Goal: Contribute content: Contribute content

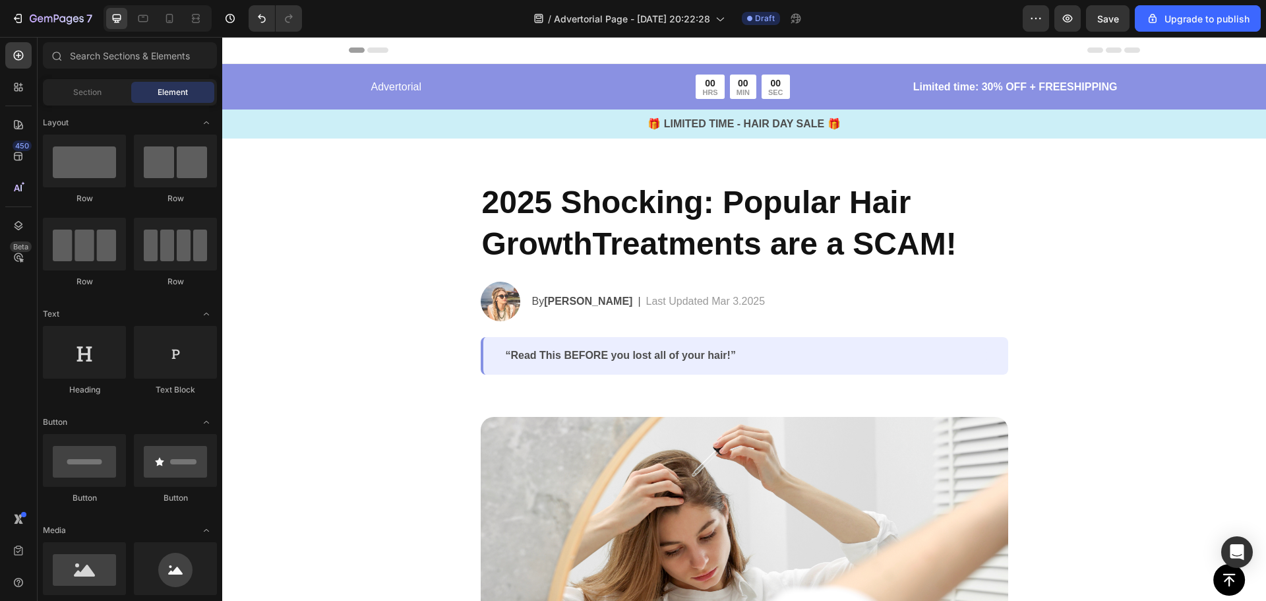
scroll to position [66, 0]
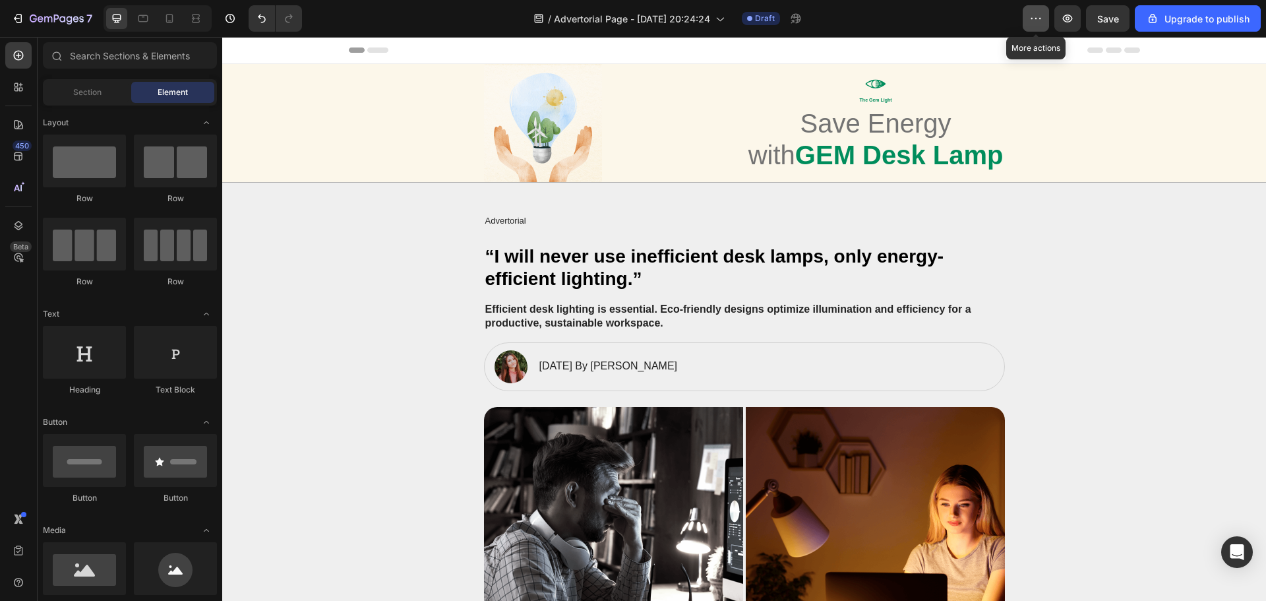
click at [1045, 23] on button "button" at bounding box center [1036, 18] width 26 height 26
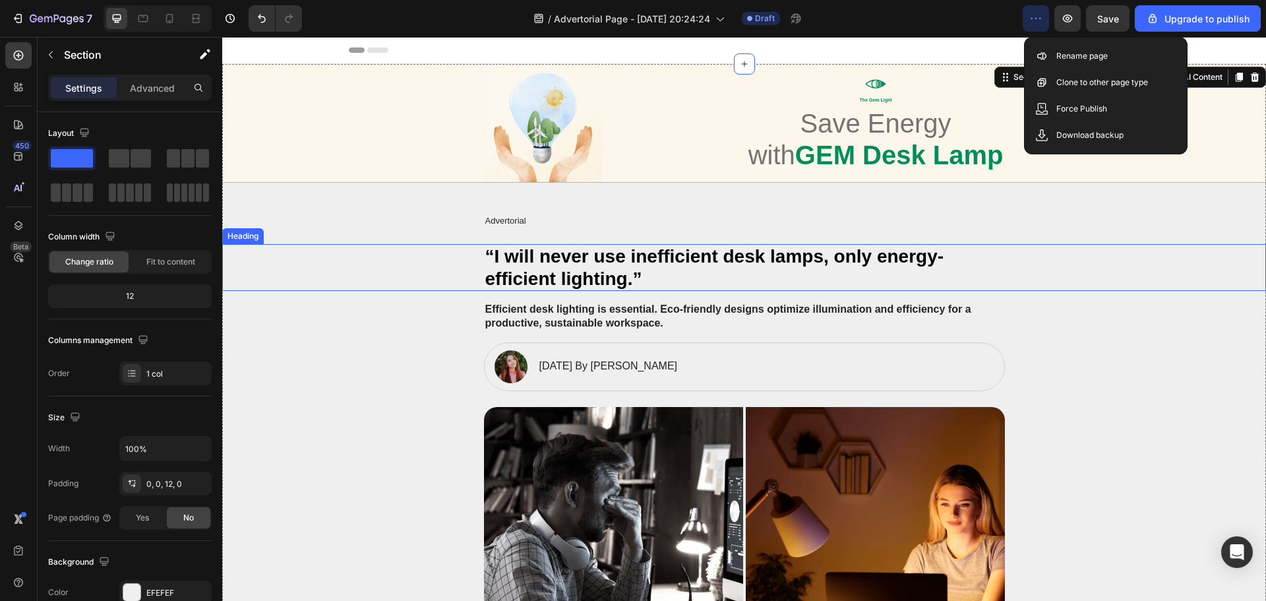
click at [1078, 273] on div "“I will never use inefficient desk lamps, only energy-efficient lighting.”" at bounding box center [743, 267] width 1017 height 47
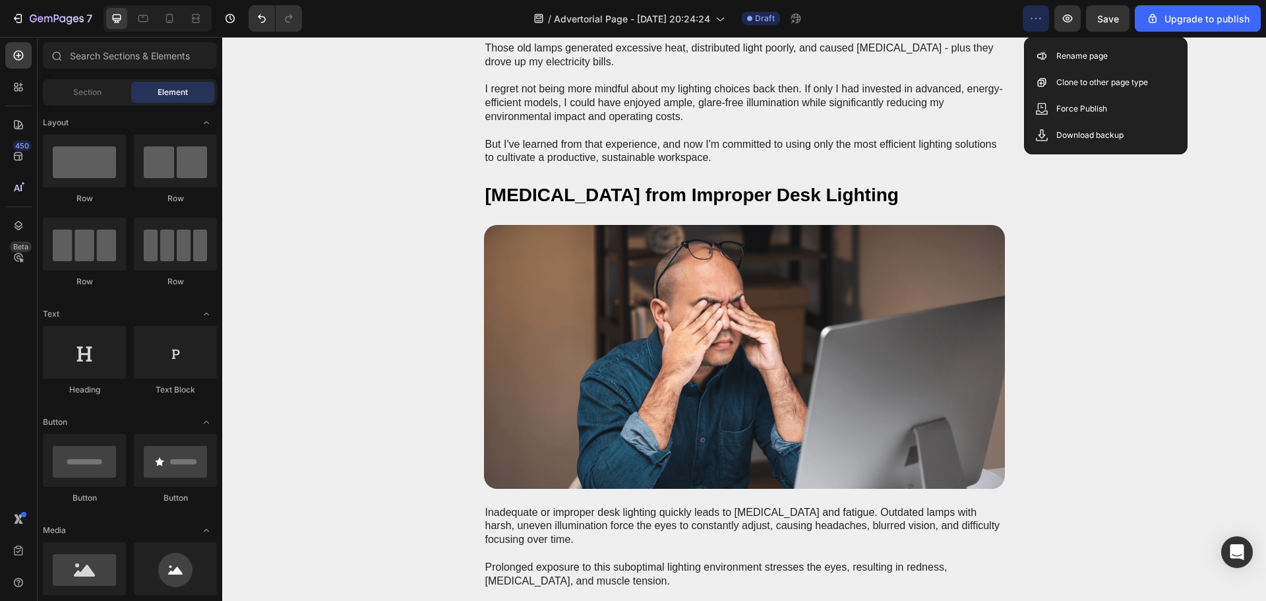
scroll to position [693, 0]
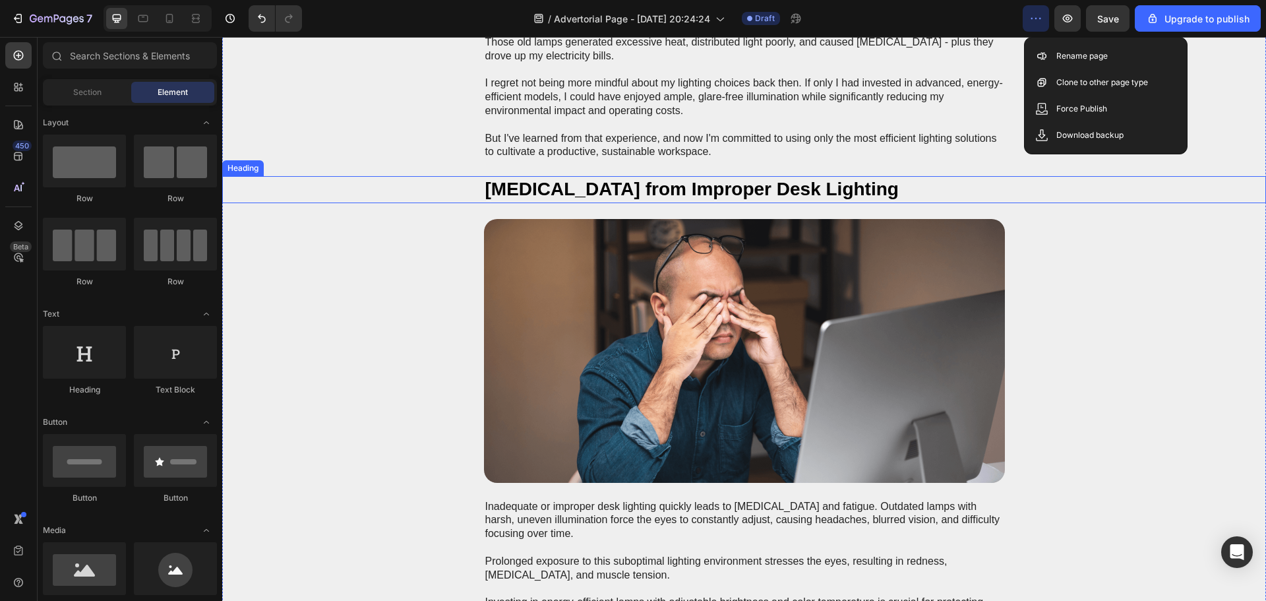
click at [1240, 191] on div "[MEDICAL_DATA] from Improper Desk Lighting" at bounding box center [743, 189] width 1017 height 26
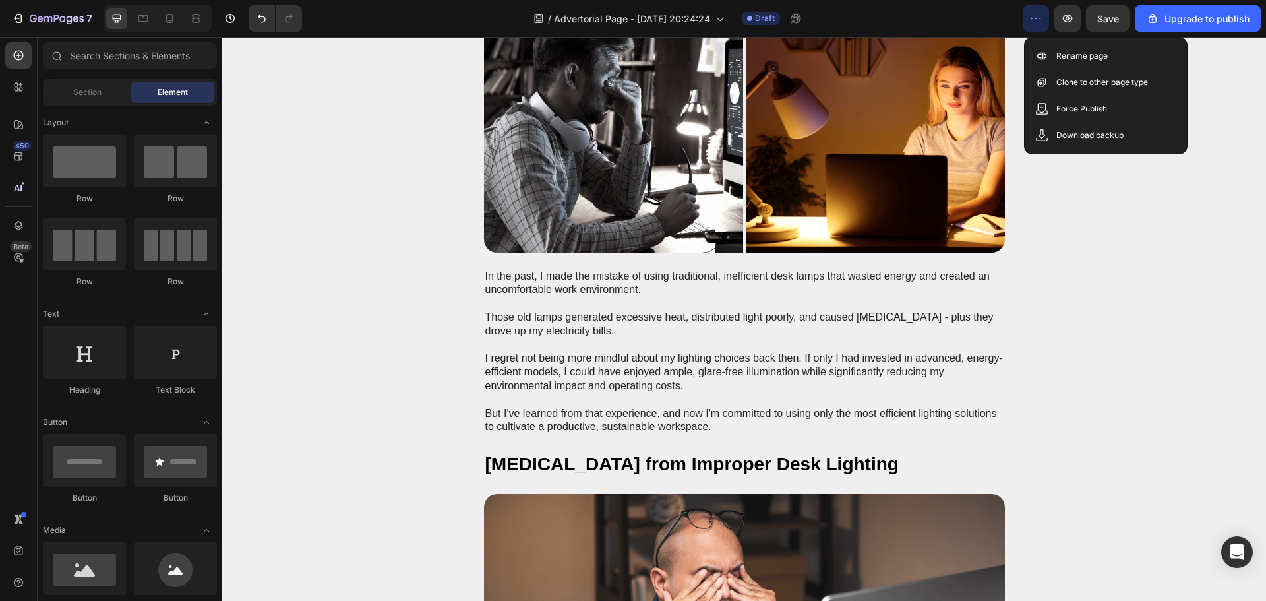
scroll to position [0, 0]
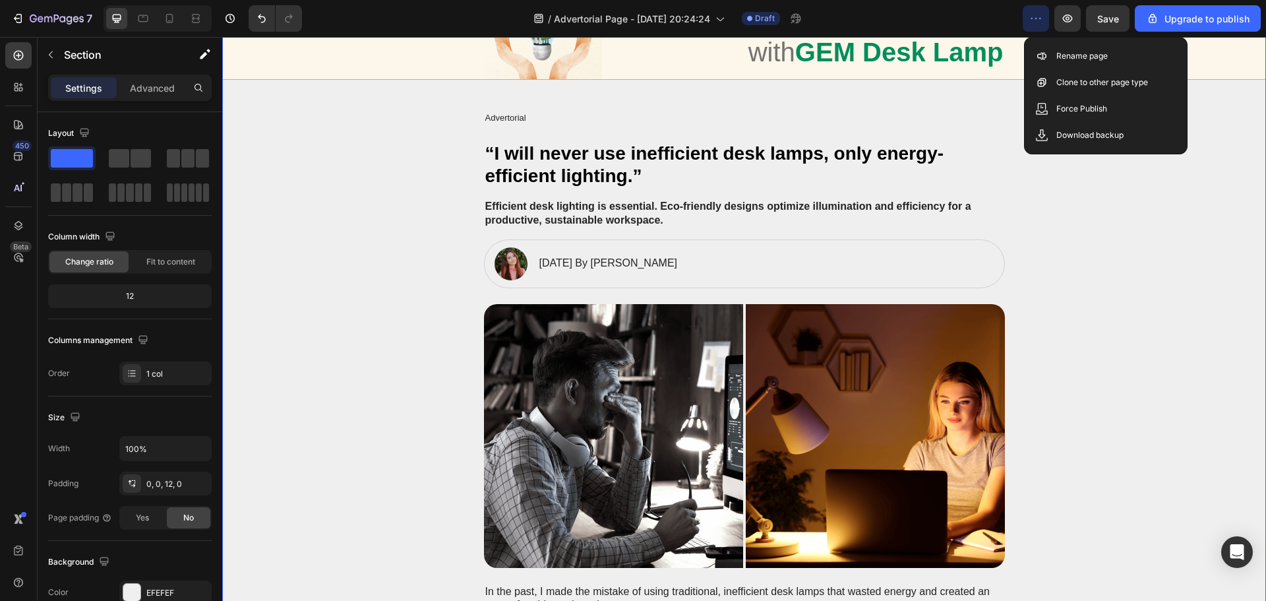
scroll to position [198, 0]
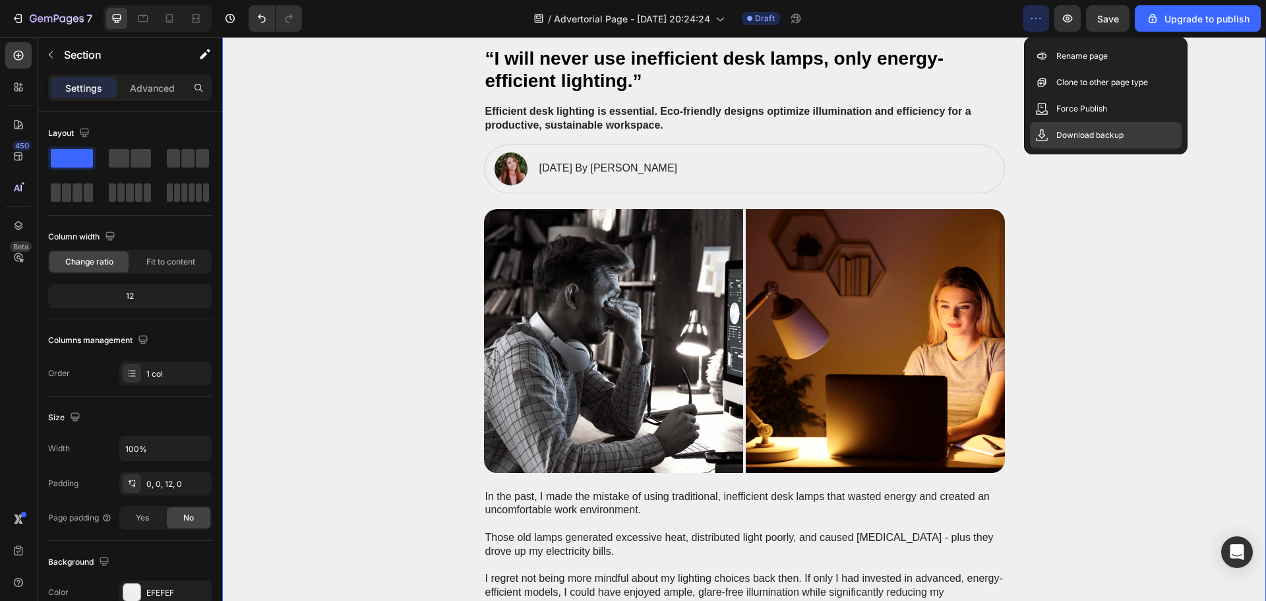
click at [1097, 138] on p "Download backup" at bounding box center [1089, 135] width 67 height 13
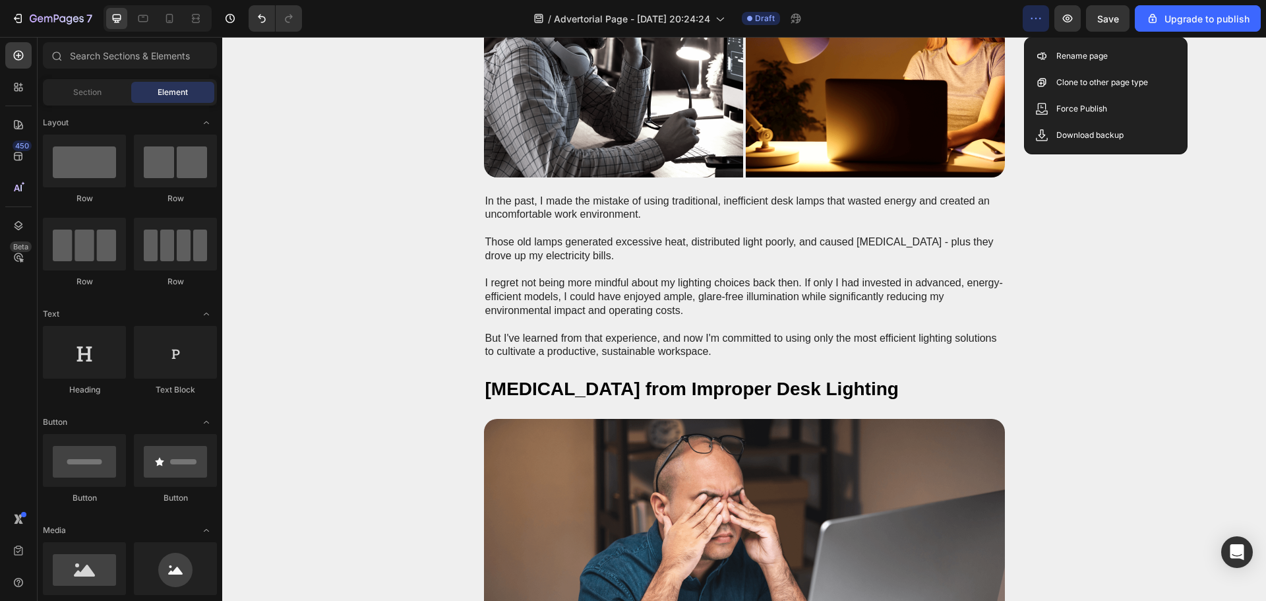
scroll to position [986, 0]
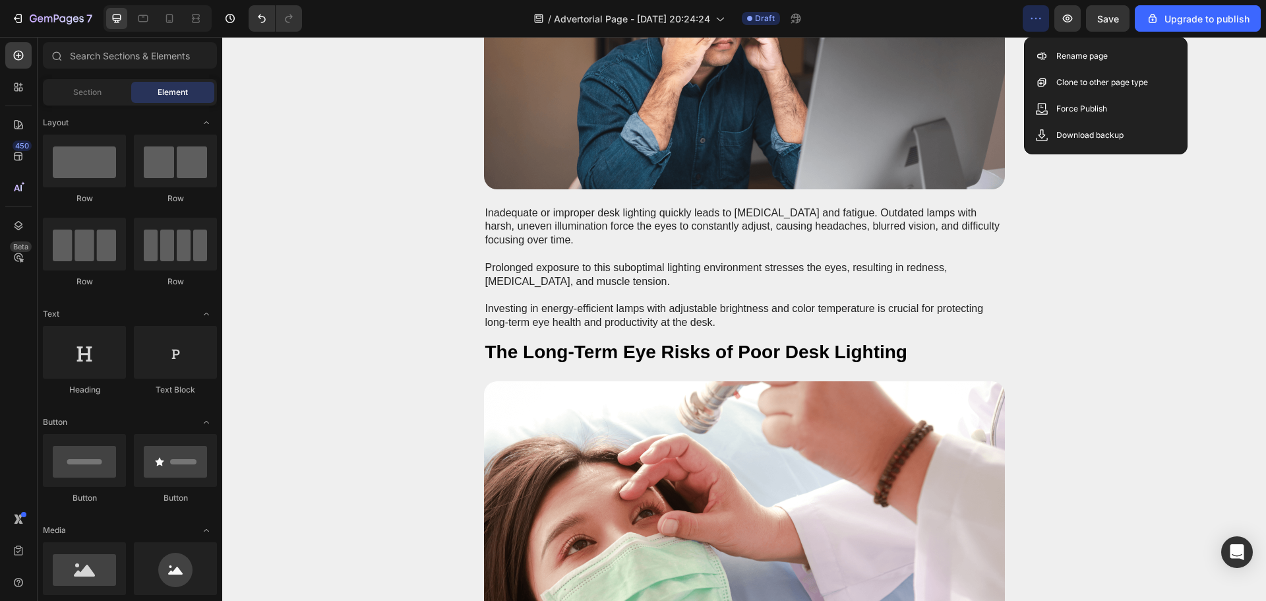
click at [1042, 16] on icon "button" at bounding box center [1035, 18] width 13 height 13
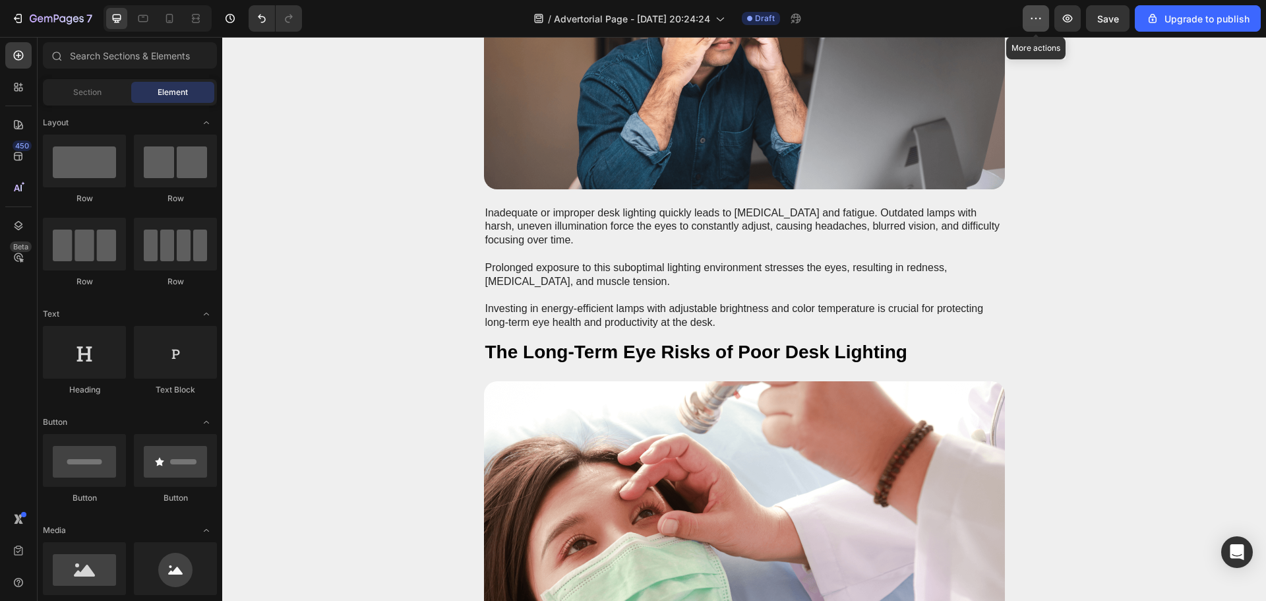
click at [1042, 16] on icon "button" at bounding box center [1035, 18] width 13 height 13
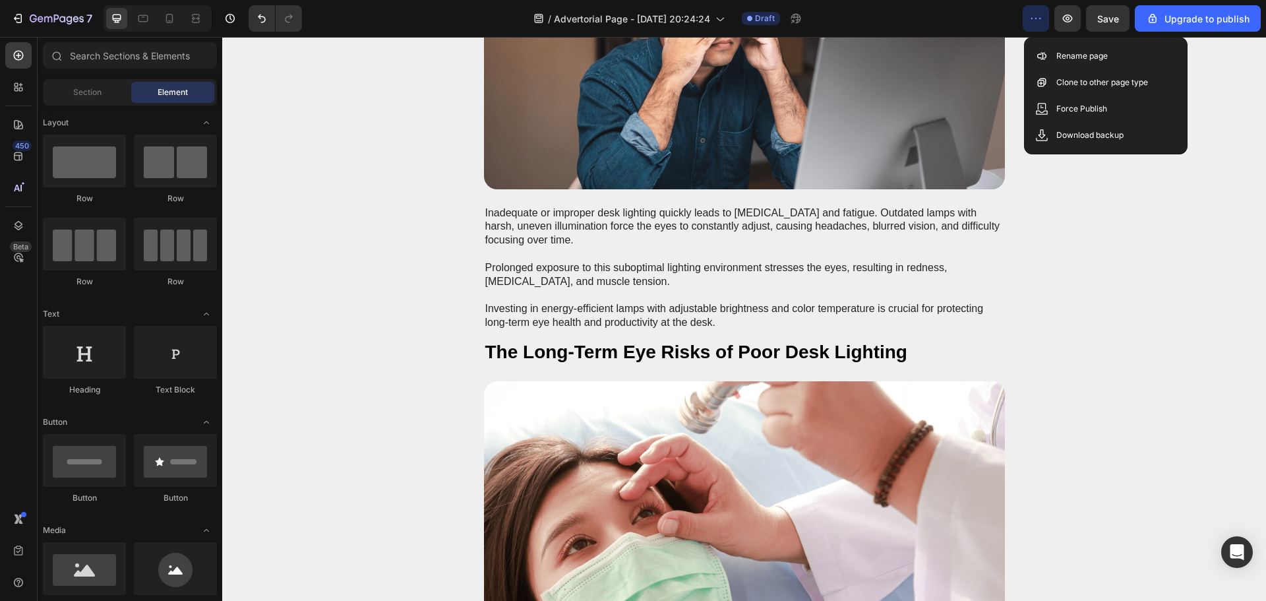
click at [1042, 16] on icon "button" at bounding box center [1035, 18] width 13 height 13
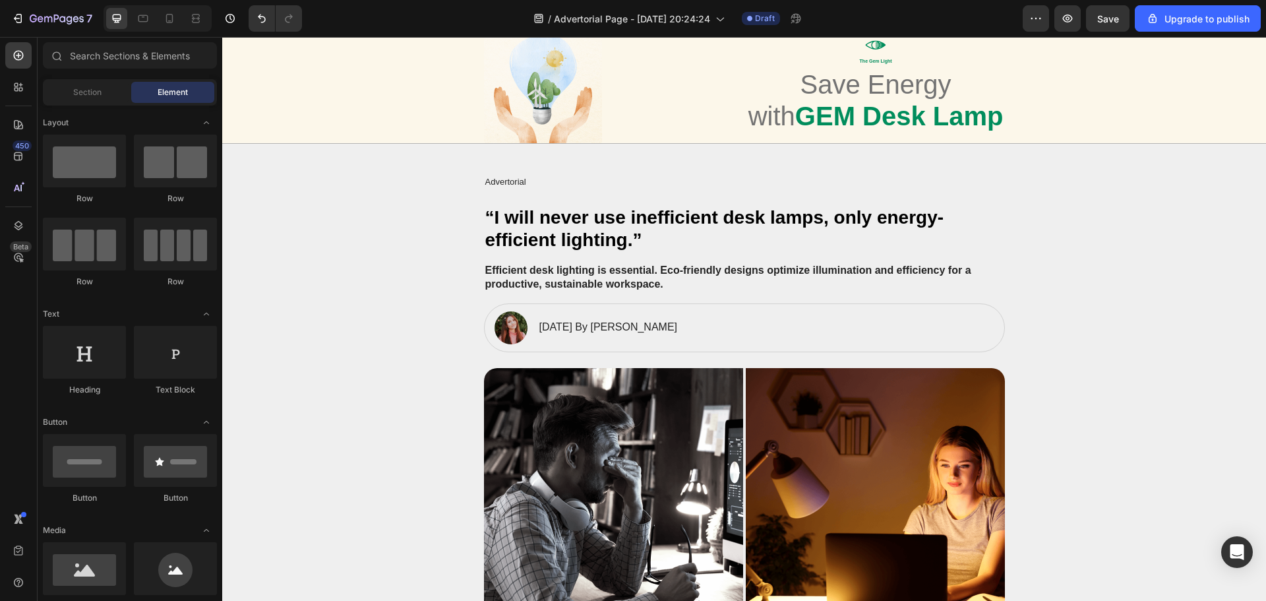
scroll to position [0, 0]
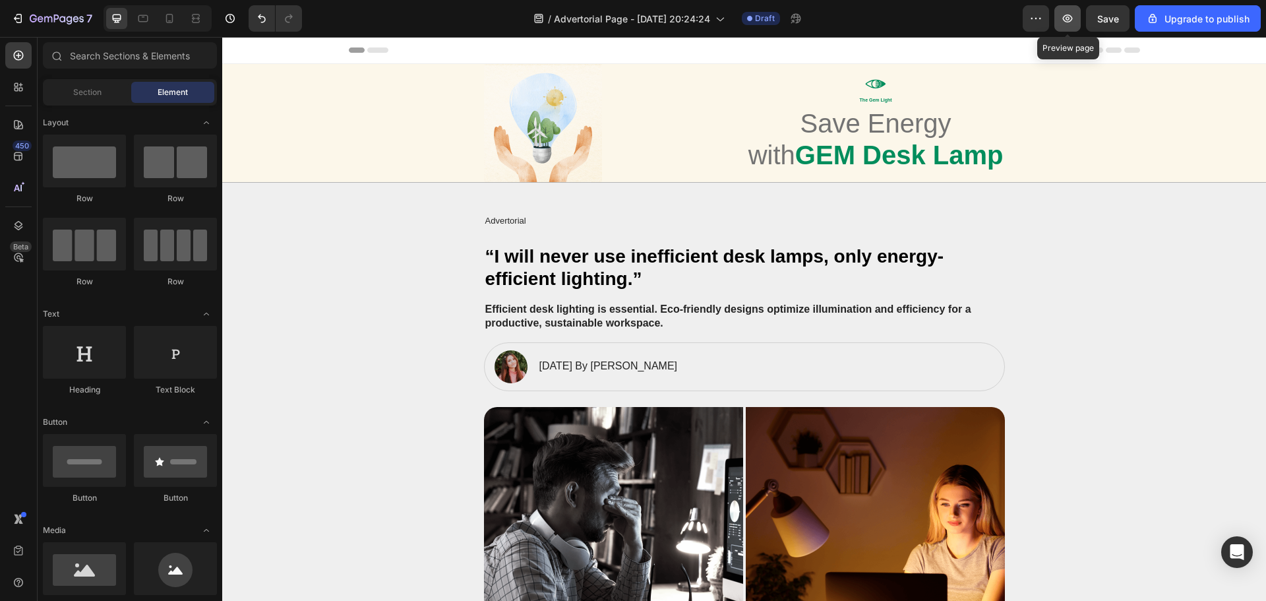
click at [1073, 13] on icon "button" at bounding box center [1067, 18] width 13 height 13
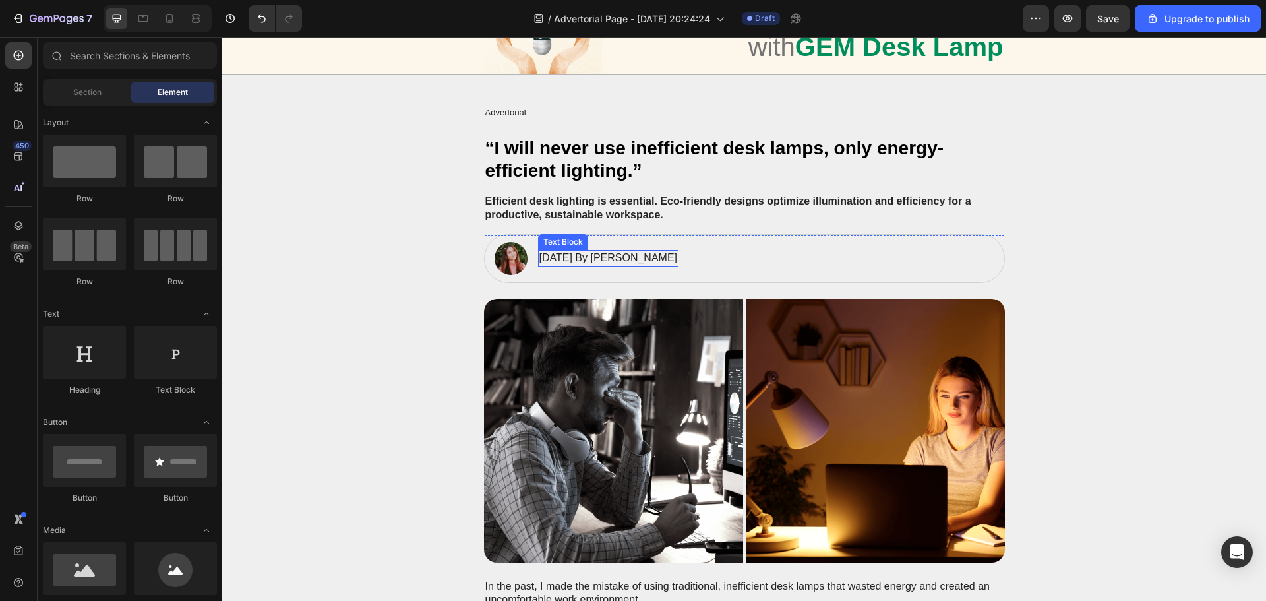
scroll to position [132, 0]
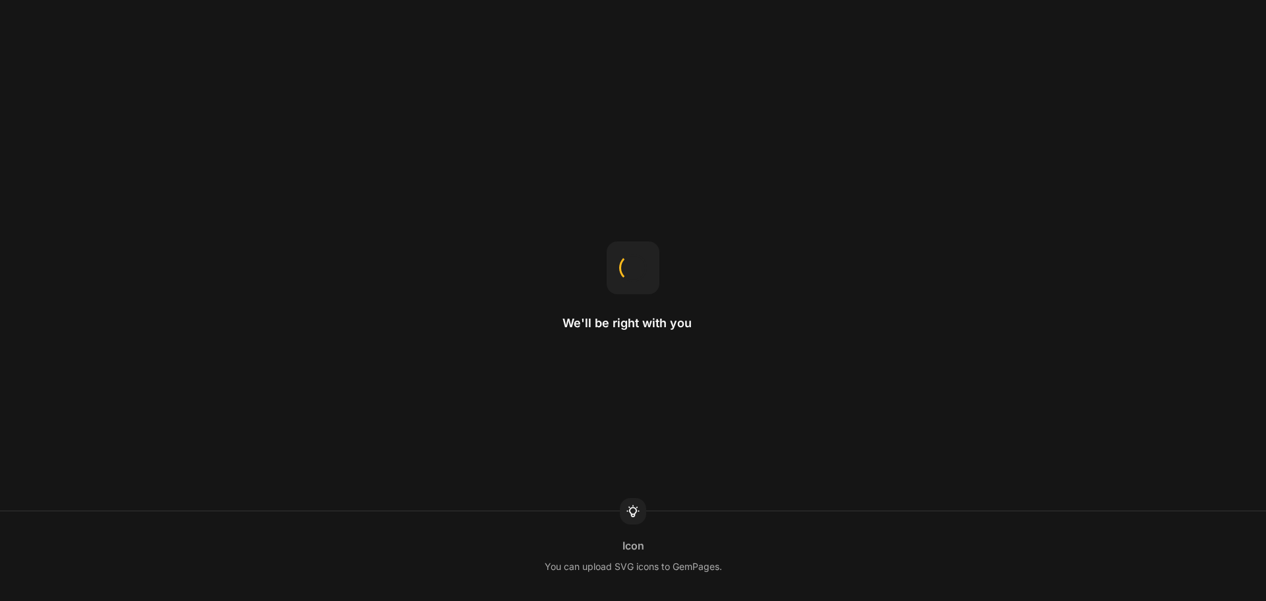
drag, startPoint x: 0, startPoint y: 0, endPoint x: 829, endPoint y: 154, distance: 843.0
click at [837, 163] on div "We'll be right with you Icon You can upload SVG icons to GemPages." at bounding box center [633, 300] width 1266 height 601
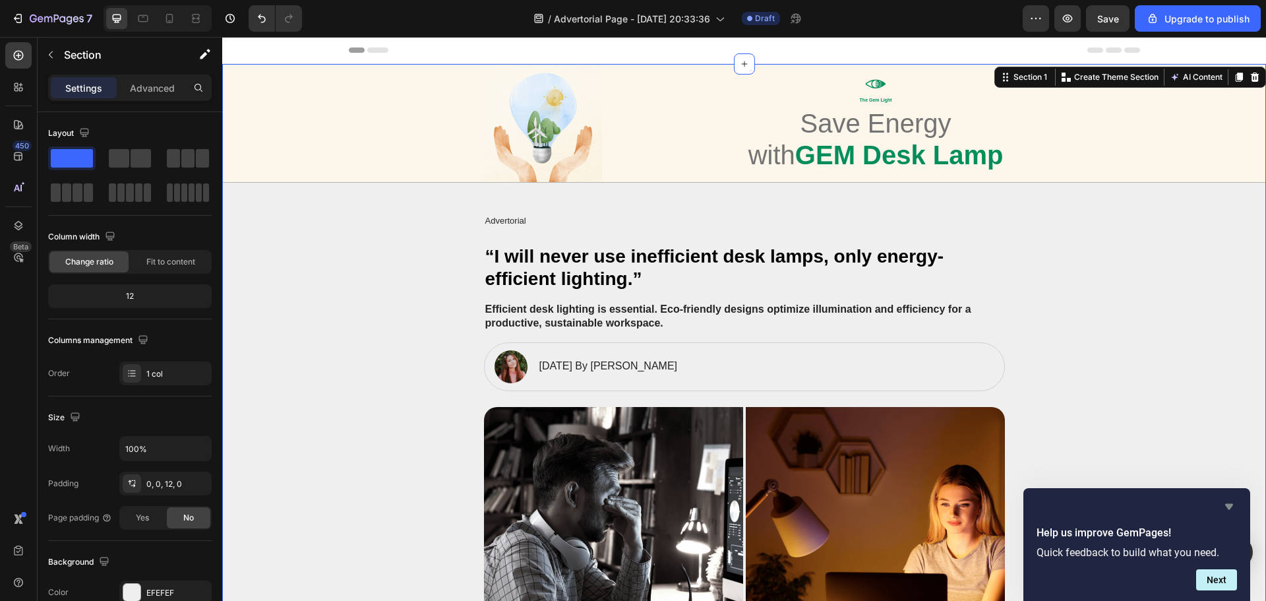
click at [1226, 503] on icon "Hide survey" at bounding box center [1229, 506] width 16 height 16
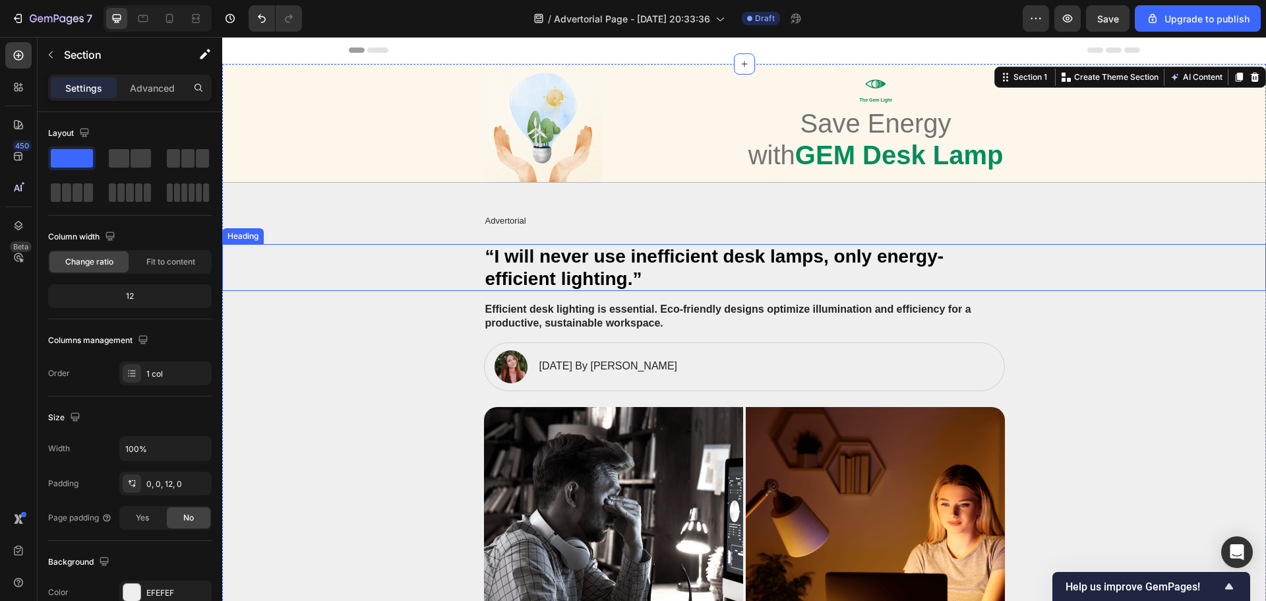
click at [589, 261] on h2 "“I will never use inefficient desk lamps, only energy-efficient lighting.”" at bounding box center [744, 267] width 521 height 47
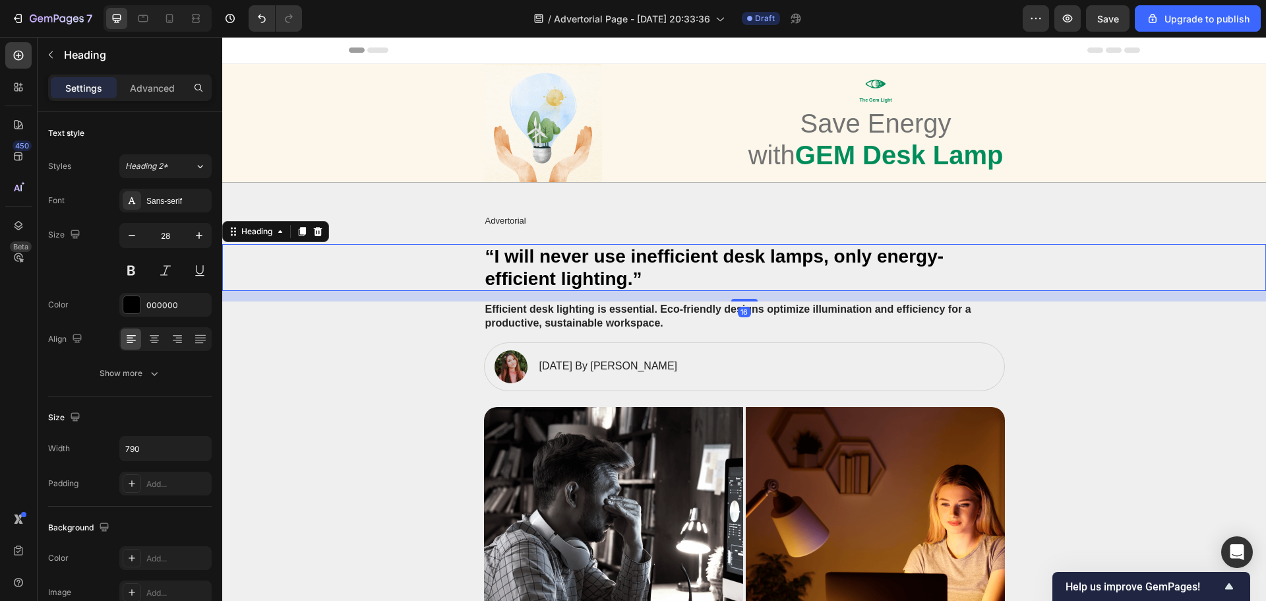
click at [616, 263] on h2 "“I will never use inefficient desk lamps, only energy-efficient lighting.”" at bounding box center [744, 267] width 521 height 47
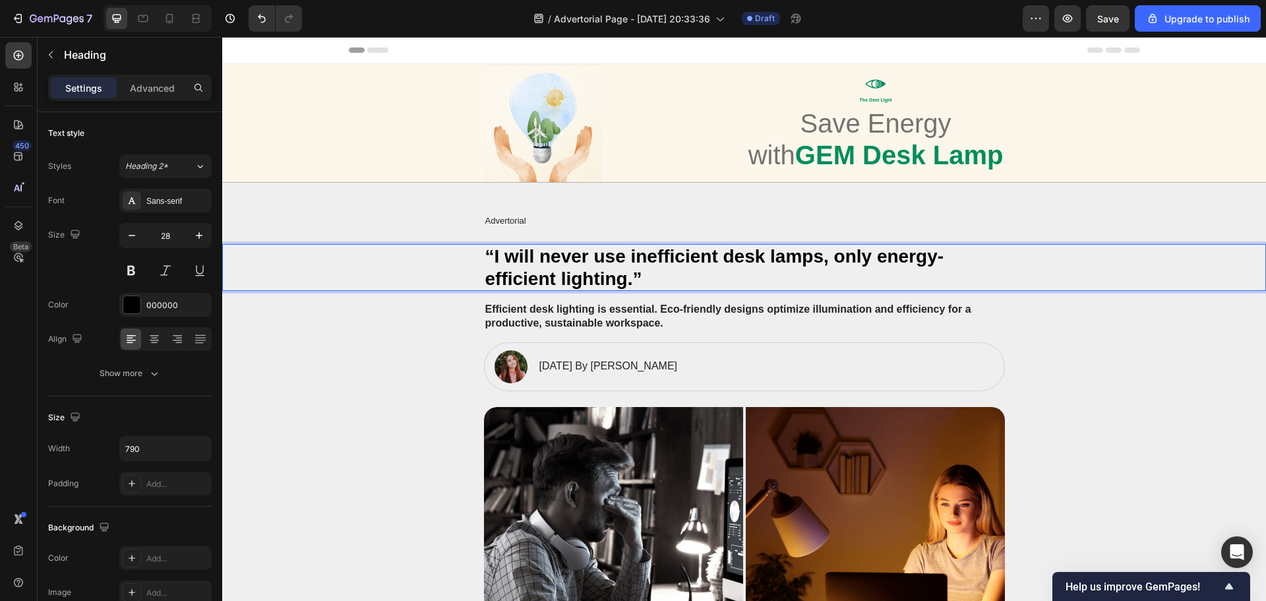
drag, startPoint x: 626, startPoint y: 274, endPoint x: 626, endPoint y: 282, distance: 7.9
click at [626, 276] on p "“I will never use inefficient desk lamps, only energy-efficient lighting.”" at bounding box center [744, 267] width 518 height 44
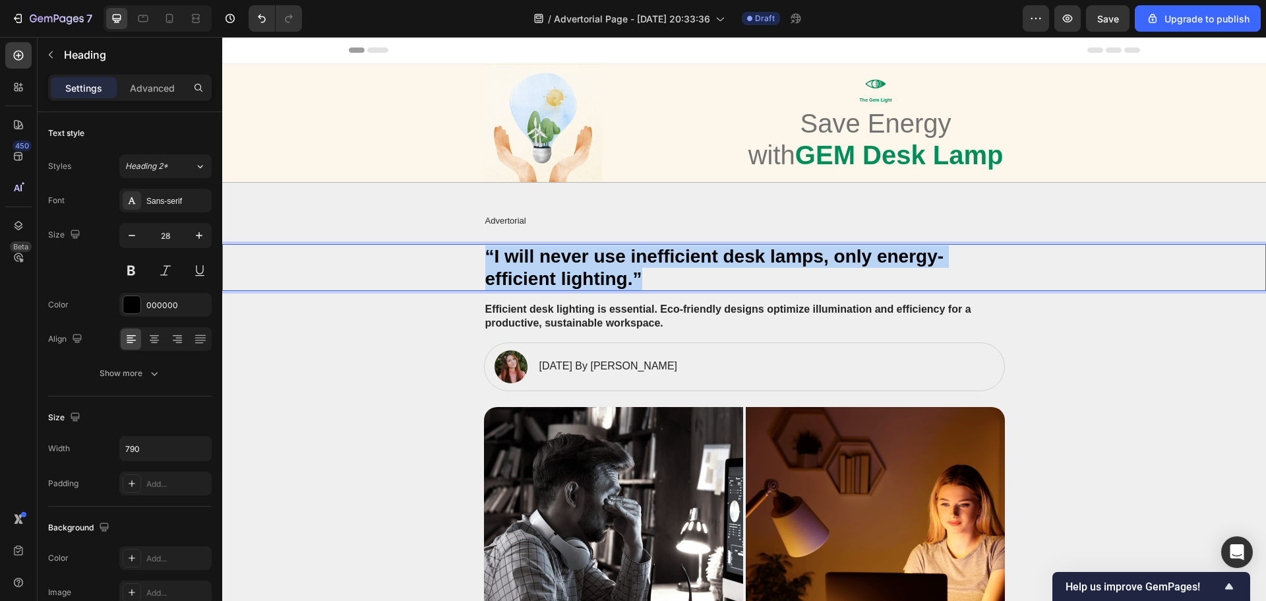
drag, startPoint x: 634, startPoint y: 282, endPoint x: 480, endPoint y: 249, distance: 157.3
click at [485, 249] on p "“I will never use inefficient desk lamps, only energy-efficient lighting.”" at bounding box center [744, 267] width 518 height 44
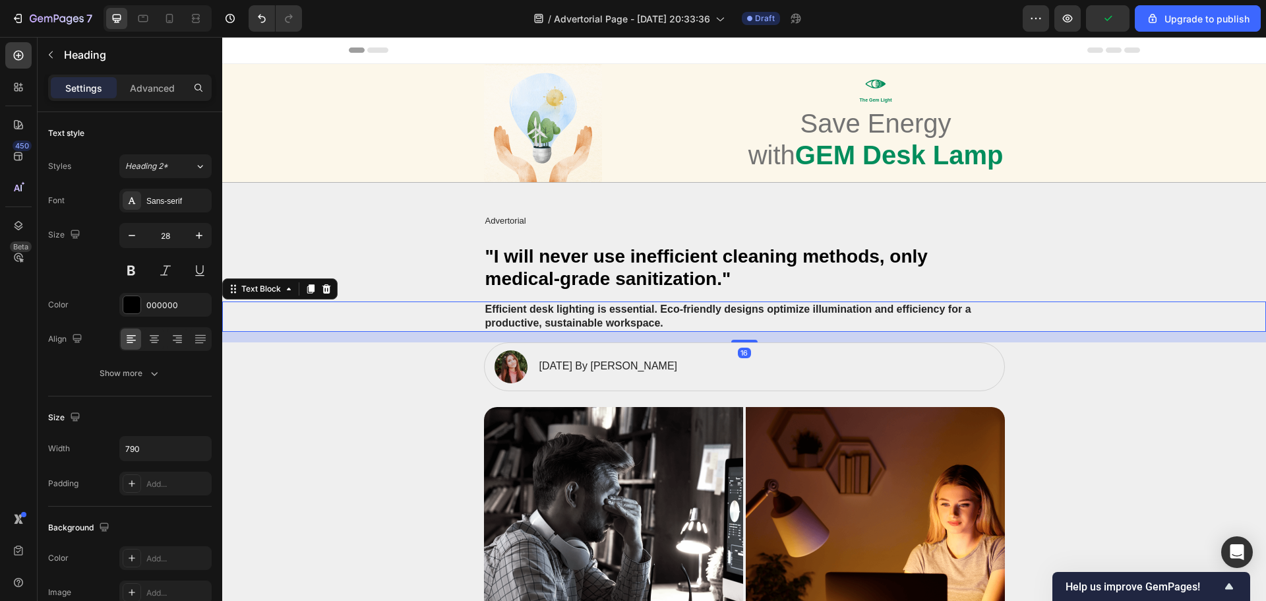
click at [577, 316] on p "Efficient desk lighting is essential. Eco-friendly designs optimize illuminatio…" at bounding box center [744, 317] width 518 height 28
click at [651, 318] on p "Efficient desk lighting is essential. Eco-friendly designs optimize illuminatio…" at bounding box center [744, 317] width 518 height 28
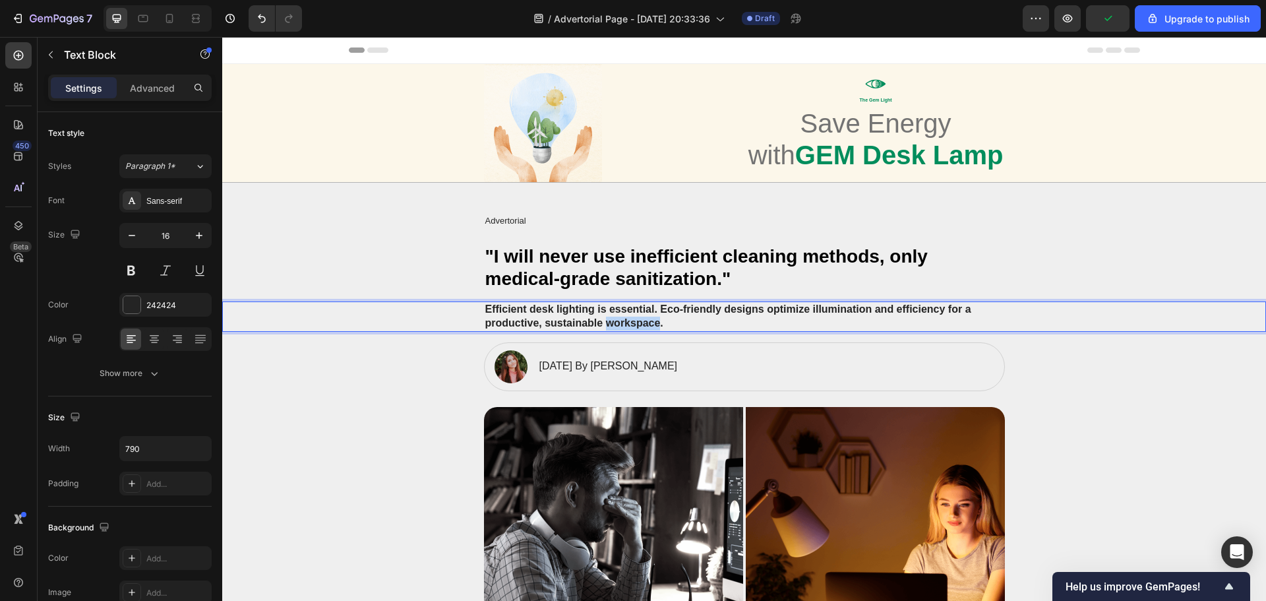
click at [651, 318] on p "Efficient desk lighting is essential. Eco-friendly designs optimize illuminatio…" at bounding box center [744, 317] width 518 height 28
click at [659, 320] on p "Efficient desk lighting is essential. Eco-friendly designs optimize illuminatio…" at bounding box center [744, 317] width 518 height 28
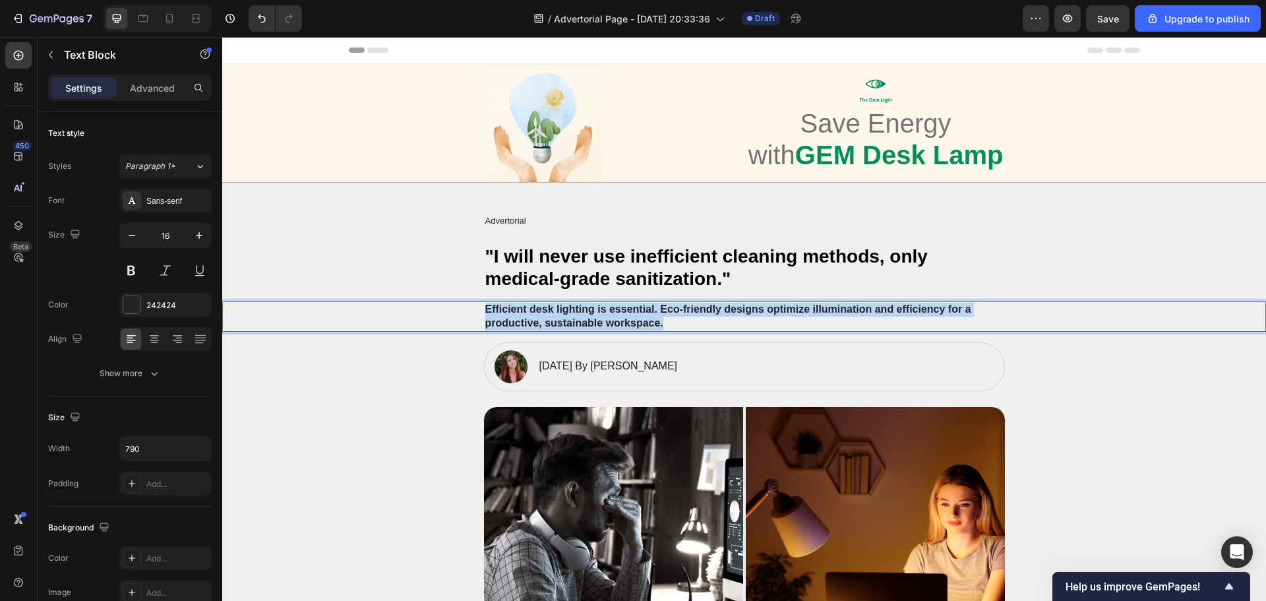
drag, startPoint x: 659, startPoint y: 320, endPoint x: 454, endPoint y: 299, distance: 206.1
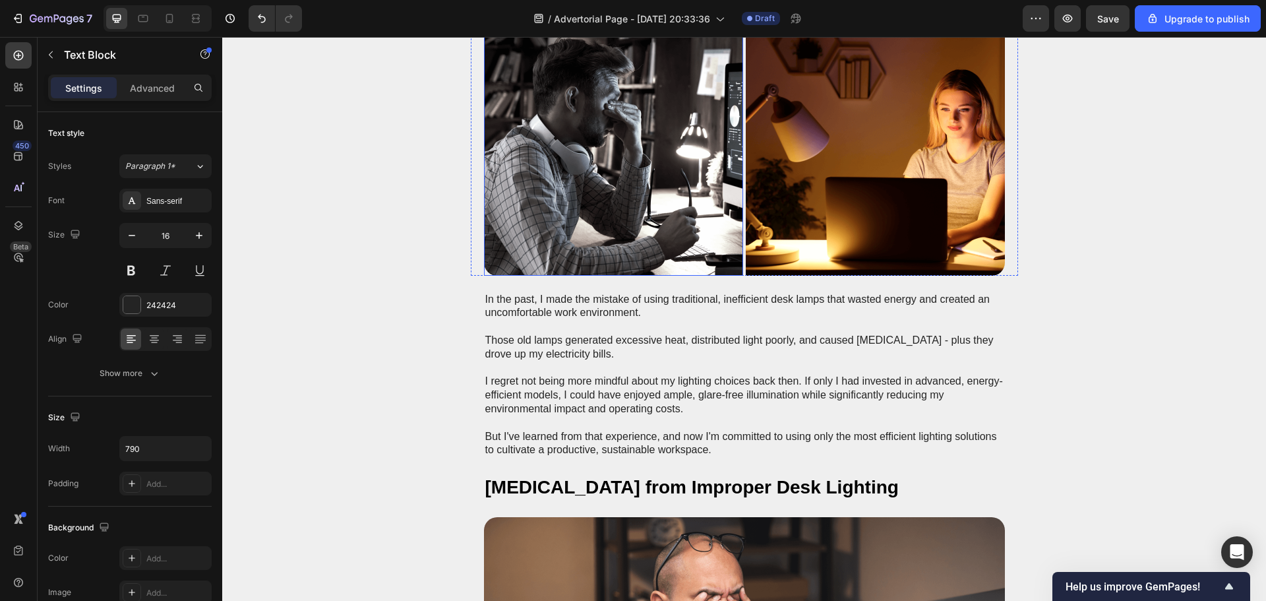
scroll to position [396, 0]
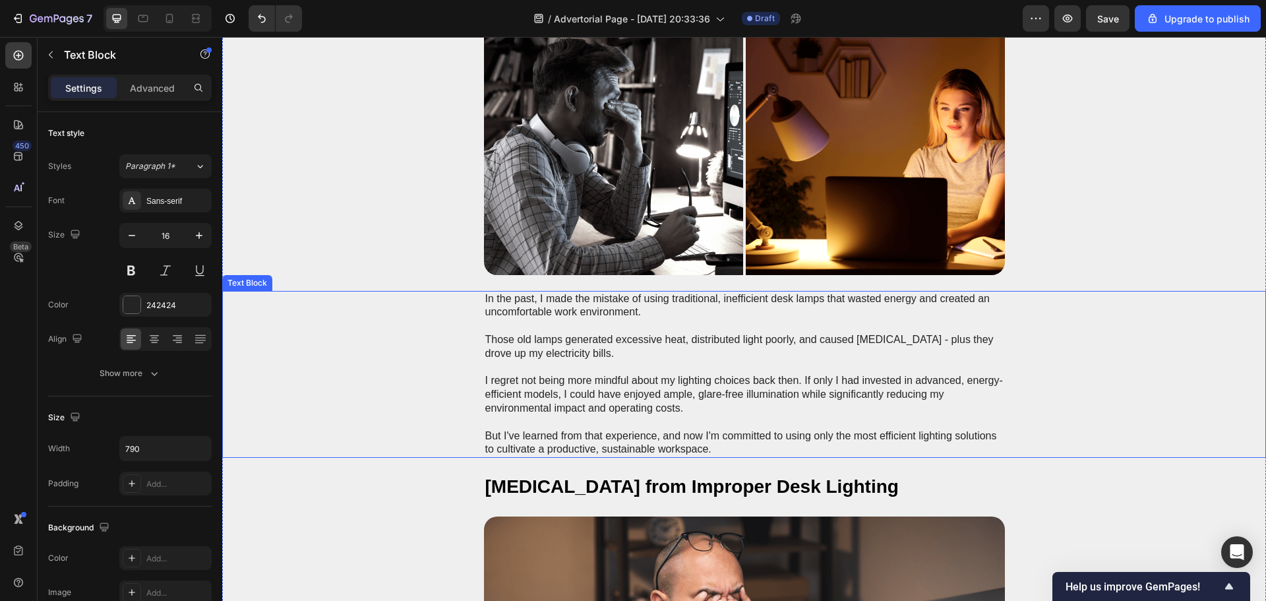
click at [529, 337] on p "In the past, I made the mistake of using traditional, inefficient desk lamps th…" at bounding box center [744, 374] width 518 height 165
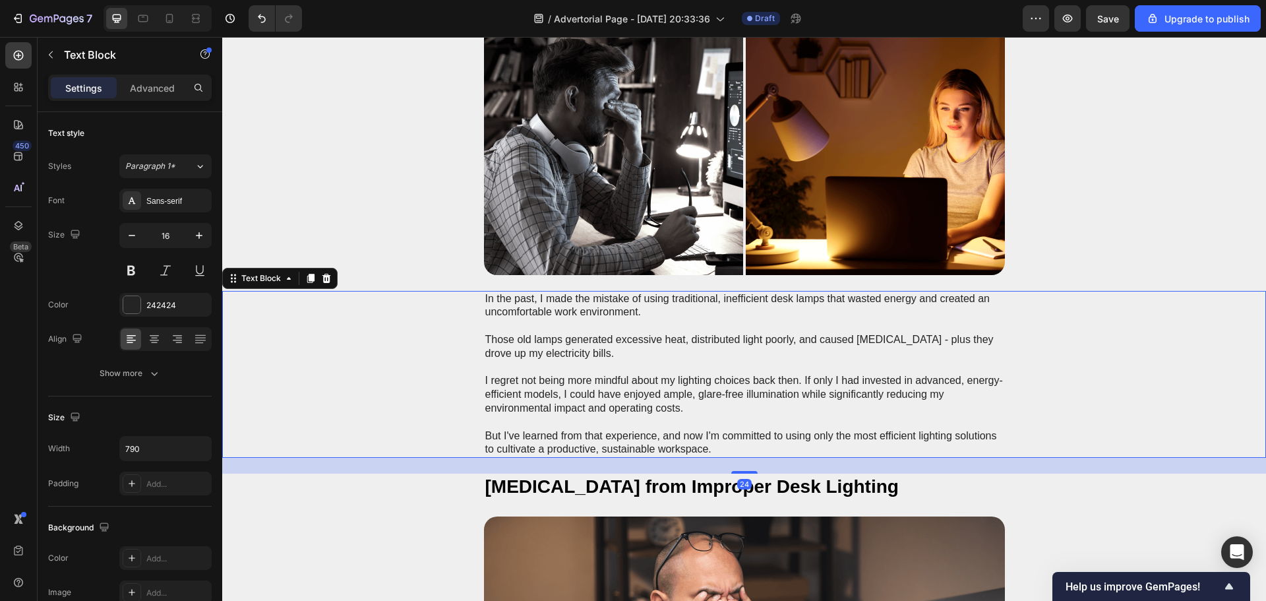
click at [735, 443] on p "In the past, I made the mistake of using traditional, inefficient desk lamps th…" at bounding box center [744, 374] width 518 height 165
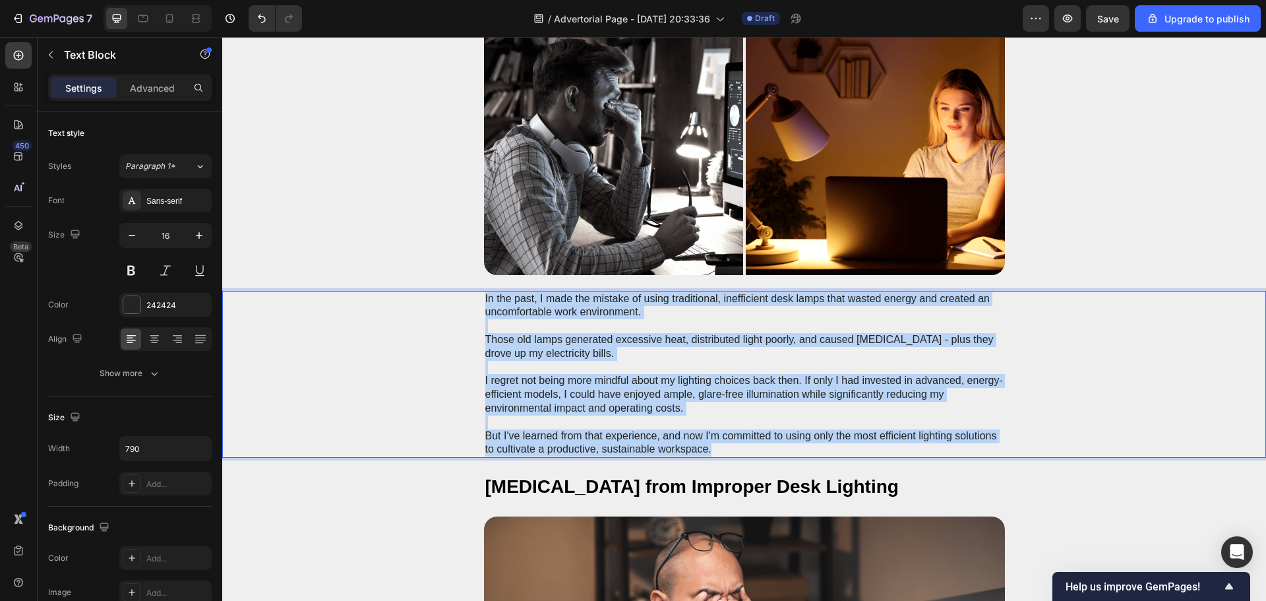
drag, startPoint x: 727, startPoint y: 445, endPoint x: 427, endPoint y: 292, distance: 336.2
click at [427, 292] on div "In the past, I made the mistake of using traditional, inefficient desk lamps th…" at bounding box center [743, 374] width 1017 height 167
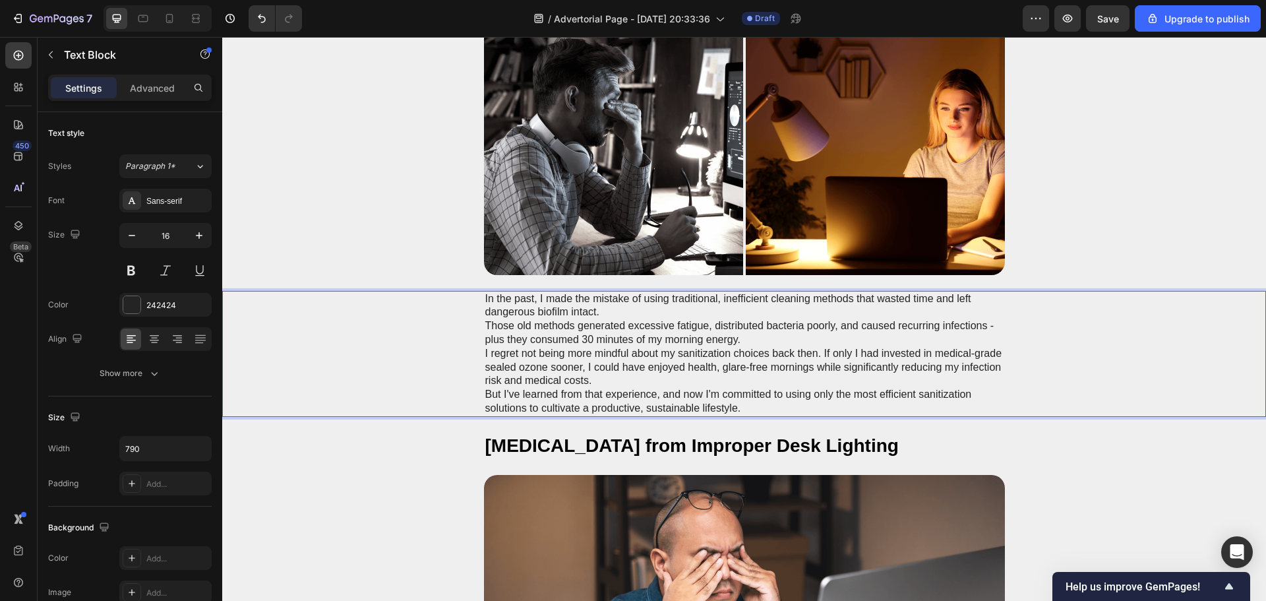
click at [613, 309] on p "In the past, I made the mistake of using traditional, inefficient cleaning meth…" at bounding box center [744, 306] width 518 height 28
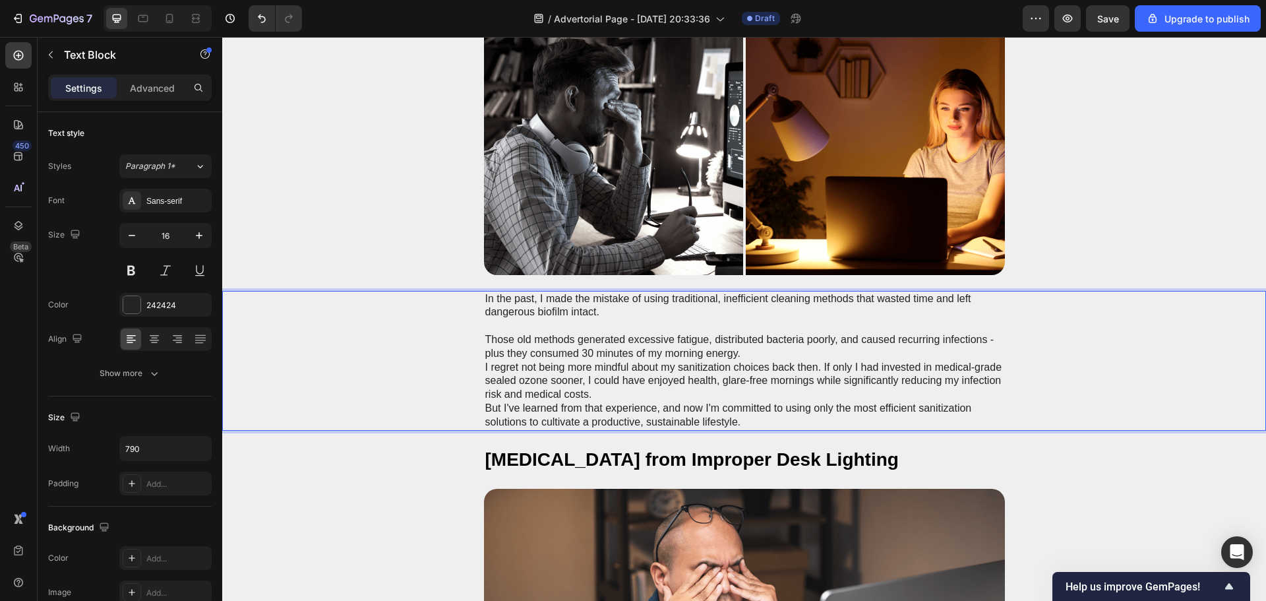
click at [751, 357] on p "Those old methods generated excessive fatigue, distributed bacteria poorly, and…" at bounding box center [744, 347] width 518 height 28
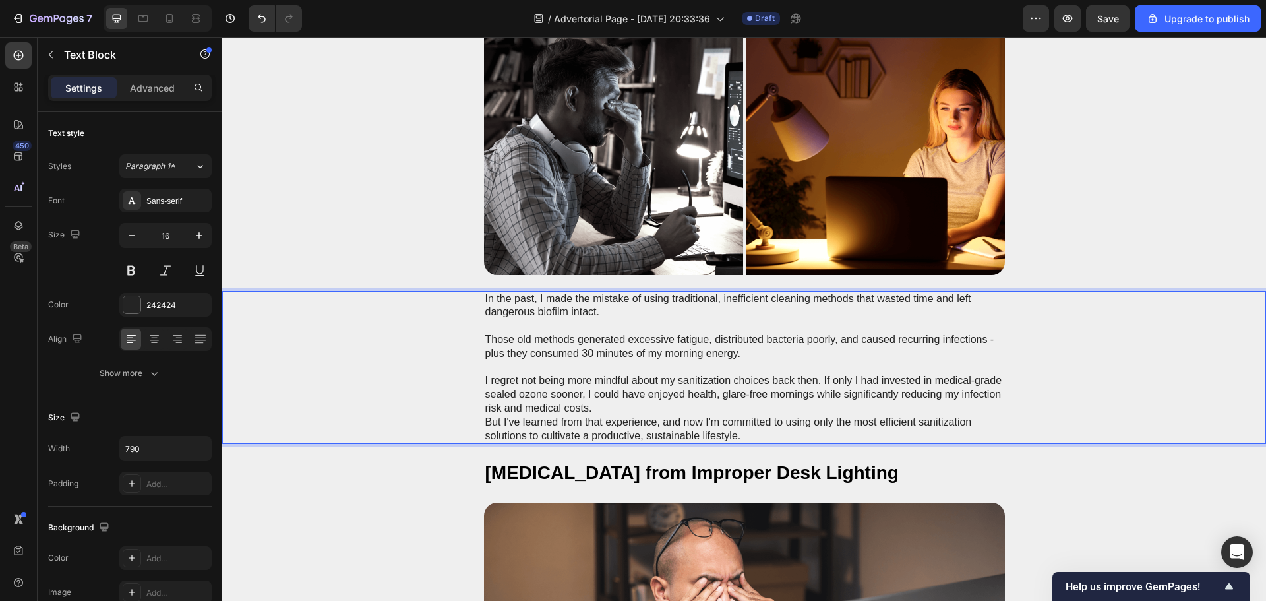
click at [675, 407] on p "I regret not being more mindful about my sanitization choices back then. If onl…" at bounding box center [744, 394] width 518 height 41
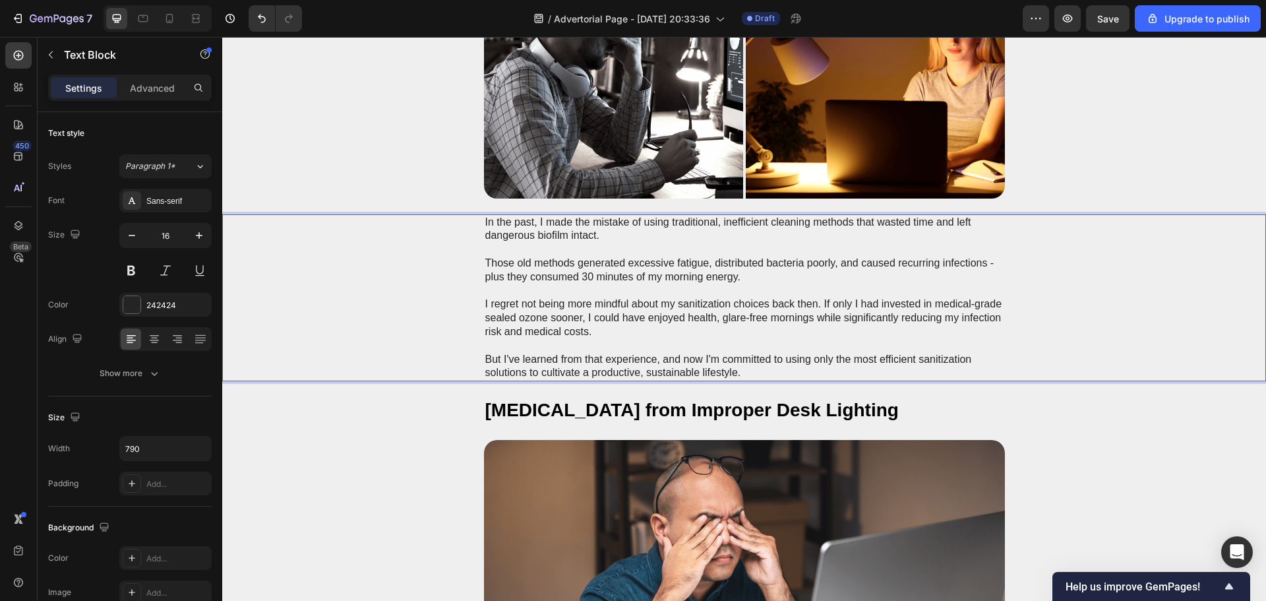
scroll to position [857, 0]
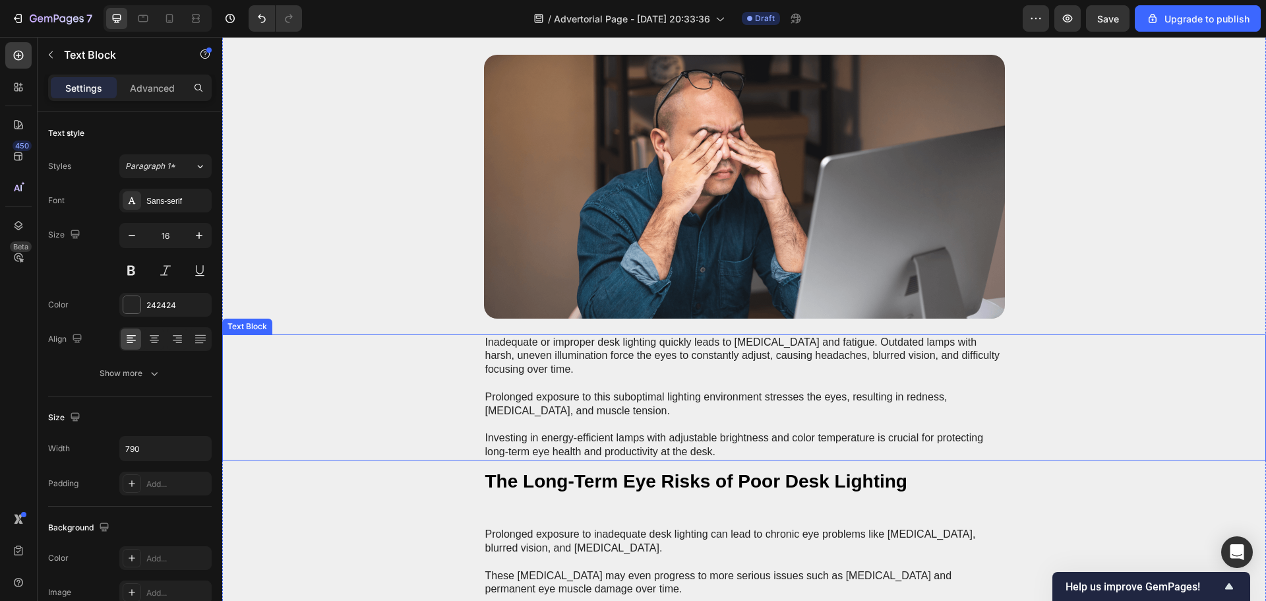
click at [566, 372] on p "Inadequate or improper desk lighting quickly leads to [MEDICAL_DATA] and fatigu…" at bounding box center [744, 397] width 518 height 123
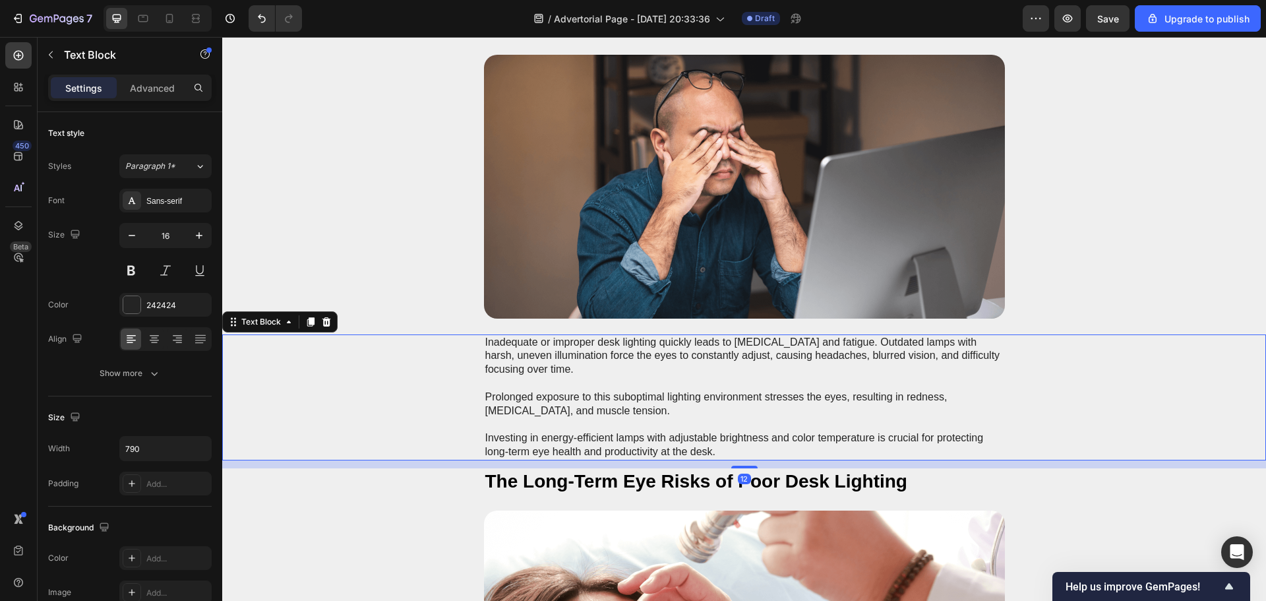
click at [798, 455] on p "Inadequate or improper desk lighting quickly leads to [MEDICAL_DATA] and fatigu…" at bounding box center [744, 397] width 518 height 123
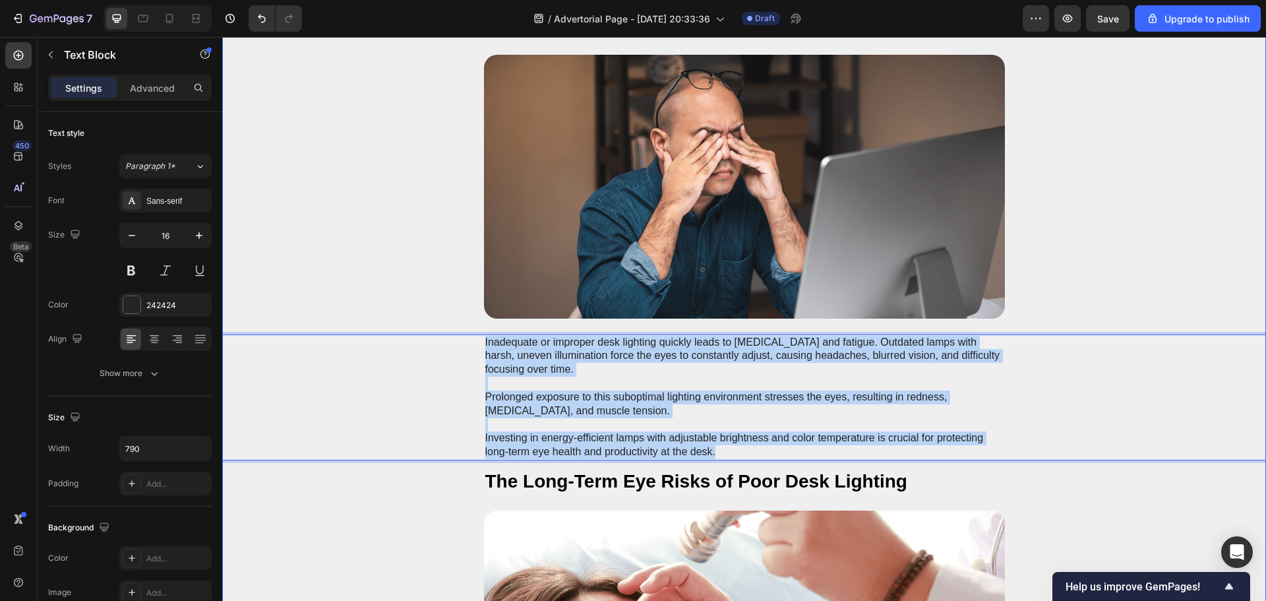
drag, startPoint x: 739, startPoint y: 448, endPoint x: 431, endPoint y: 331, distance: 329.9
click at [431, 331] on div "Image Icon The Gem Light Text Block Save Energy with GEM Desk Lamp Heading Row …" at bounding box center [744, 163] width 1044 height 1913
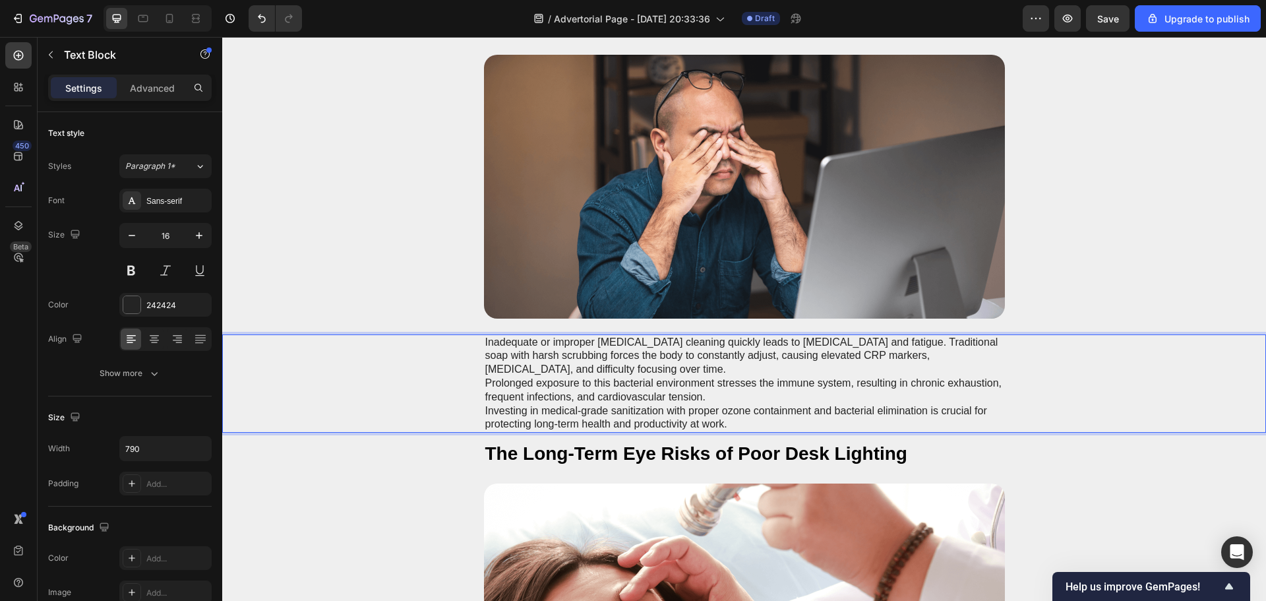
click at [705, 364] on p "Inadequate or improper [MEDICAL_DATA] cleaning quickly leads to [MEDICAL_DATA] …" at bounding box center [744, 356] width 518 height 41
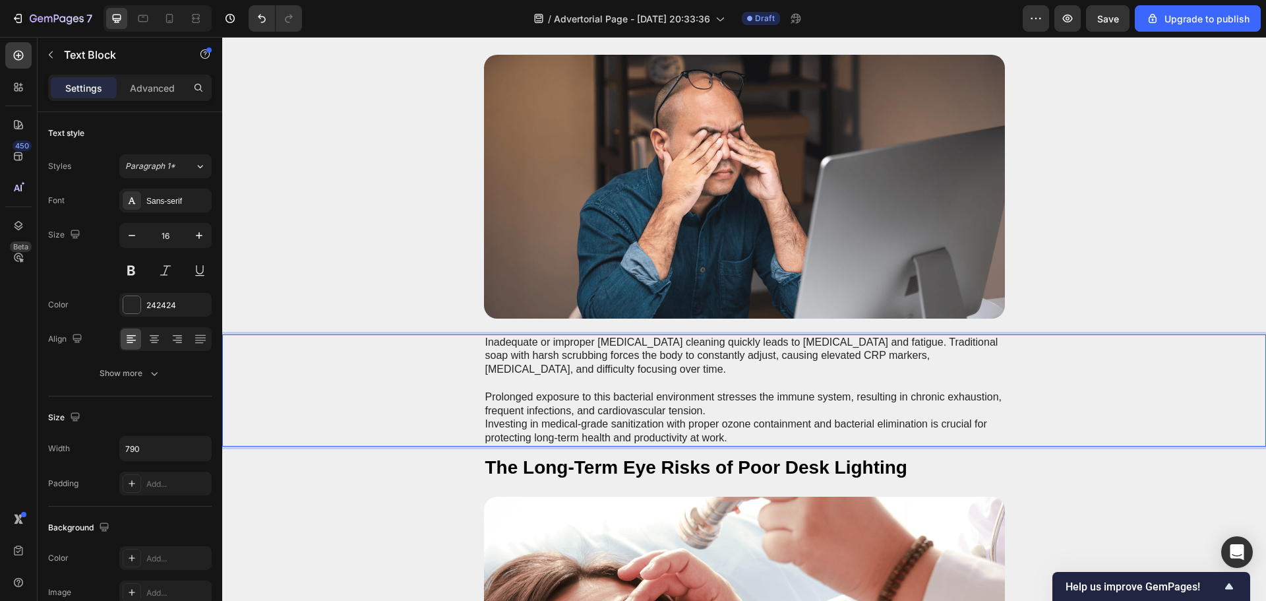
click at [705, 411] on p "Prolonged exposure to this bacterial environment stresses the immune system, re…" at bounding box center [744, 404] width 518 height 28
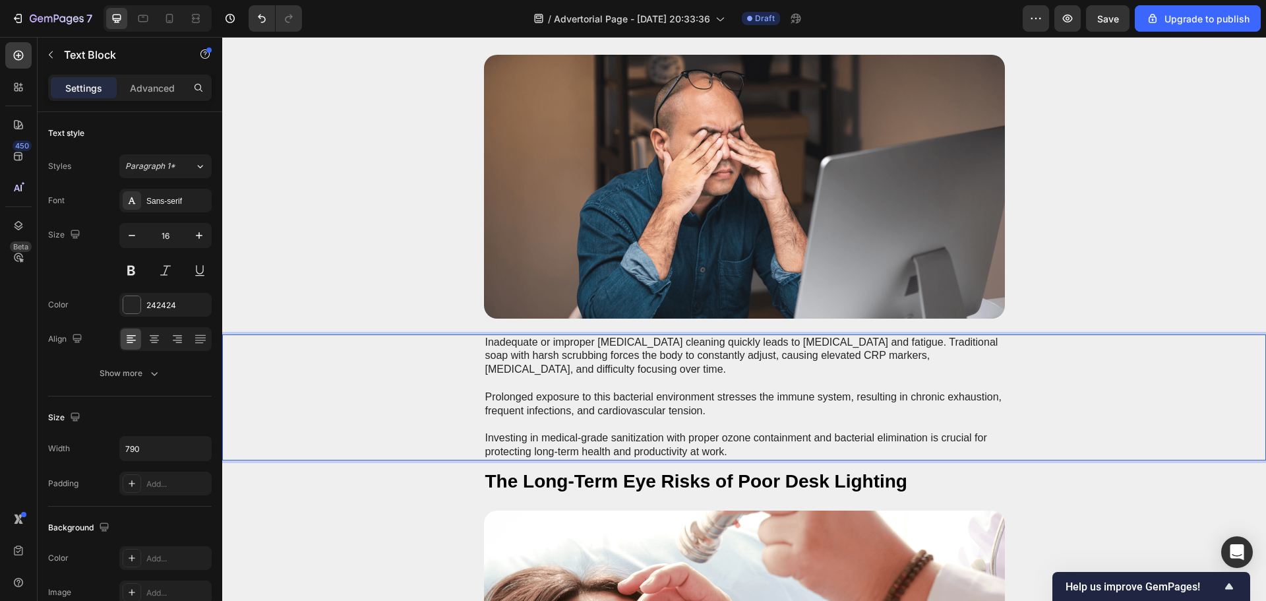
click at [804, 367] on p "Inadequate or improper [MEDICAL_DATA] cleaning quickly leads to [MEDICAL_DATA] …" at bounding box center [744, 356] width 518 height 41
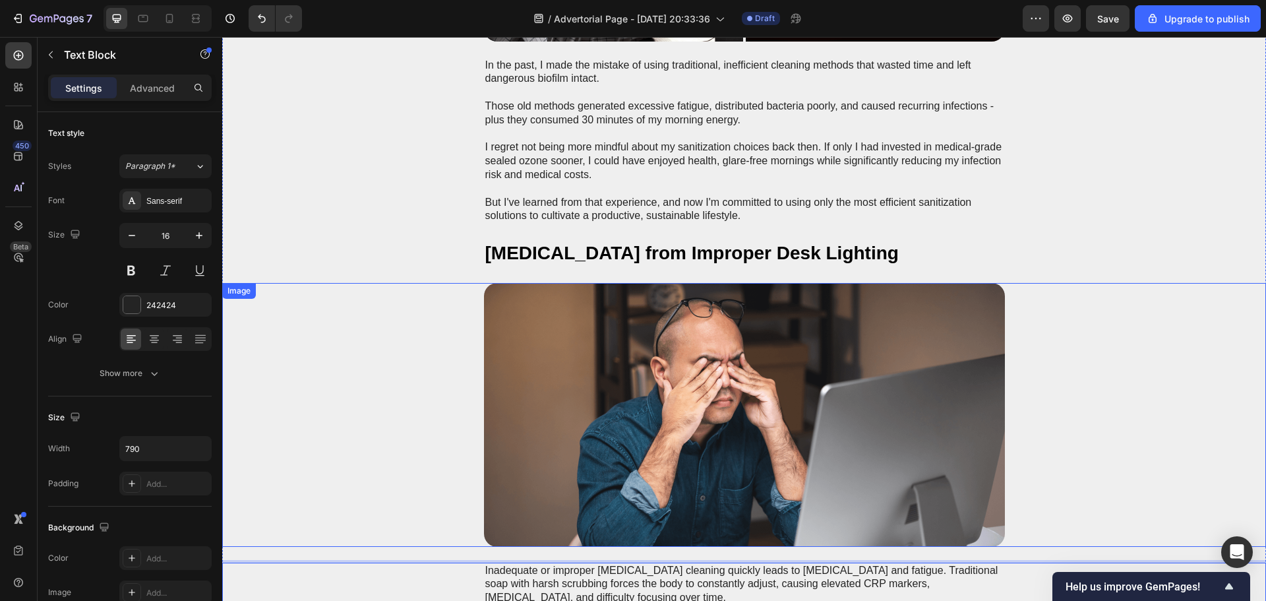
scroll to position [659, 0]
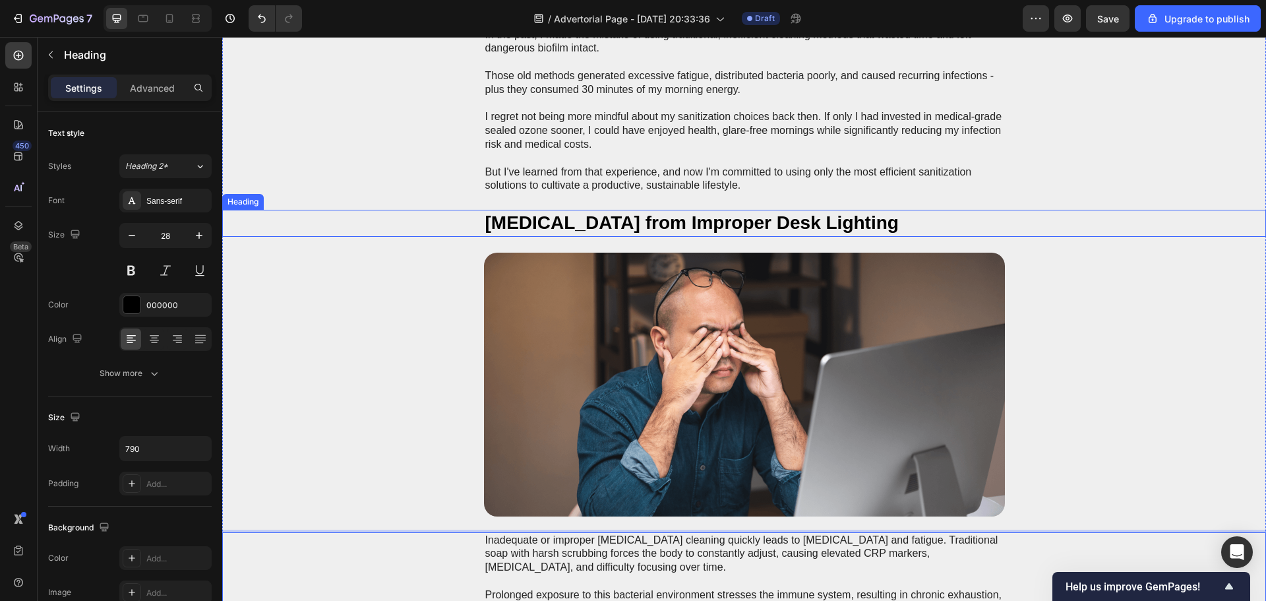
click at [596, 225] on h2 "[MEDICAL_DATA] from Improper Desk Lighting" at bounding box center [744, 223] width 521 height 26
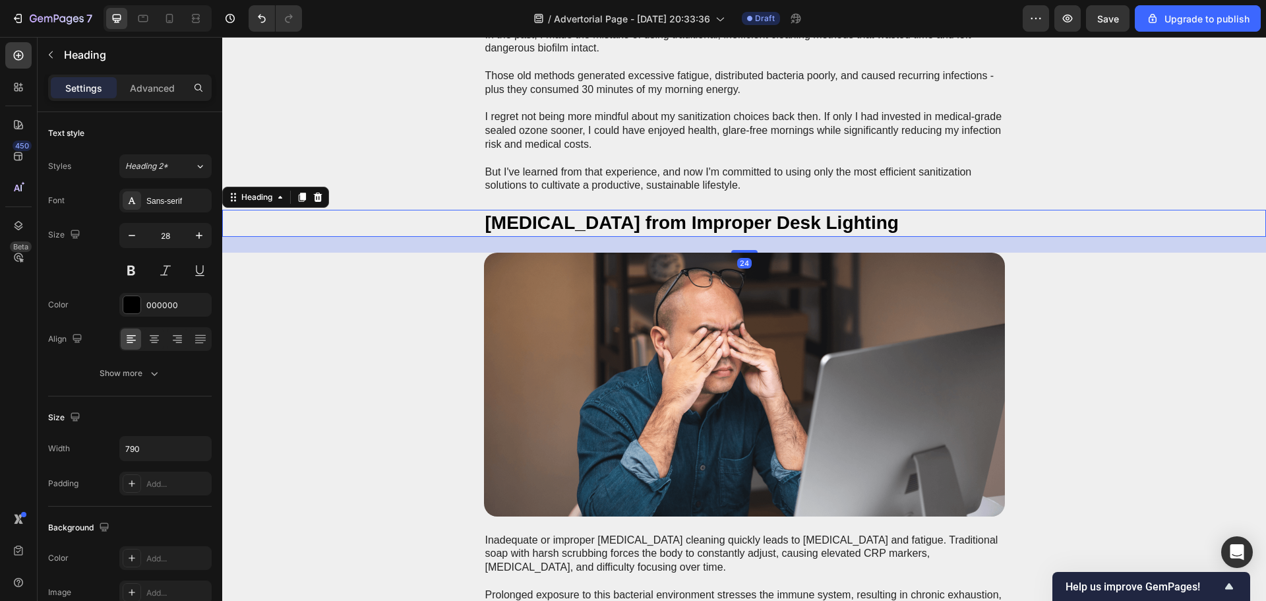
click at [676, 225] on h2 "[MEDICAL_DATA] from Improper Desk Lighting" at bounding box center [744, 223] width 521 height 26
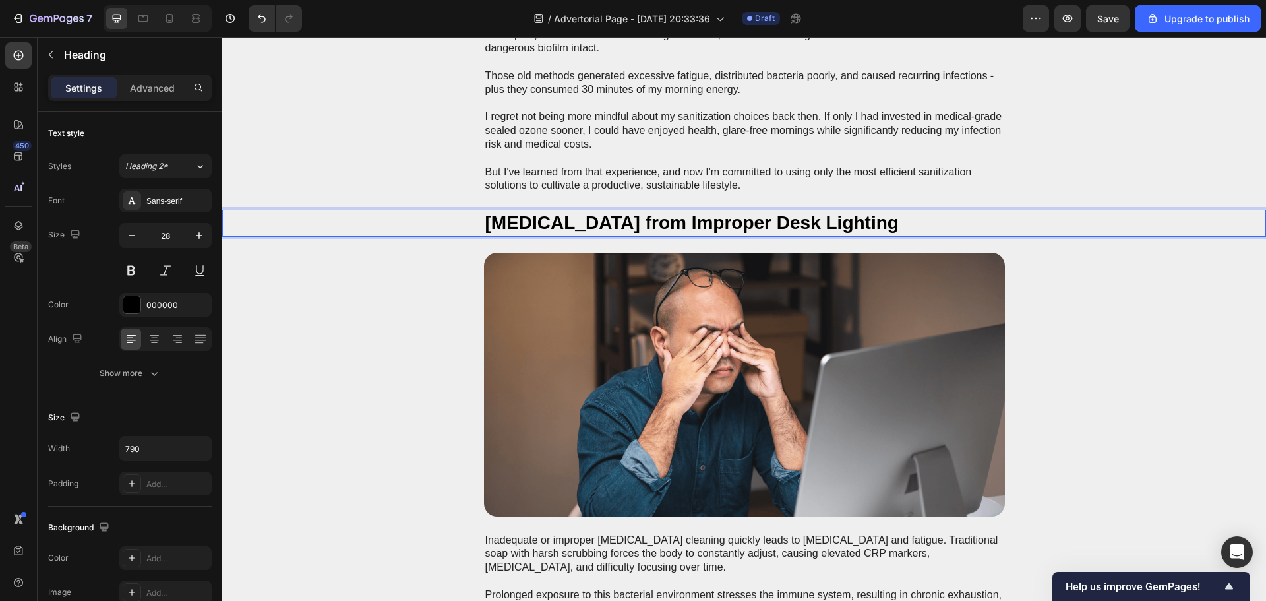
click at [848, 222] on p "[MEDICAL_DATA] from Improper Desk Lighting" at bounding box center [744, 223] width 518 height 24
drag, startPoint x: 844, startPoint y: 221, endPoint x: 462, endPoint y: 222, distance: 382.4
click at [462, 222] on div "[MEDICAL_DATA] from Improper Desk Lighting" at bounding box center [743, 223] width 1017 height 26
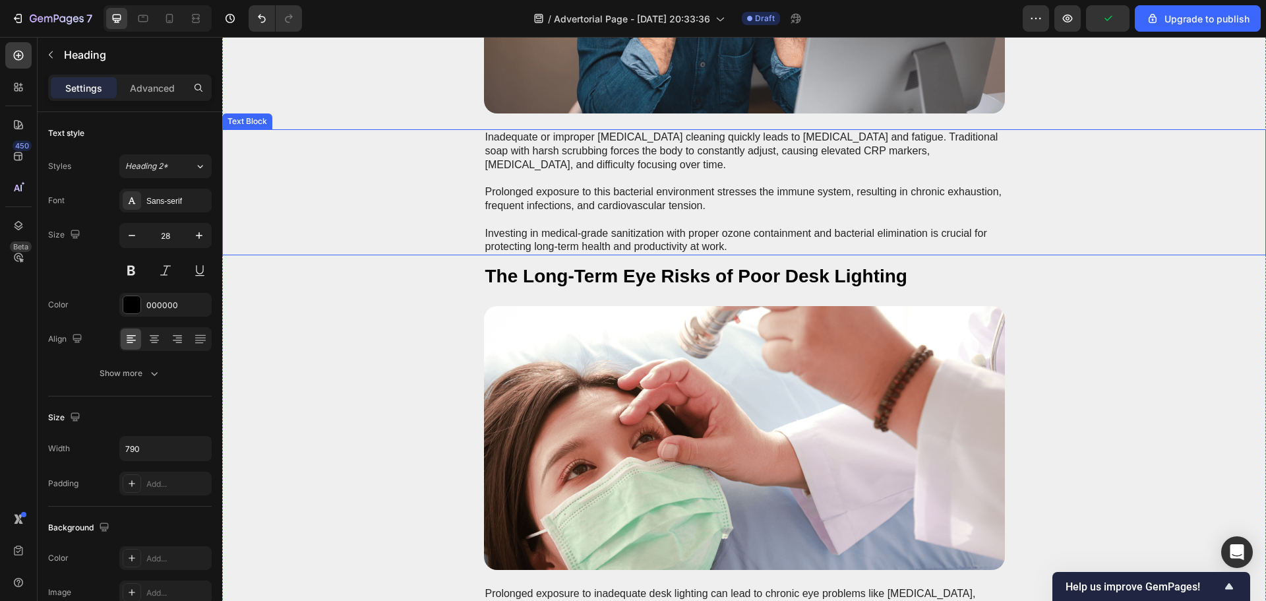
scroll to position [1121, 0]
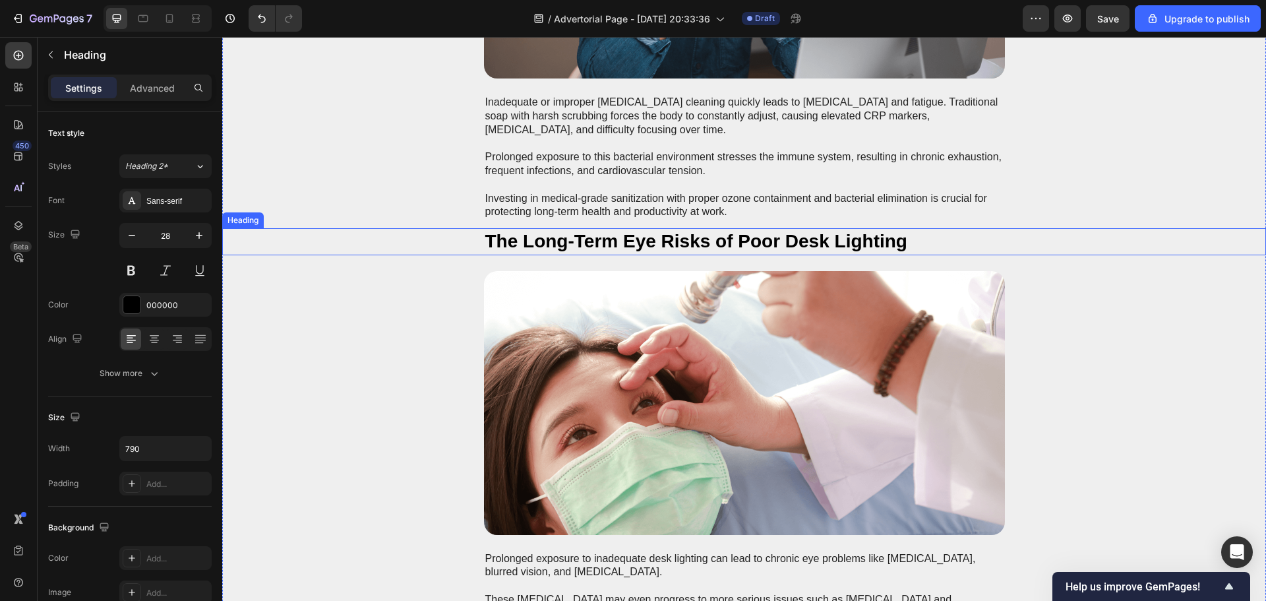
click at [615, 228] on h2 "The Long-Term Eye Risks of Poor Desk Lighting" at bounding box center [744, 241] width 521 height 26
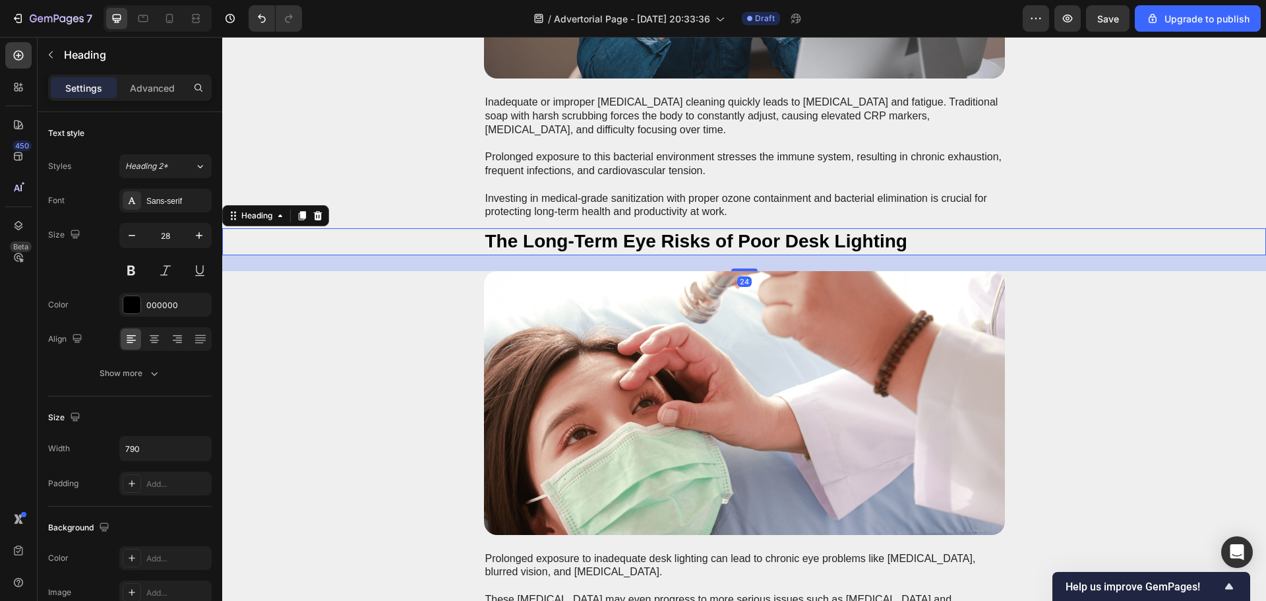
click at [616, 228] on h2 "The Long-Term Eye Risks of Poor Desk Lighting" at bounding box center [744, 241] width 521 height 26
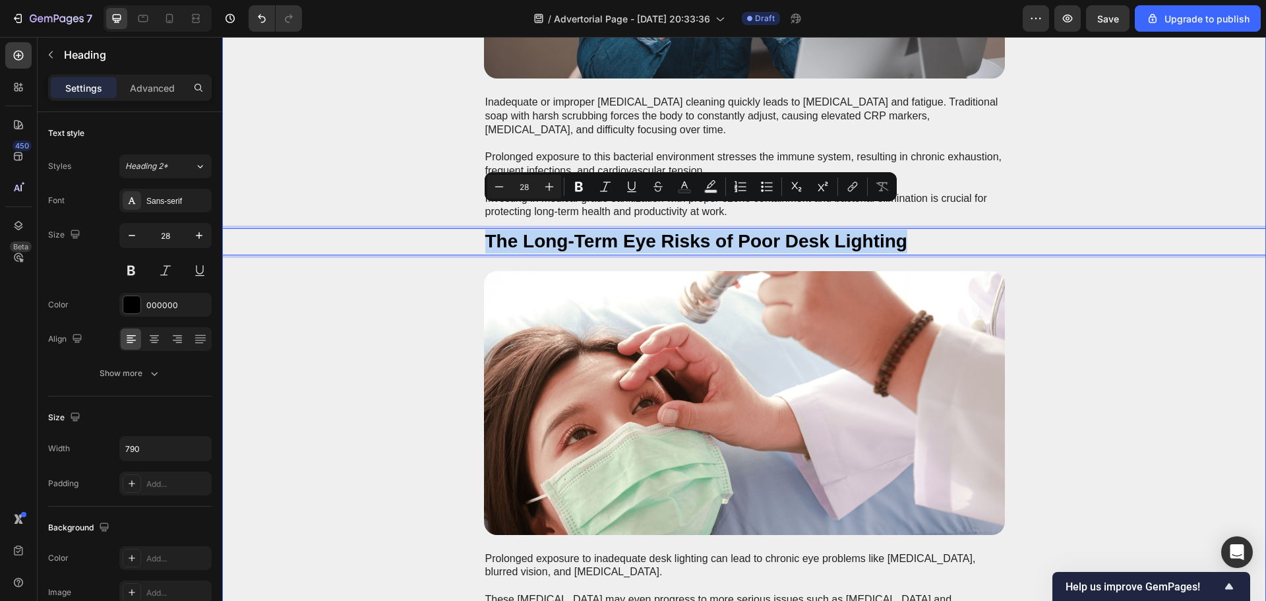
drag, startPoint x: 912, startPoint y: 220, endPoint x: 453, endPoint y: 202, distance: 459.2
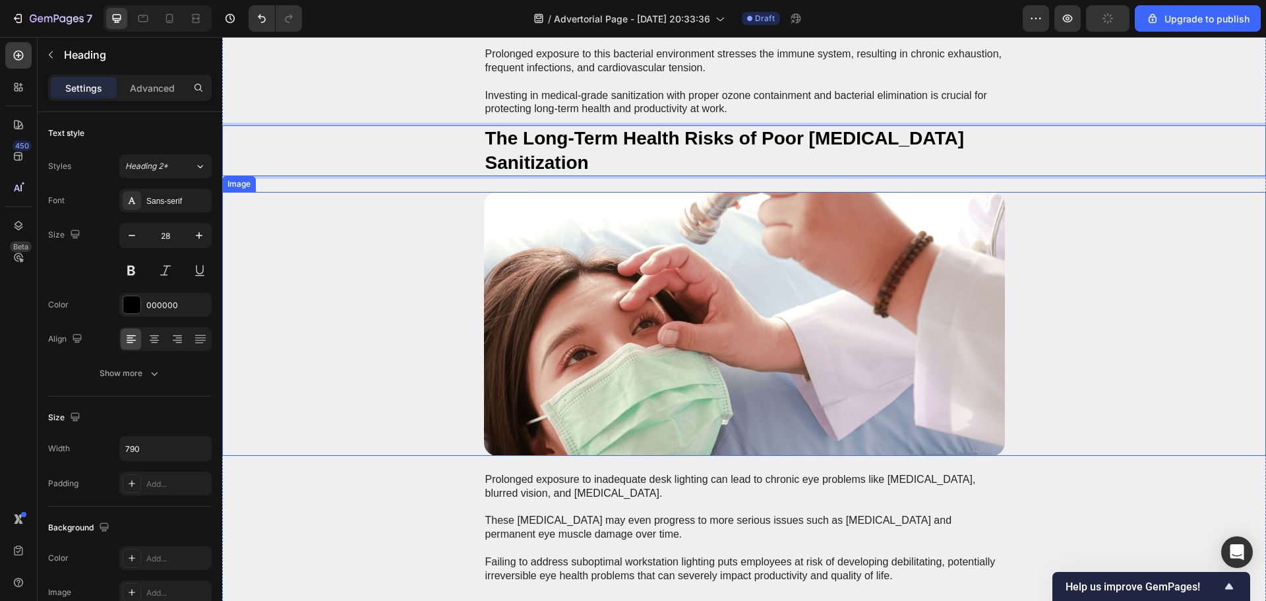
scroll to position [1385, 0]
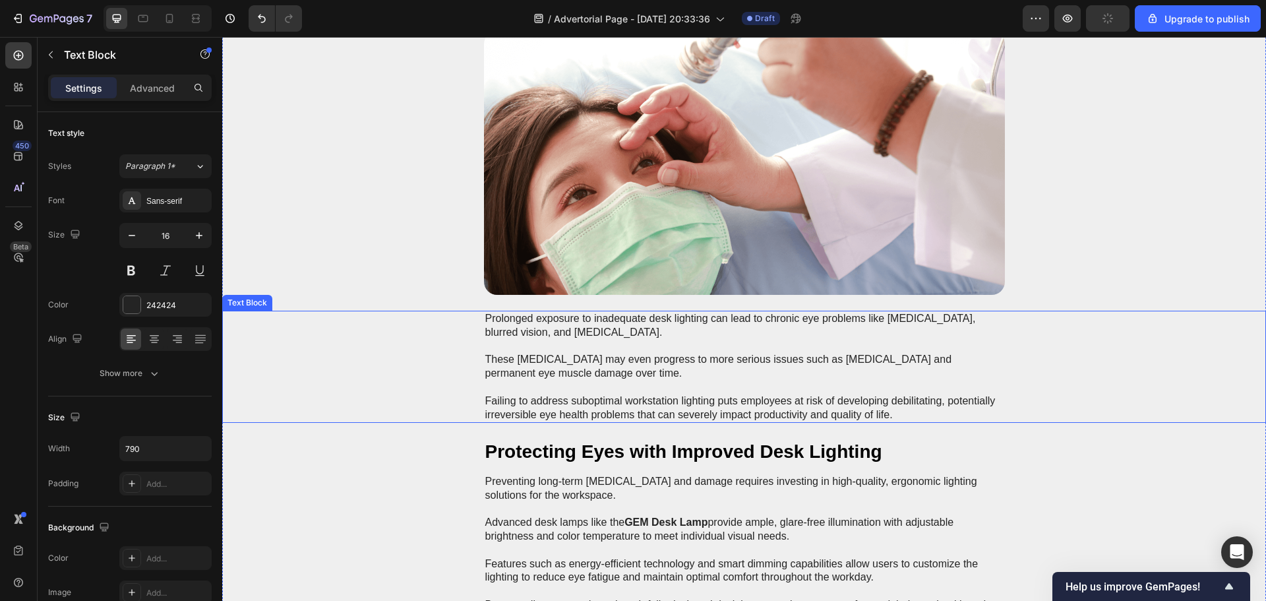
click at [587, 312] on p "Prolonged exposure to inadequate desk lighting can lead to chronic eye problems…" at bounding box center [744, 366] width 518 height 109
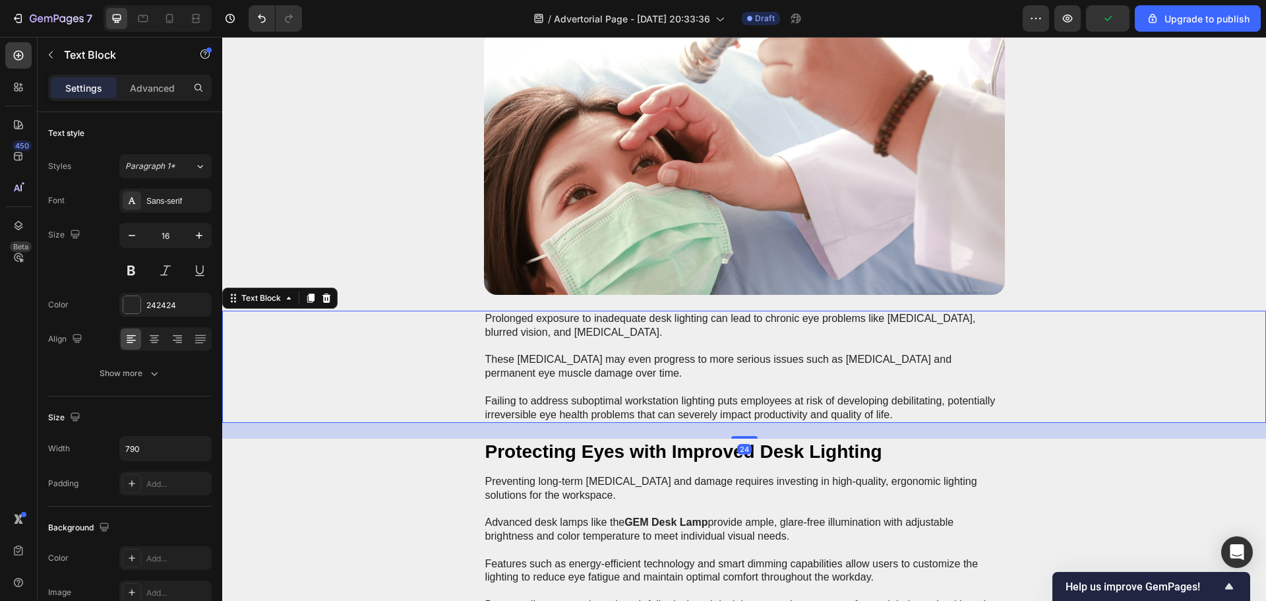
click at [926, 367] on p "Prolonged exposure to inadequate desk lighting can lead to chronic eye problems…" at bounding box center [744, 366] width 518 height 109
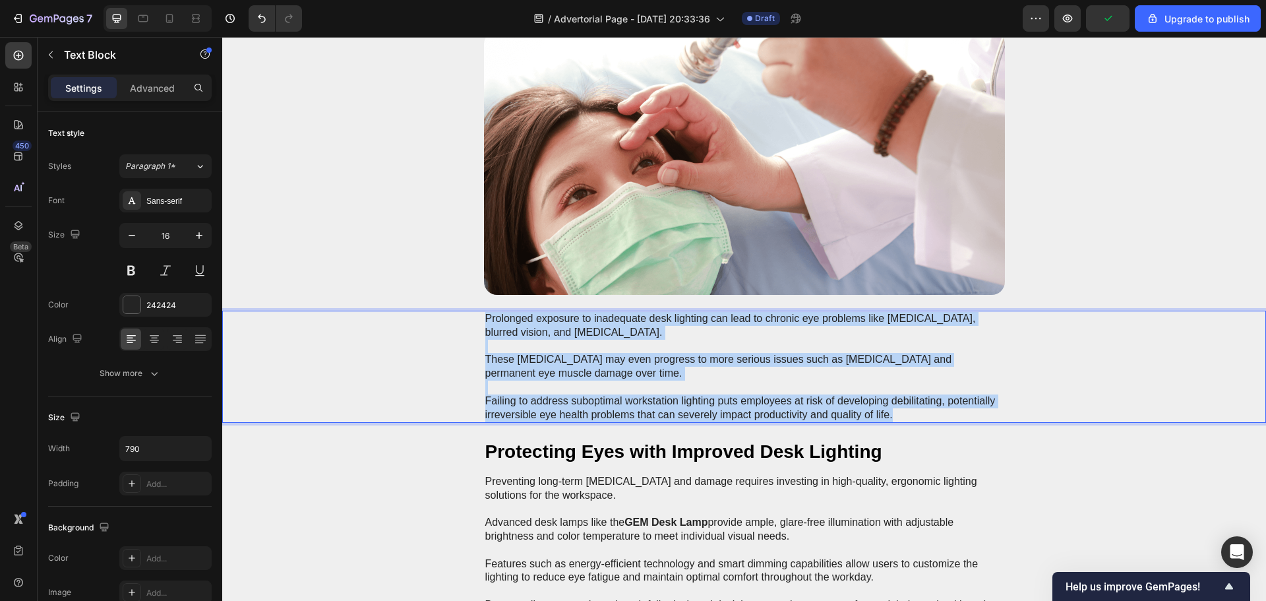
drag, startPoint x: 916, startPoint y: 366, endPoint x: 462, endPoint y: 272, distance: 464.5
click at [462, 311] on div "Prolonged exposure to inadequate desk lighting can lead to chronic eye problems…" at bounding box center [743, 367] width 1017 height 112
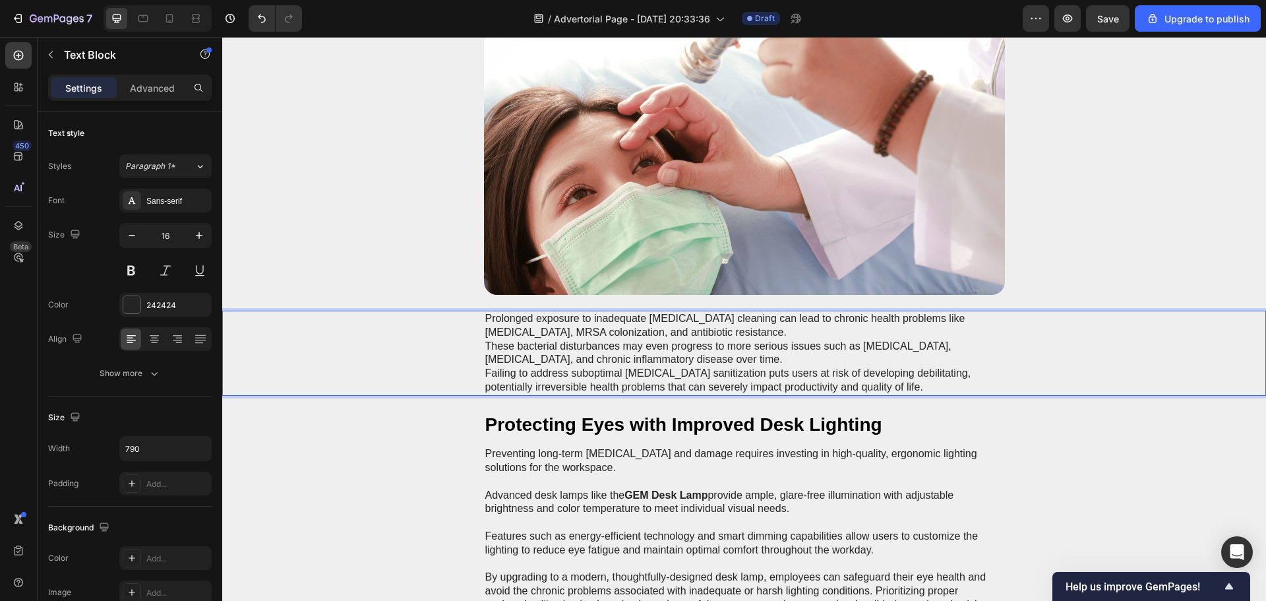
click at [688, 312] on p "Prolonged exposure to inadequate [MEDICAL_DATA] cleaning can lead to chronic he…" at bounding box center [744, 326] width 518 height 28
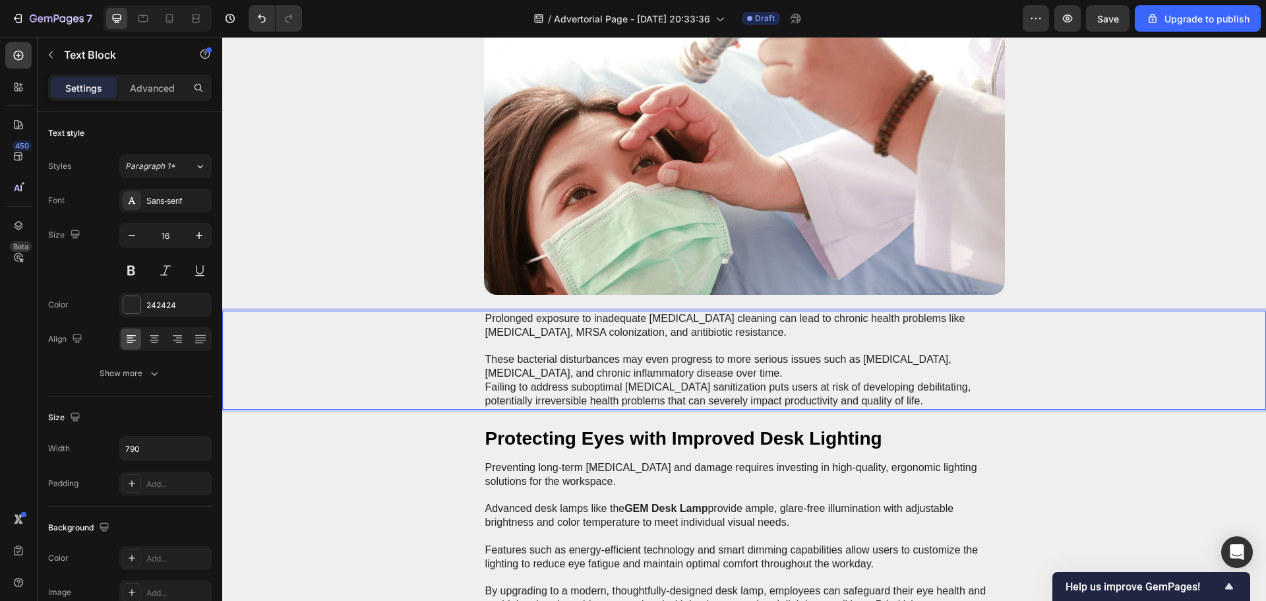
click at [679, 353] on p "These bacterial disturbances may even progress to more serious issues such as […" at bounding box center [744, 367] width 518 height 28
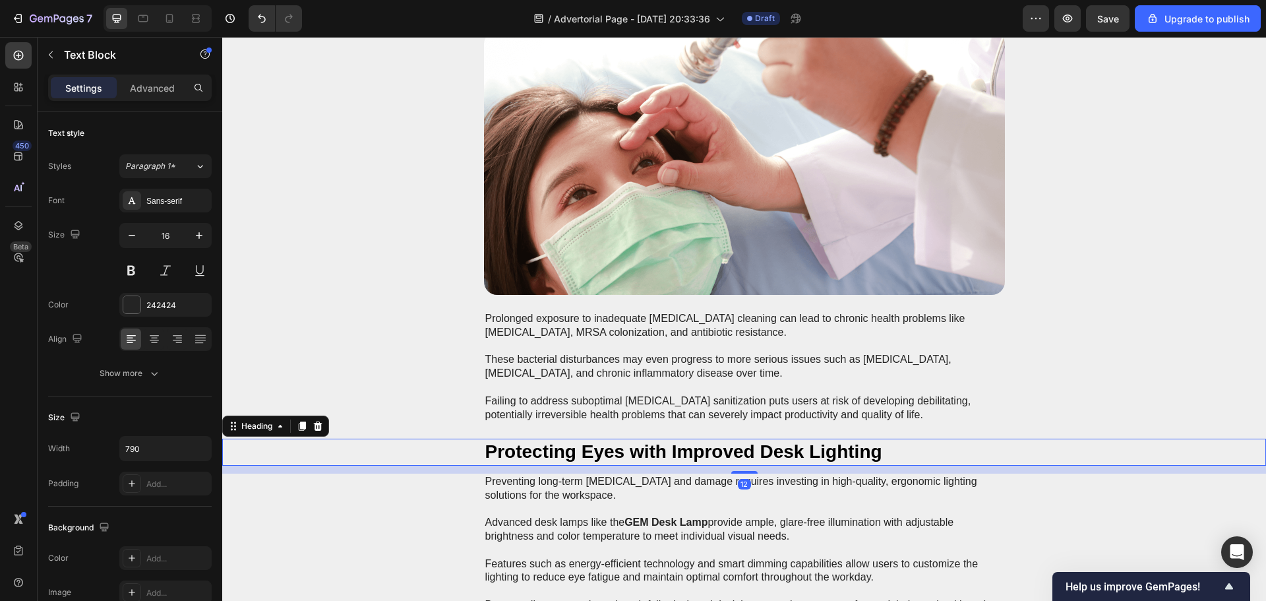
click at [626, 438] on h2 "Protecting Eyes with Improved Desk Lighting" at bounding box center [744, 451] width 521 height 26
click at [882, 438] on h2 "Protecting Eyes with Improved Desk Lighting" at bounding box center [744, 451] width 521 height 26
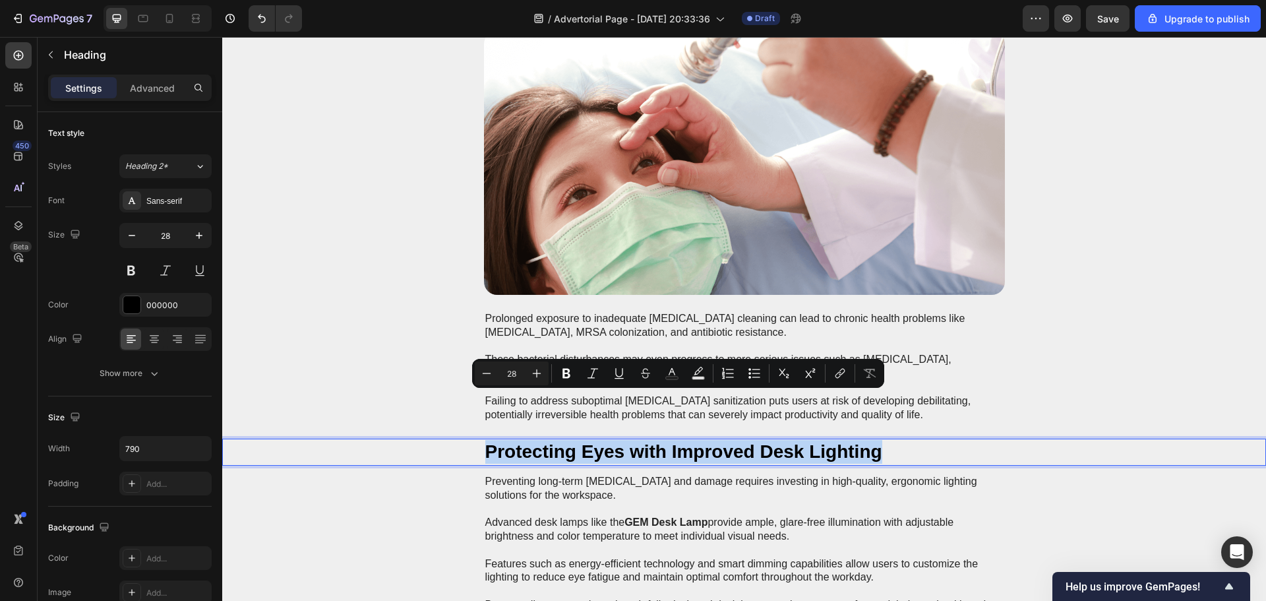
drag, startPoint x: 882, startPoint y: 400, endPoint x: 448, endPoint y: 395, distance: 433.9
click at [448, 438] on div "Protecting Eyes with Improved Desk Lighting" at bounding box center [743, 451] width 1017 height 26
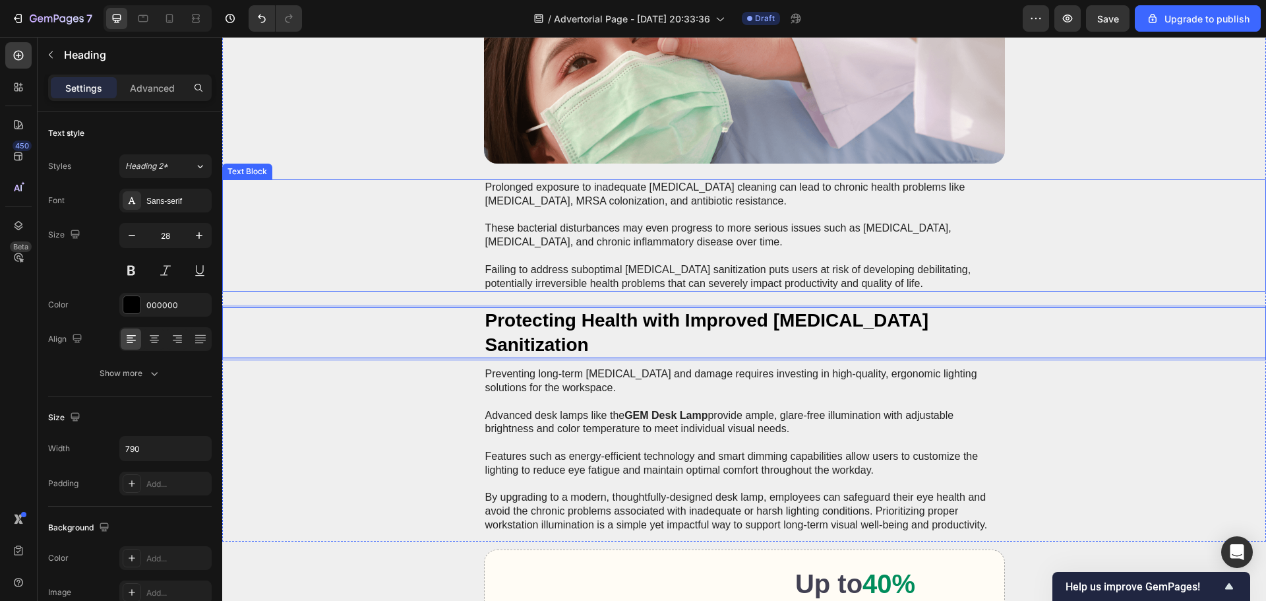
scroll to position [1516, 0]
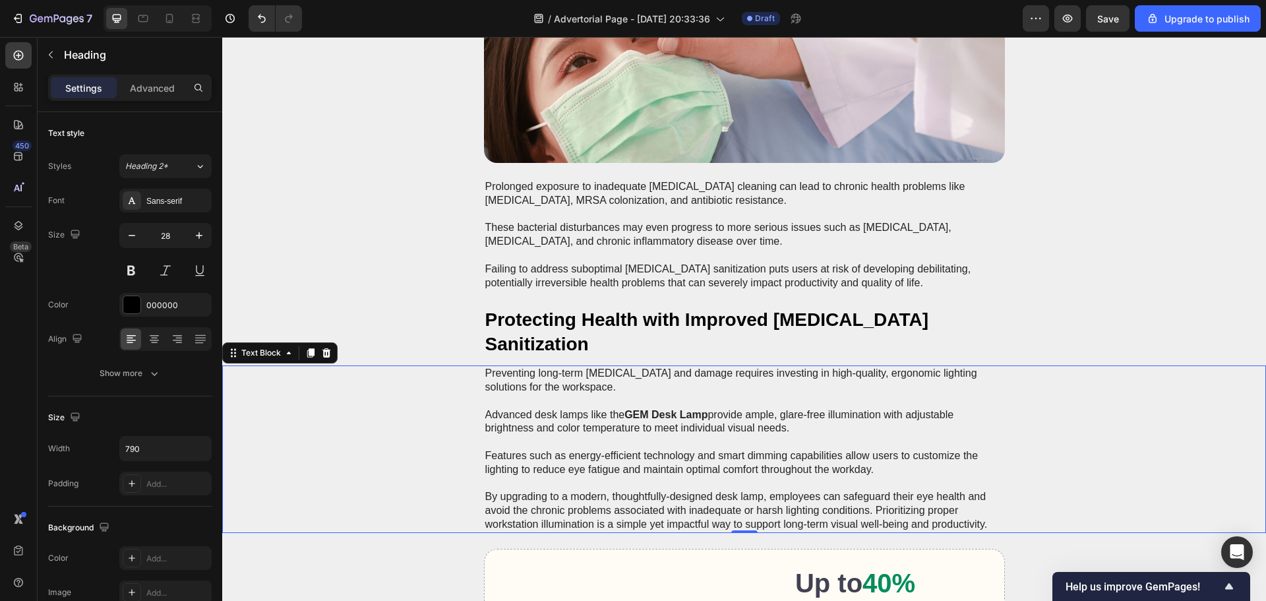
click at [612, 367] on p "Preventing long-term [MEDICAL_DATA] and damage requires investing in high-quali…" at bounding box center [744, 449] width 518 height 165
click at [994, 447] on p "Preventing long-term [MEDICAL_DATA] and damage requires investing in high-quali…" at bounding box center [744, 449] width 518 height 165
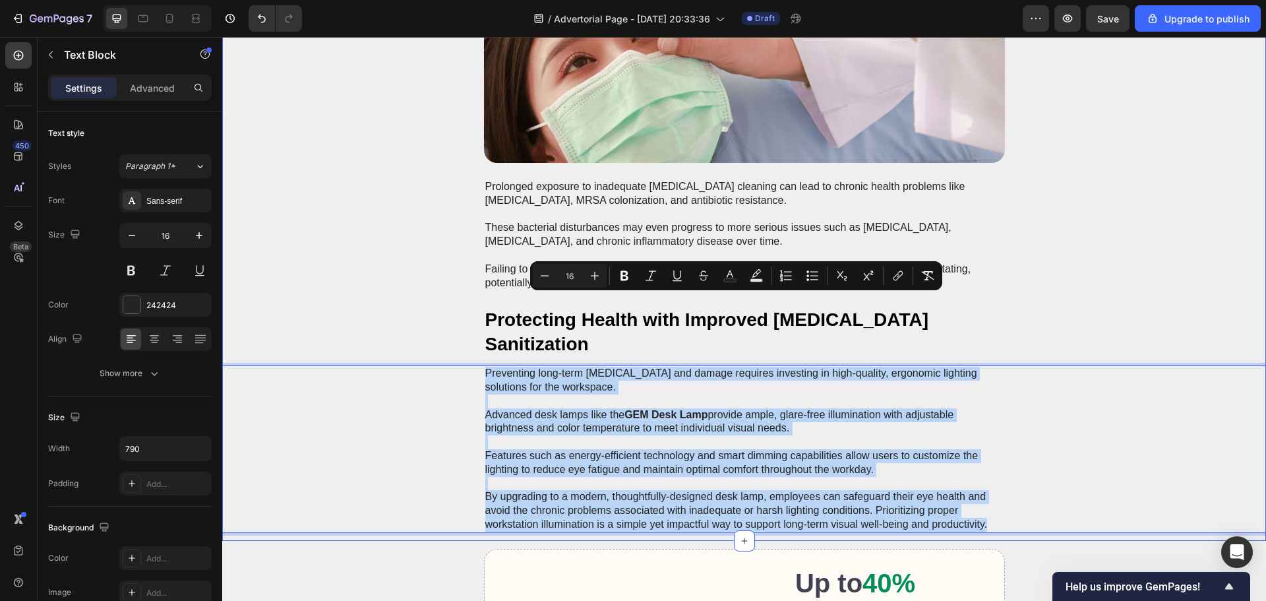
drag, startPoint x: 994, startPoint y: 448, endPoint x: 425, endPoint y: 289, distance: 590.1
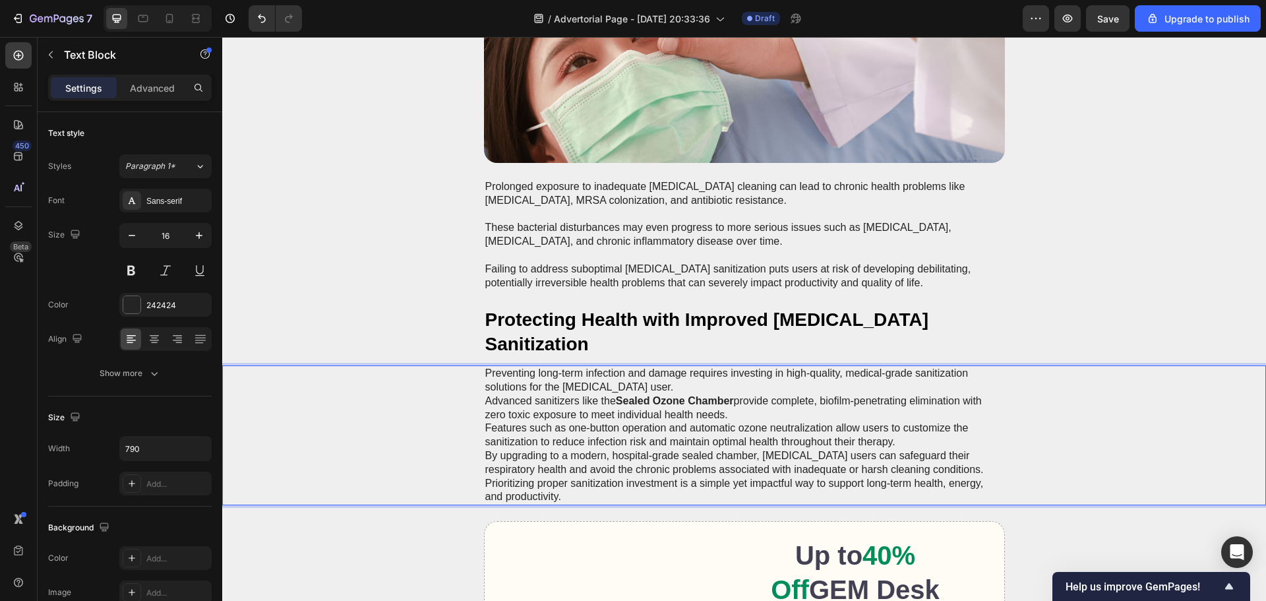
click at [637, 367] on p "Preventing long-term infection and damage requires investing in high-quality, m…" at bounding box center [744, 381] width 518 height 28
click at [638, 367] on p "Preventing long-term infection and damage requires investing in high-quality, m…" at bounding box center [744, 381] width 518 height 28
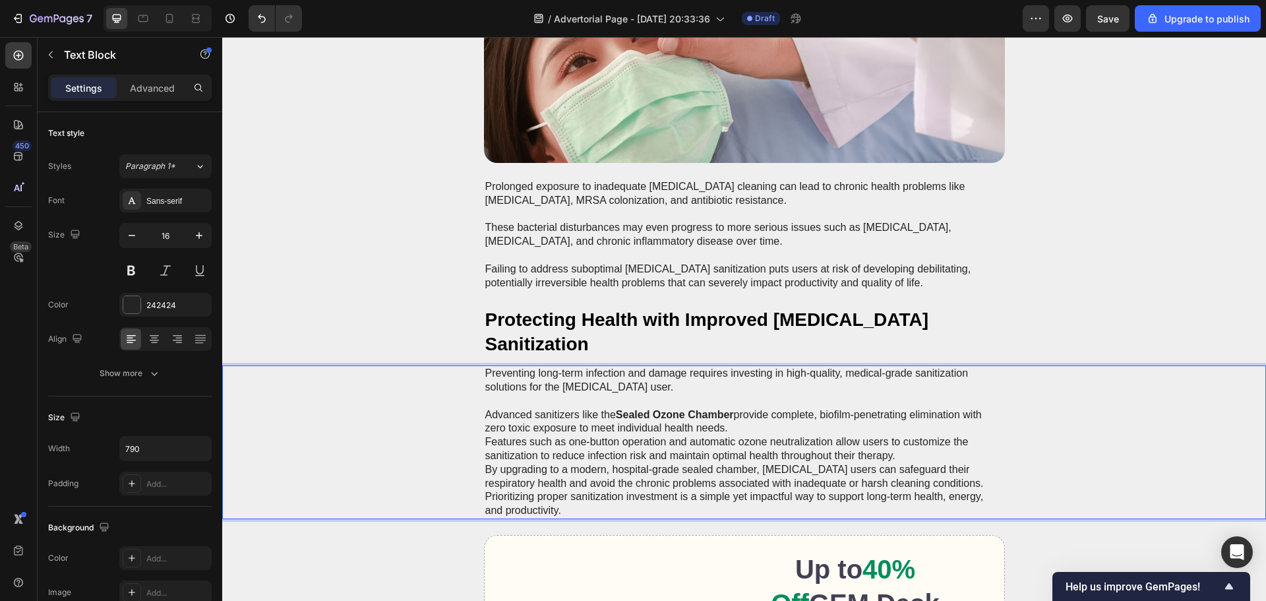
click at [726, 408] on p "Advanced sanitizers like the Sealed Ozone Chamber provide complete, biofilm-pen…" at bounding box center [744, 422] width 518 height 28
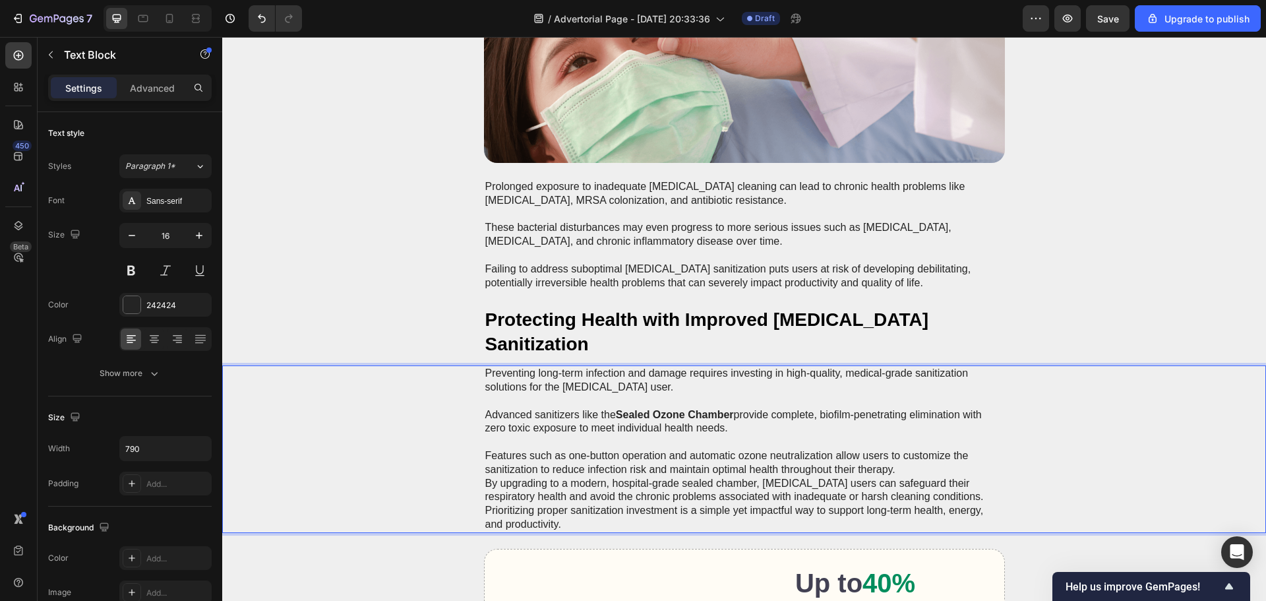
click at [891, 449] on p "Features such as one-button operation and automatic ozone neutralization allow …" at bounding box center [744, 463] width 518 height 28
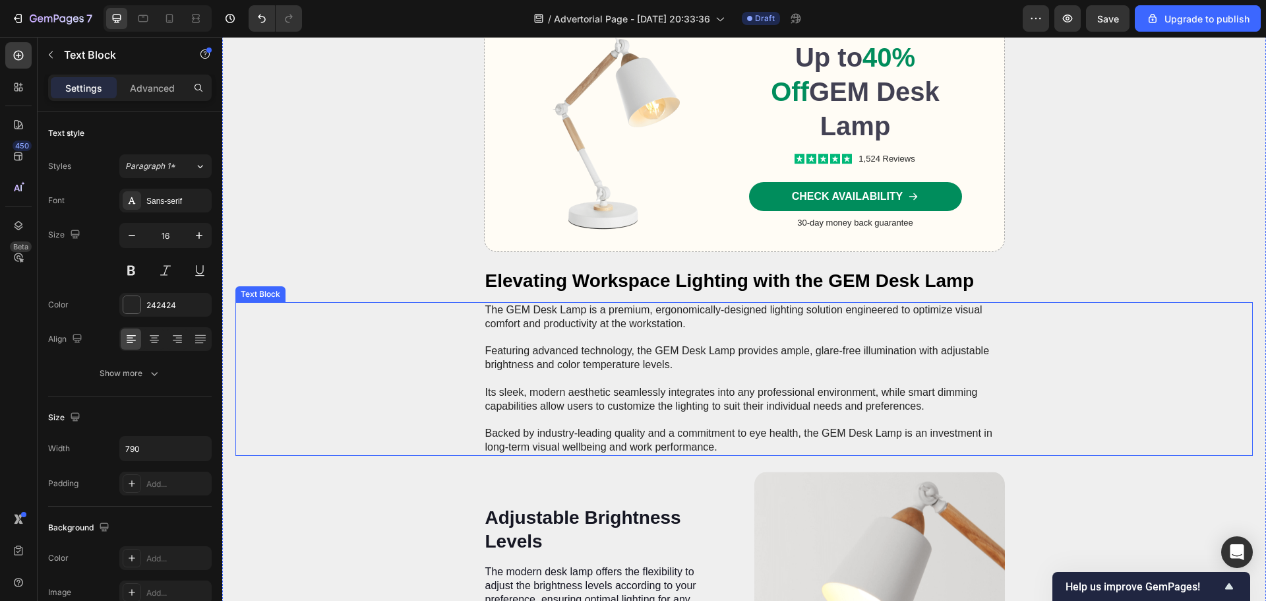
scroll to position [1978, 0]
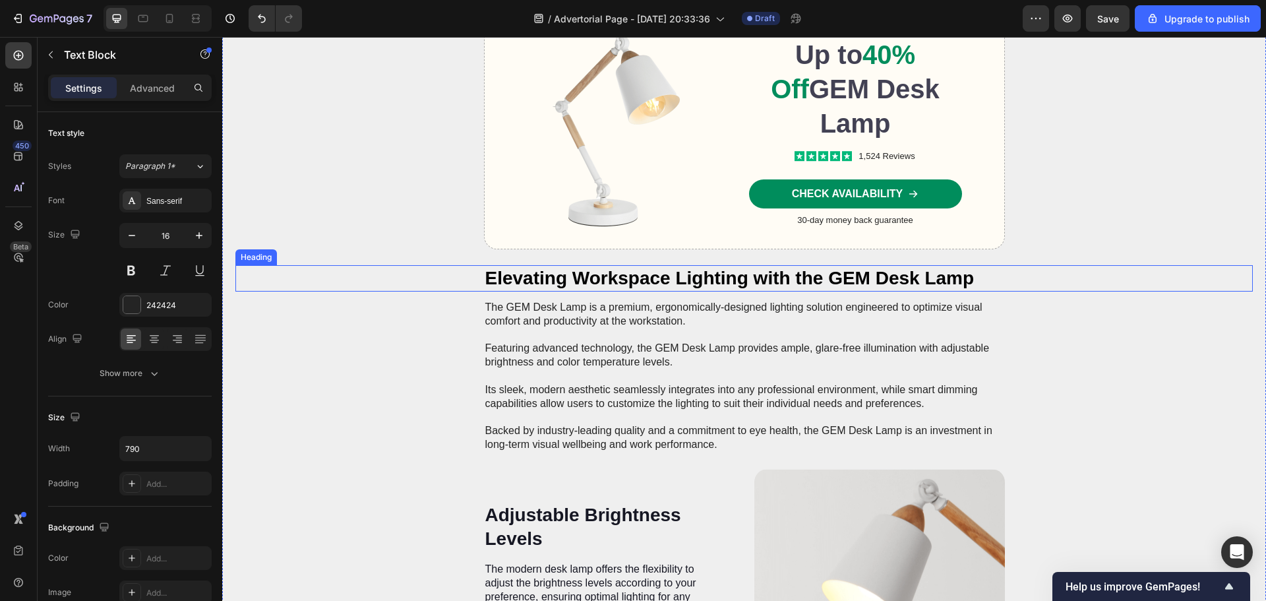
click at [637, 281] on h2 "Elevating Workspace Lighting with the GEM Desk Lamp" at bounding box center [744, 278] width 521 height 26
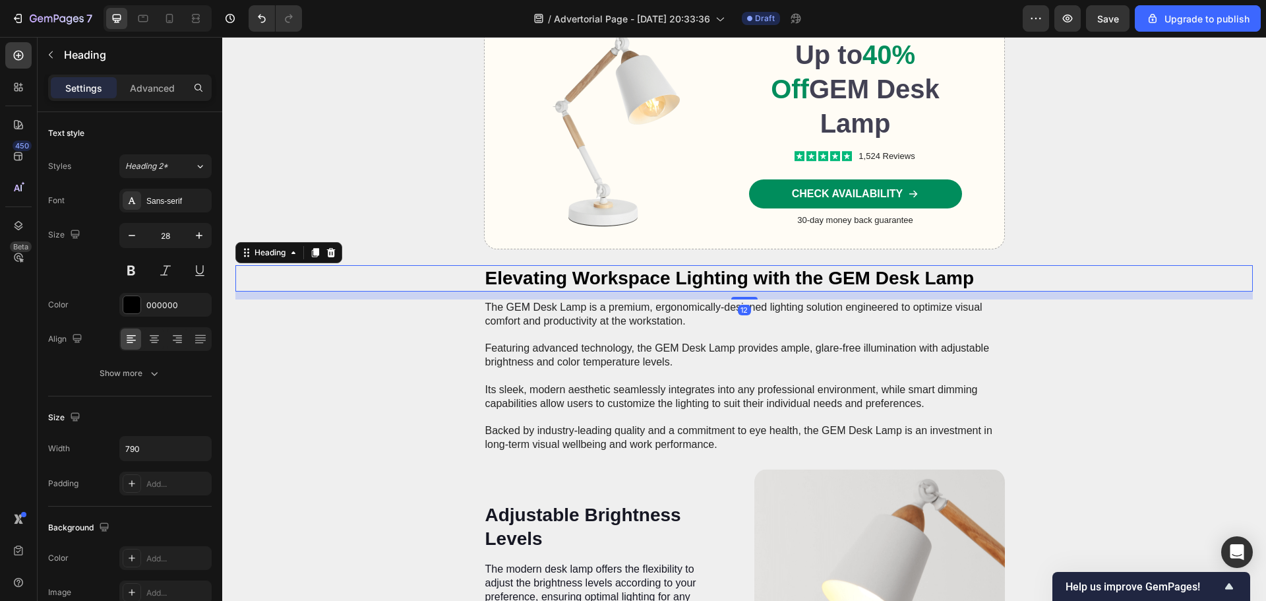
click at [637, 281] on h2 "Elevating Workspace Lighting with the GEM Desk Lamp" at bounding box center [744, 278] width 521 height 26
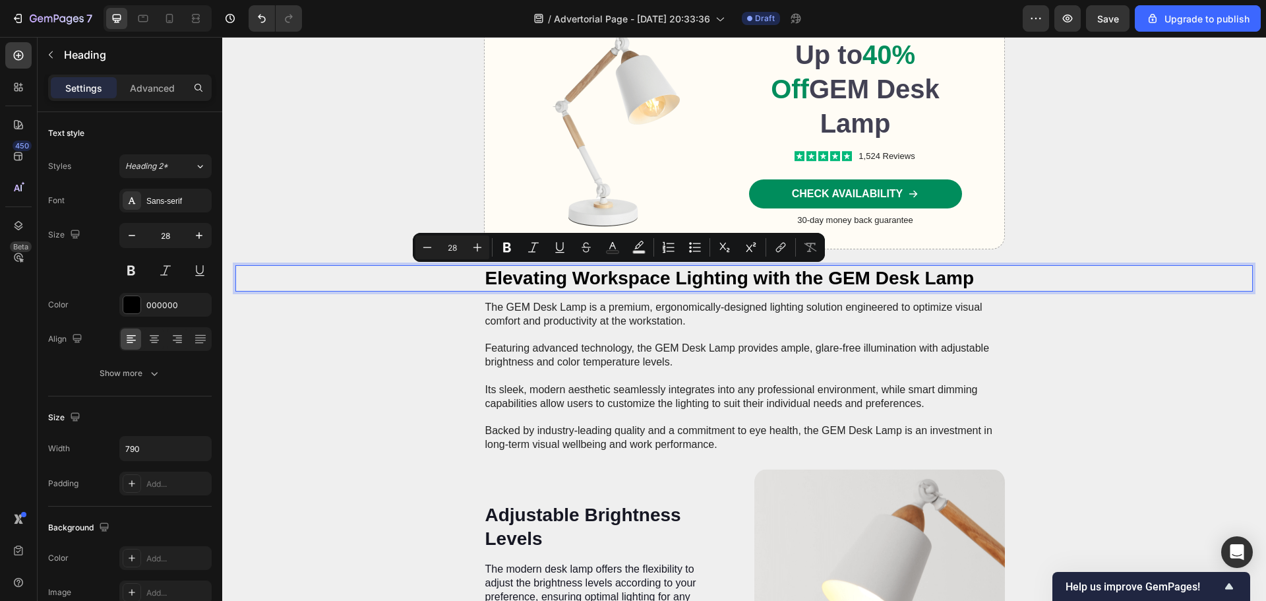
click at [1031, 270] on div "Elevating Workspace Lighting with the GEM Desk Lamp" at bounding box center [743, 278] width 1017 height 26
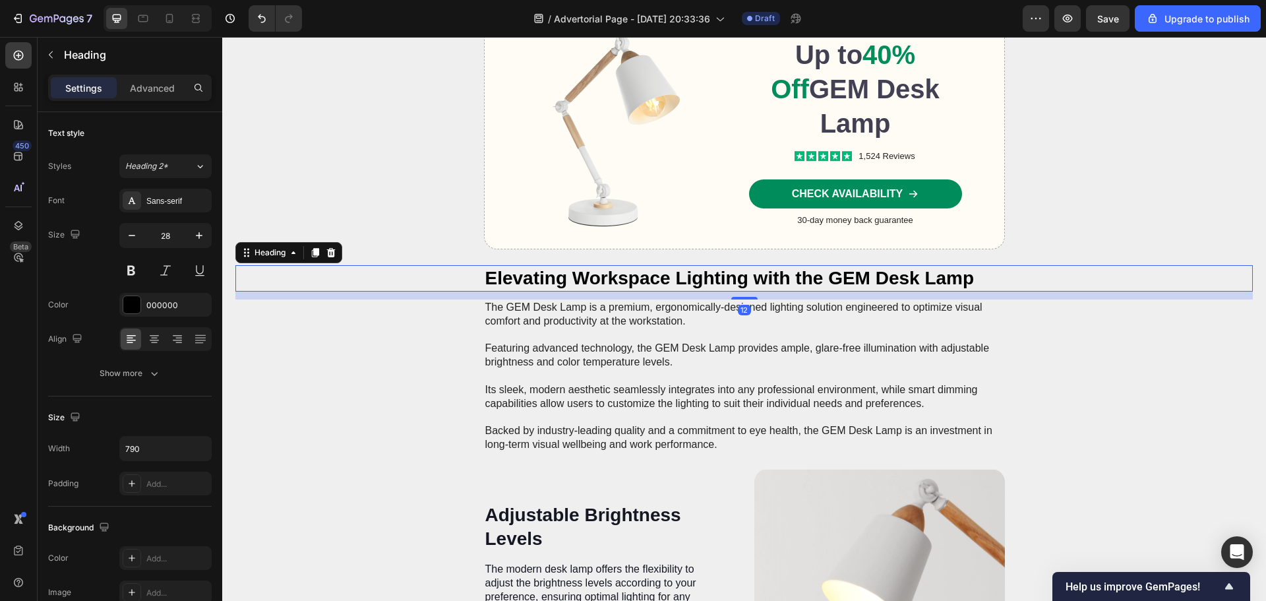
click at [1000, 279] on div "Elevating Workspace Lighting with the GEM Desk Lamp" at bounding box center [743, 278] width 1017 height 26
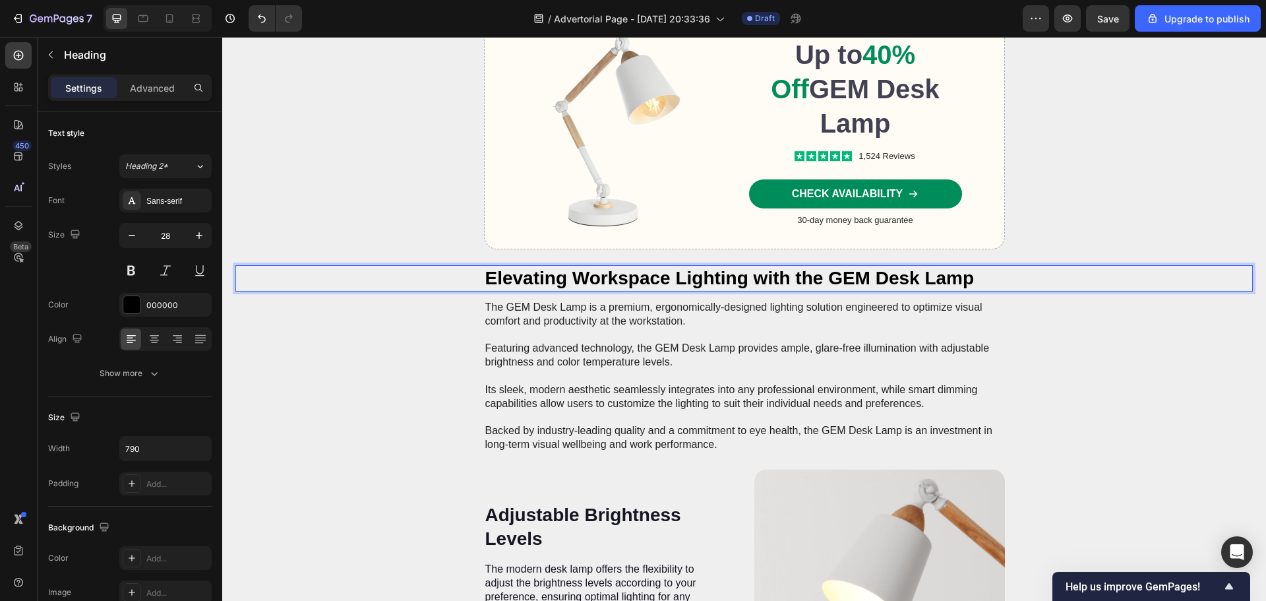
click at [975, 276] on p "Elevating Workspace Lighting with the GEM Desk Lamp" at bounding box center [744, 278] width 518 height 24
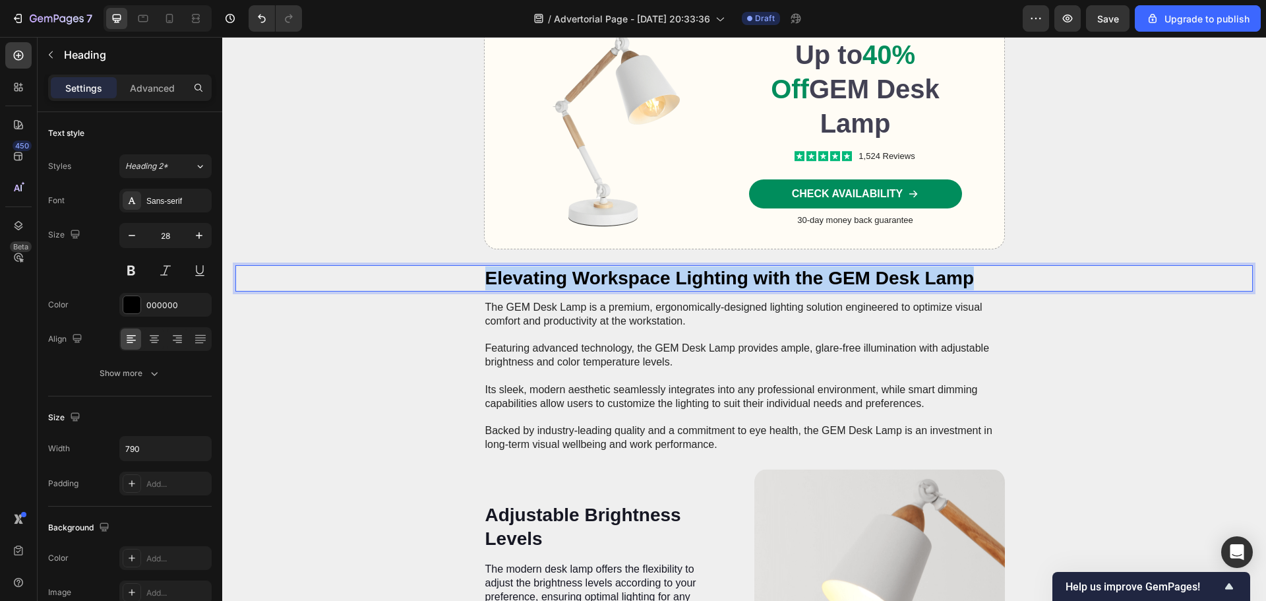
drag, startPoint x: 975, startPoint y: 276, endPoint x: 477, endPoint y: 268, distance: 497.9
click at [477, 268] on div "Elevating Workspace Lighting with the GEM Desk Lamp" at bounding box center [743, 278] width 1017 height 26
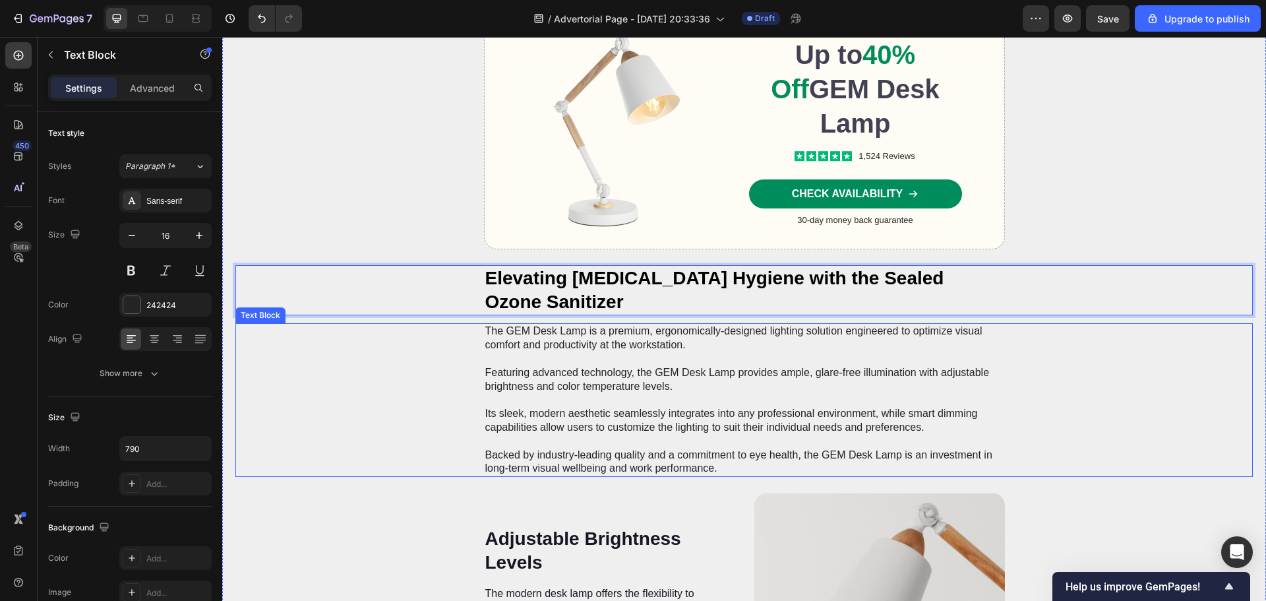
click at [649, 398] on p "The GEM Desk Lamp is a premium, ergonomically-designed lighting solution engine…" at bounding box center [744, 399] width 518 height 151
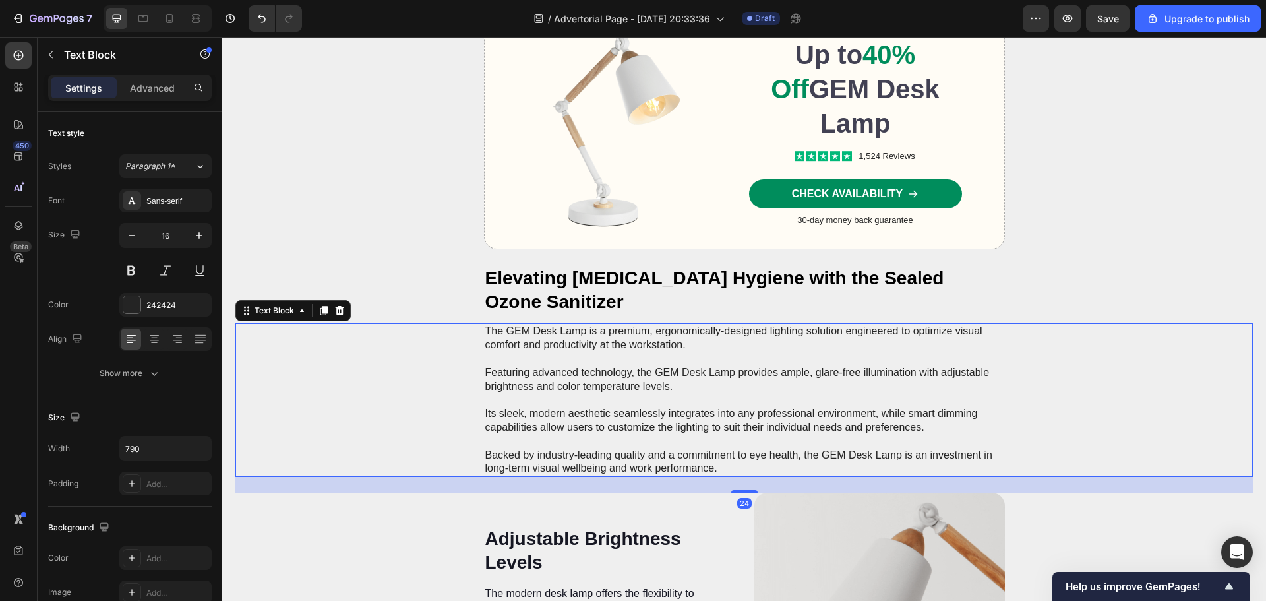
click at [739, 437] on p "The GEM Desk Lamp is a premium, ergonomically-designed lighting solution engine…" at bounding box center [744, 399] width 518 height 151
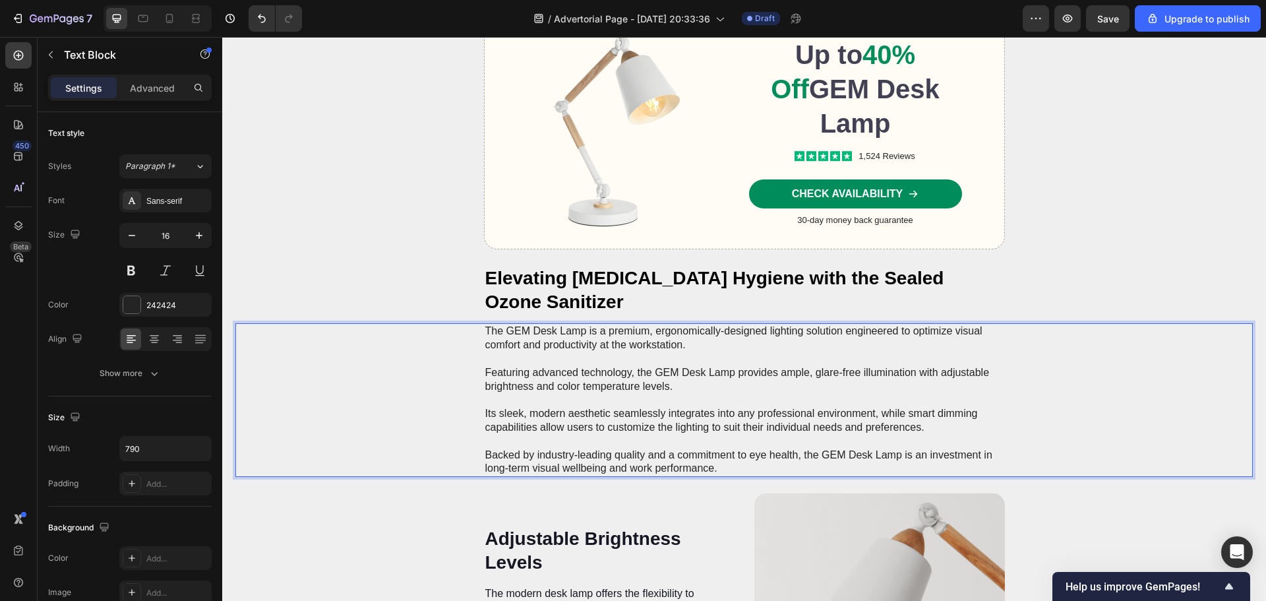
click at [715, 438] on p "The GEM Desk Lamp is a premium, ergonomically-designed lighting solution engine…" at bounding box center [744, 399] width 518 height 151
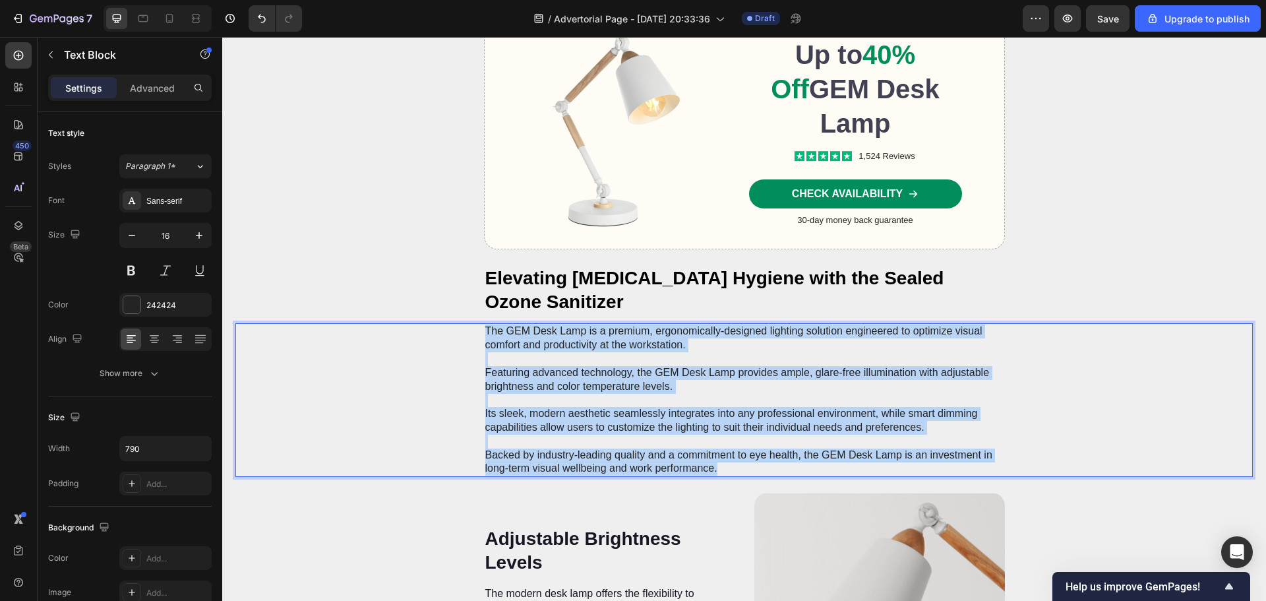
drag, startPoint x: 713, startPoint y: 438, endPoint x: 451, endPoint y: 306, distance: 294.0
click at [451, 323] on div "The GEM Desk Lamp is a premium, ergonomically-designed lighting solution engine…" at bounding box center [743, 400] width 1017 height 154
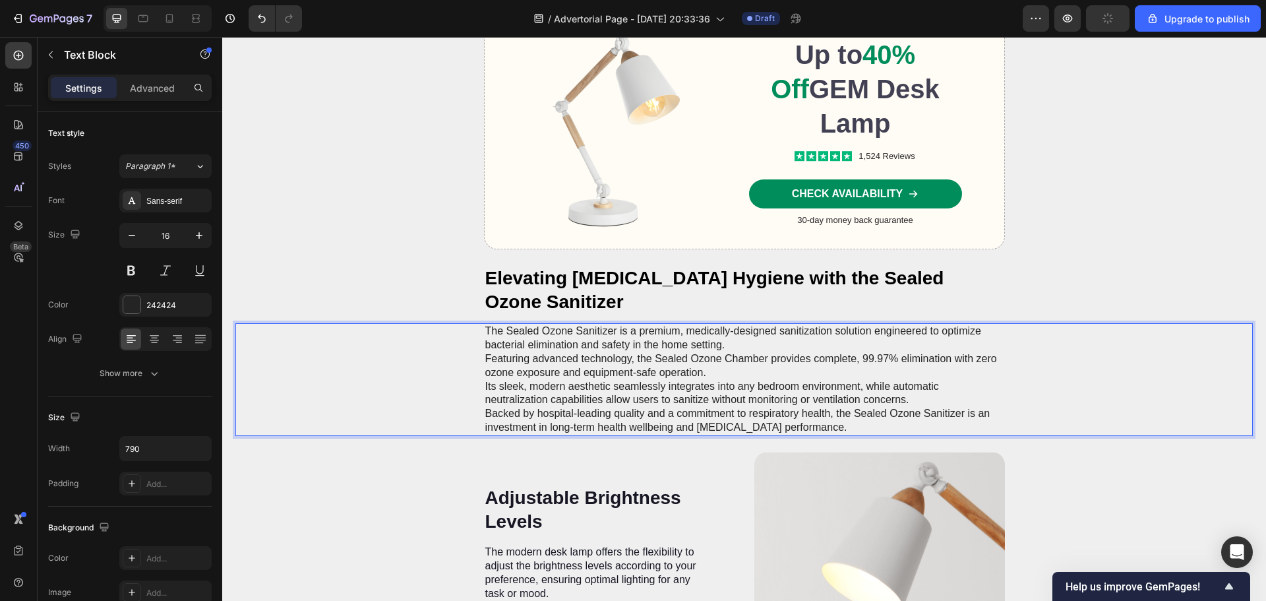
click at [742, 324] on p "The Sealed Ozone Sanitizer is a premium, medically-designed sanitization soluti…" at bounding box center [744, 378] width 518 height 109
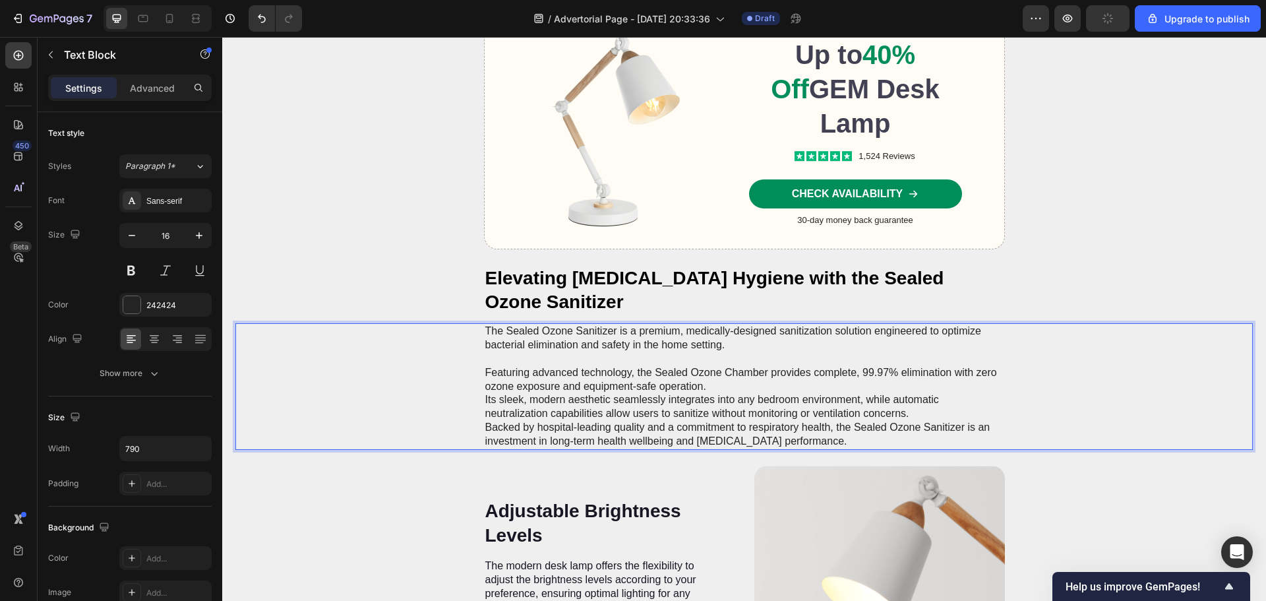
click at [709, 359] on p "⁠⁠⁠⁠⁠⁠⁠ Featuring advanced technology, the Sealed Ozone Chamber provides comple…" at bounding box center [744, 400] width 518 height 96
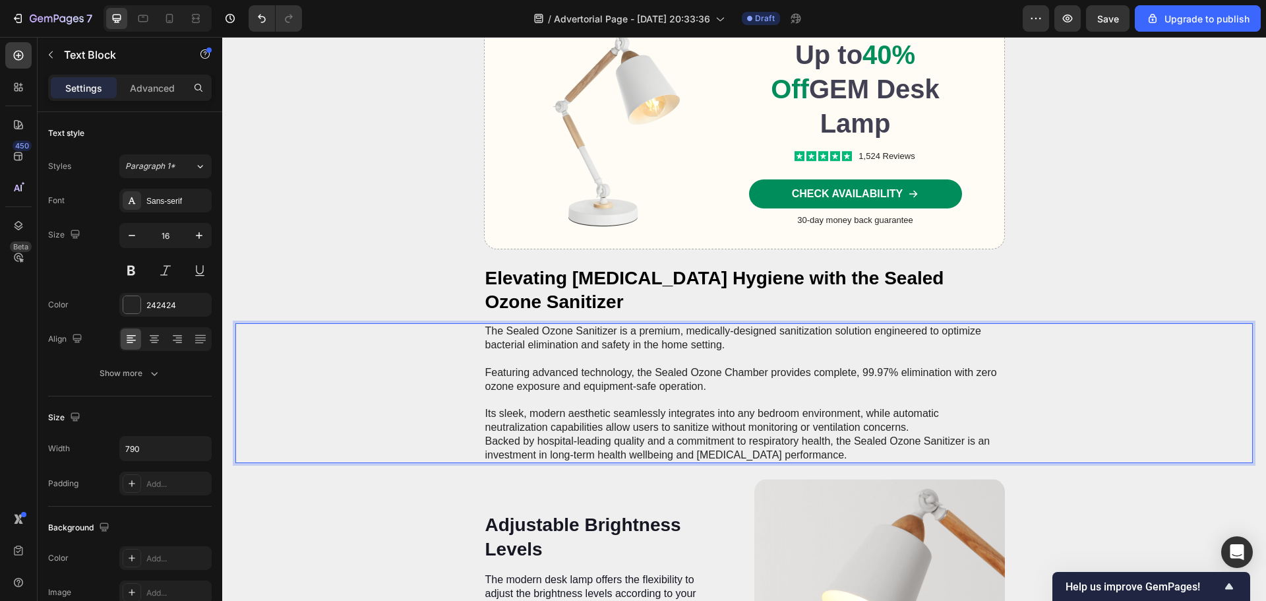
click at [927, 404] on p "⁠⁠⁠⁠⁠⁠⁠ Its sleek, modern aesthetic seamlessly integrates into any bedroom envi…" at bounding box center [744, 427] width 518 height 69
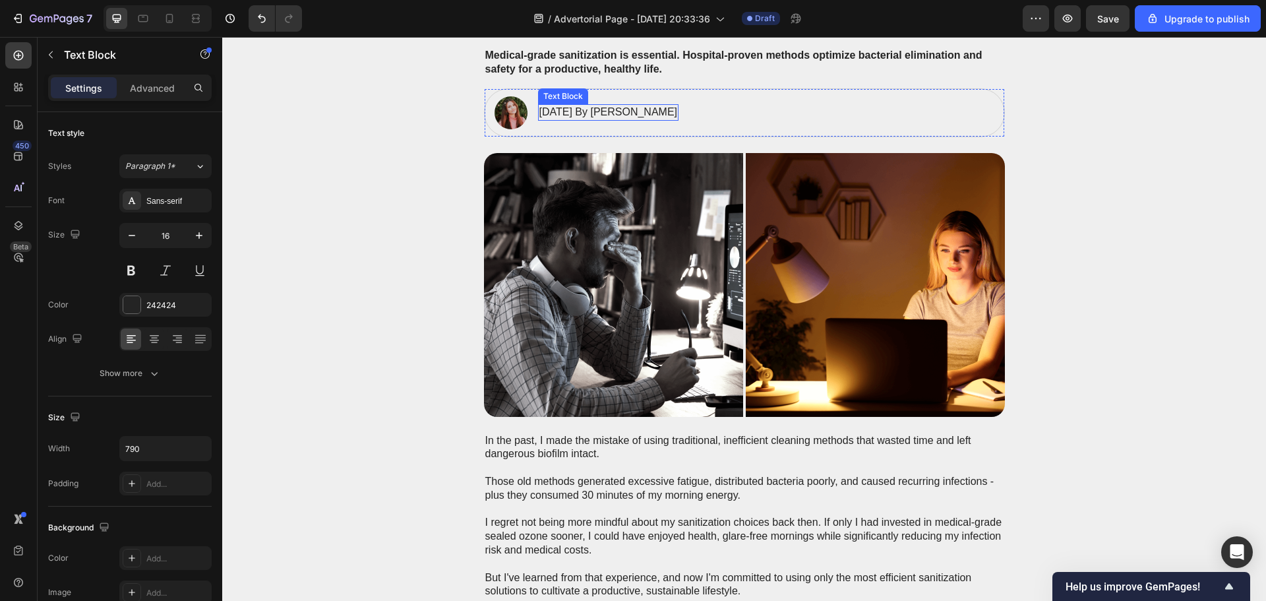
scroll to position [264, 0]
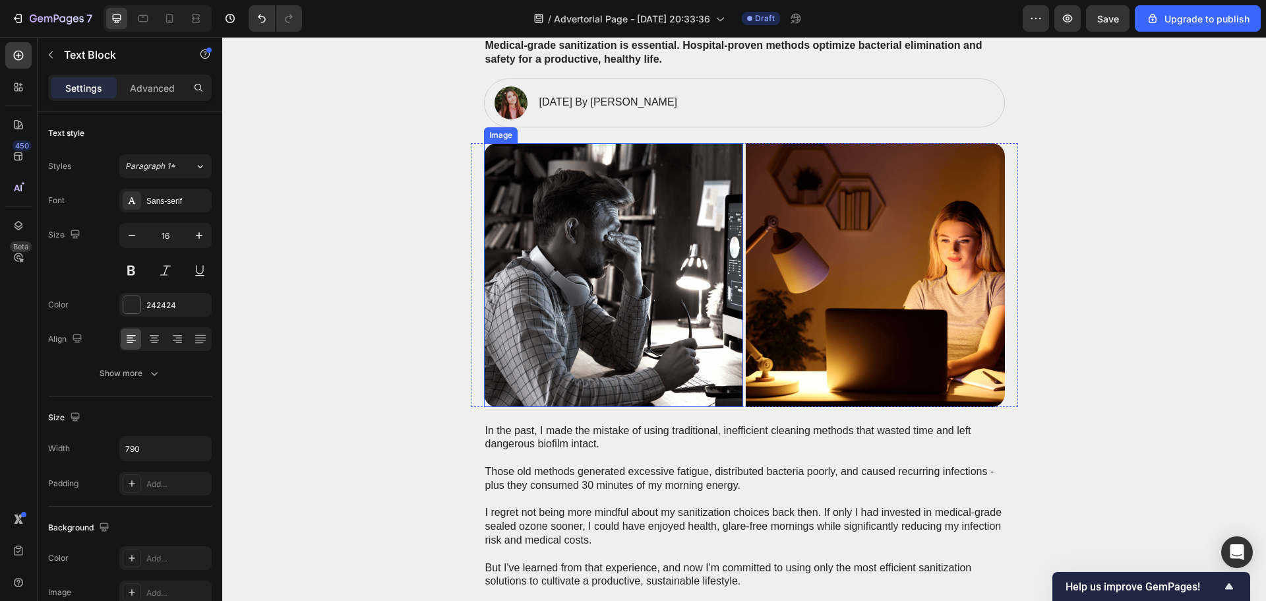
click at [619, 307] on img at bounding box center [613, 275] width 259 height 264
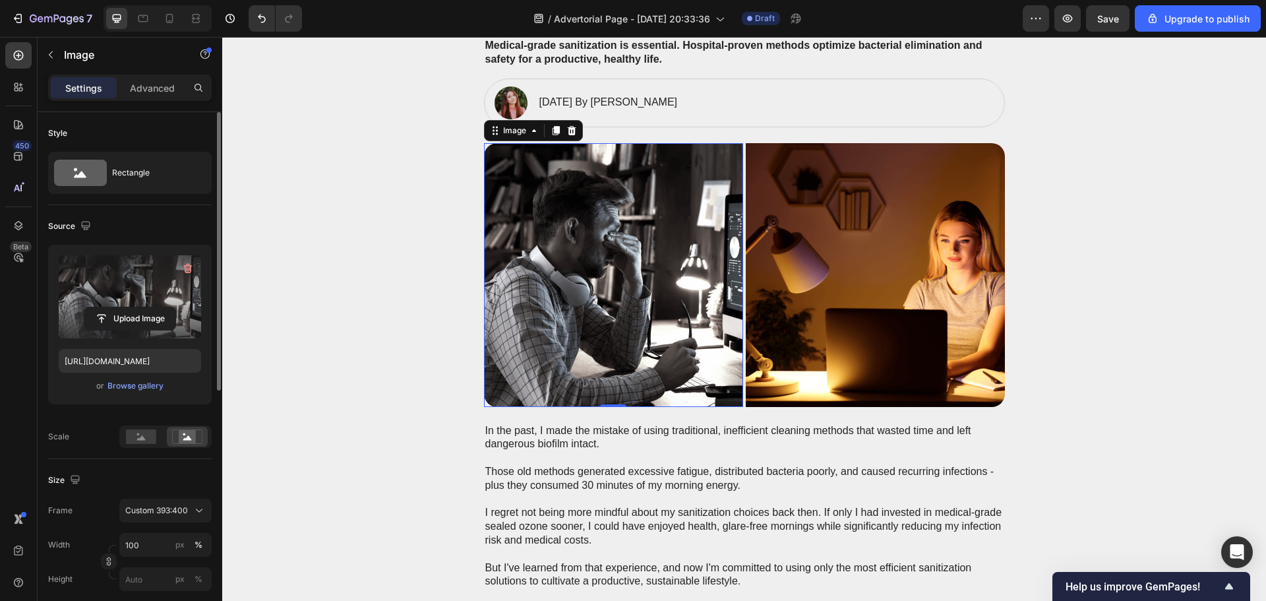
click at [160, 291] on label at bounding box center [130, 296] width 142 height 83
click at [160, 307] on input "file" at bounding box center [129, 318] width 91 height 22
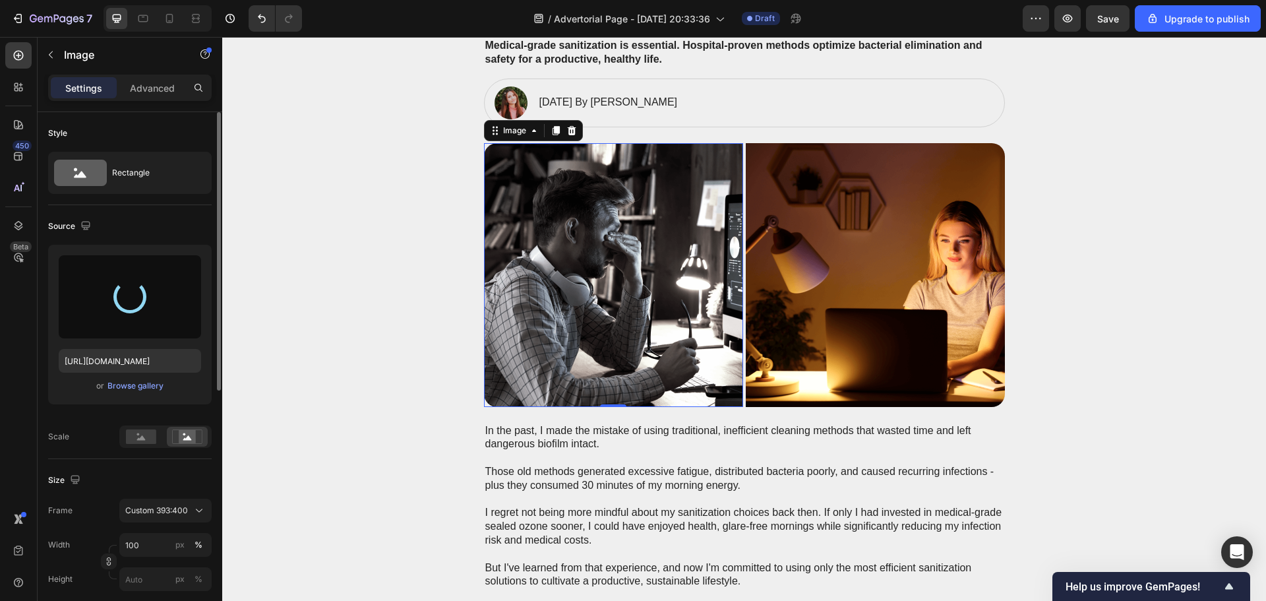
type input "[URL][DOMAIN_NAME]"
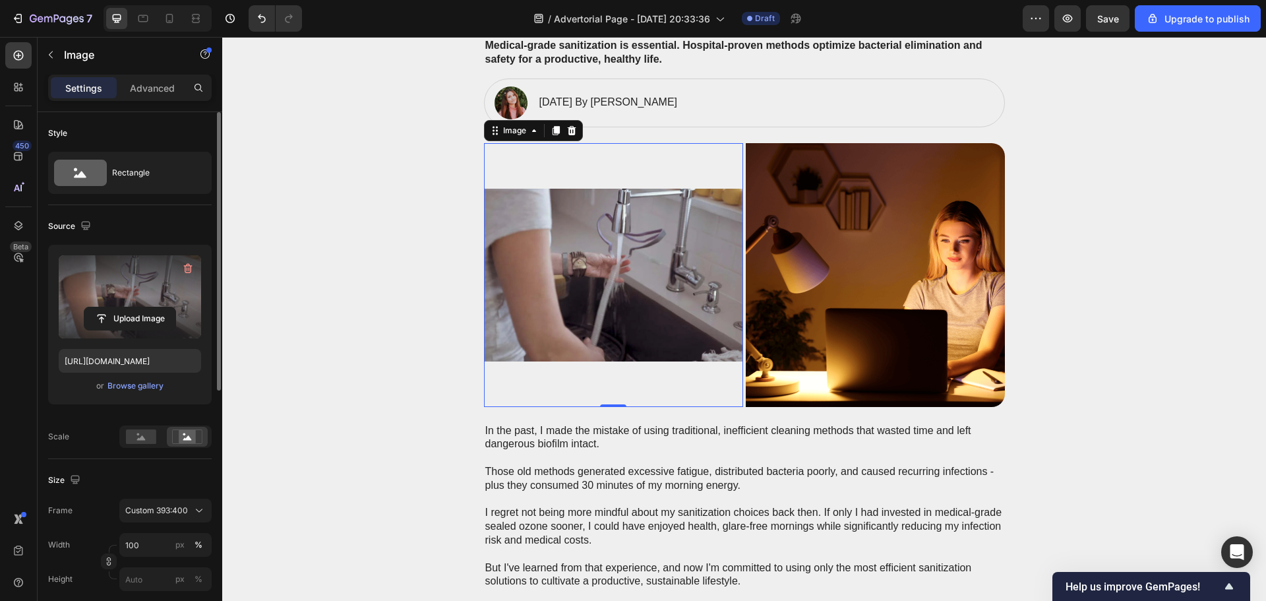
click at [618, 310] on img at bounding box center [613, 275] width 259 height 264
click at [169, 185] on div "Rectangle" at bounding box center [152, 173] width 80 height 30
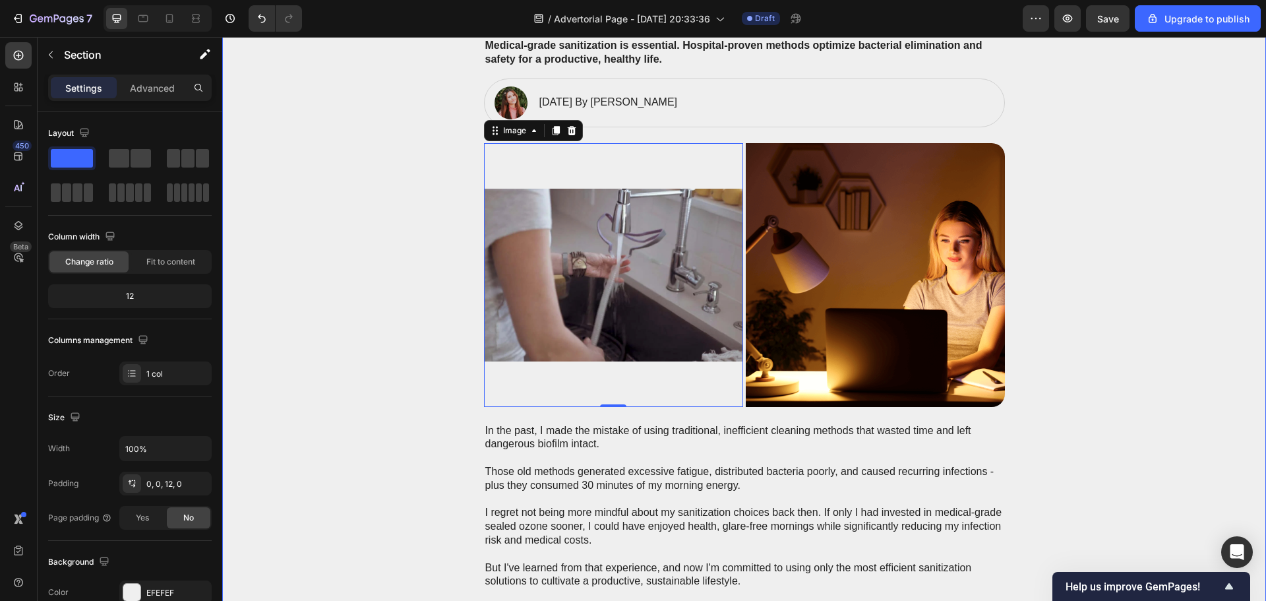
click at [138, 82] on p "Advanced" at bounding box center [152, 88] width 45 height 14
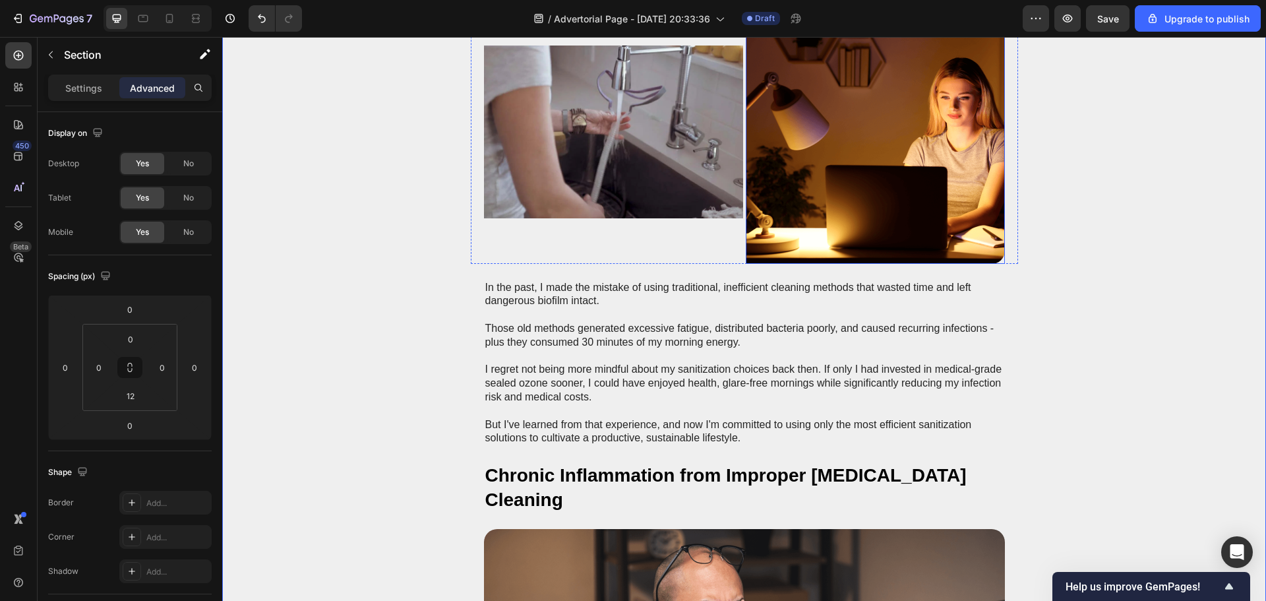
scroll to position [330, 0]
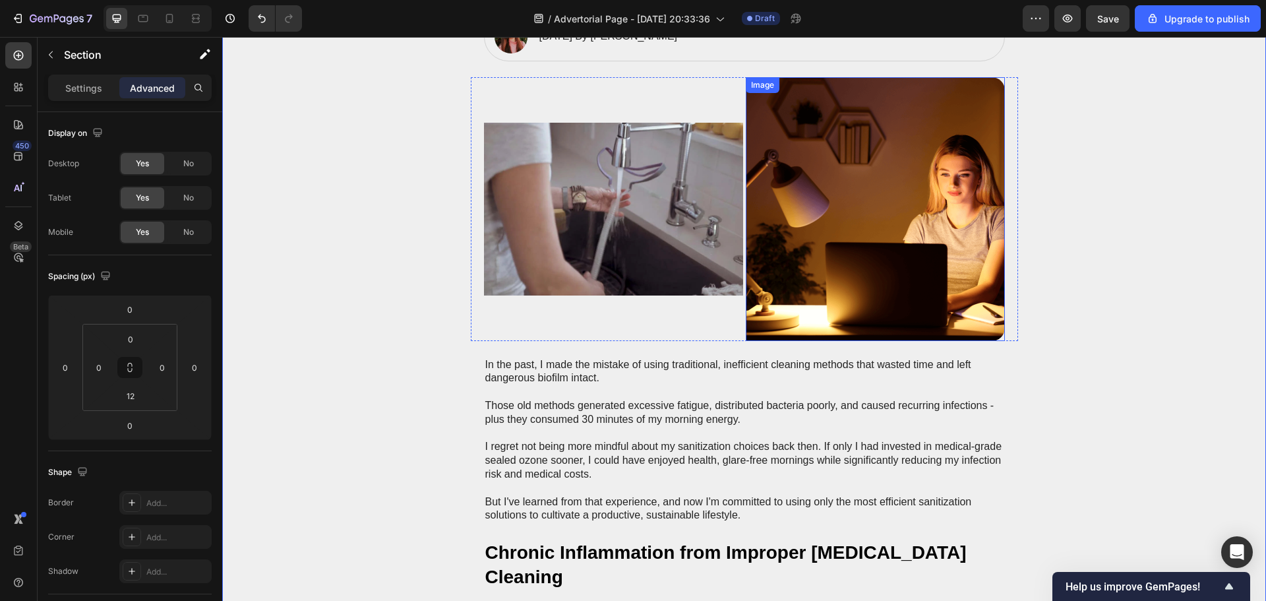
click at [872, 230] on img at bounding box center [875, 209] width 259 height 264
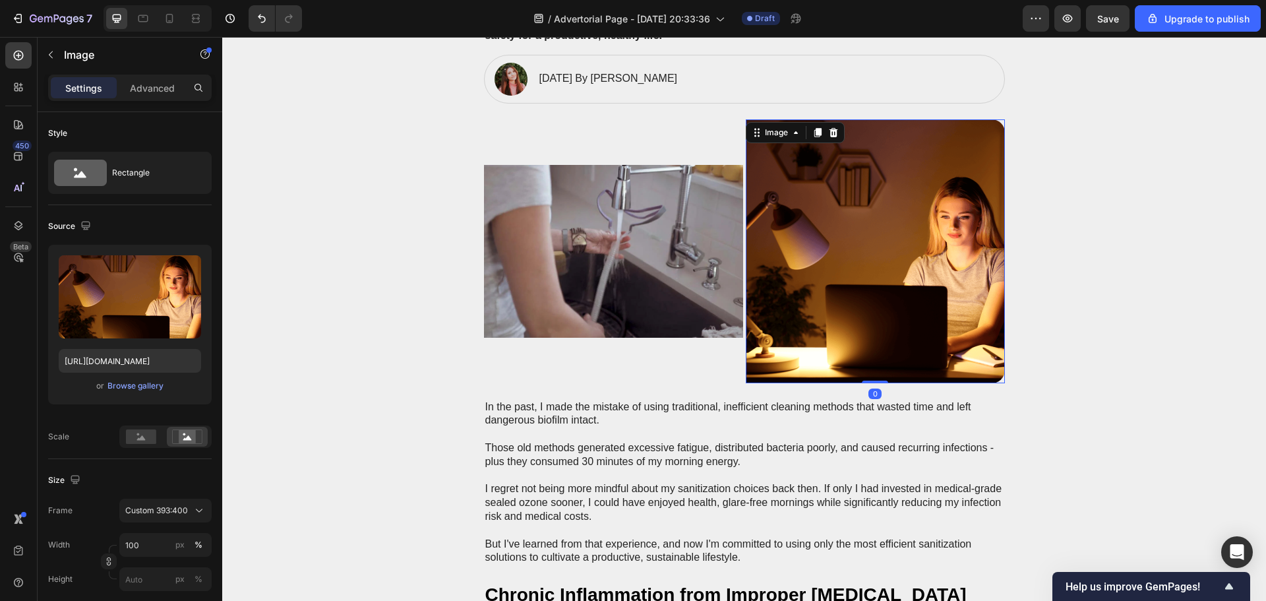
scroll to position [264, 0]
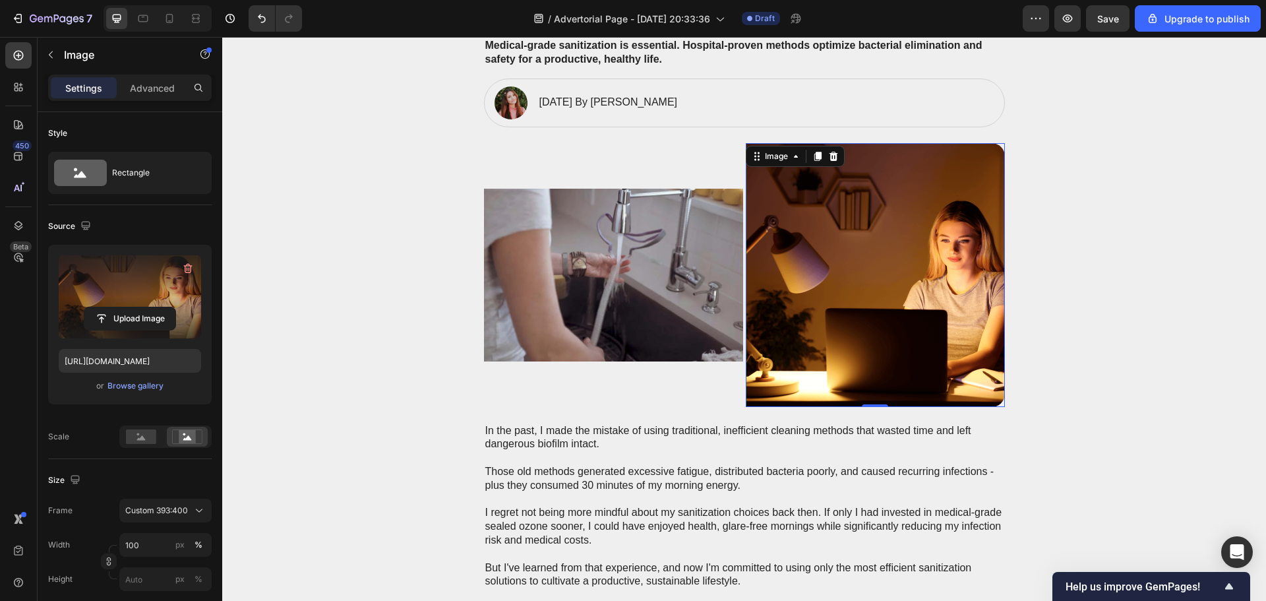
click at [135, 297] on label at bounding box center [130, 296] width 142 height 83
click at [135, 307] on input "file" at bounding box center [129, 318] width 91 height 22
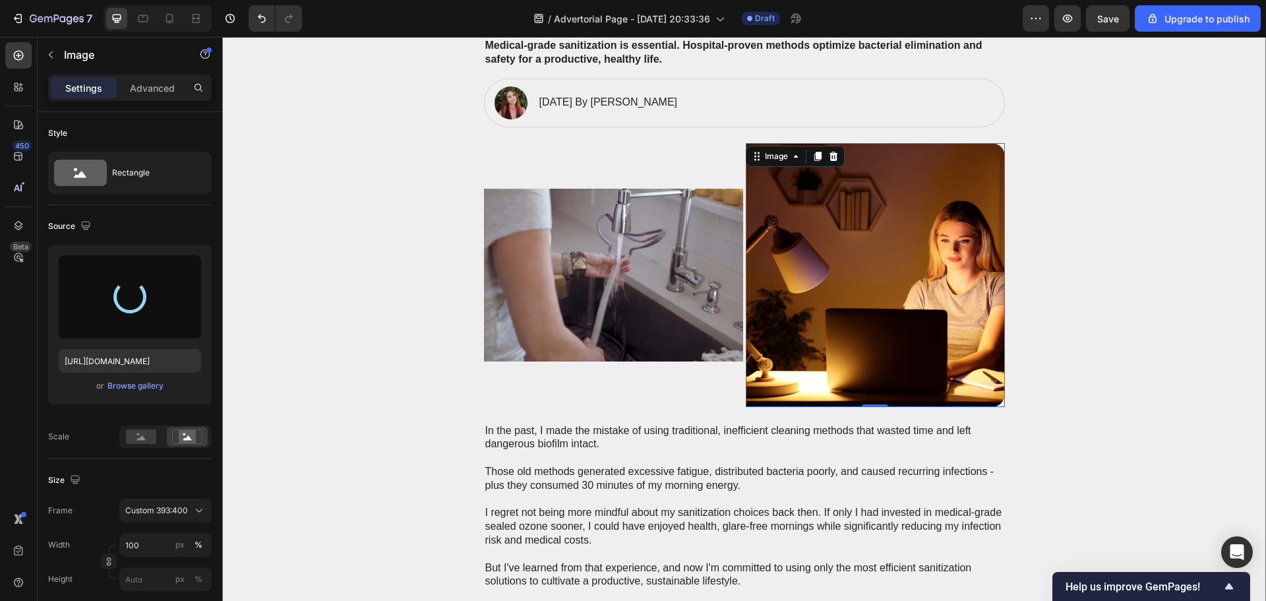
type input "[URL][DOMAIN_NAME]"
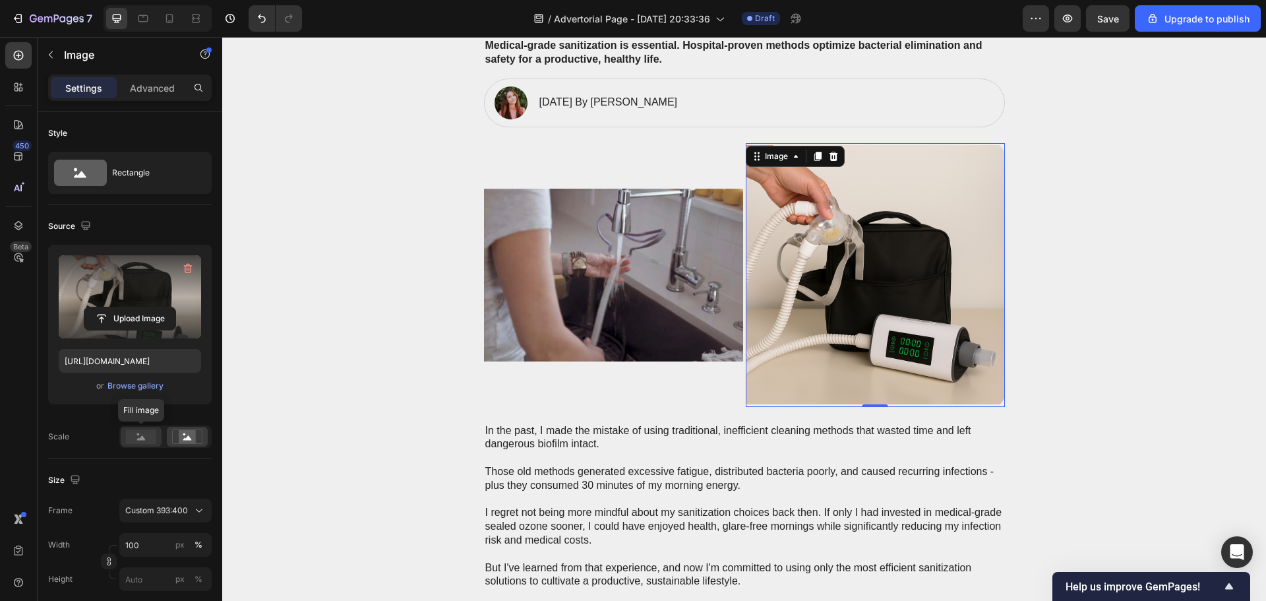
click at [144, 436] on rect at bounding box center [141, 436] width 30 height 15
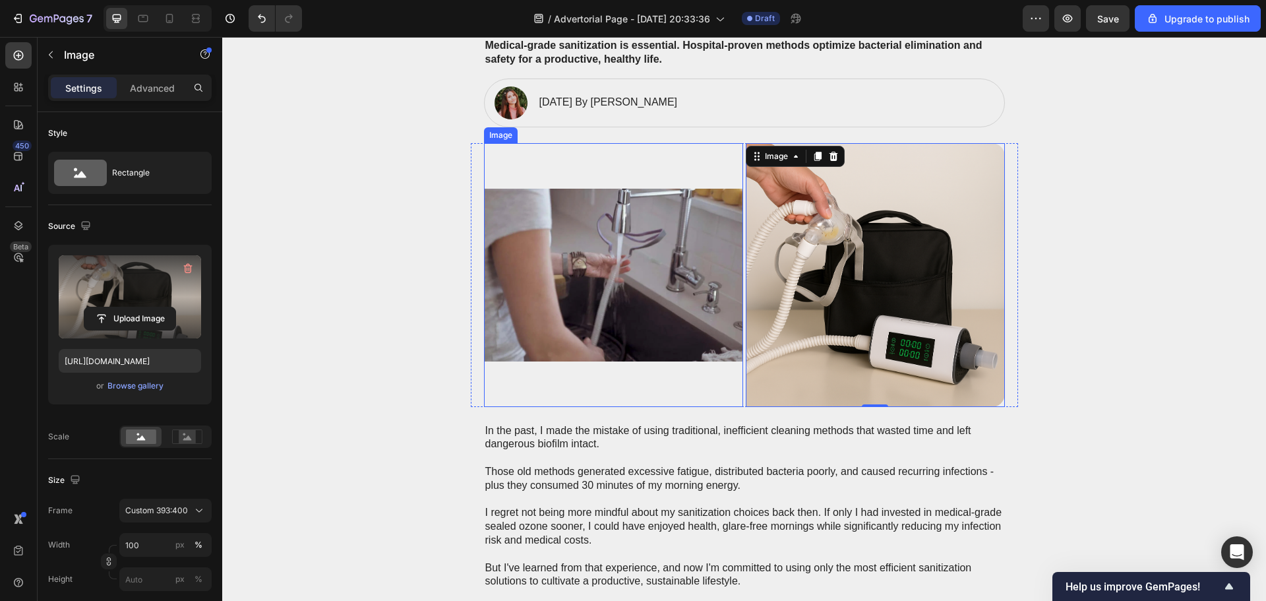
click at [573, 332] on img at bounding box center [613, 275] width 259 height 264
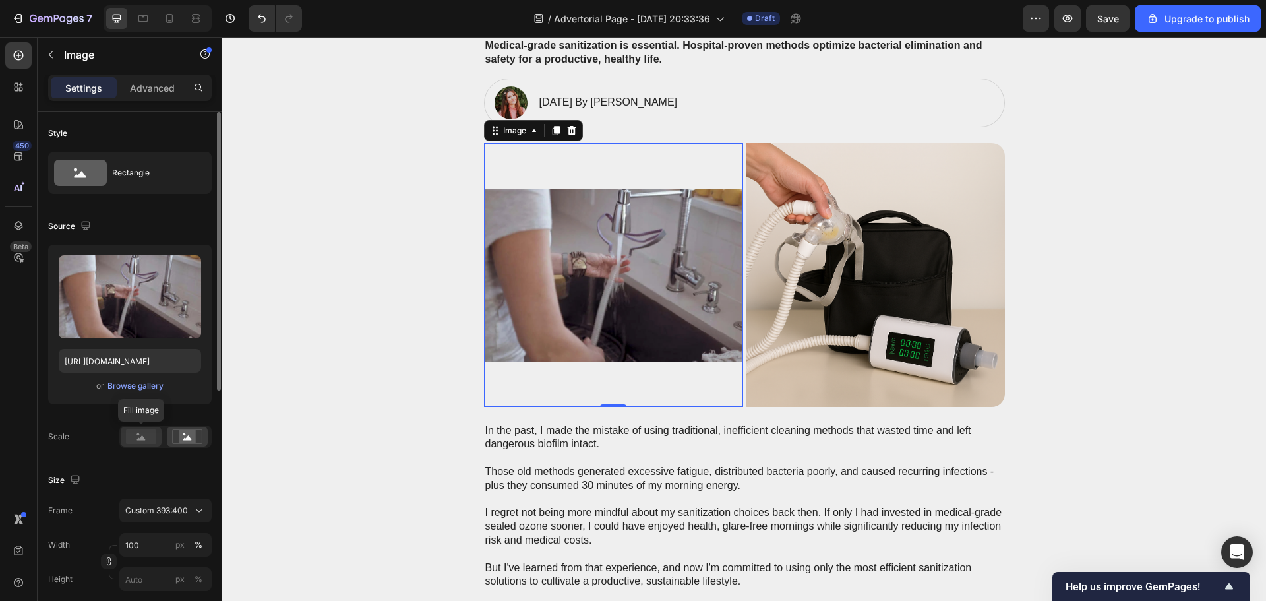
click at [149, 443] on rect at bounding box center [141, 436] width 30 height 15
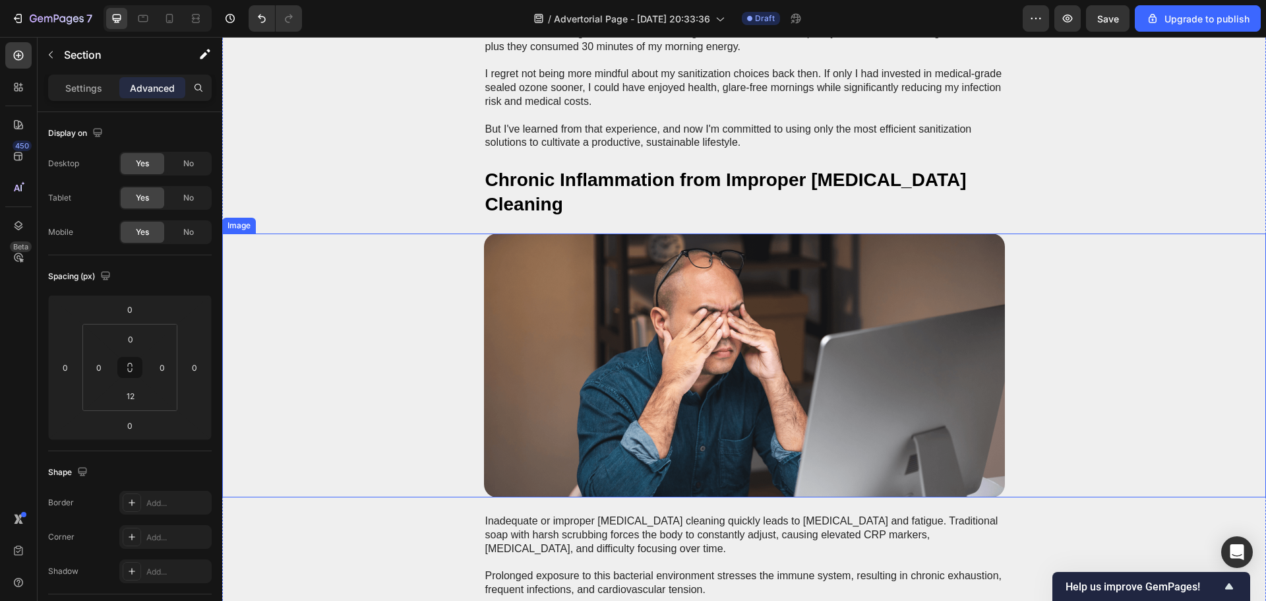
scroll to position [725, 0]
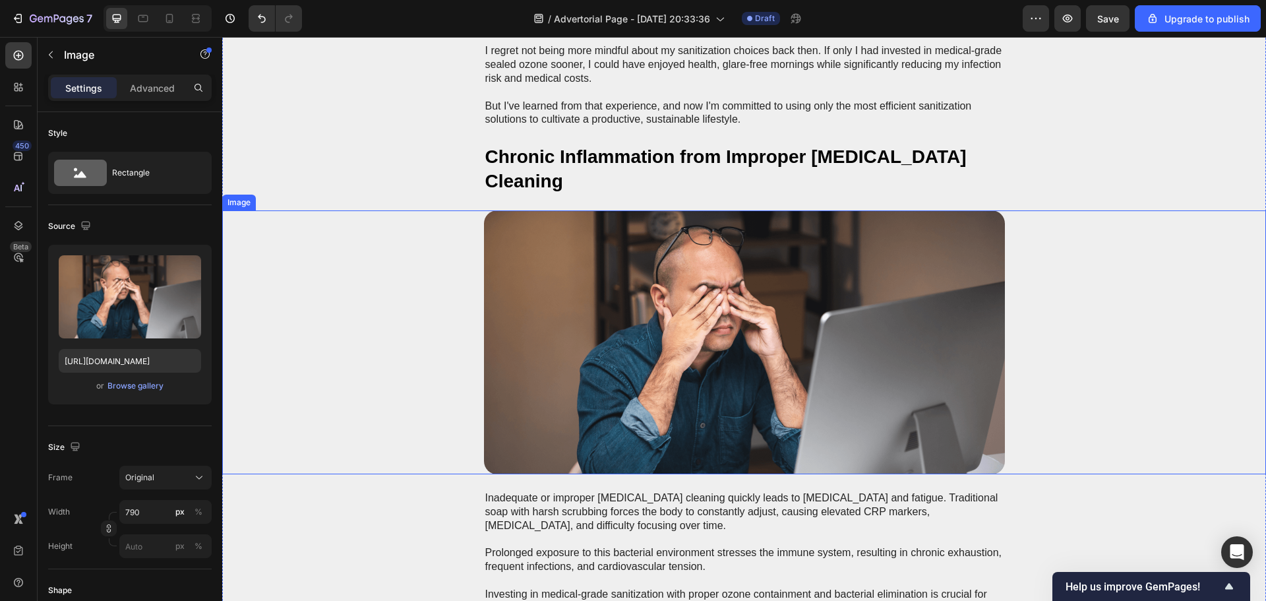
click at [650, 282] on img at bounding box center [744, 342] width 521 height 264
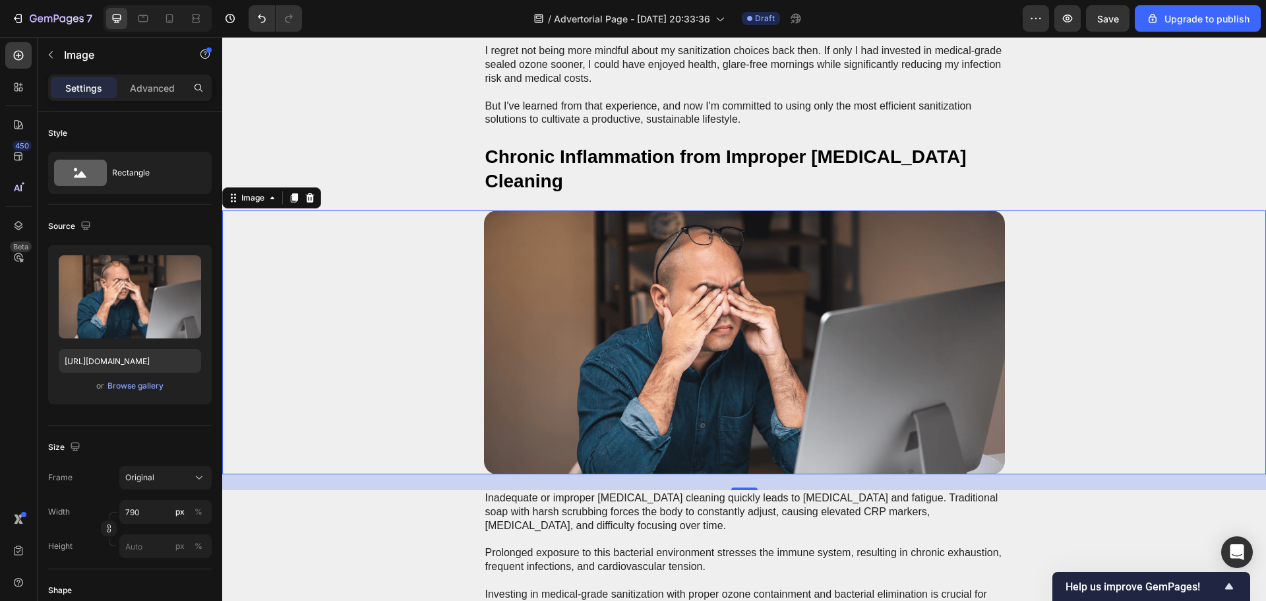
click at [593, 235] on img at bounding box center [744, 342] width 521 height 264
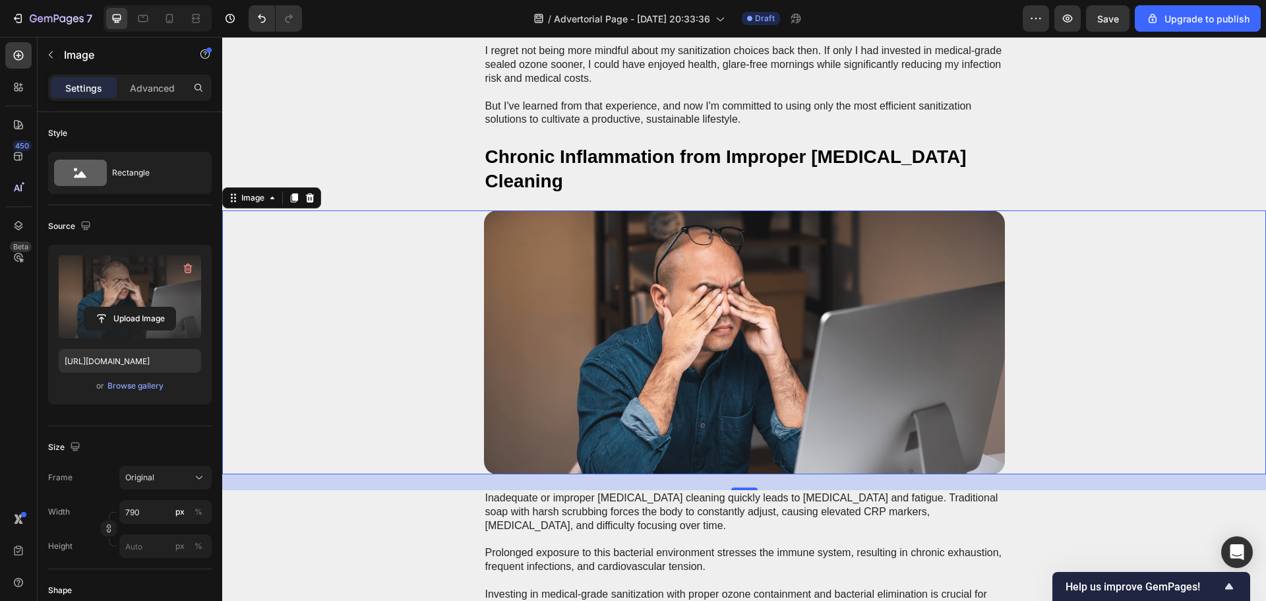
click at [139, 284] on label at bounding box center [130, 296] width 142 height 83
click at [139, 307] on input "file" at bounding box center [129, 318] width 91 height 22
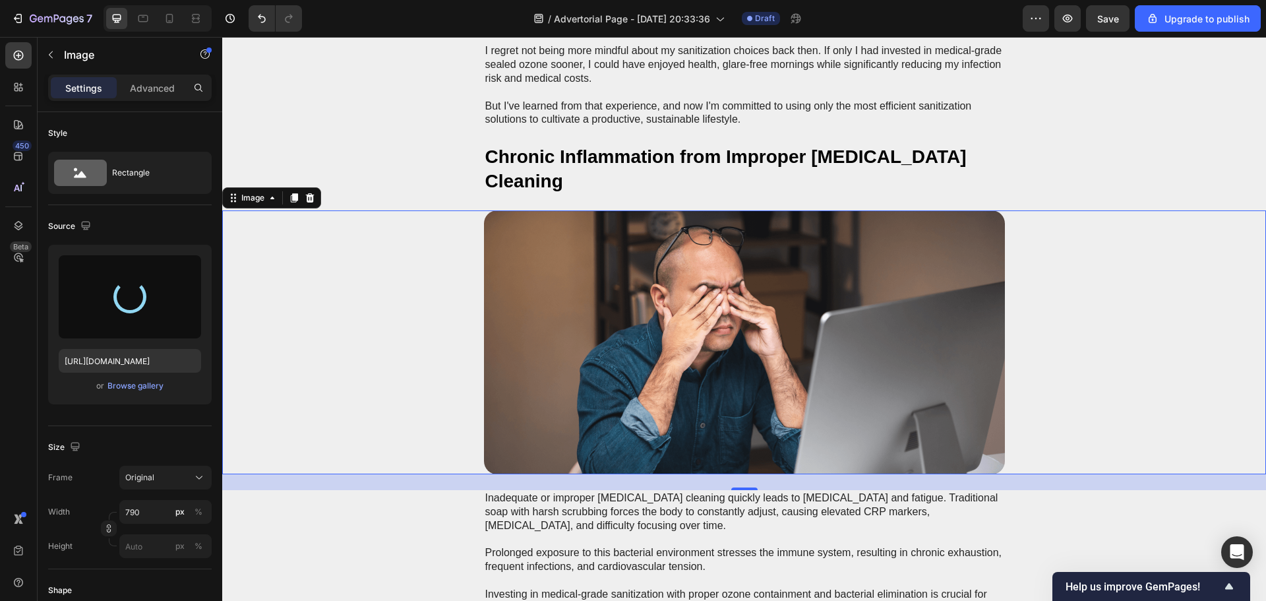
type input "[URL][DOMAIN_NAME]"
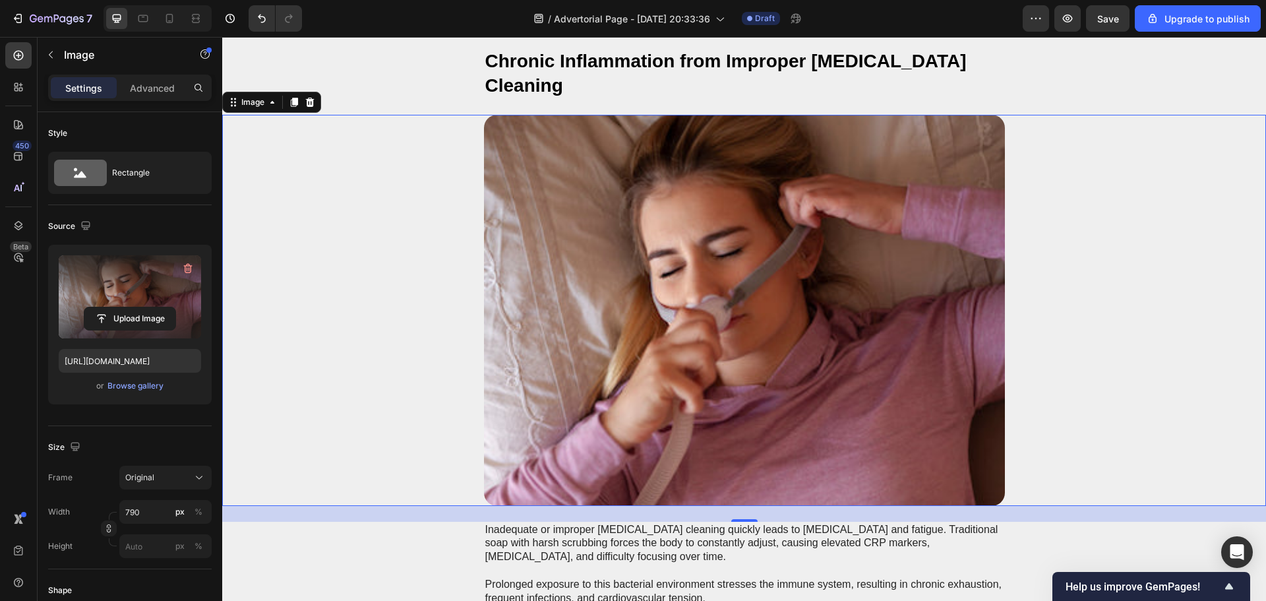
scroll to position [791, 0]
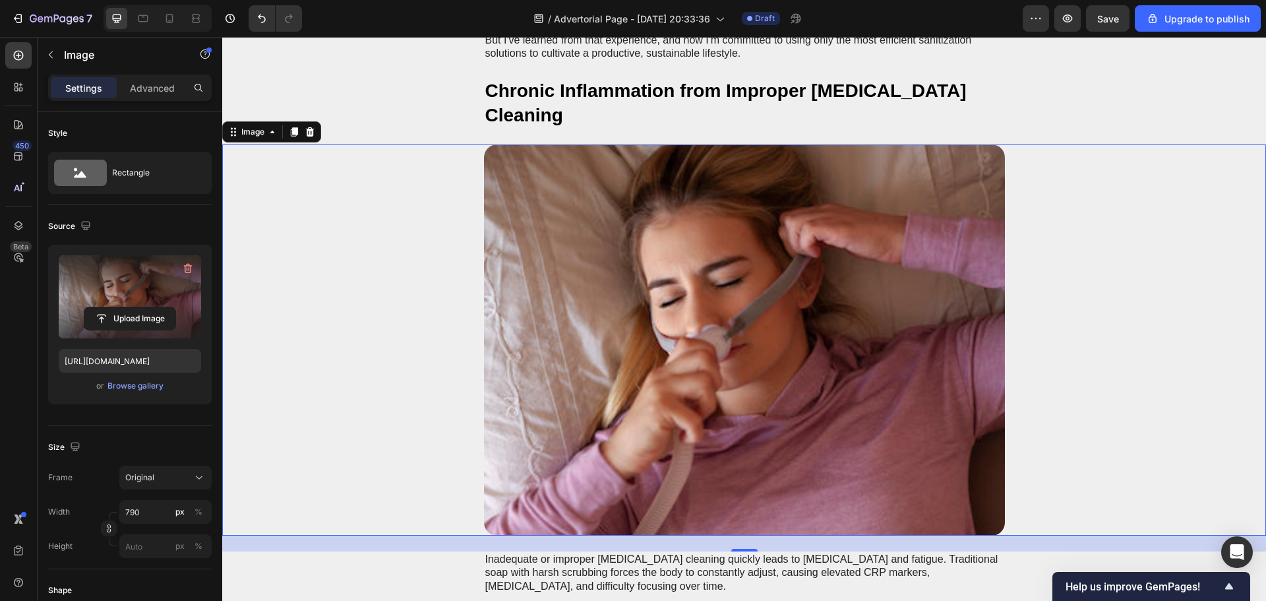
click at [328, 405] on div at bounding box center [743, 339] width 1017 height 391
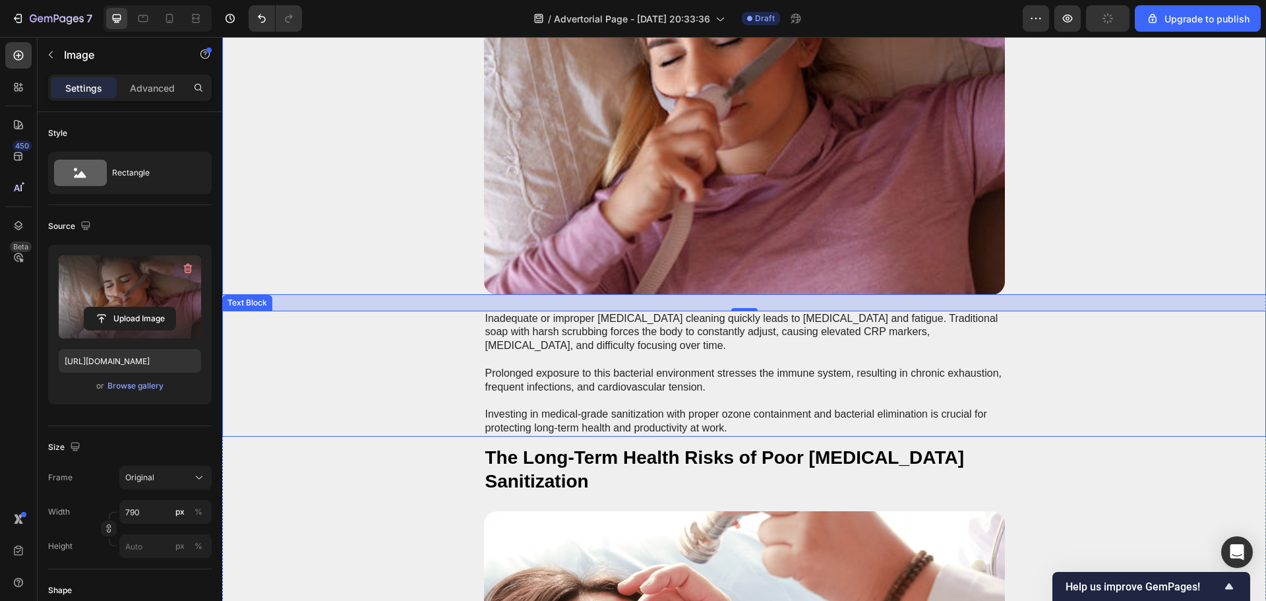
scroll to position [1055, 0]
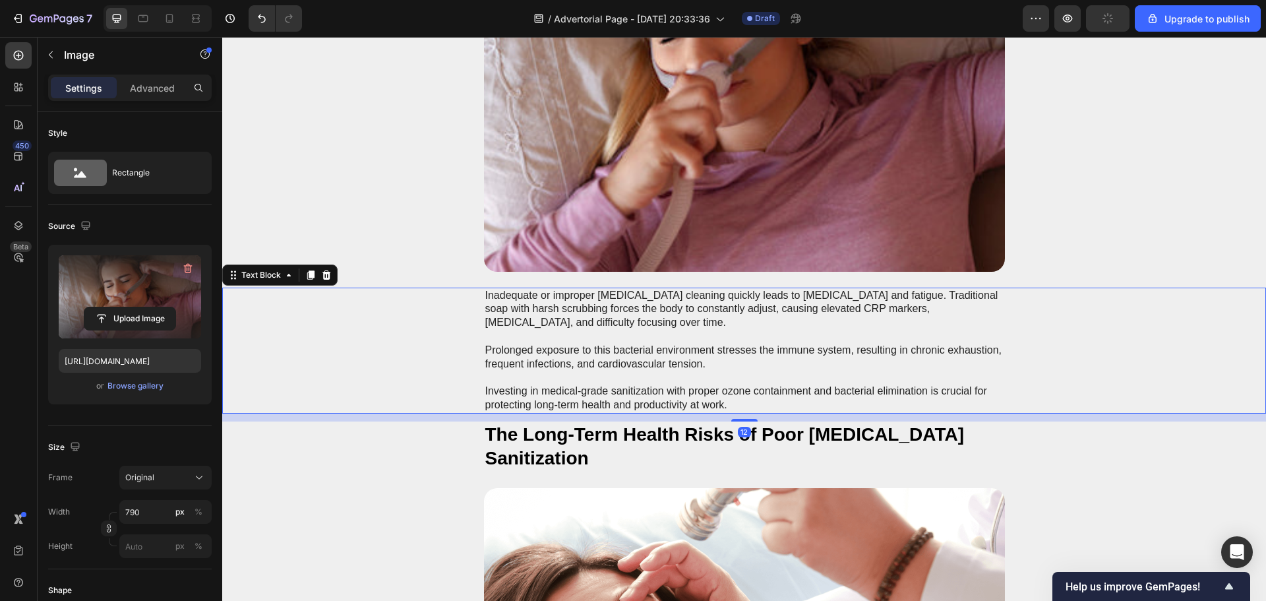
click at [657, 330] on p at bounding box center [744, 337] width 518 height 14
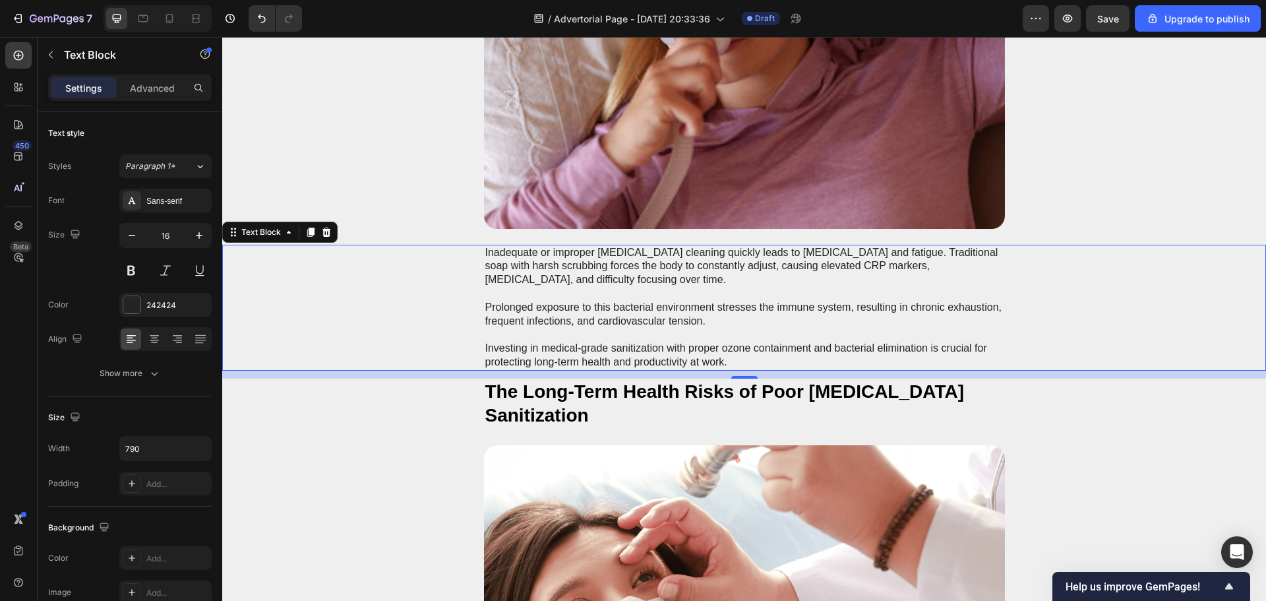
scroll to position [1121, 0]
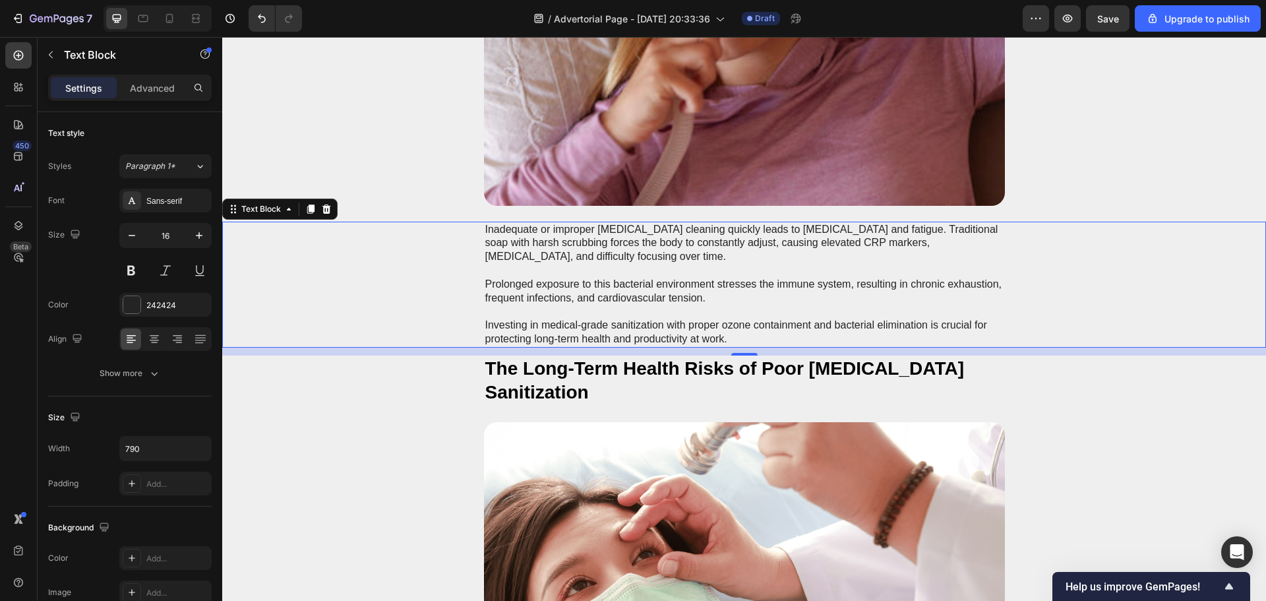
click at [674, 278] on p "Prolonged exposure to this bacterial environment stresses the immune system, re…" at bounding box center [744, 292] width 518 height 28
click at [767, 318] on p "Investing in medical-grade sanitization with proper ozone containment and bacte…" at bounding box center [744, 332] width 518 height 28
click at [732, 318] on p "Investing in medical-grade sanitization with proper ozone containment and bacte…" at bounding box center [744, 332] width 518 height 28
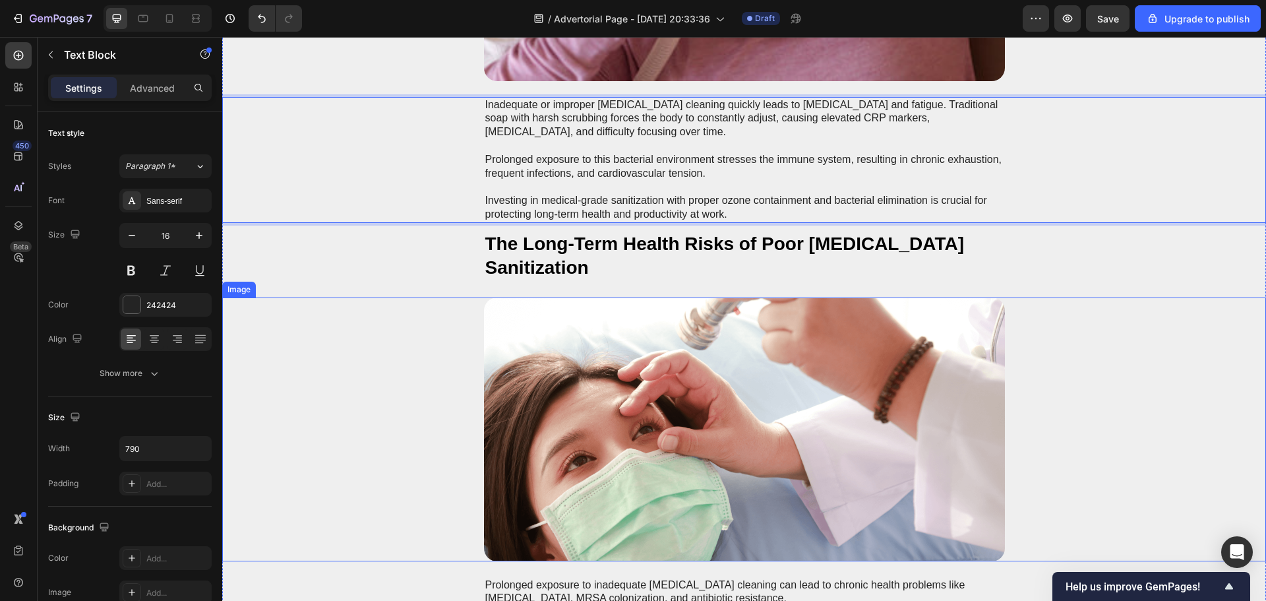
scroll to position [1319, 0]
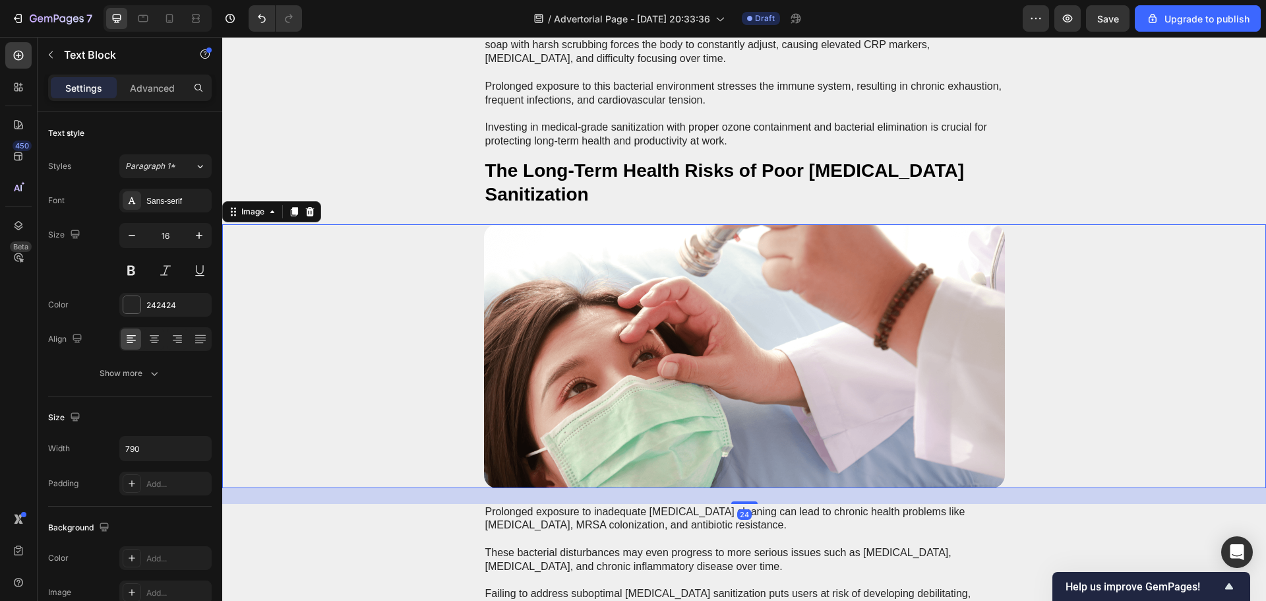
click at [694, 348] on img at bounding box center [744, 356] width 521 height 264
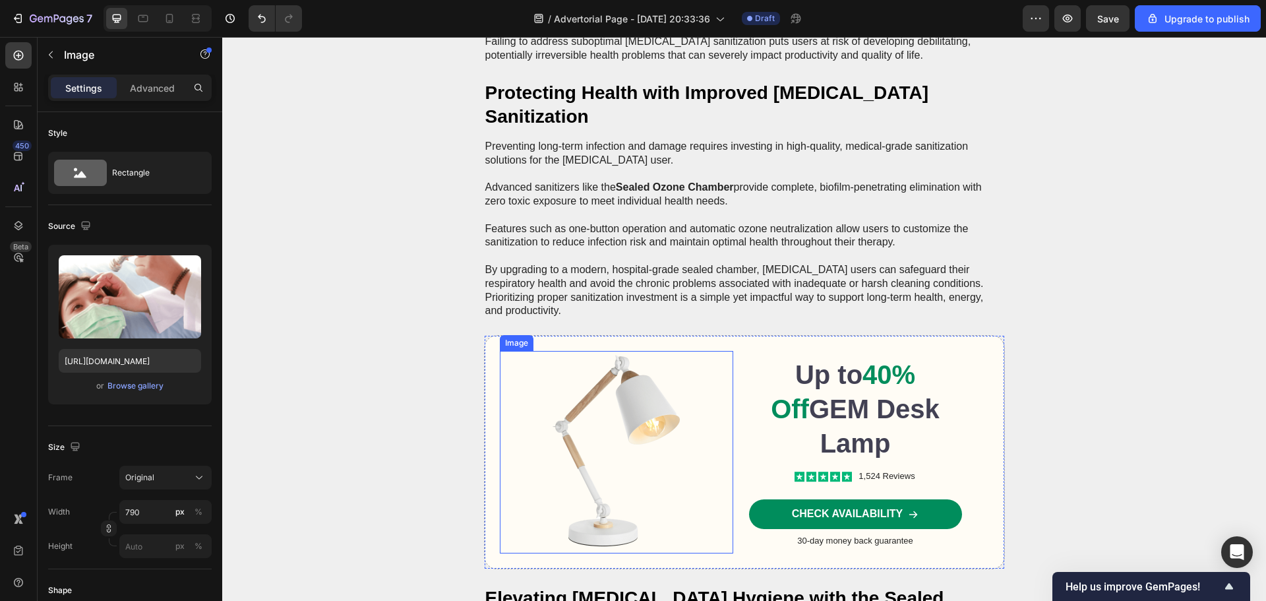
scroll to position [1912, 0]
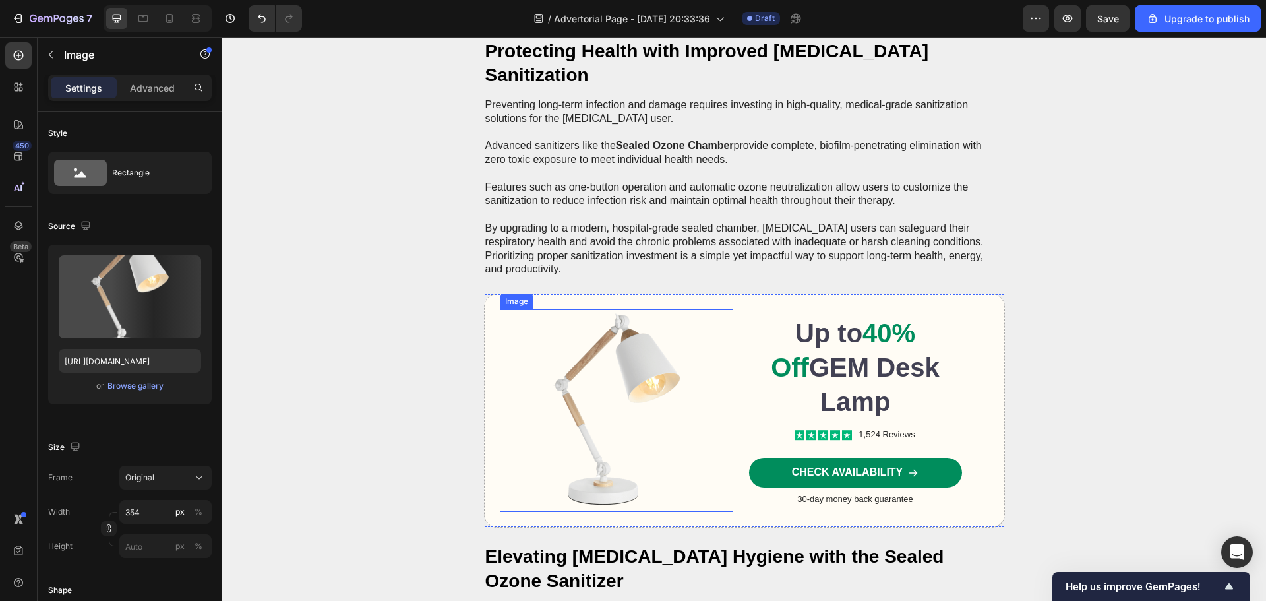
click at [616, 350] on img at bounding box center [616, 410] width 233 height 202
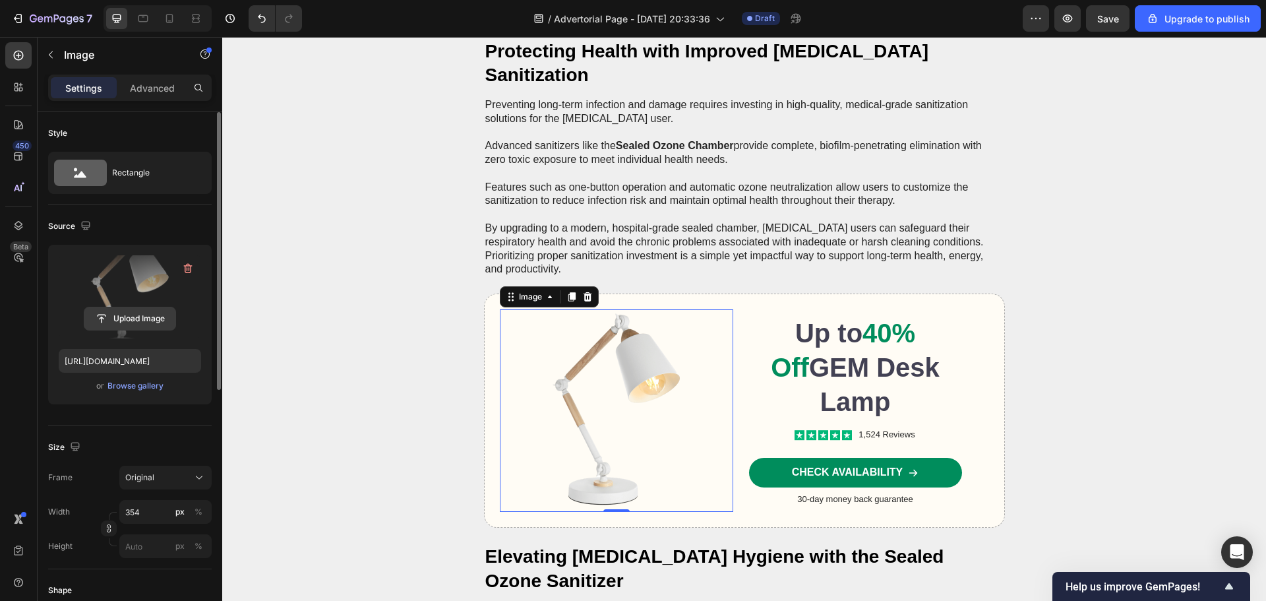
click at [135, 323] on input "file" at bounding box center [129, 318] width 91 height 22
click at [146, 323] on input "file" at bounding box center [129, 318] width 91 height 22
click at [138, 301] on label at bounding box center [130, 296] width 142 height 83
click at [138, 307] on input "file" at bounding box center [129, 318] width 91 height 22
click at [144, 322] on input "file" at bounding box center [129, 318] width 91 height 22
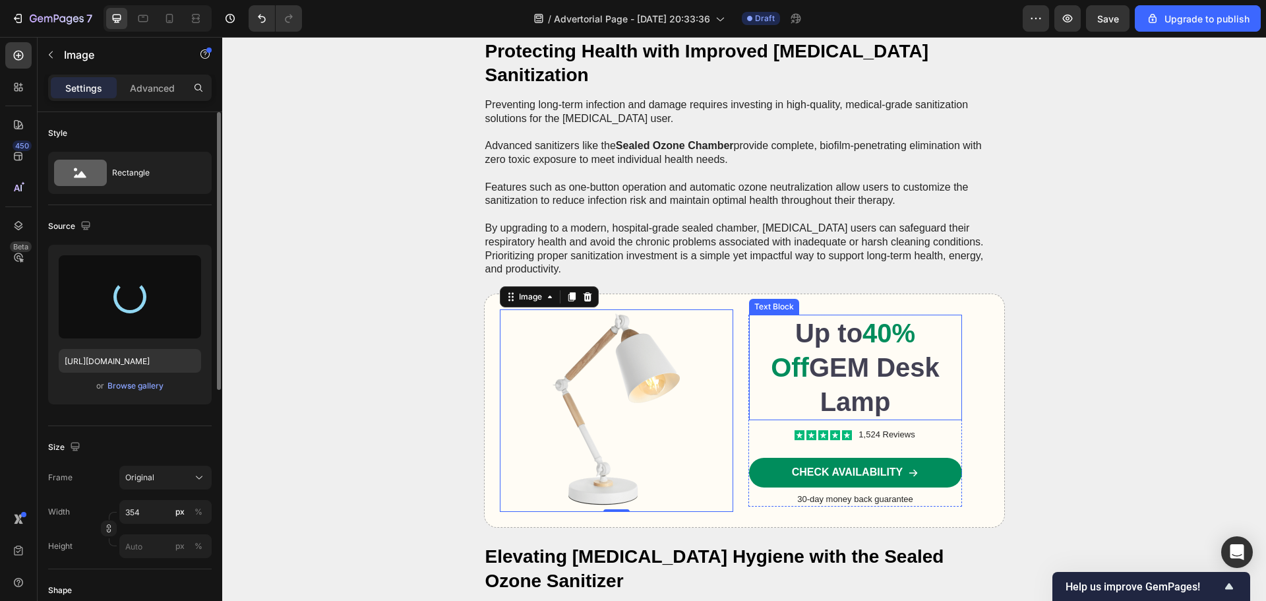
type input "[URL][DOMAIN_NAME]"
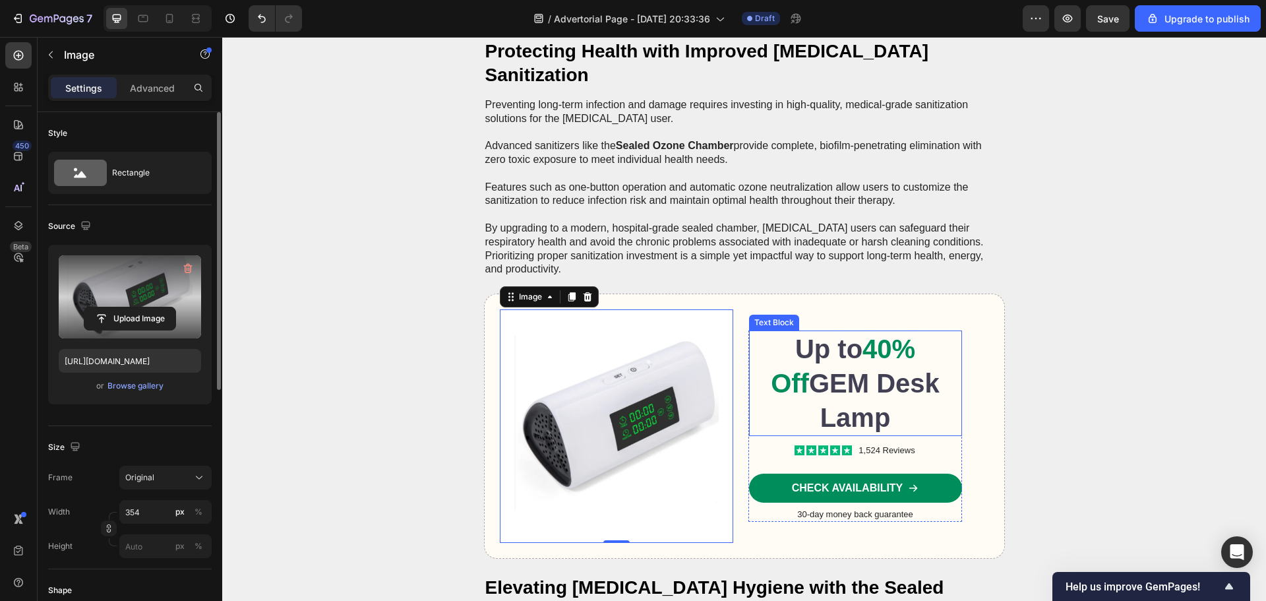
click at [841, 330] on div "Up to 40% Off GEM Desk Lamp" at bounding box center [855, 382] width 213 height 105
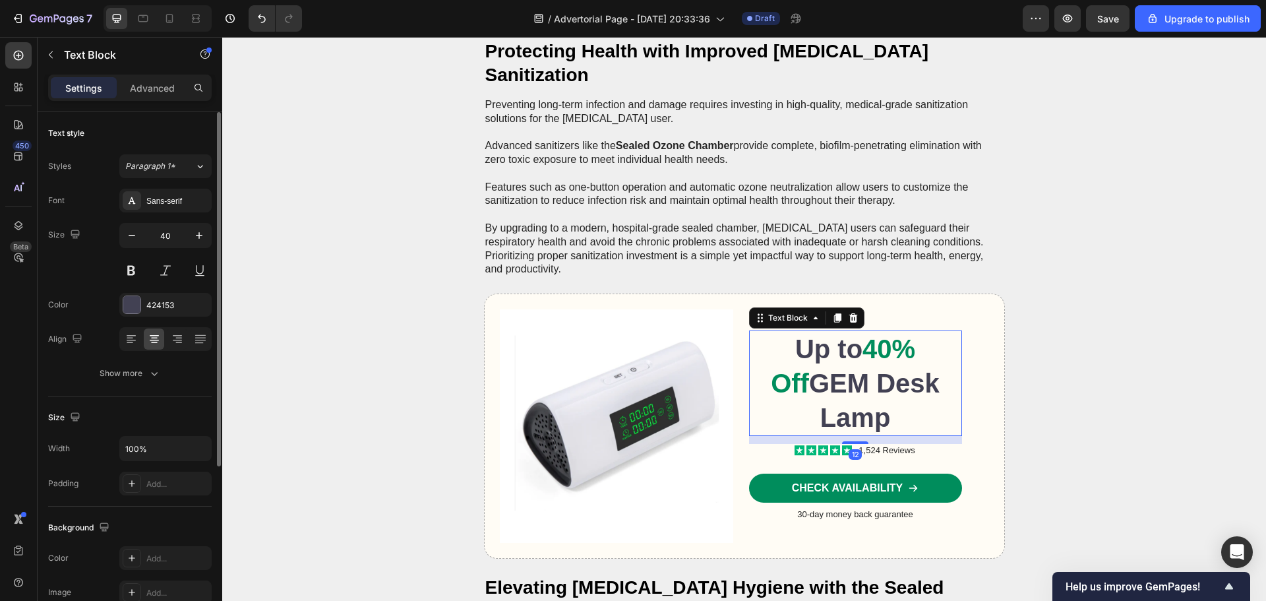
click at [868, 334] on span "40% Off" at bounding box center [843, 365] width 144 height 63
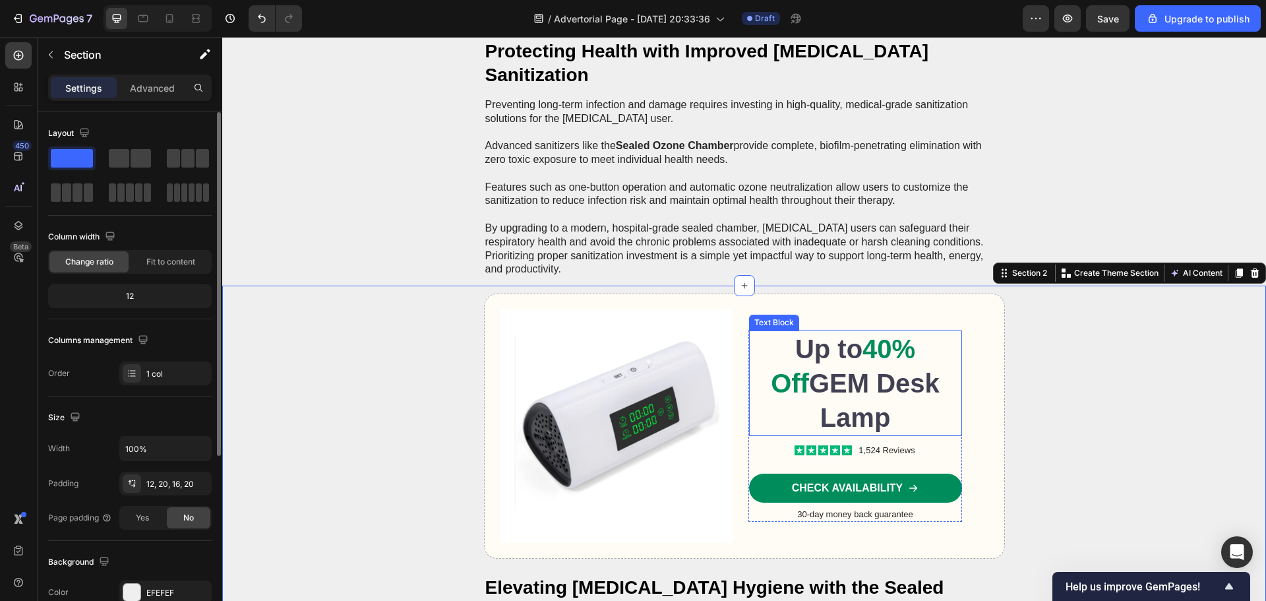
click at [909, 332] on p "Up to 40% Off GEM Desk Lamp" at bounding box center [855, 383] width 210 height 103
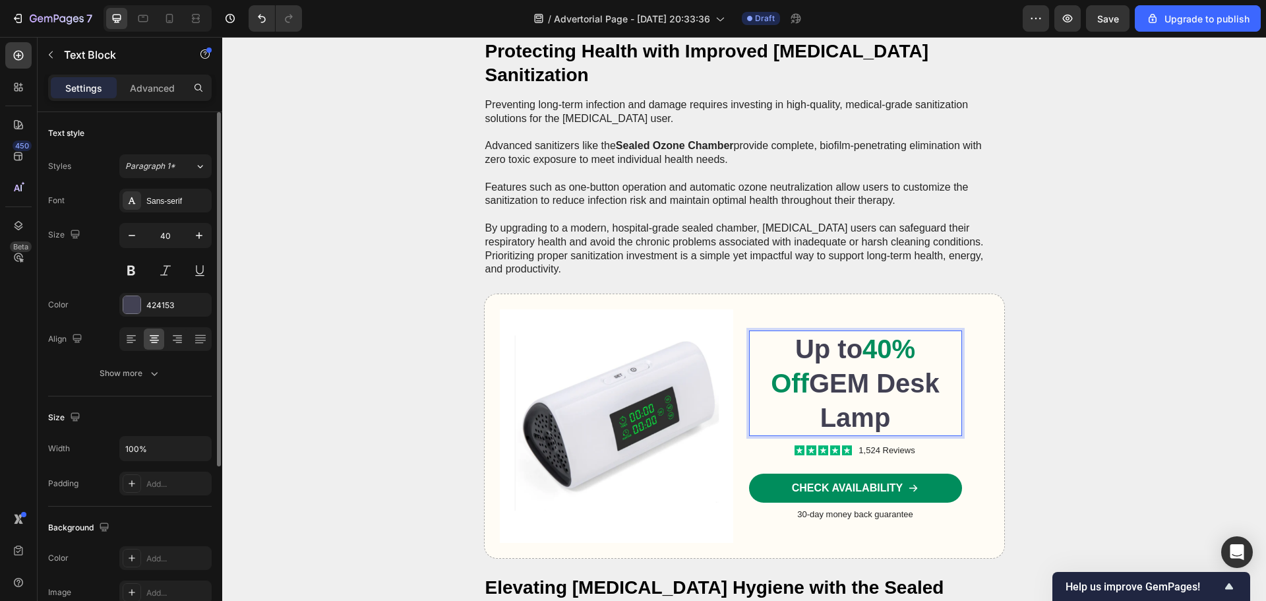
click at [945, 332] on p "Up to 40% Off GEM Desk Lamp" at bounding box center [855, 383] width 210 height 103
click at [951, 332] on p "Up to 40% Off GEM Desk Lamp" at bounding box center [855, 383] width 210 height 103
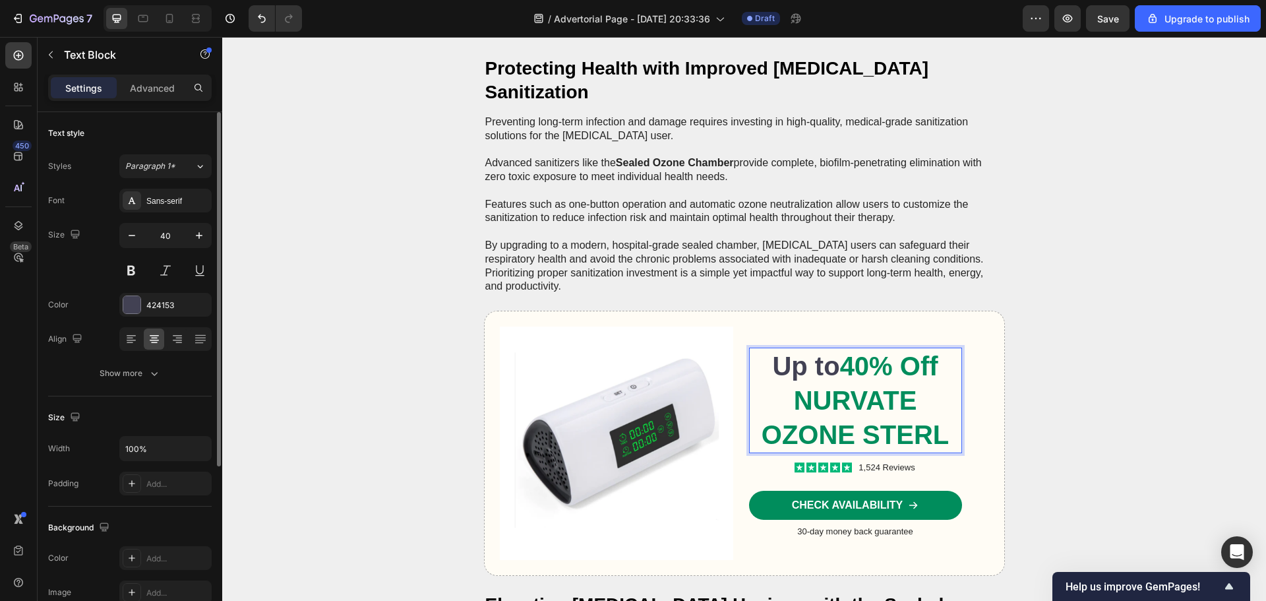
scroll to position [1878, 0]
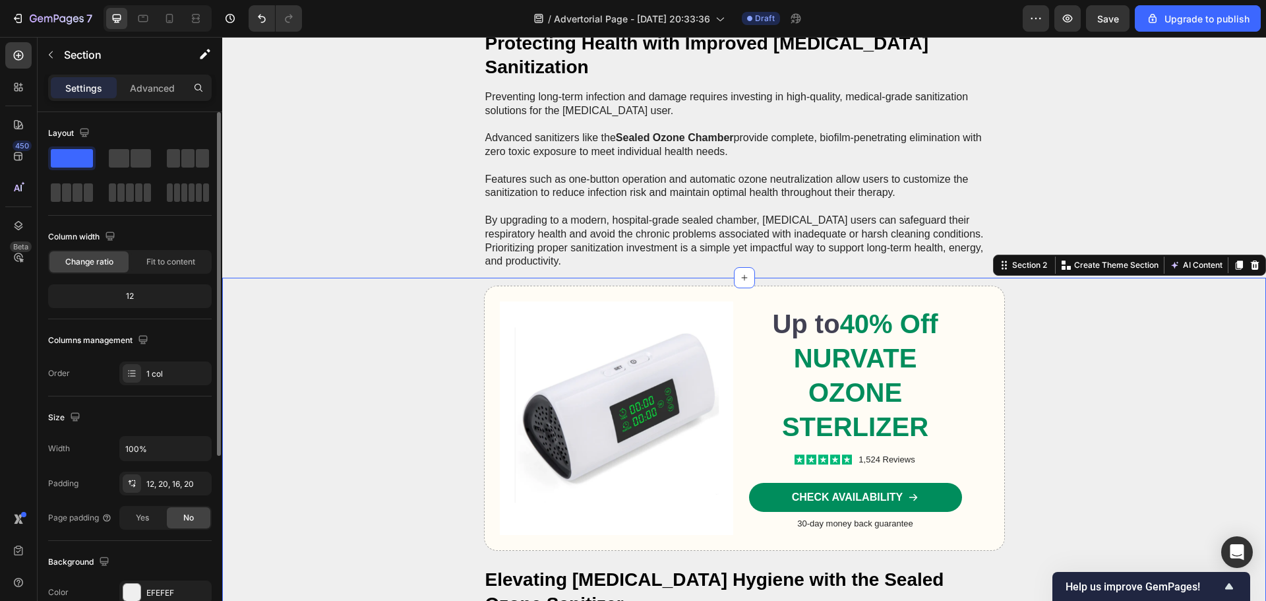
scroll to position [1944, 0]
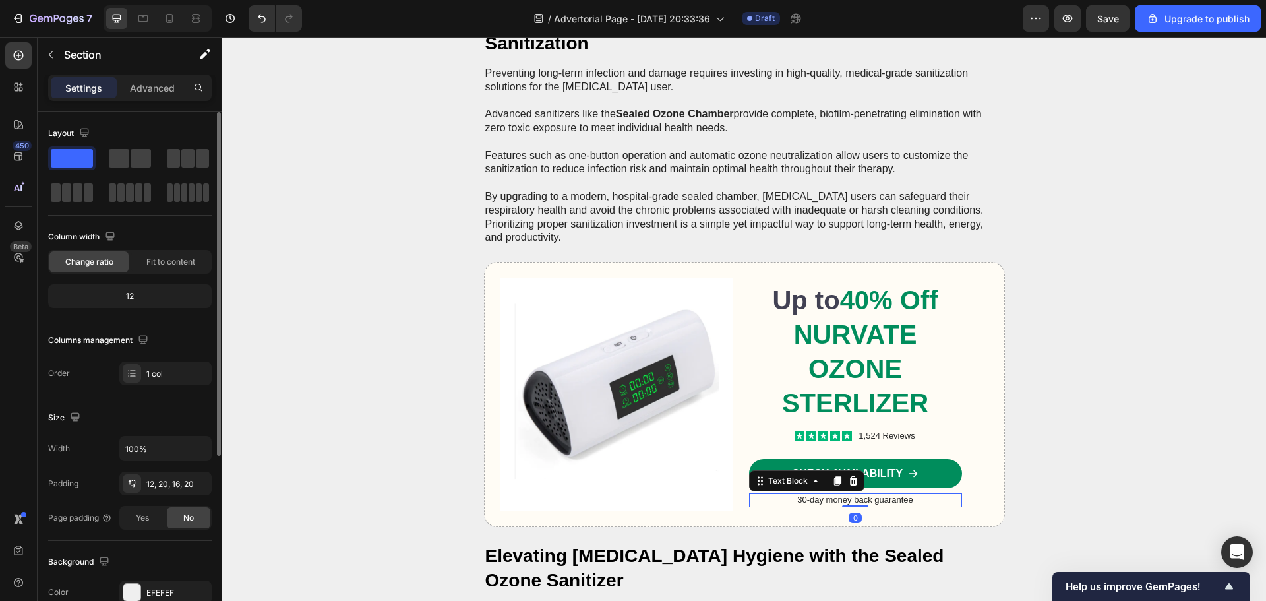
click at [879, 493] on div "30-day money back guarantee" at bounding box center [855, 500] width 213 height 14
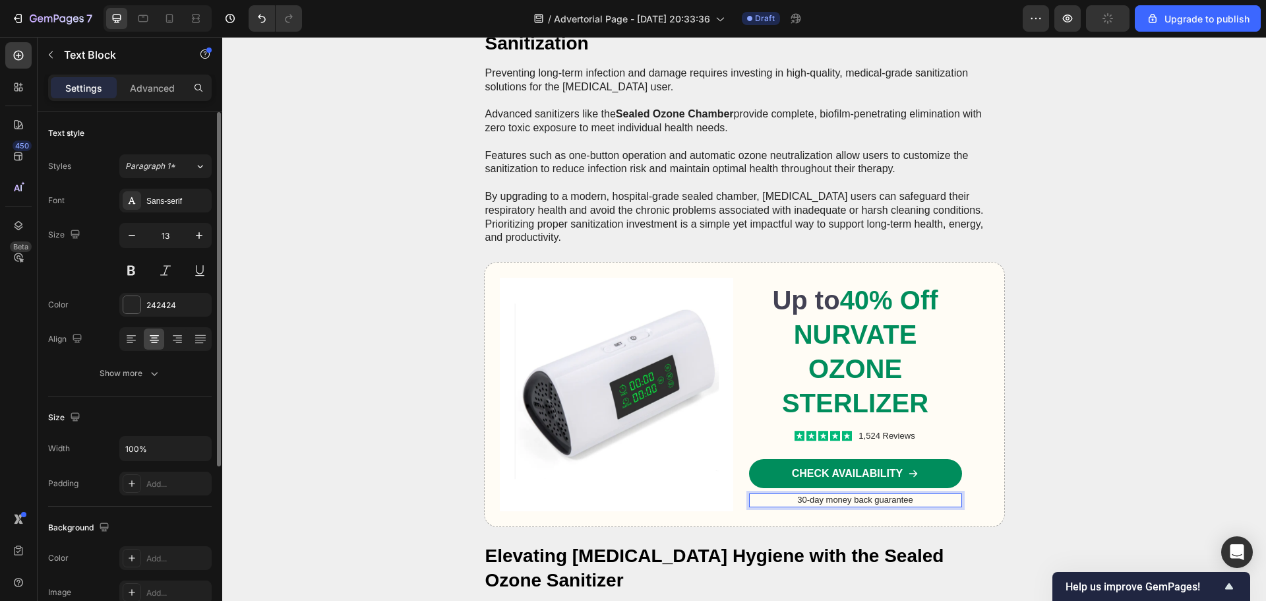
click at [800, 495] on p "30-day money back guarantee" at bounding box center [855, 500] width 210 height 11
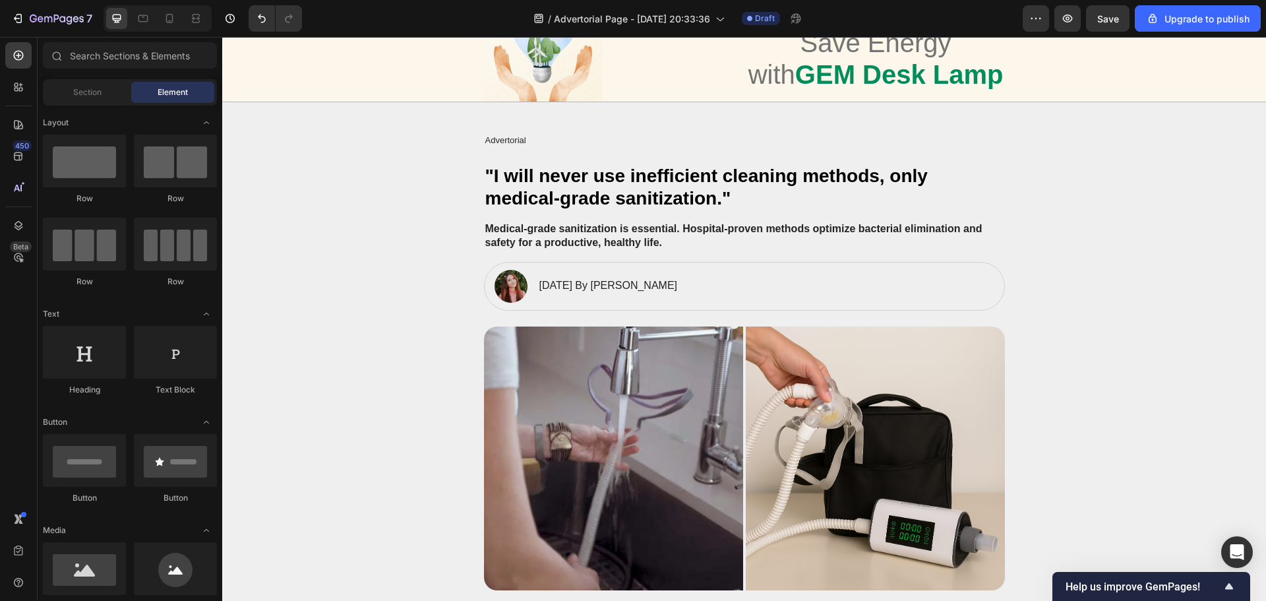
scroll to position [0, 0]
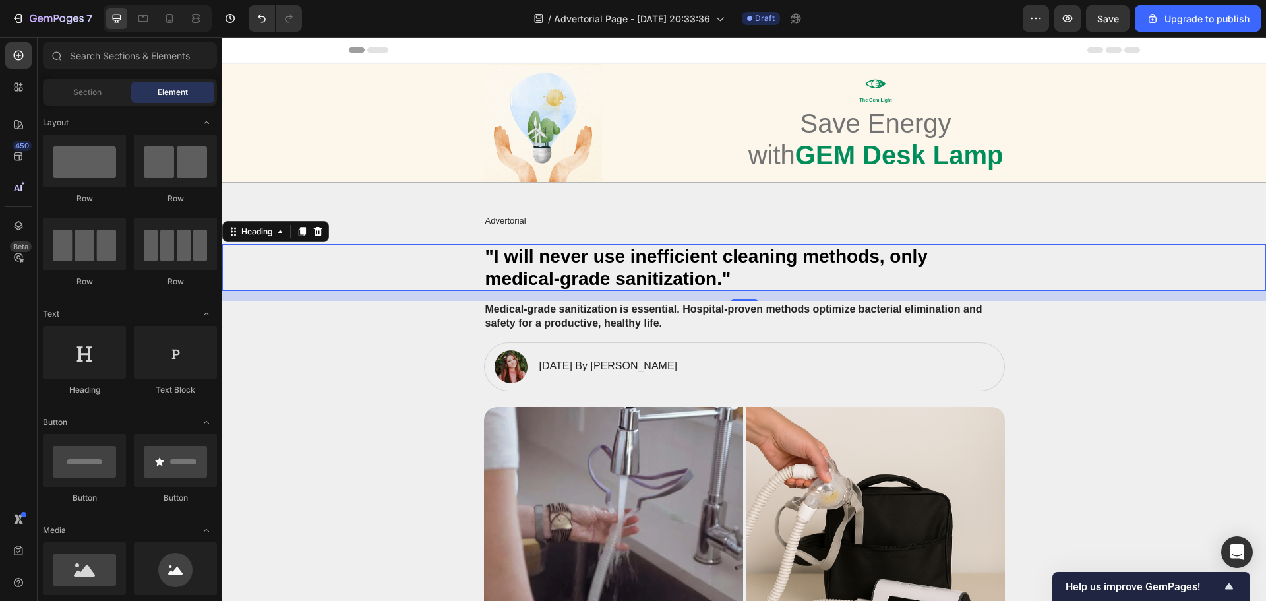
click at [769, 282] on h2 ""I will never use inefficient cleaning methods, only medical-grade sanitization…" at bounding box center [744, 267] width 521 height 47
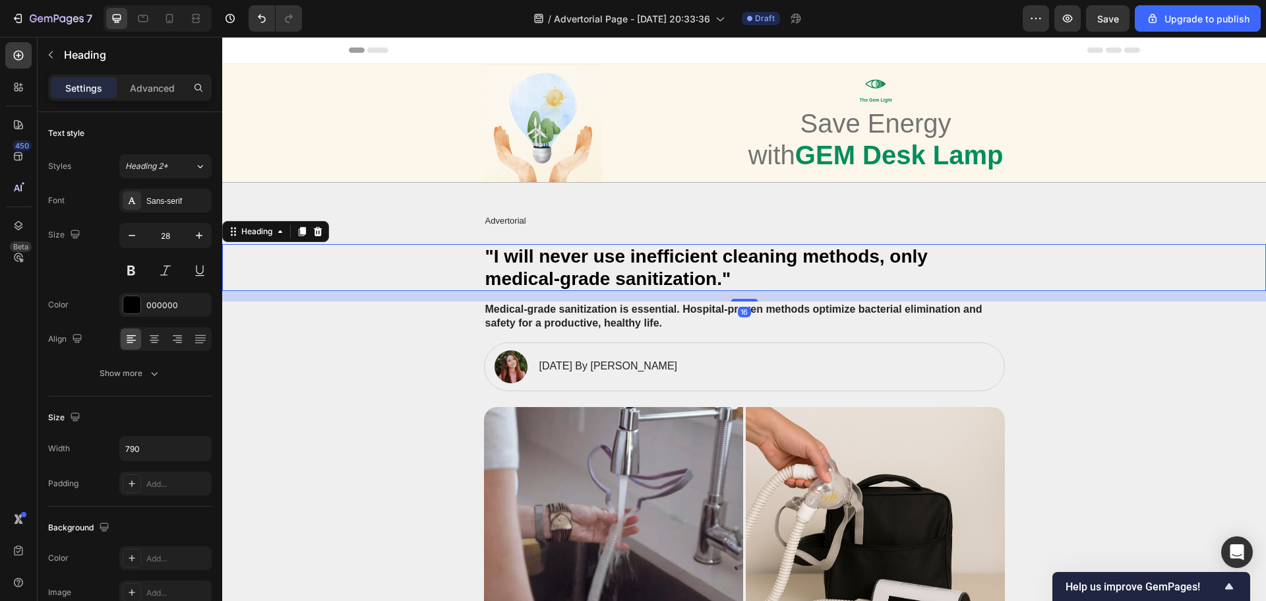
click at [791, 268] on h2 ""I will never use inefficient cleaning methods, only medical-grade sanitization…" at bounding box center [744, 267] width 521 height 47
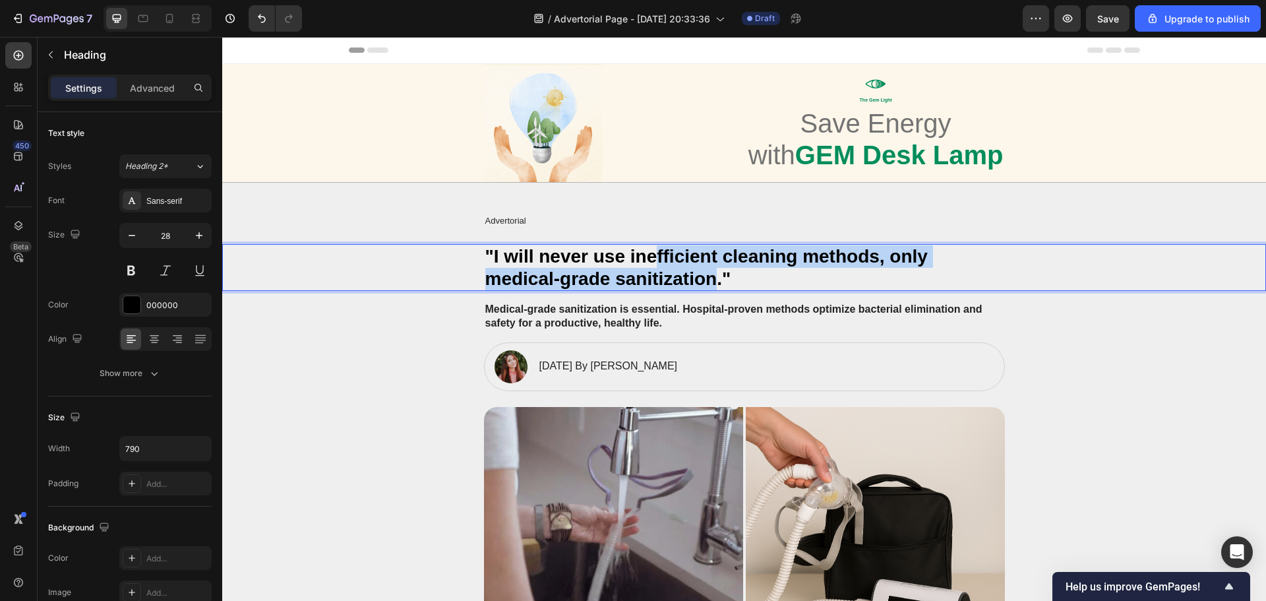
drag, startPoint x: 712, startPoint y: 274, endPoint x: 653, endPoint y: 267, distance: 59.7
click at [653, 267] on p ""I will never use inefficient cleaning methods, only medical-grade sanitization…" at bounding box center [744, 267] width 518 height 44
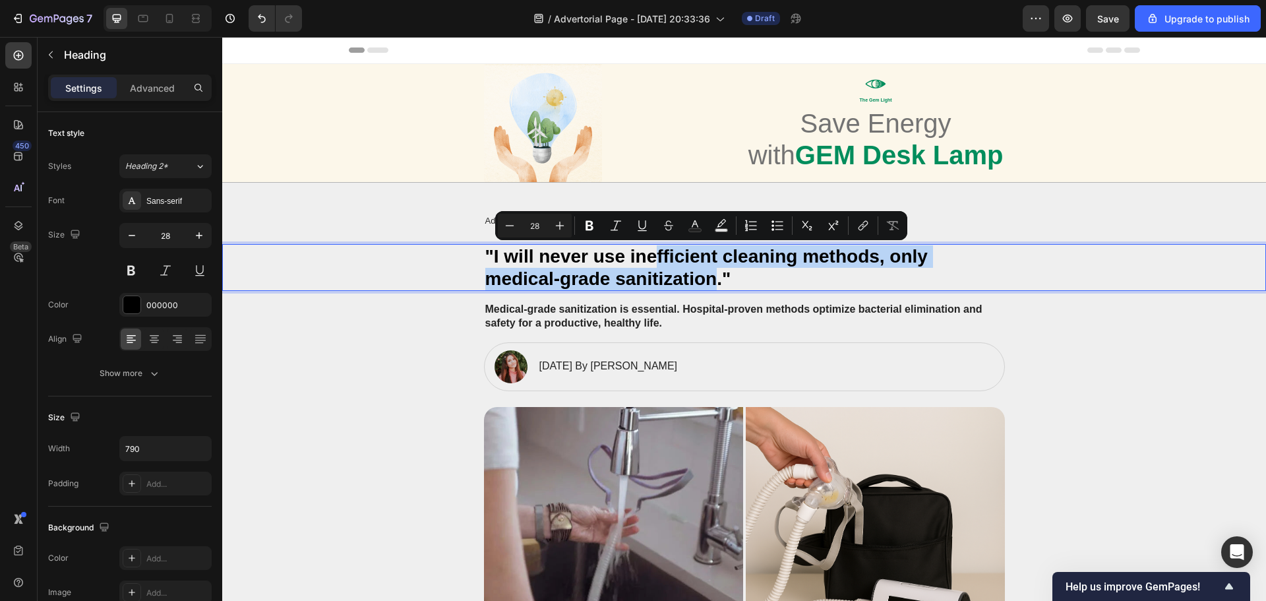
click at [734, 267] on p ""I will never use inefficient cleaning methods, only medical-grade sanitization…" at bounding box center [744, 267] width 518 height 44
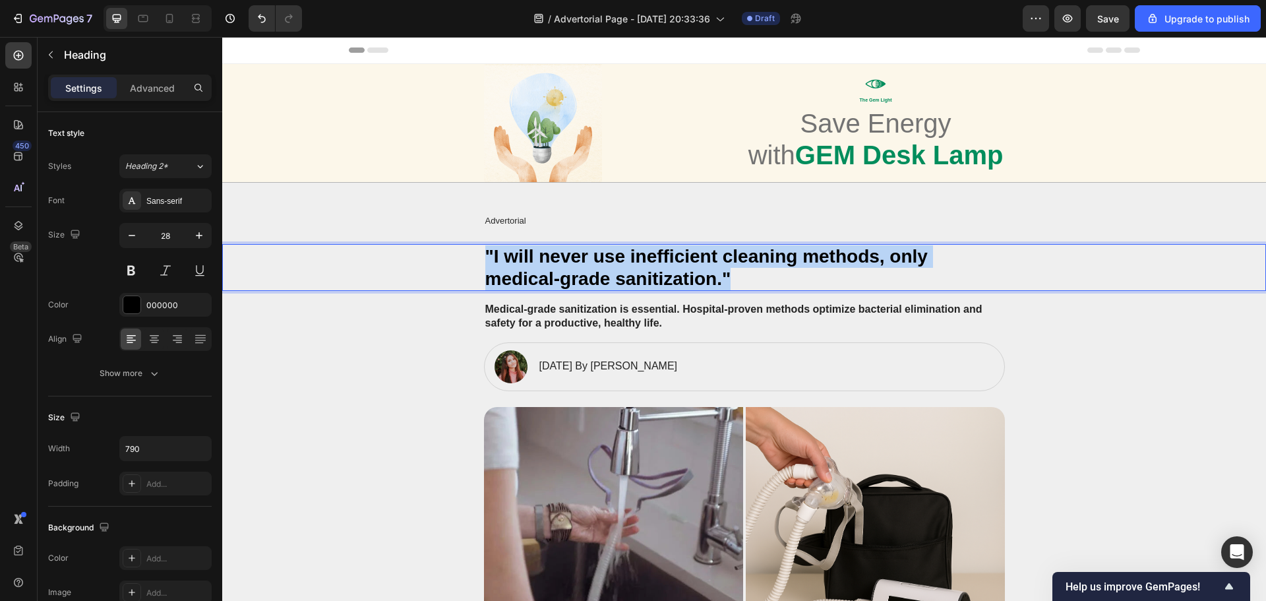
drag, startPoint x: 742, startPoint y: 276, endPoint x: 467, endPoint y: 251, distance: 276.0
click at [467, 251] on div ""I will never use inefficient cleaning methods, only medical-grade sanitization…" at bounding box center [743, 267] width 1017 height 47
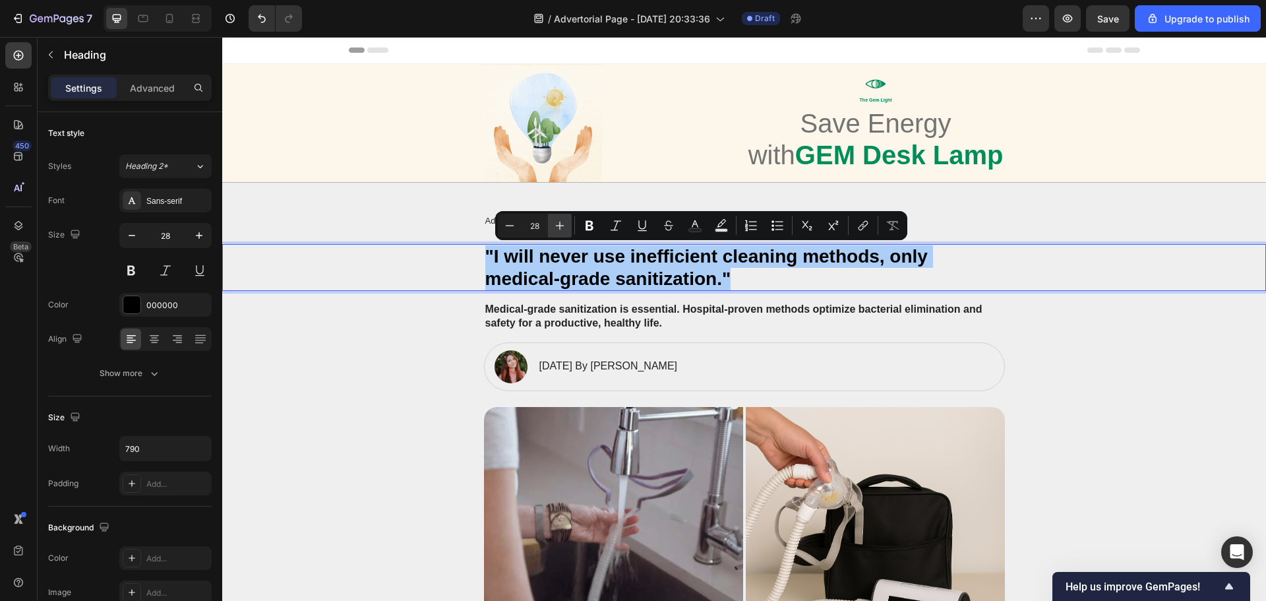
click at [564, 229] on icon "Editor contextual toolbar" at bounding box center [559, 225] width 13 height 13
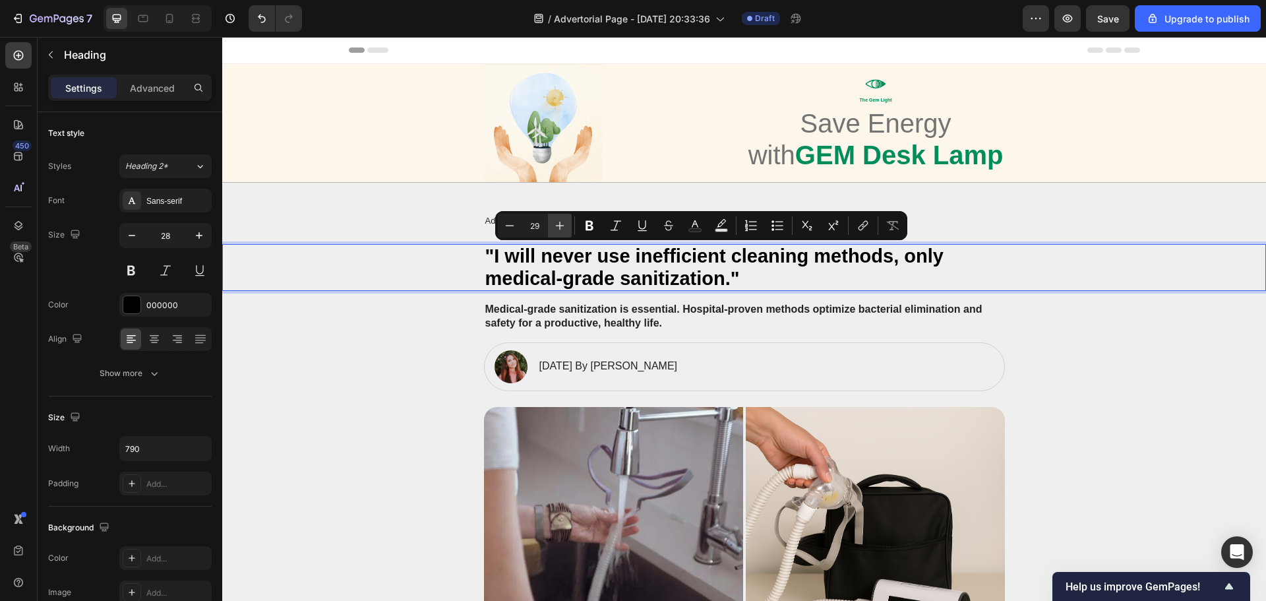
click at [564, 229] on icon "Editor contextual toolbar" at bounding box center [559, 225] width 13 height 13
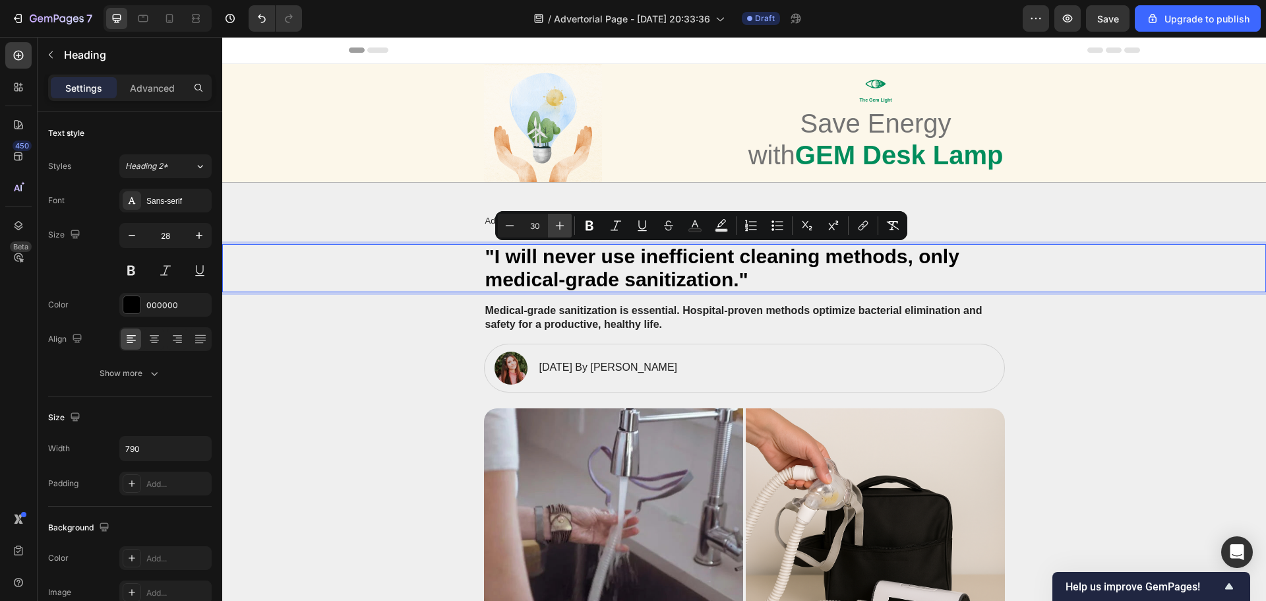
click at [564, 229] on icon "Editor contextual toolbar" at bounding box center [559, 225] width 13 height 13
type input "33"
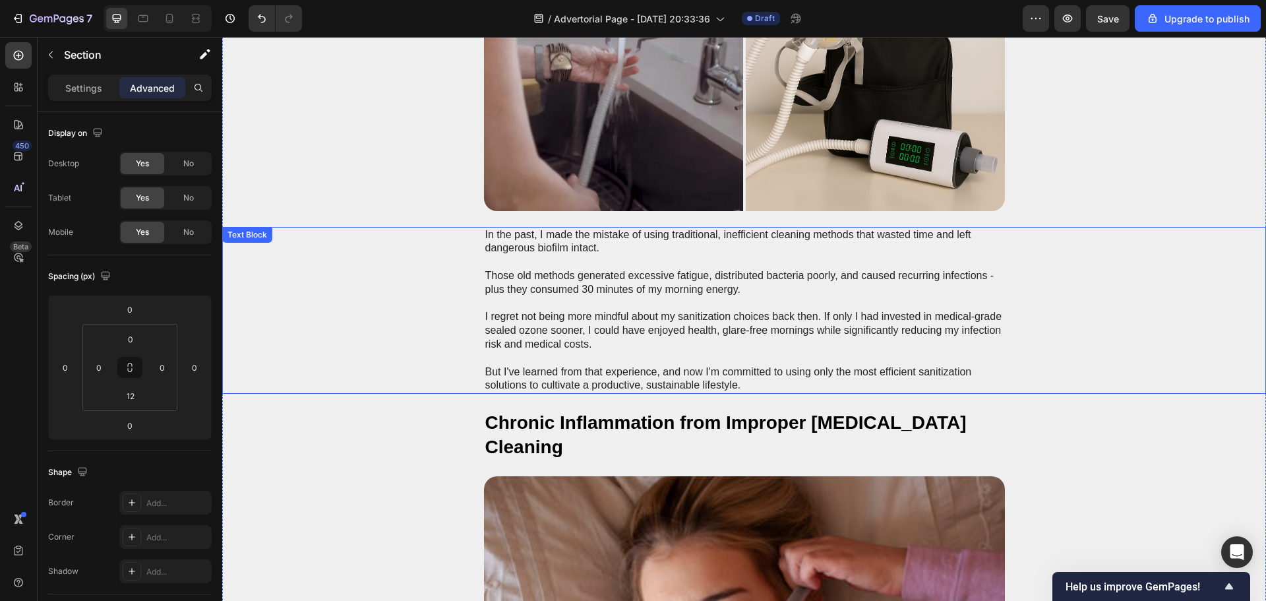
scroll to position [462, 0]
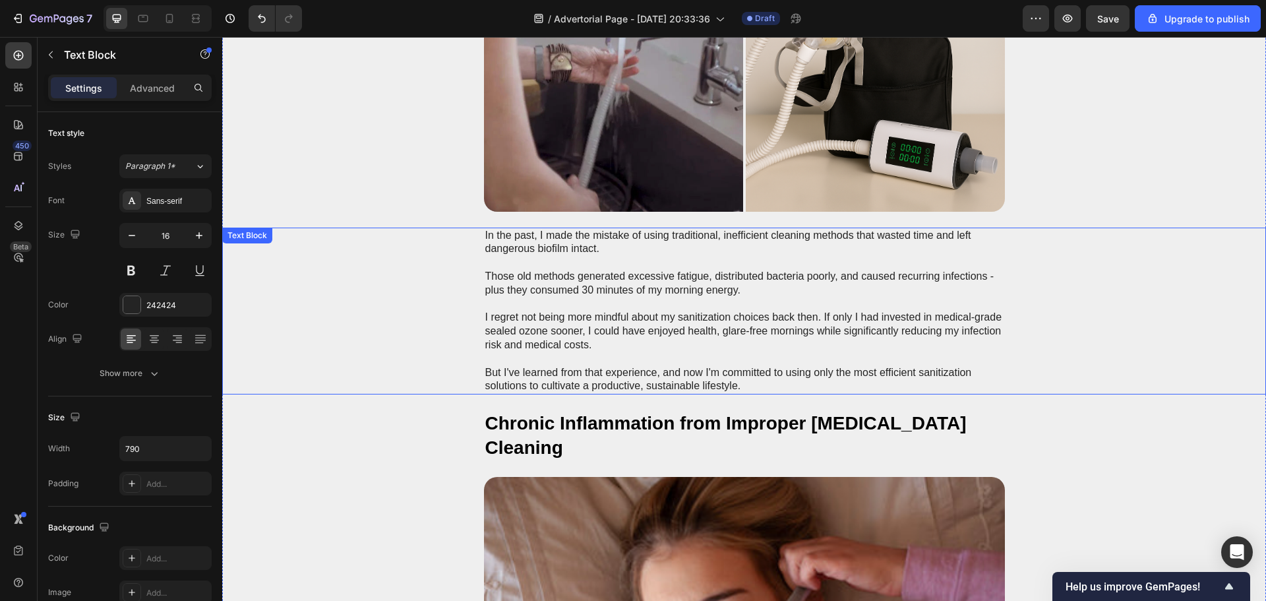
drag, startPoint x: 777, startPoint y: 289, endPoint x: 779, endPoint y: 333, distance: 43.6
click at [777, 290] on p "Those old methods generated excessive fatigue, distributed bacteria poorly, and…" at bounding box center [744, 284] width 518 height 28
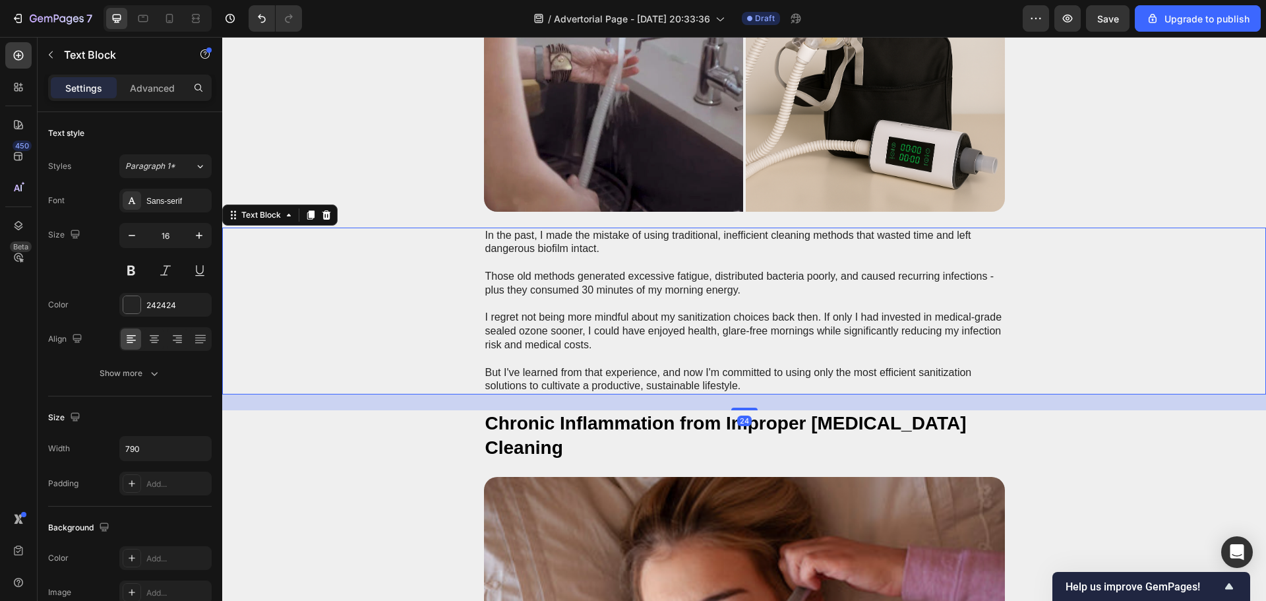
click at [735, 380] on p "But I've learned from that experience, and now I'm committed to using only the …" at bounding box center [744, 380] width 518 height 28
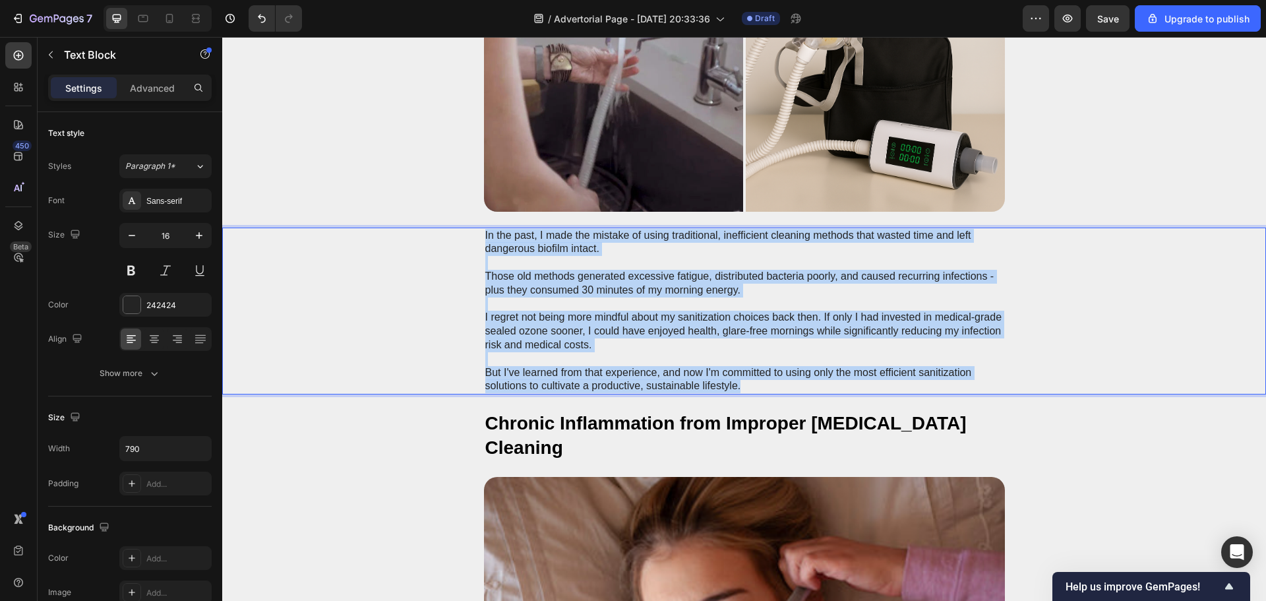
drag, startPoint x: 745, startPoint y: 387, endPoint x: 459, endPoint y: 227, distance: 328.0
click at [459, 227] on div "In the past, I made the mistake of using traditional, inefficient cleaning meth…" at bounding box center [743, 310] width 1017 height 167
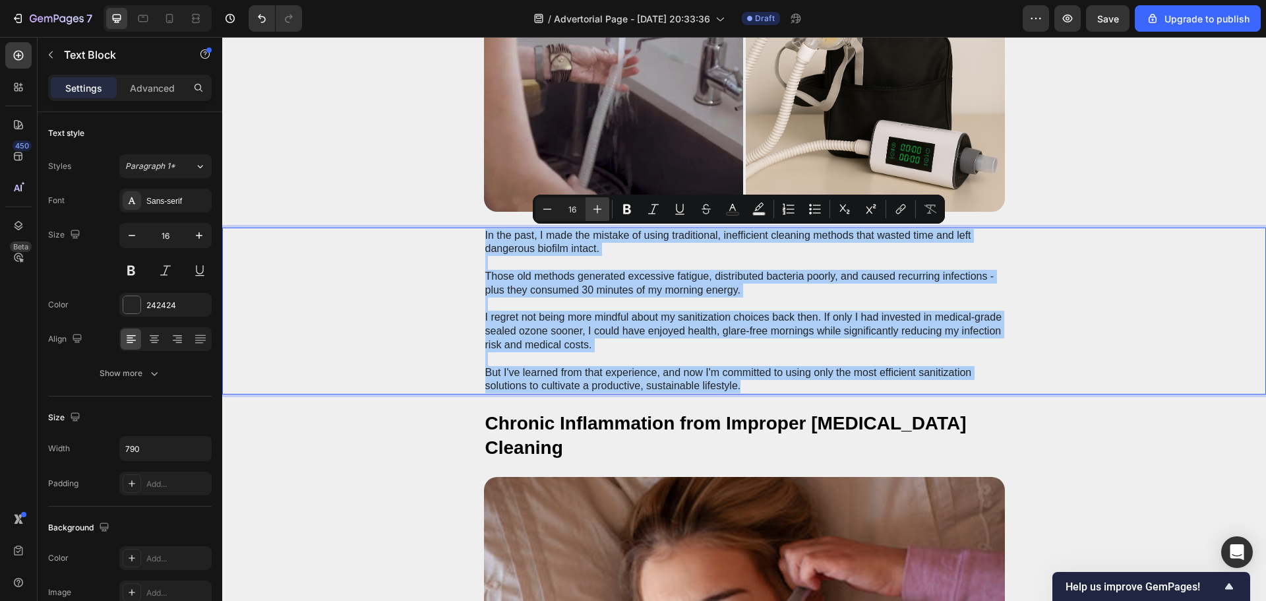
click at [607, 211] on button "Plus" at bounding box center [597, 209] width 24 height 24
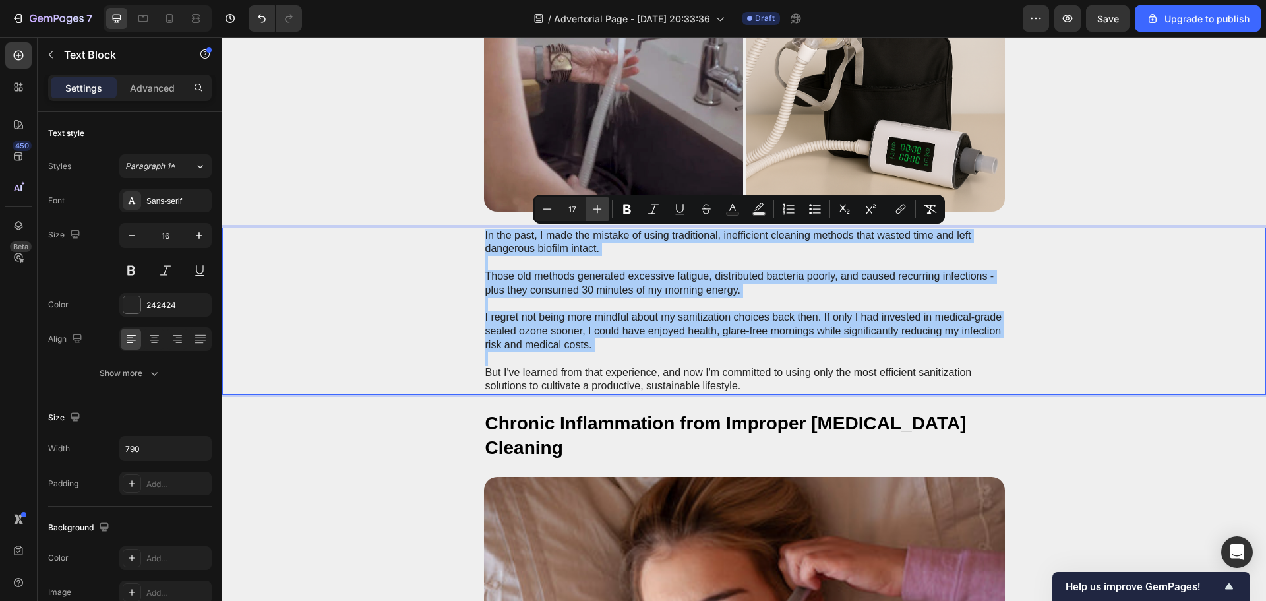
click at [607, 211] on button "Plus" at bounding box center [597, 209] width 24 height 24
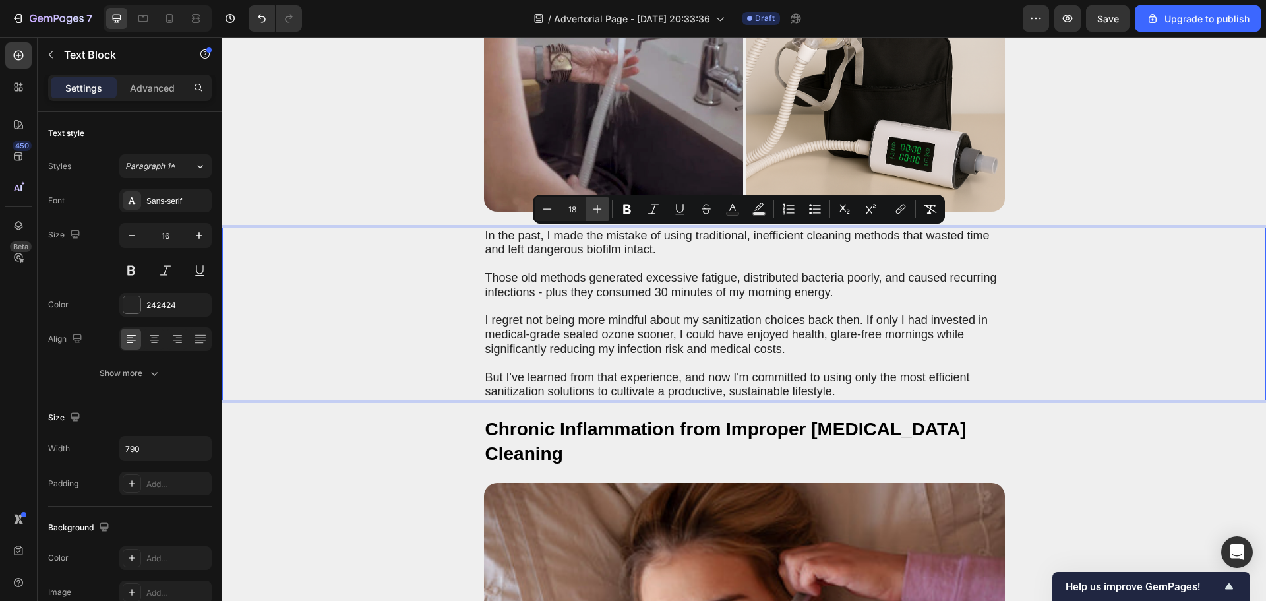
click at [607, 211] on button "Plus" at bounding box center [597, 209] width 24 height 24
type input "19"
click at [693, 287] on span "Those old methods generated excessive fatigue, distributed bacteria poorly, and…" at bounding box center [728, 284] width 487 height 28
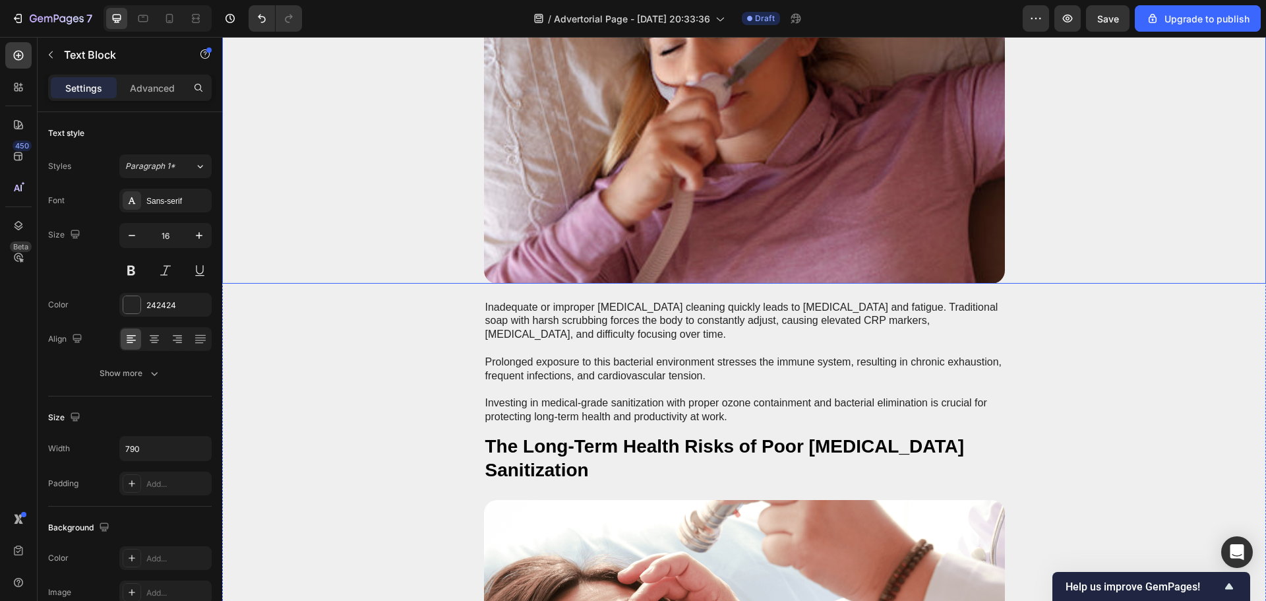
scroll to position [1055, 0]
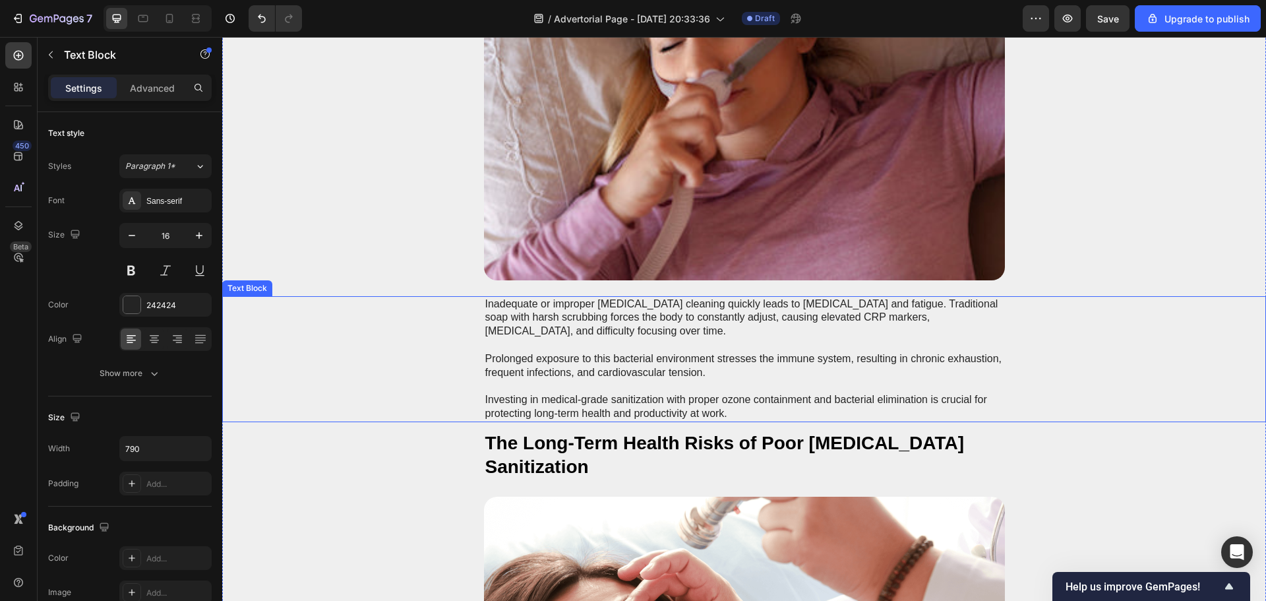
click at [729, 394] on p "Investing in medical-grade sanitization with proper ozone containment and bacte…" at bounding box center [744, 407] width 518 height 28
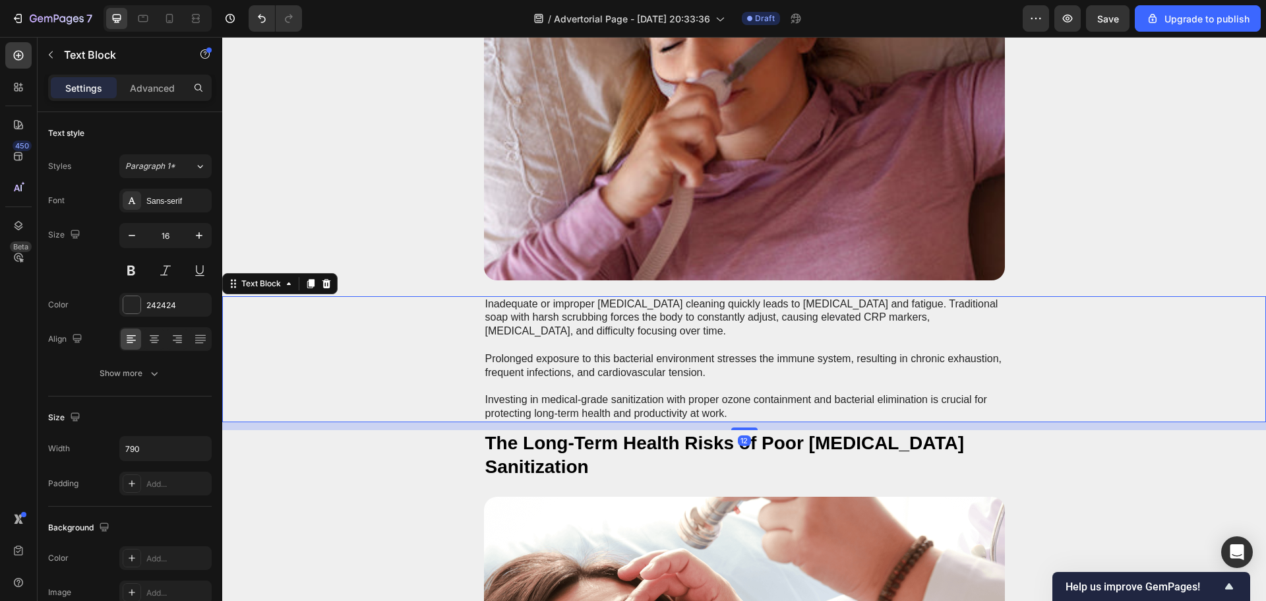
click at [738, 393] on p "Investing in medical-grade sanitization with proper ozone containment and bacte…" at bounding box center [744, 407] width 518 height 28
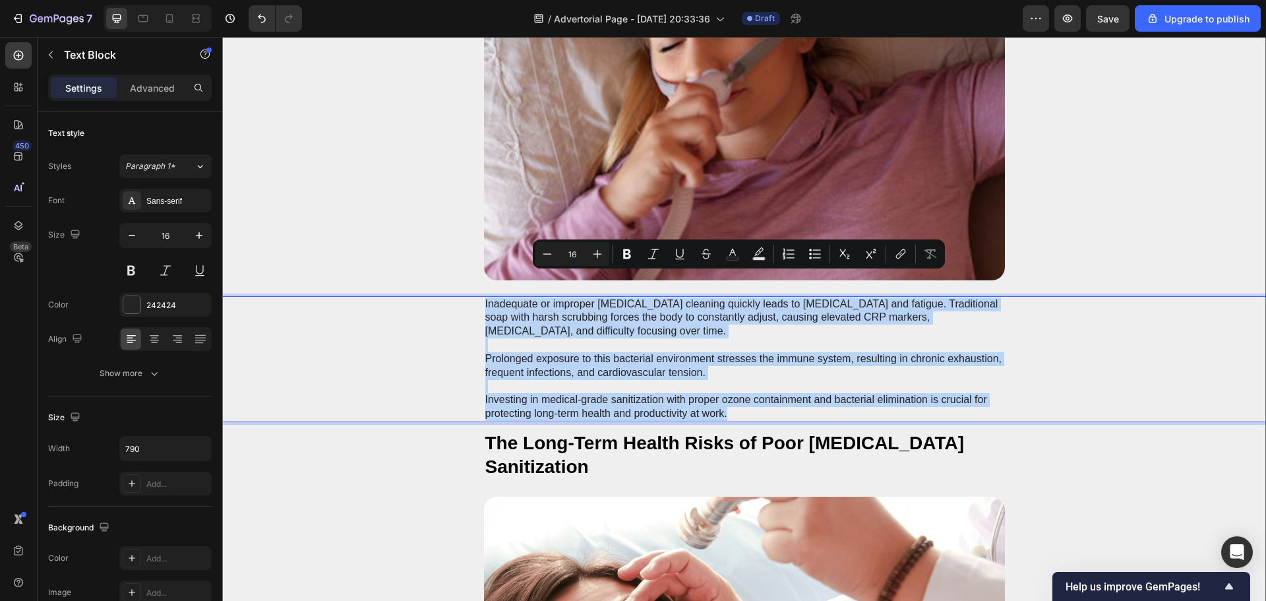
drag, startPoint x: 738, startPoint y: 388, endPoint x: 411, endPoint y: 271, distance: 347.5
click at [411, 271] on div "Image Icon The Gem Light Text Block Save Energy with GEM Desk Lamp Heading Row …" at bounding box center [744, 76] width 1044 height 2134
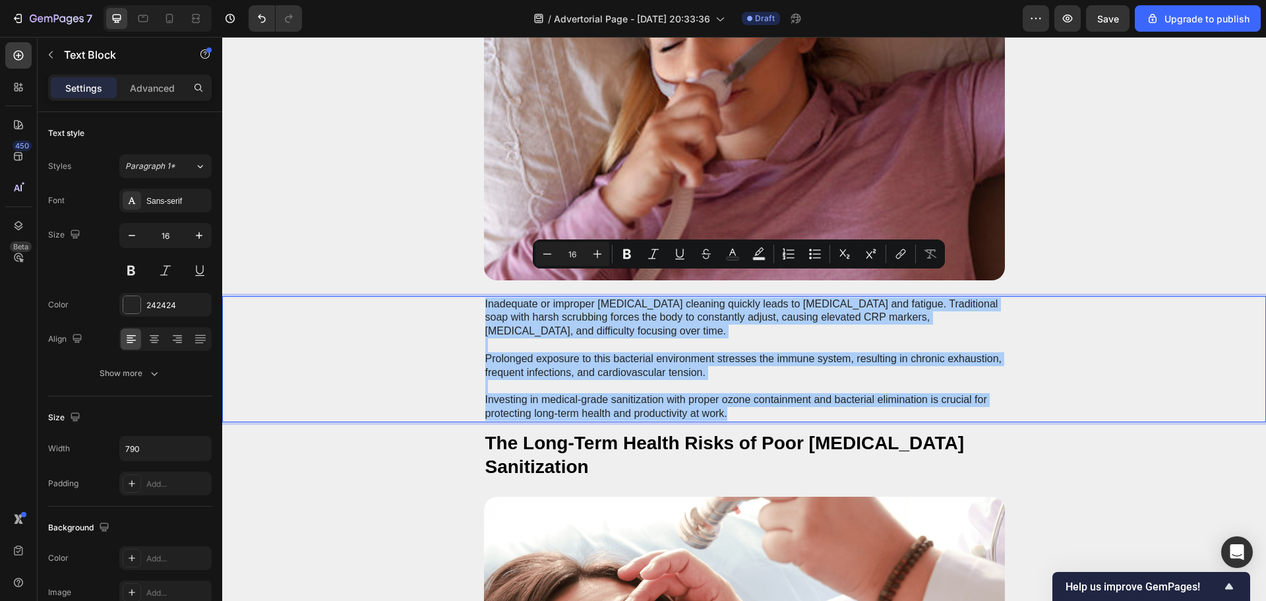
click at [615, 258] on div "Minus 16 Plus Bold Italic Underline Strikethrough Text Color Text Background Co…" at bounding box center [738, 254] width 407 height 24
click at [591, 254] on icon "Editor contextual toolbar" at bounding box center [597, 253] width 13 height 13
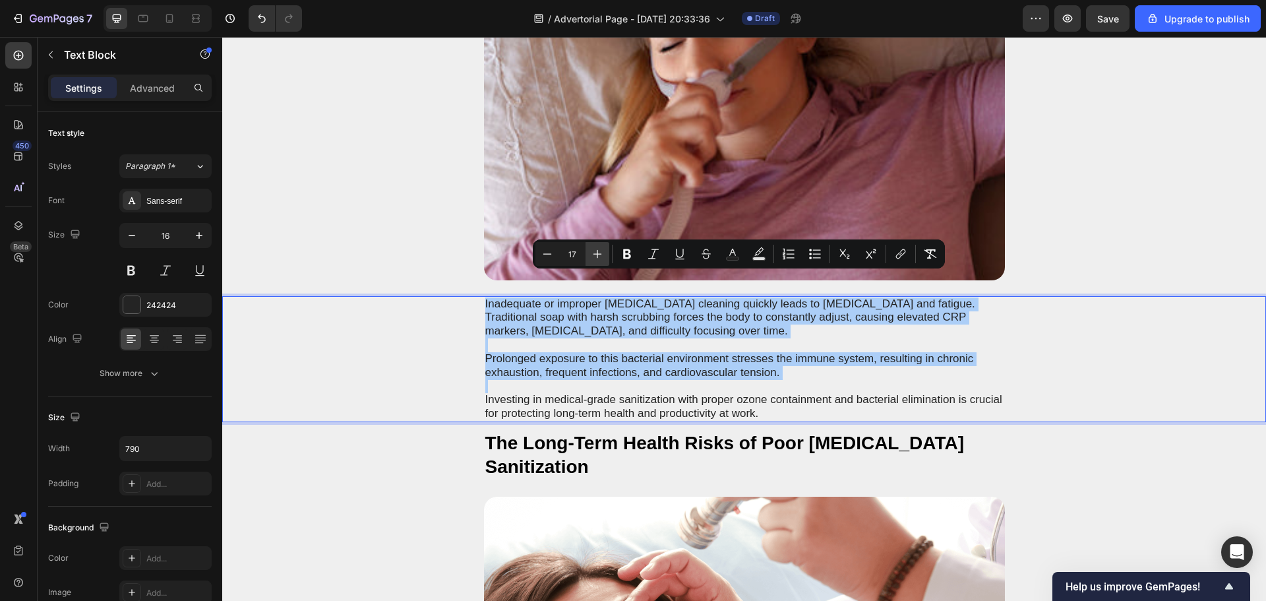
click at [591, 254] on icon "Editor contextual toolbar" at bounding box center [597, 253] width 13 height 13
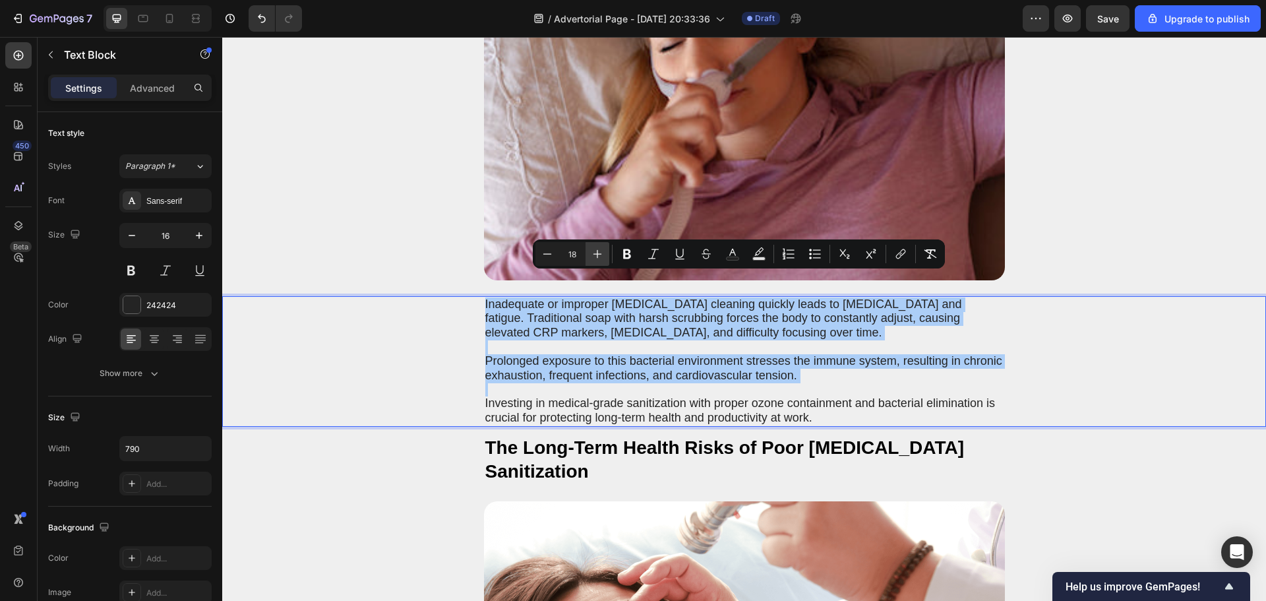
click at [591, 254] on icon "Editor contextual toolbar" at bounding box center [597, 253] width 13 height 13
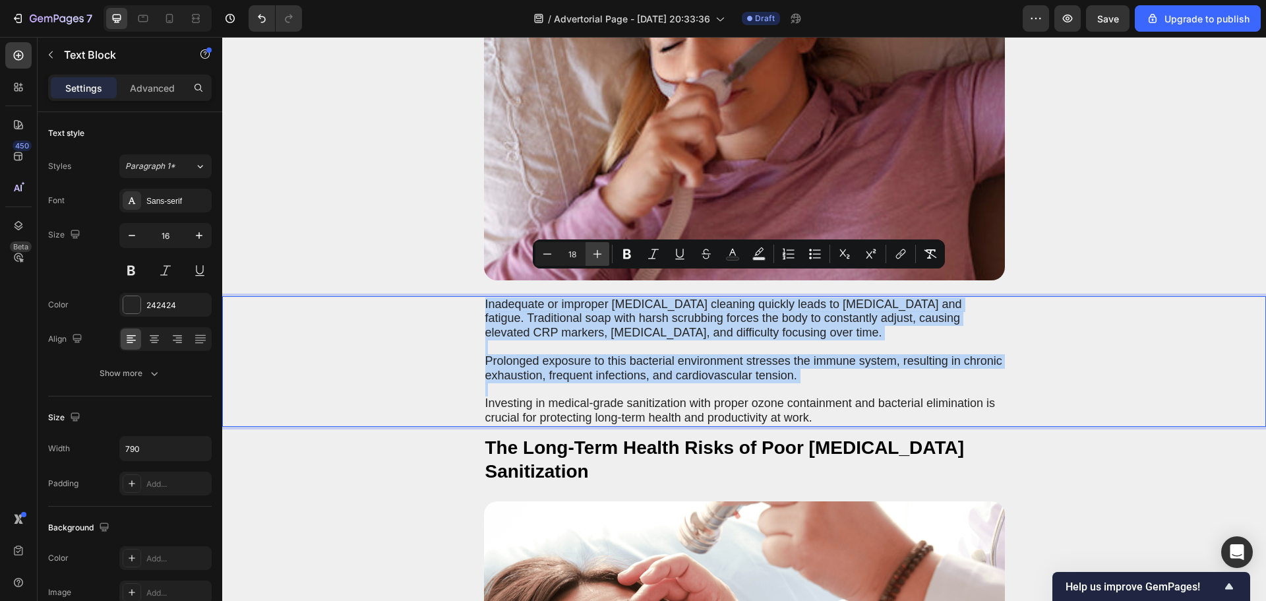
type input "19"
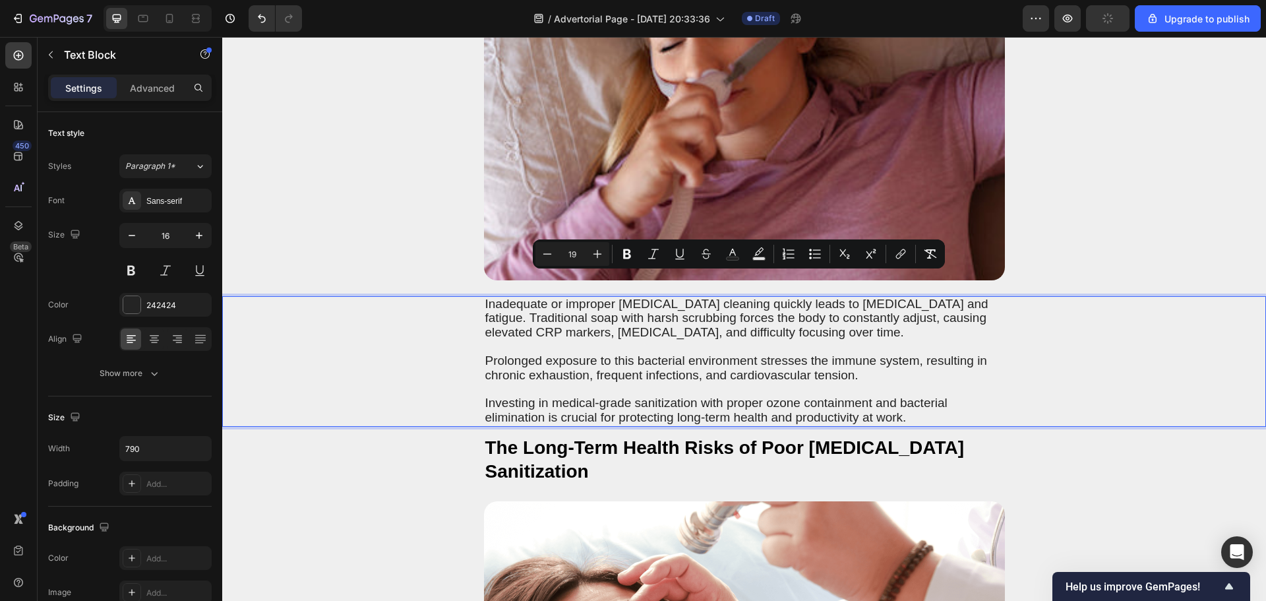
click at [641, 307] on span "Inadequate or improper [MEDICAL_DATA] cleaning quickly leads to [MEDICAL_DATA] …" at bounding box center [736, 318] width 503 height 43
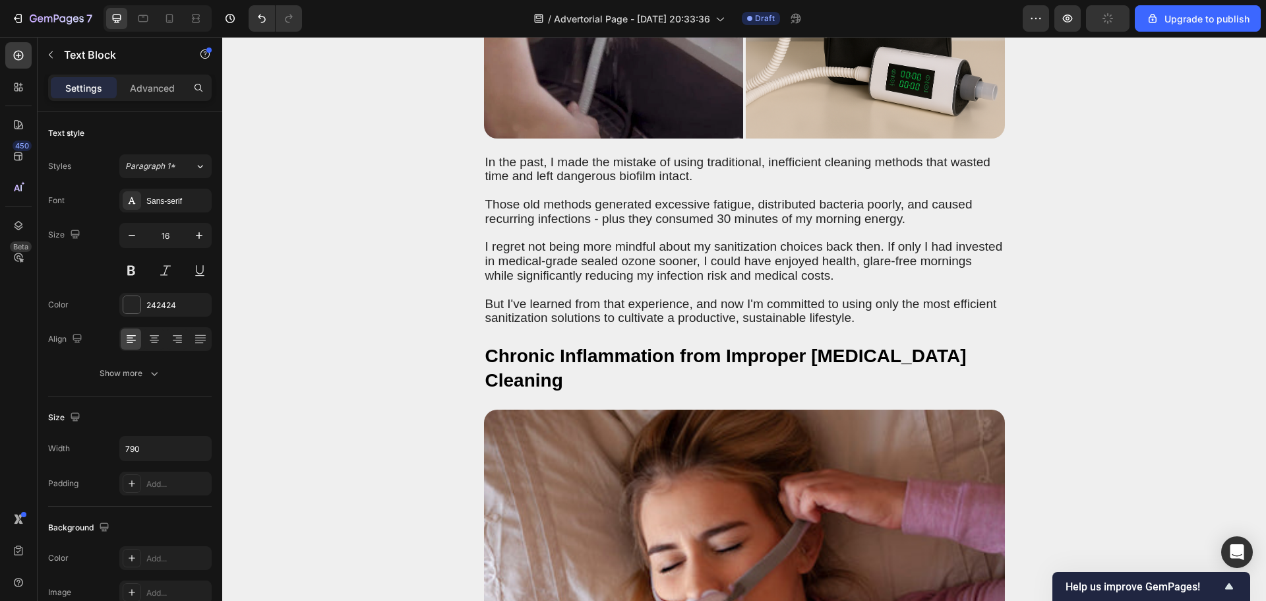
scroll to position [527, 0]
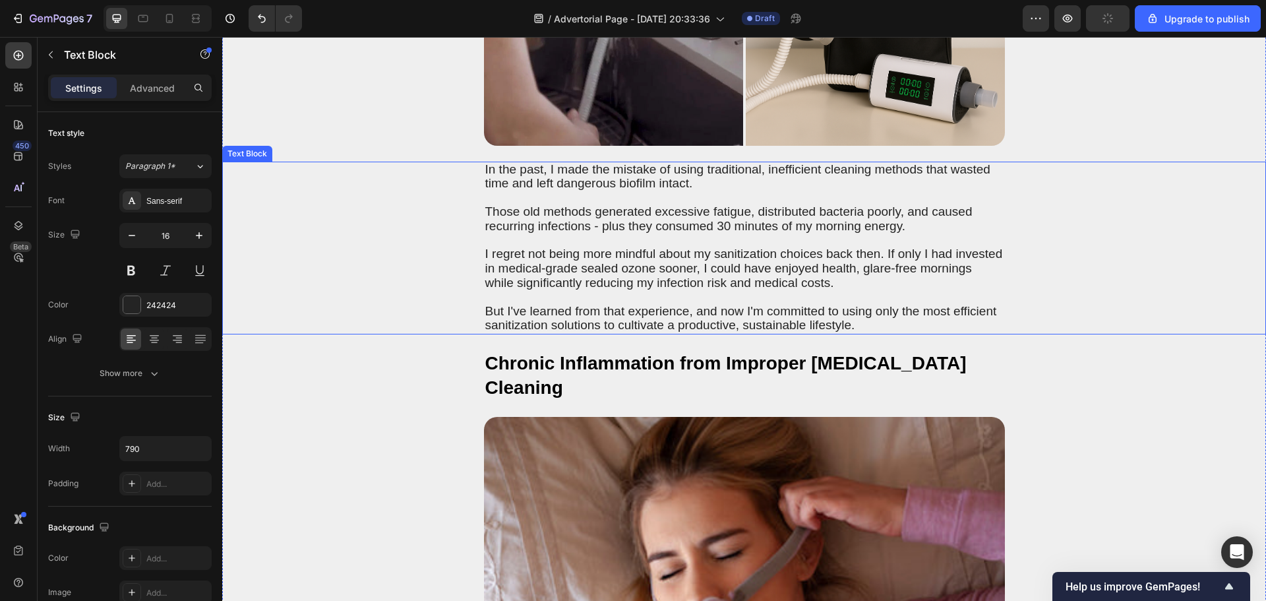
click at [638, 196] on p "Rich Text Editor. Editing area: main" at bounding box center [744, 198] width 518 height 14
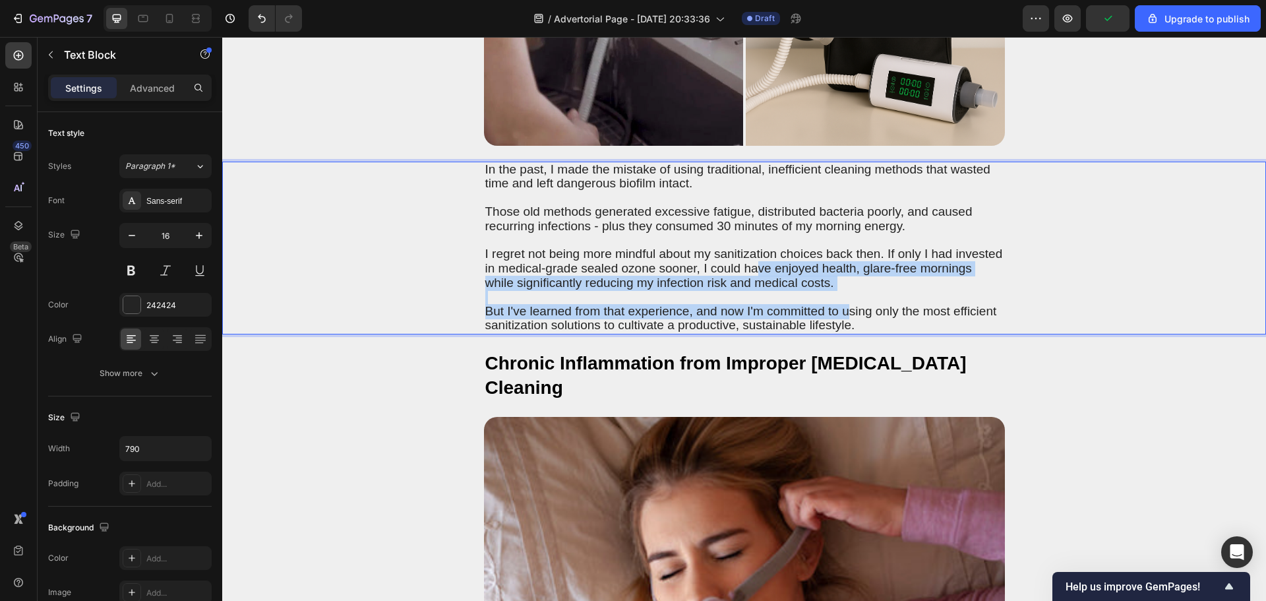
drag, startPoint x: 845, startPoint y: 309, endPoint x: 751, endPoint y: 261, distance: 105.9
click at [751, 261] on div "In the past, I made the mistake of using traditional, inefficient cleaning meth…" at bounding box center [744, 248] width 521 height 173
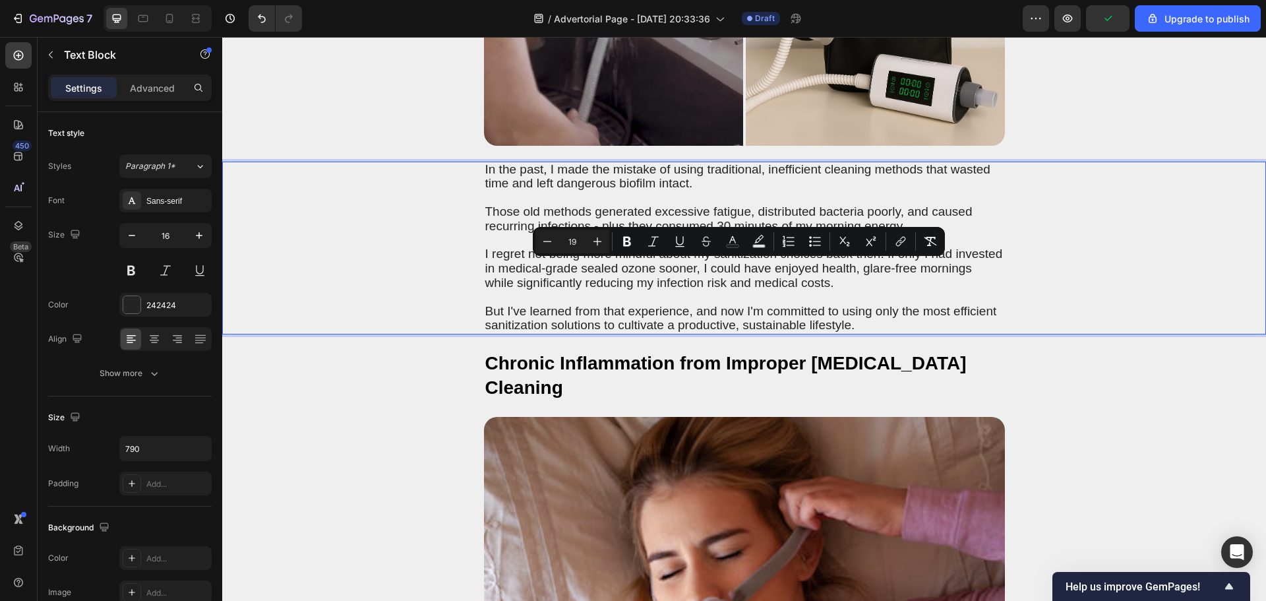
click at [715, 274] on span "I regret not being more mindful about my sanitization choices back then. If onl…" at bounding box center [744, 268] width 518 height 43
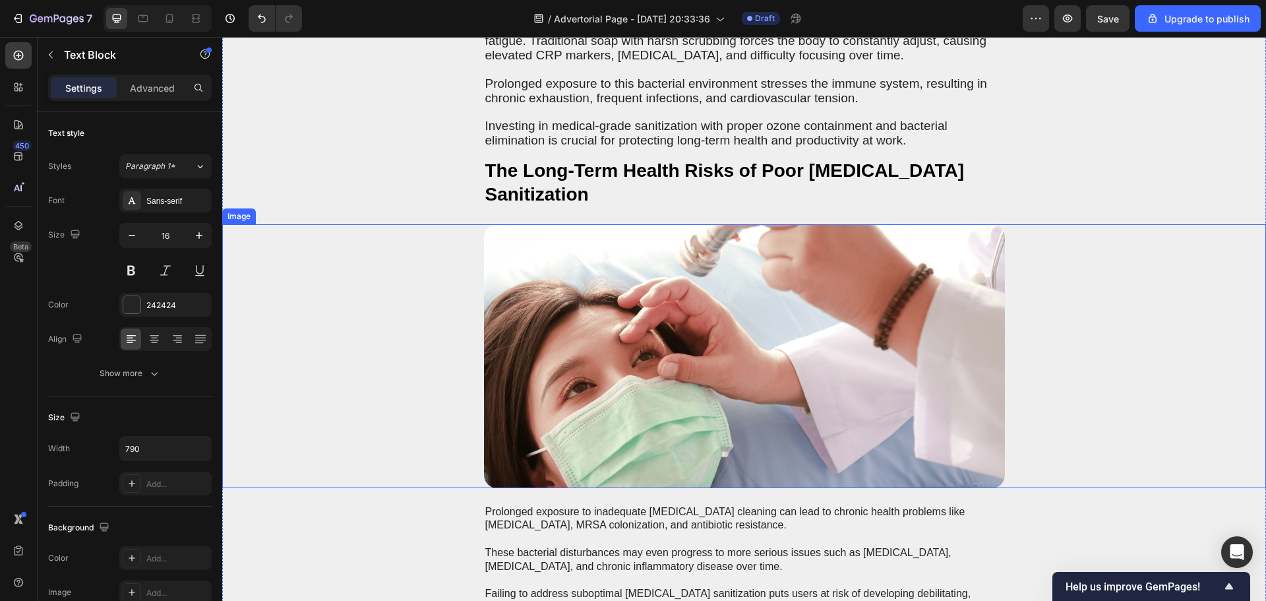
scroll to position [1516, 0]
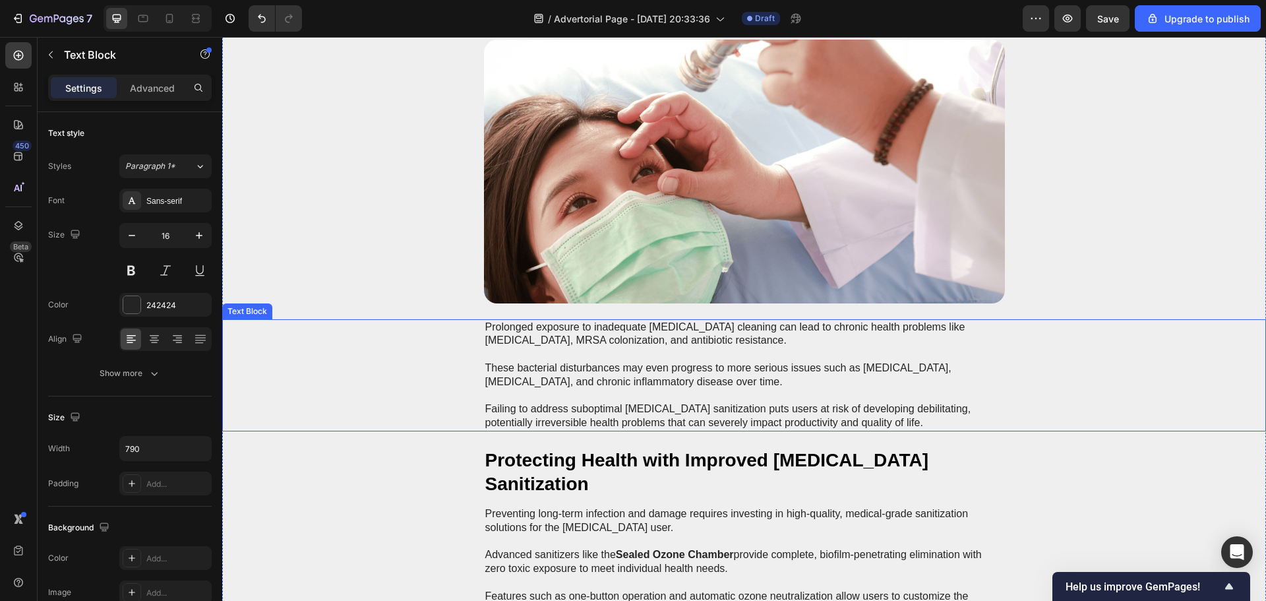
click at [751, 402] on p "Failing to address suboptimal [MEDICAL_DATA] sanitization puts users at risk of…" at bounding box center [744, 416] width 518 height 28
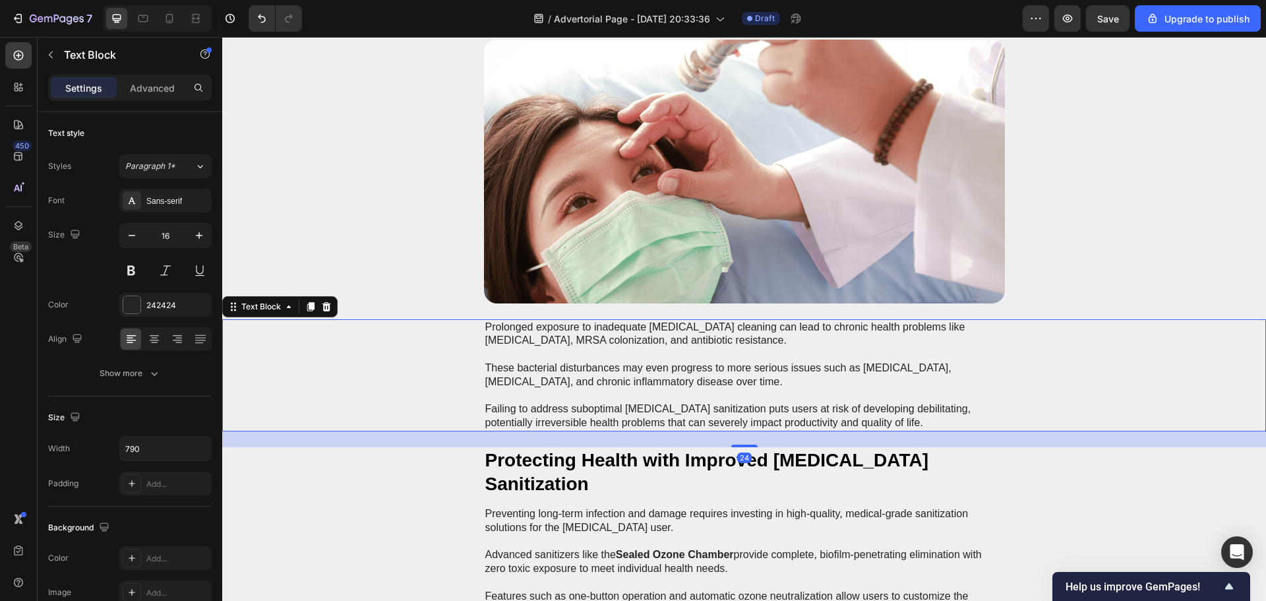
click at [896, 402] on p "Failing to address suboptimal [MEDICAL_DATA] sanitization puts users at risk of…" at bounding box center [744, 416] width 518 height 28
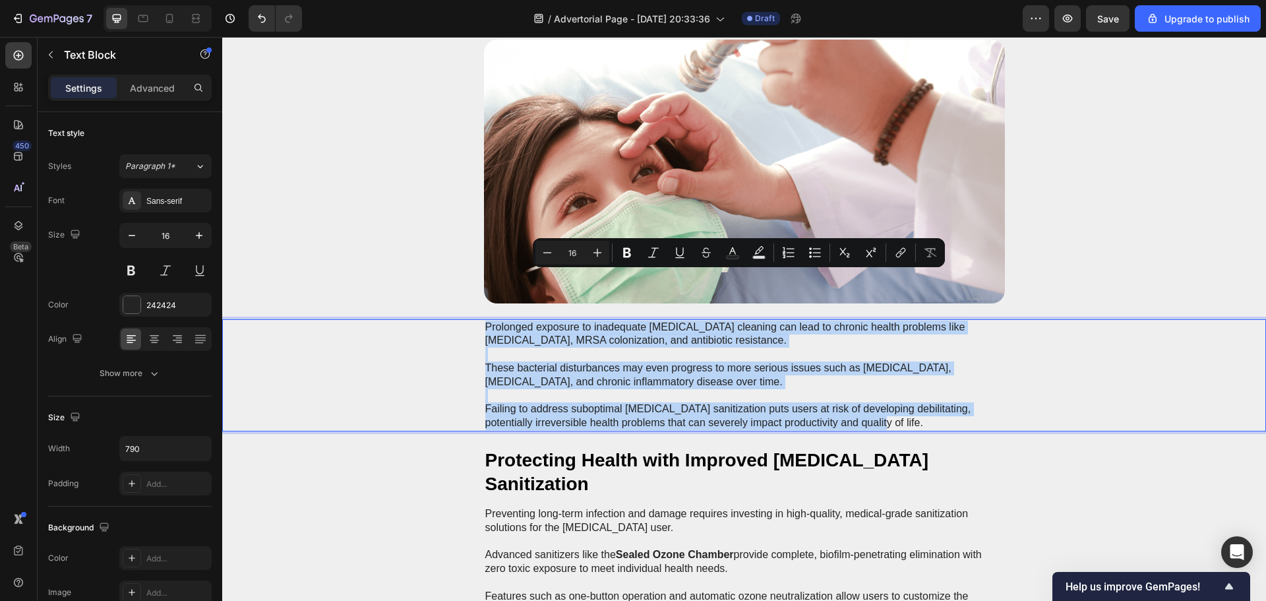
drag, startPoint x: 897, startPoint y: 369, endPoint x: 442, endPoint y: 278, distance: 463.8
click at [442, 319] on div "Prolonged exposure to inadequate [MEDICAL_DATA] cleaning can lead to chronic he…" at bounding box center [743, 375] width 1017 height 112
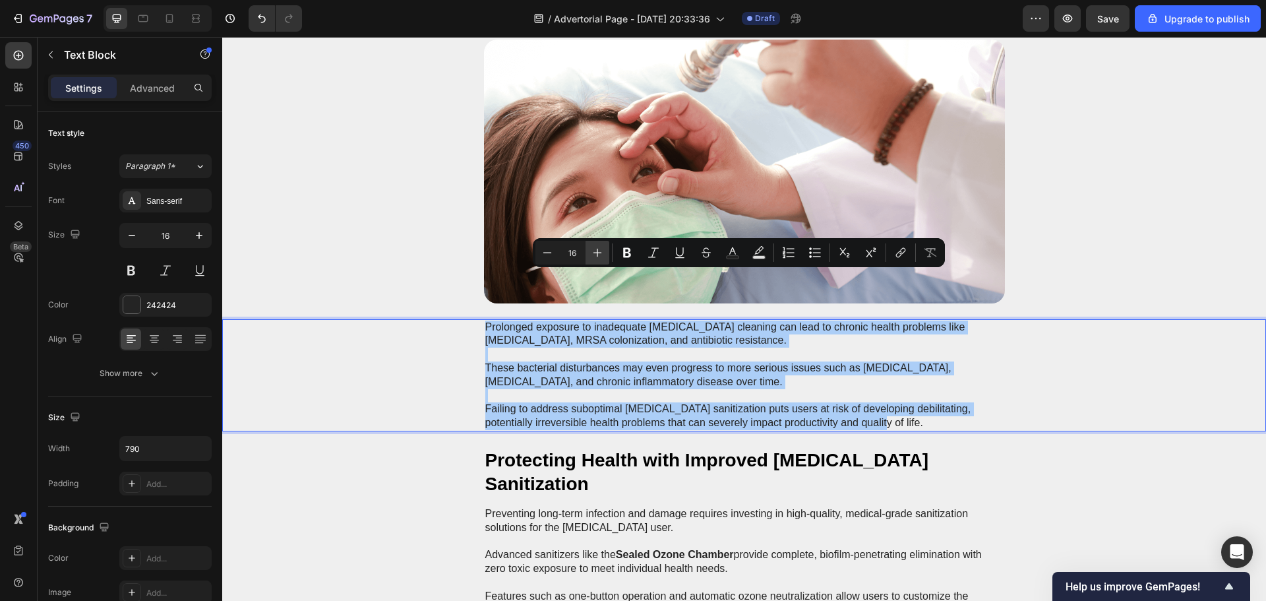
click at [595, 251] on icon "Editor contextual toolbar" at bounding box center [597, 252] width 13 height 13
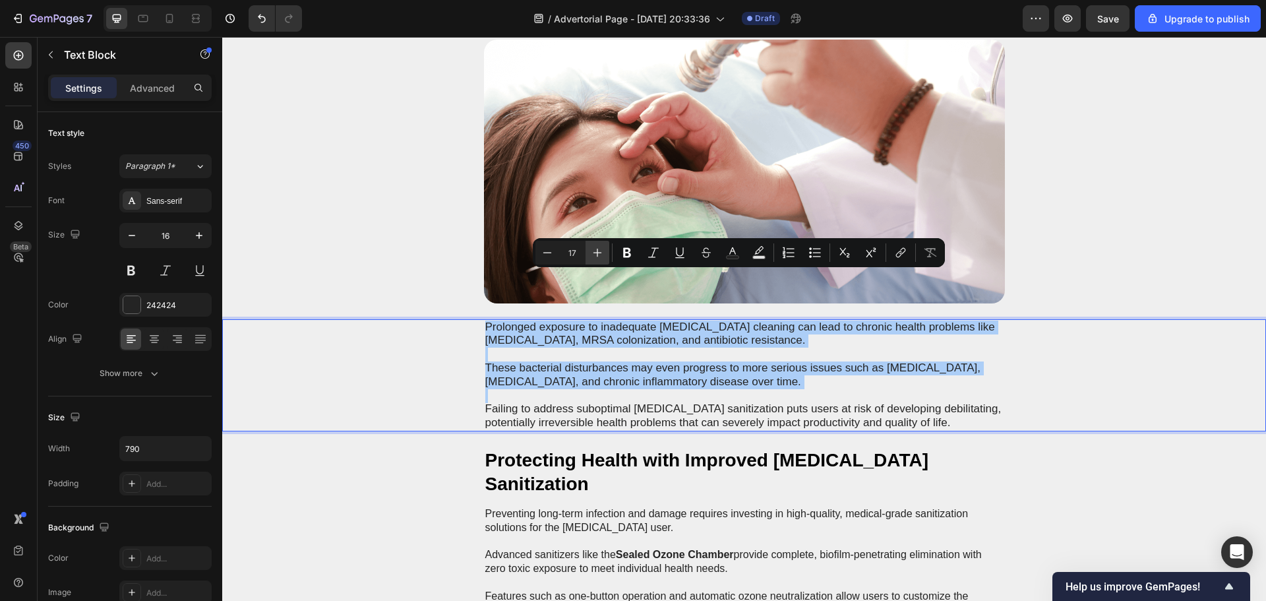
click at [595, 251] on icon "Editor contextual toolbar" at bounding box center [597, 252] width 13 height 13
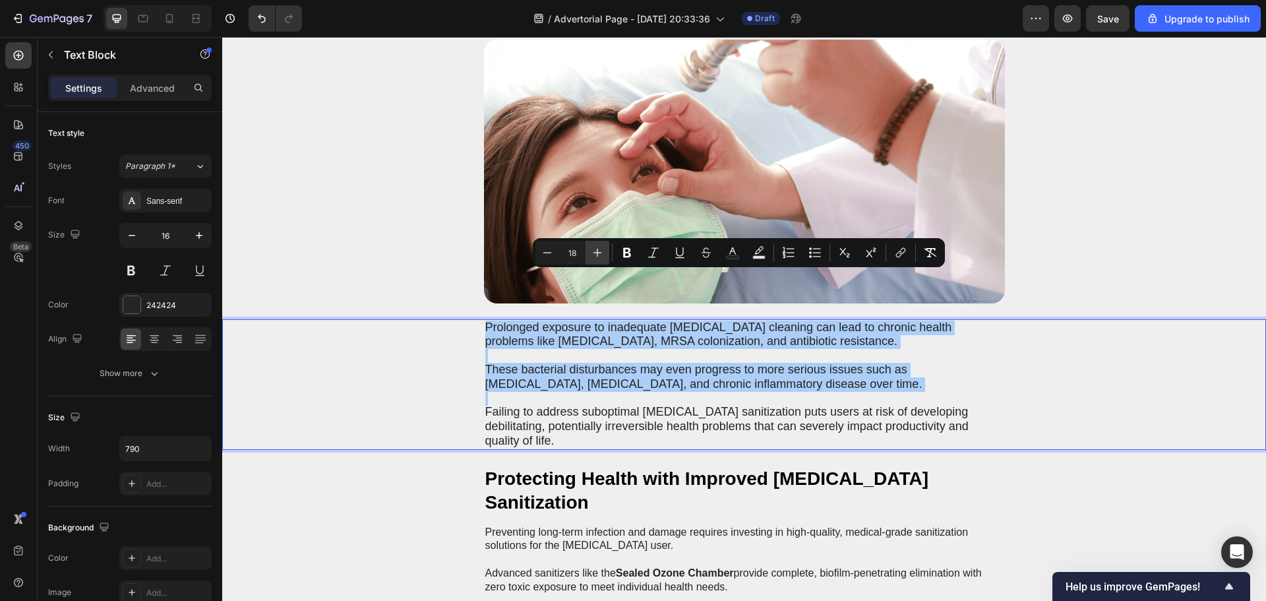
click at [595, 251] on icon "Editor contextual toolbar" at bounding box center [597, 252] width 13 height 13
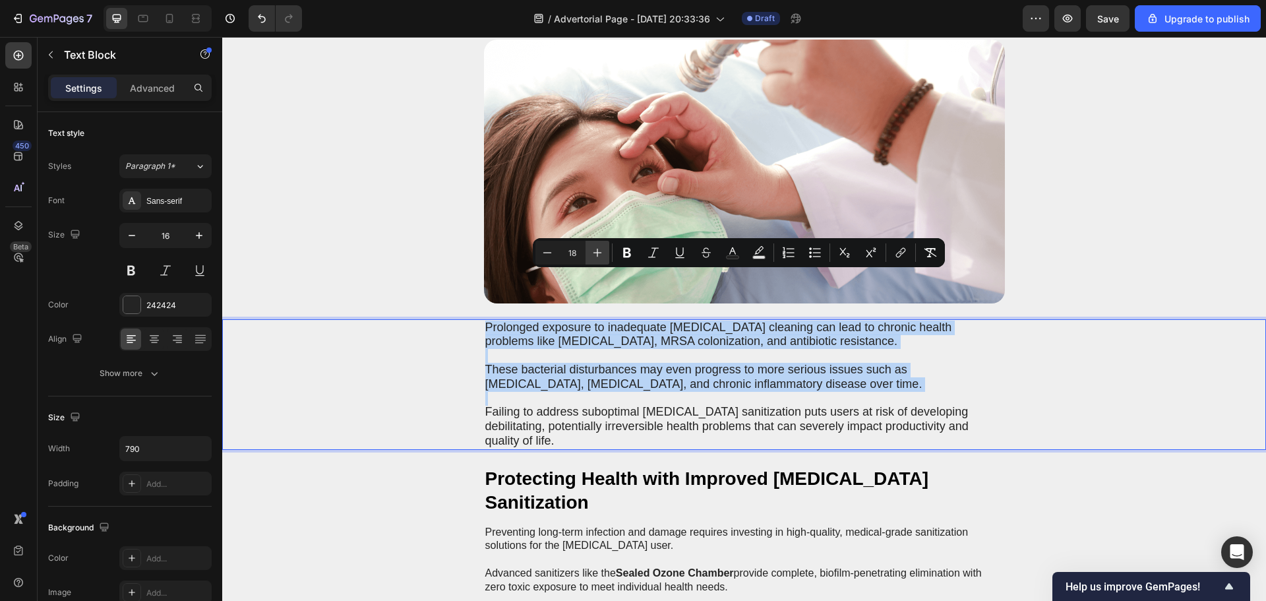
type input "19"
click at [617, 320] on span "Prolonged exposure to inadequate [MEDICAL_DATA] cleaning can lead to chronic he…" at bounding box center [731, 334] width 493 height 28
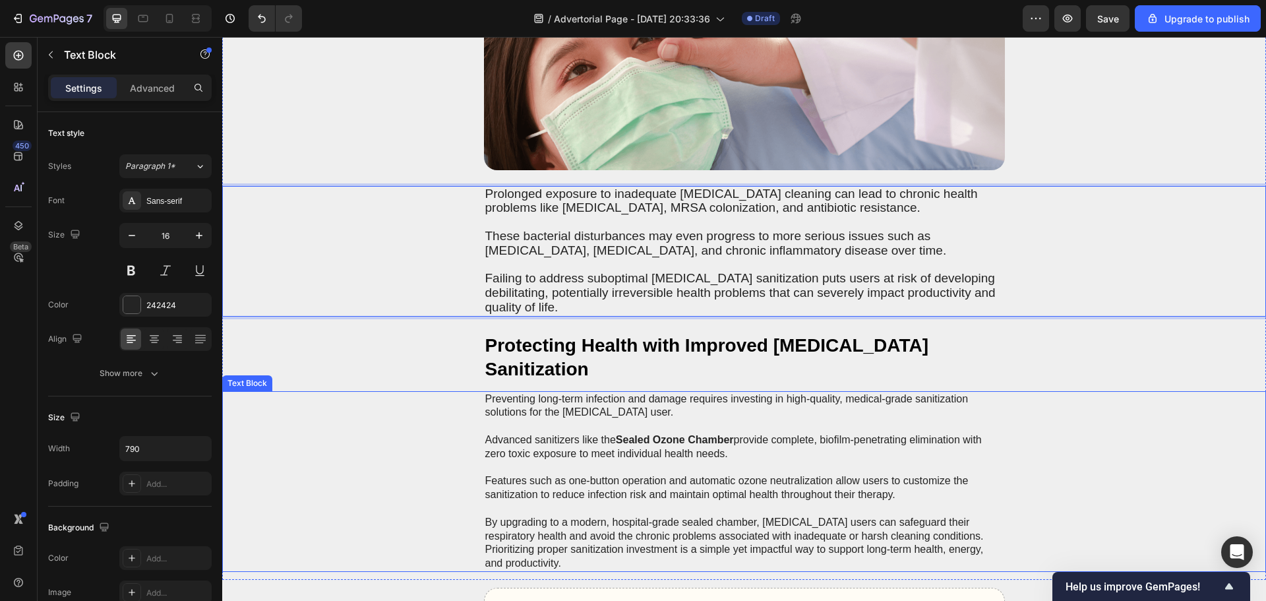
scroll to position [1714, 0]
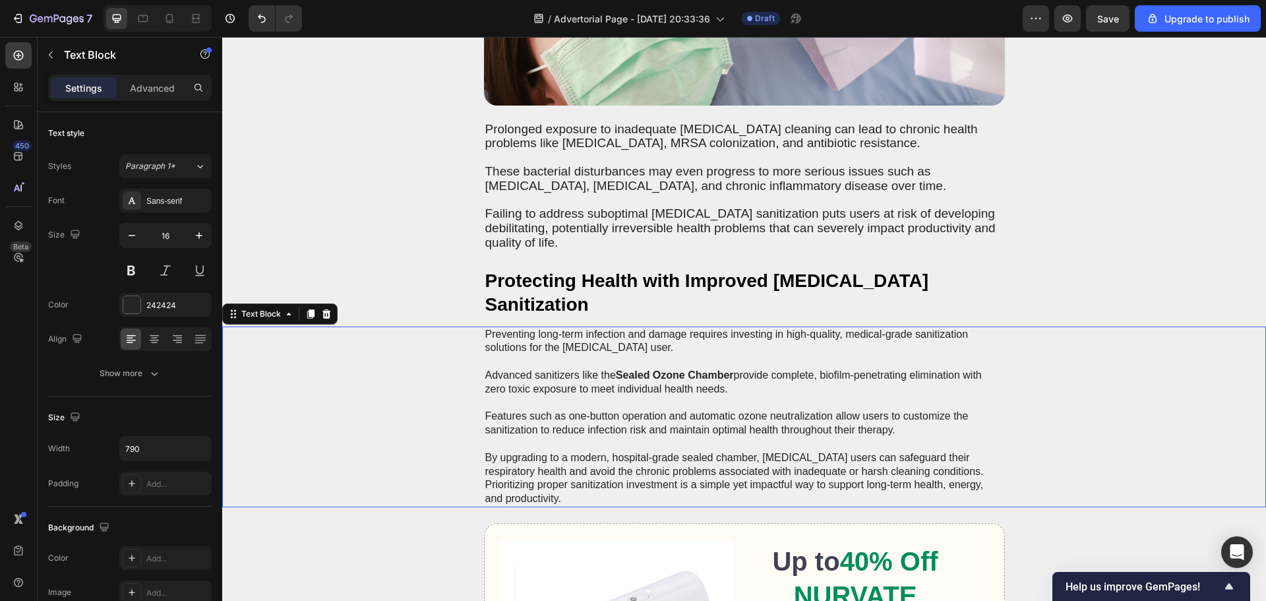
click at [700, 409] on p "Features such as one-button operation and automatic ozone neutralization allow …" at bounding box center [744, 423] width 518 height 28
click at [951, 451] on p "By upgrading to a modern, hospital-grade sealed chamber, [MEDICAL_DATA] users c…" at bounding box center [744, 478] width 518 height 55
drag, startPoint x: 1002, startPoint y: 411, endPoint x: 458, endPoint y: 267, distance: 562.8
click at [458, 326] on div "Preventing long-term infection and damage requires investing in high-quality, m…" at bounding box center [743, 416] width 1017 height 181
click at [979, 451] on p "By upgrading to a modern, hospital-grade sealed chamber, [MEDICAL_DATA] users c…" at bounding box center [744, 478] width 518 height 55
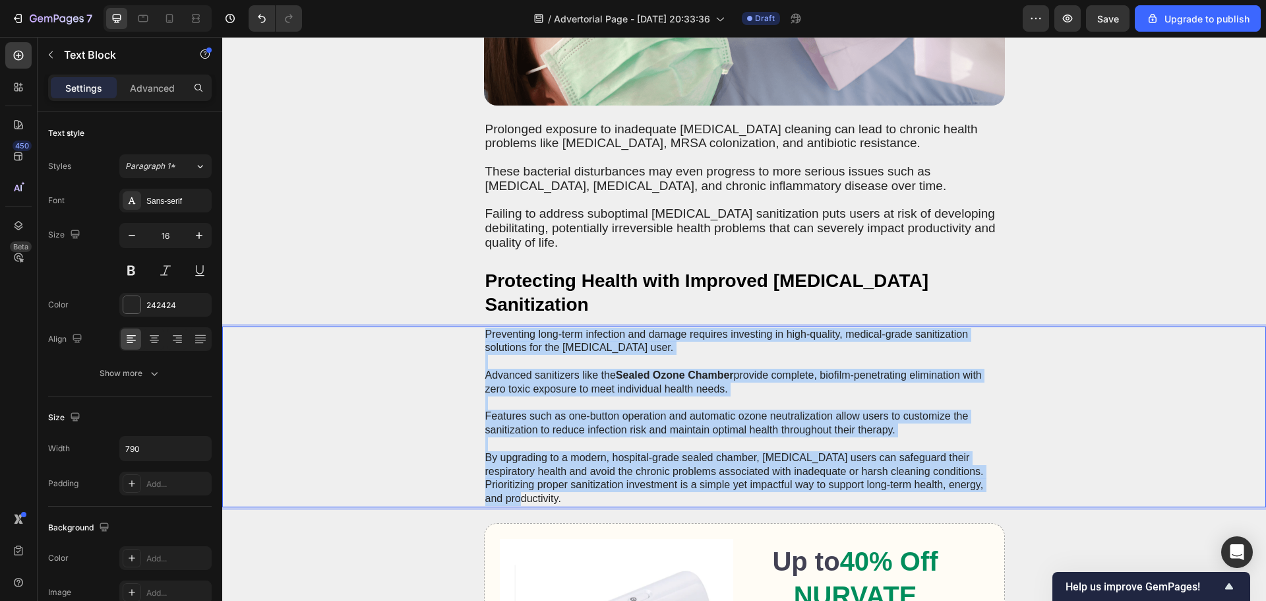
drag, startPoint x: 976, startPoint y: 413, endPoint x: 426, endPoint y: 268, distance: 569.2
click at [426, 326] on div "Preventing long-term infection and damage requires investing in high-quality, m…" at bounding box center [743, 416] width 1017 height 181
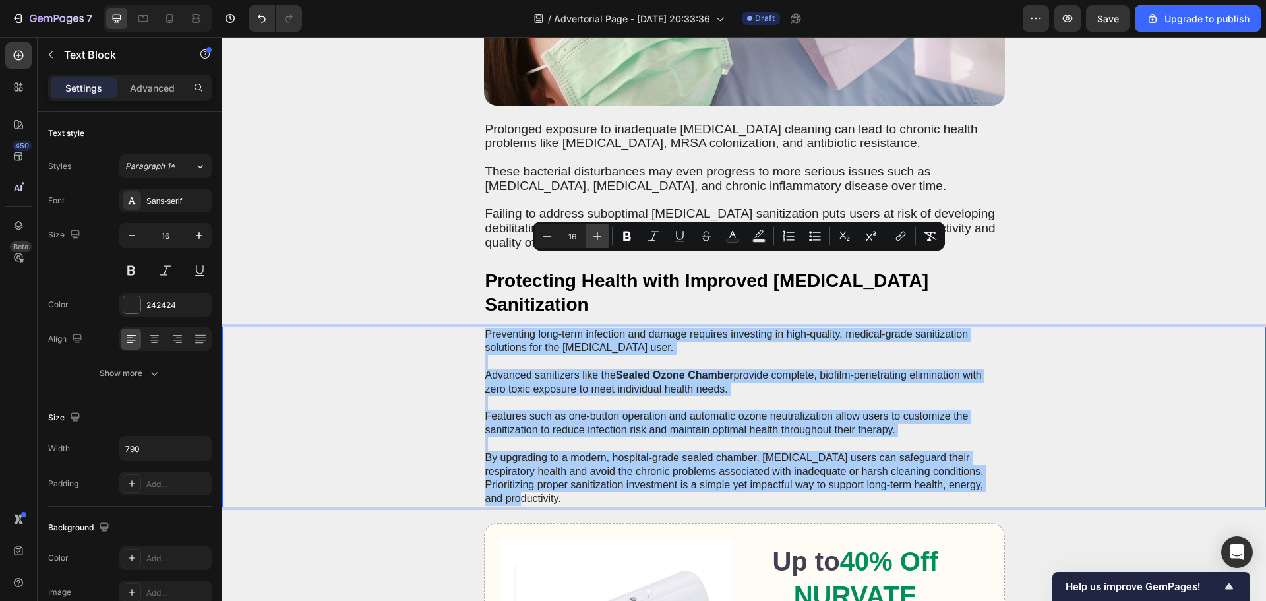
click at [597, 233] on icon "Editor contextual toolbar" at bounding box center [597, 235] width 13 height 13
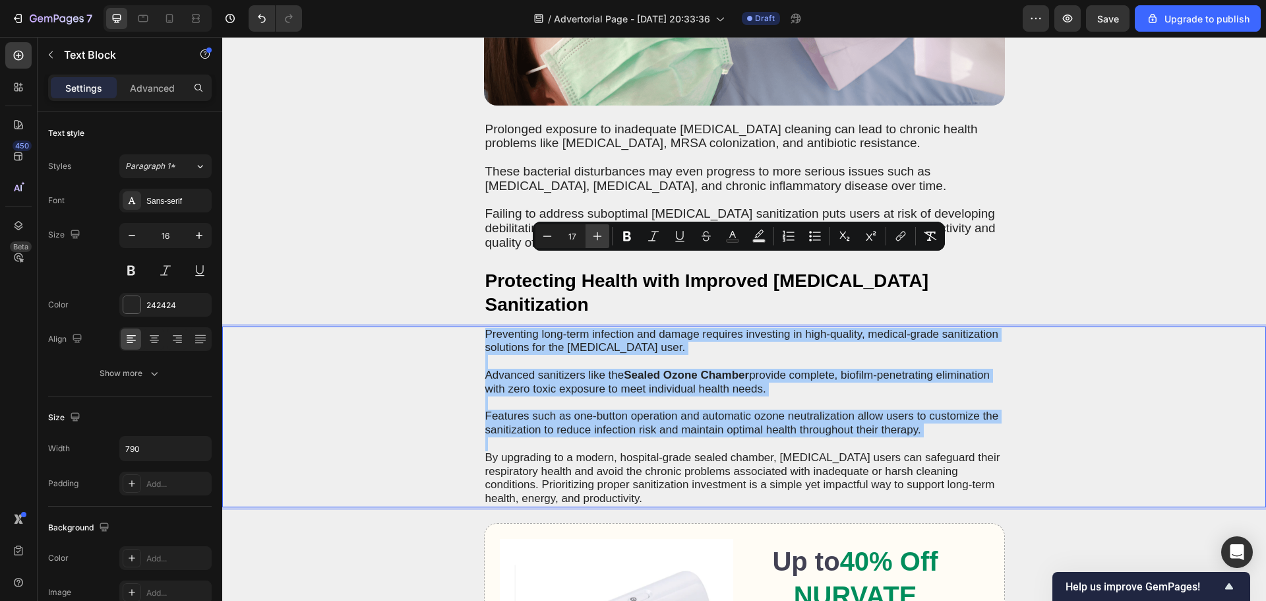
click at [597, 233] on icon "Editor contextual toolbar" at bounding box center [597, 235] width 13 height 13
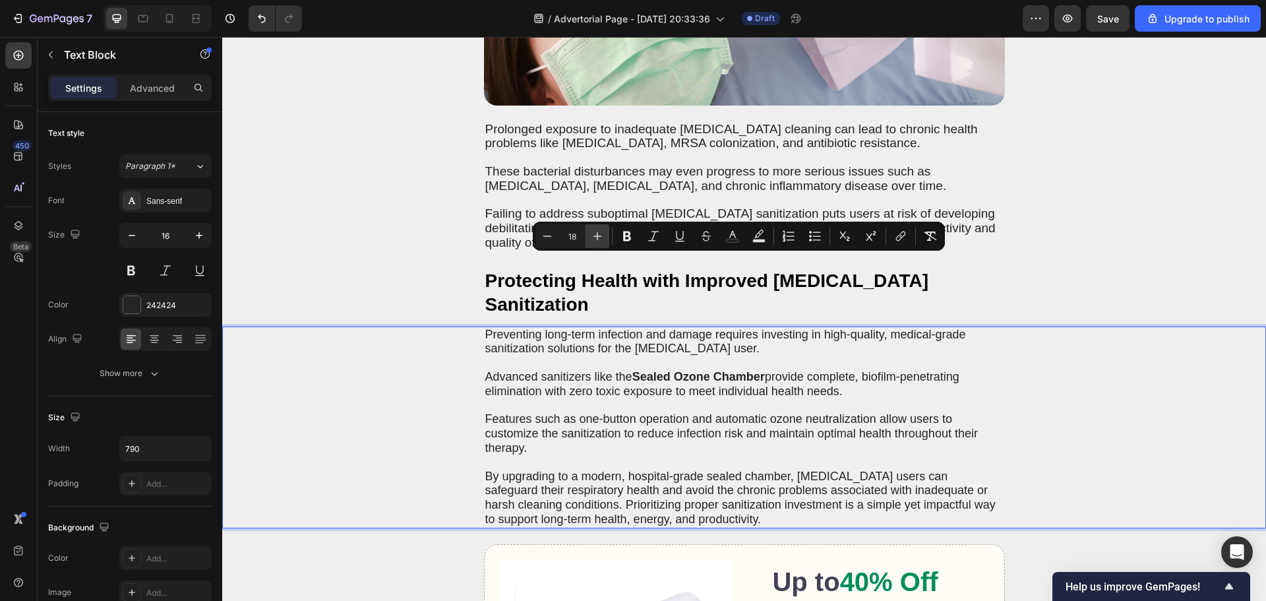
click at [597, 233] on icon "Editor contextual toolbar" at bounding box center [597, 235] width 13 height 13
type input "19"
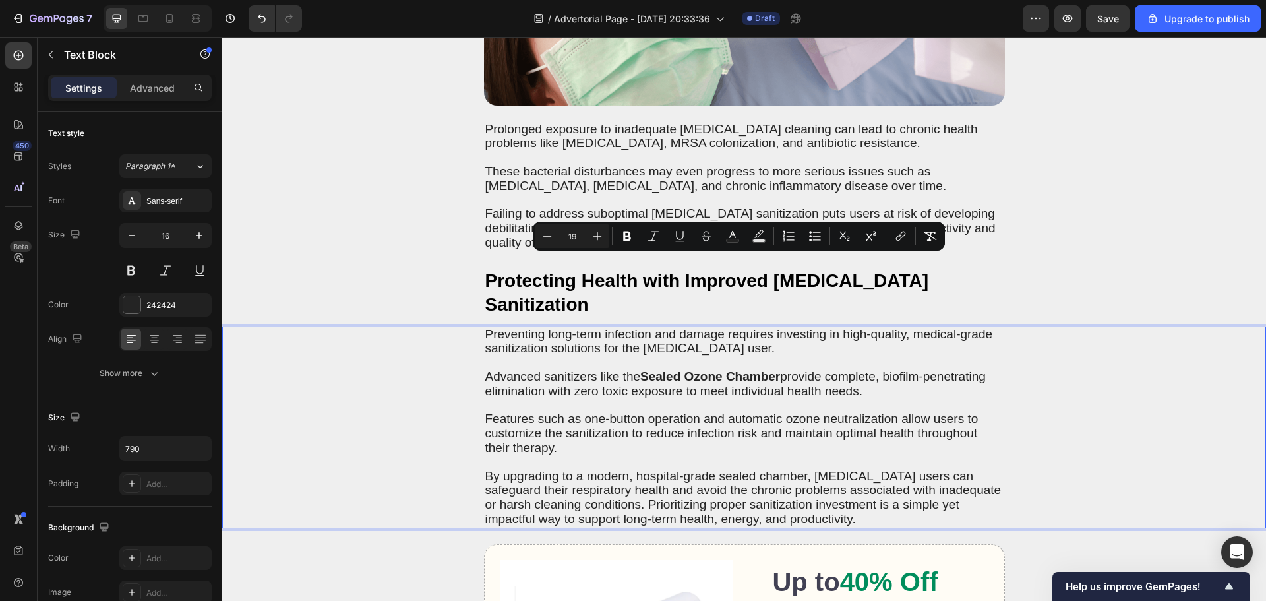
click at [629, 369] on span "Advanced sanitizers like the Sealed Ozone Chamber provide complete, biofilm-pen…" at bounding box center [735, 383] width 500 height 28
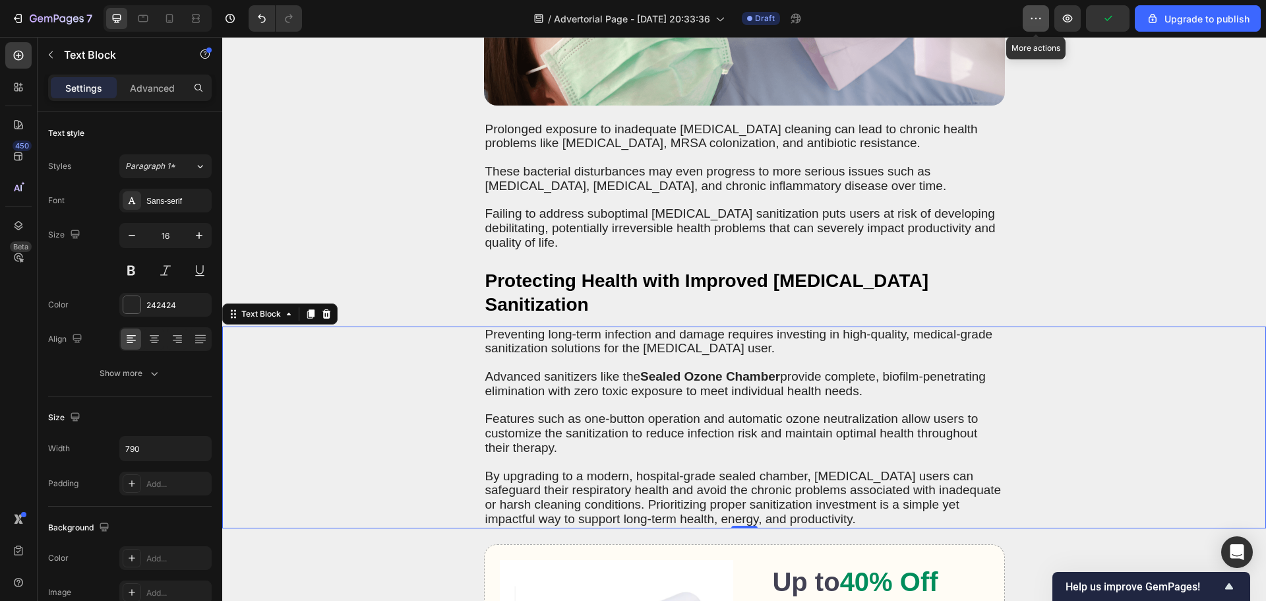
click at [1027, 24] on button "button" at bounding box center [1036, 18] width 26 height 26
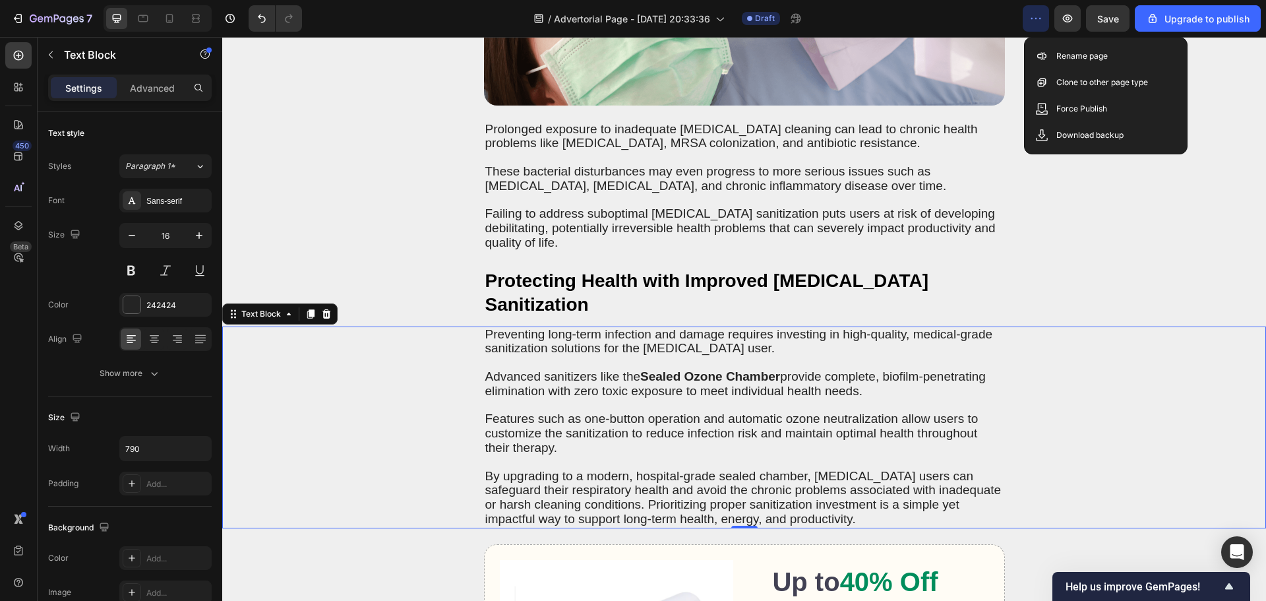
click at [1027, 24] on button "button" at bounding box center [1036, 18] width 26 height 26
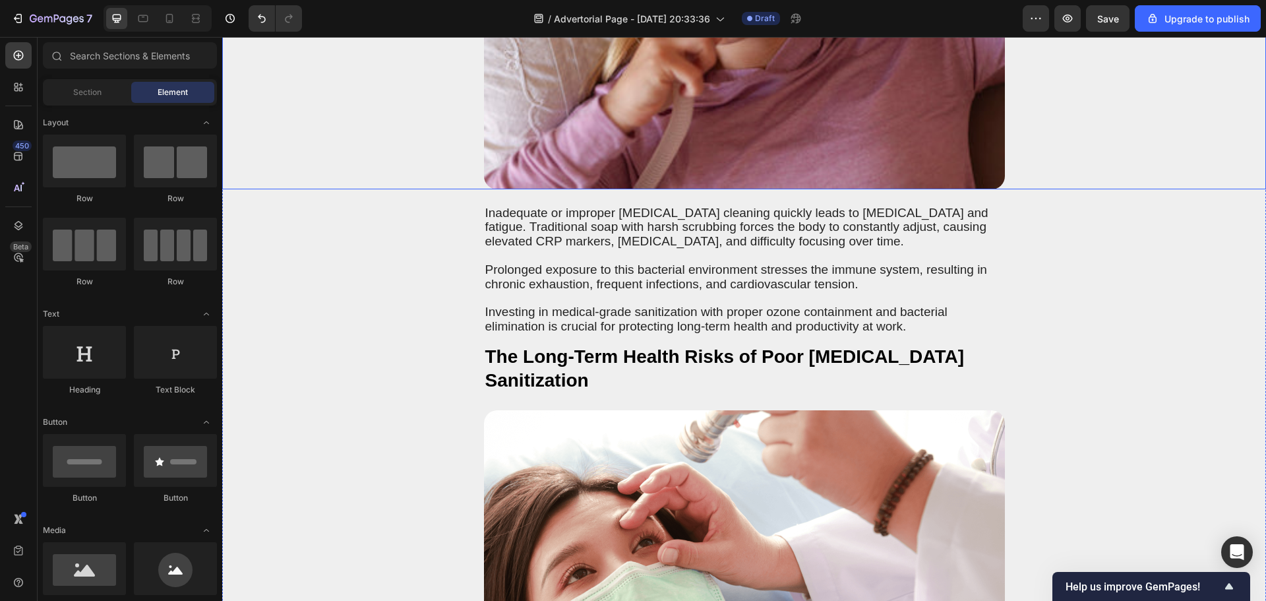
scroll to position [1451, 0]
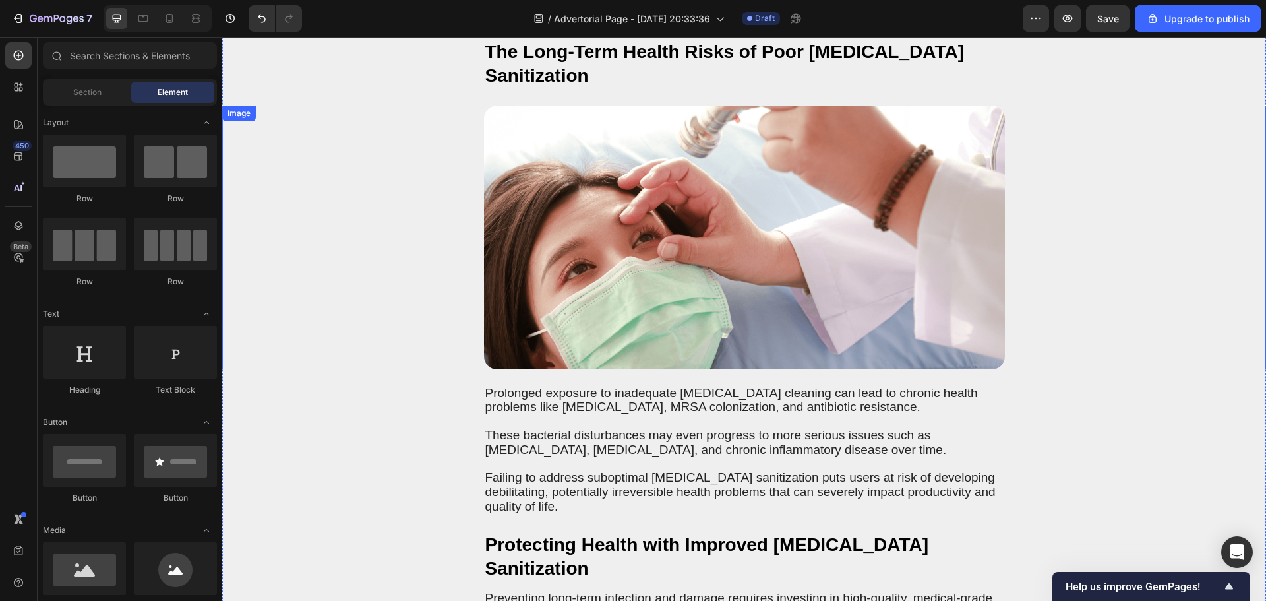
click at [742, 265] on img at bounding box center [744, 237] width 521 height 264
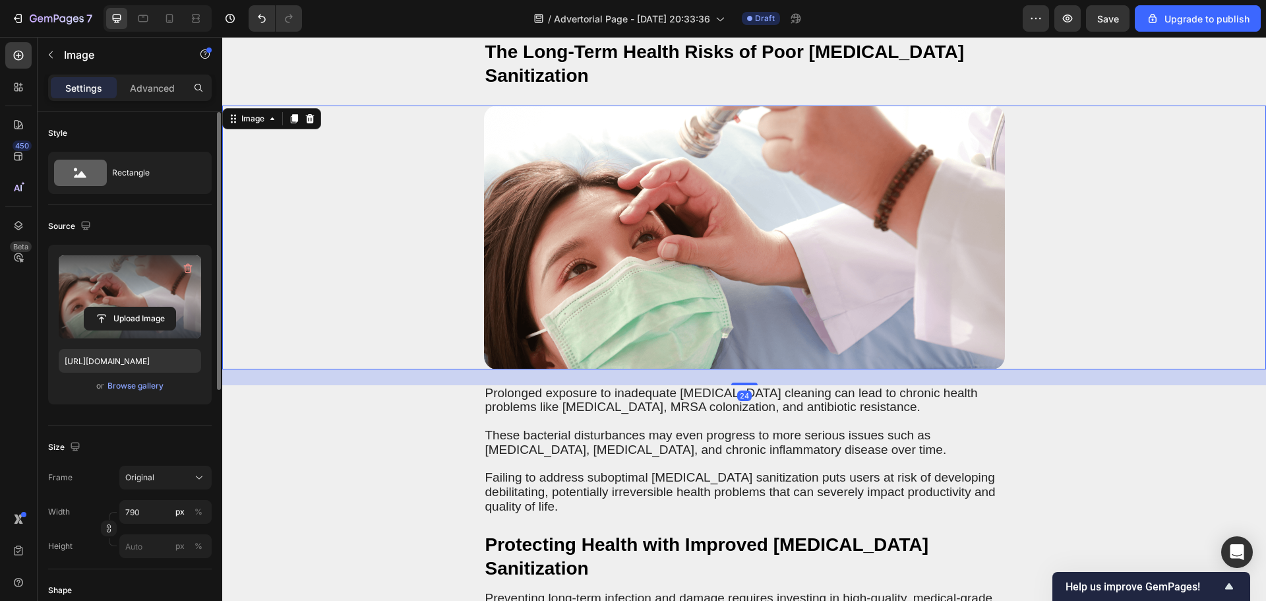
click at [127, 297] on label at bounding box center [130, 296] width 142 height 83
click at [127, 307] on input "file" at bounding box center [129, 318] width 91 height 22
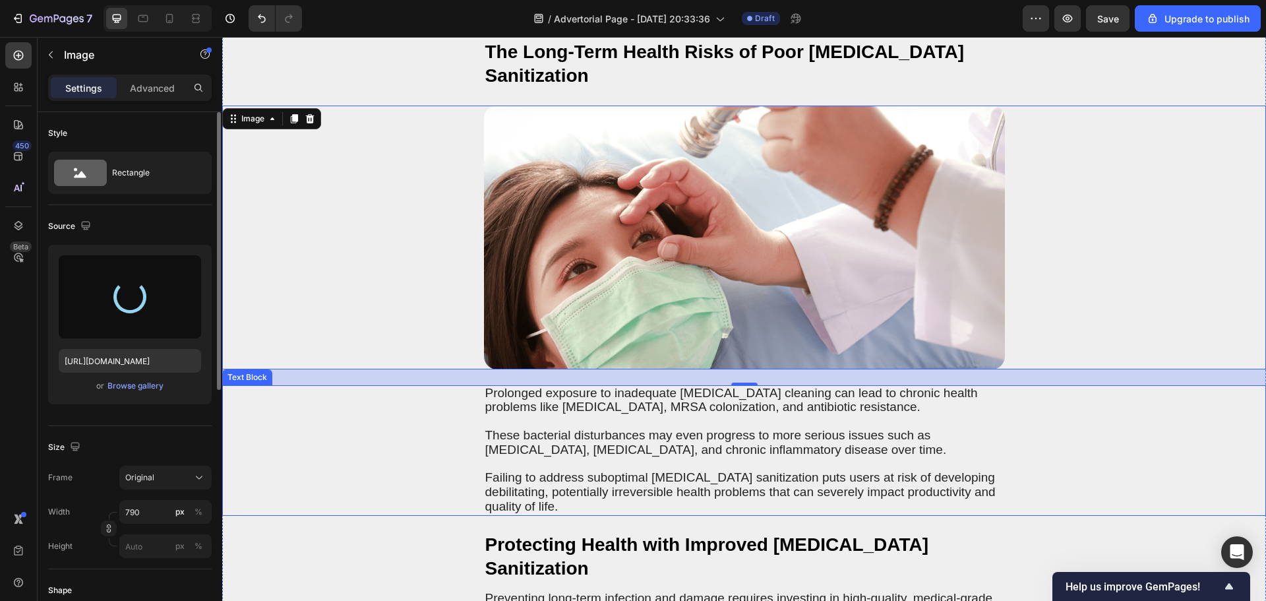
type input "[URL][DOMAIN_NAME]"
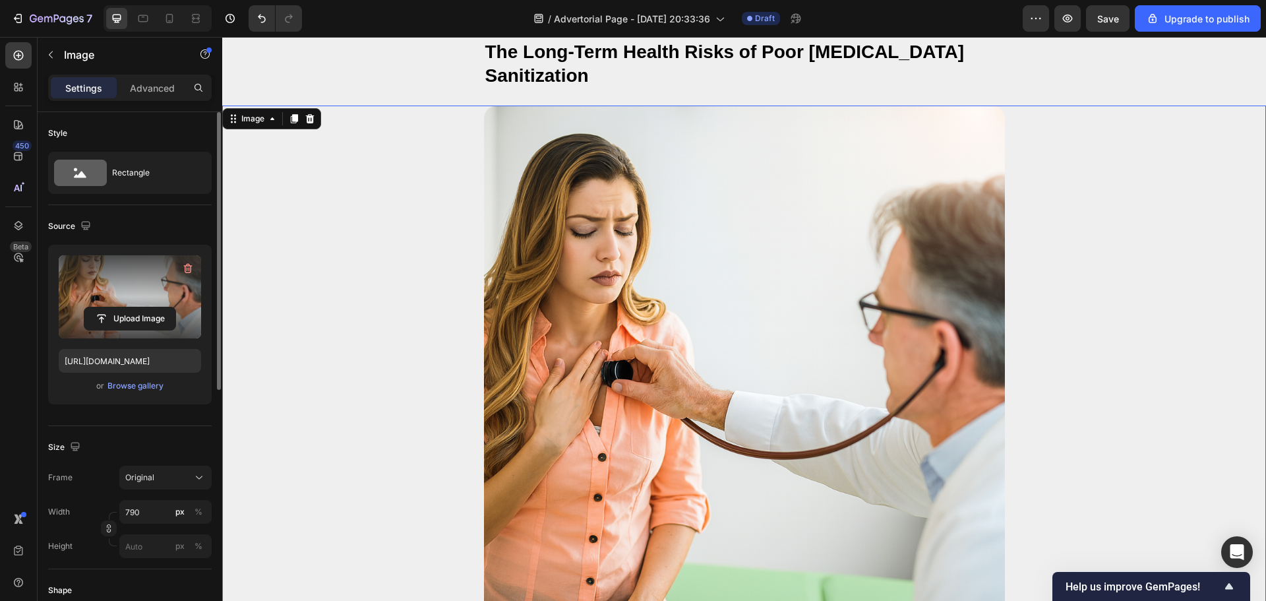
click at [590, 322] on img at bounding box center [744, 365] width 521 height 521
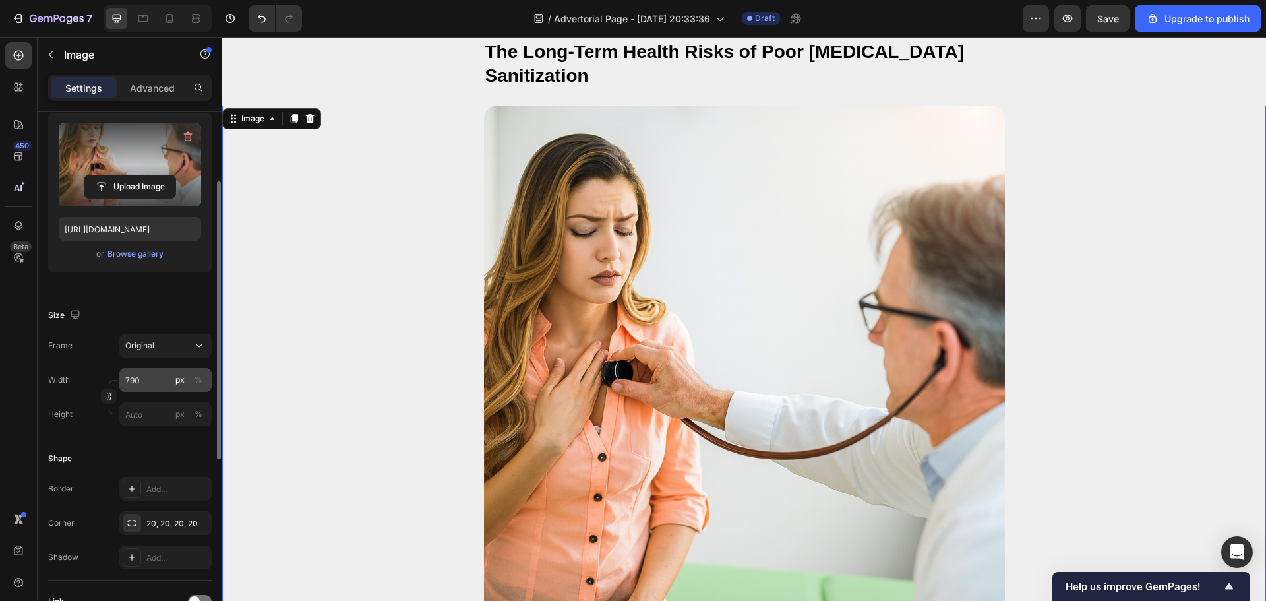
click at [173, 383] on button "px" at bounding box center [180, 380] width 16 height 16
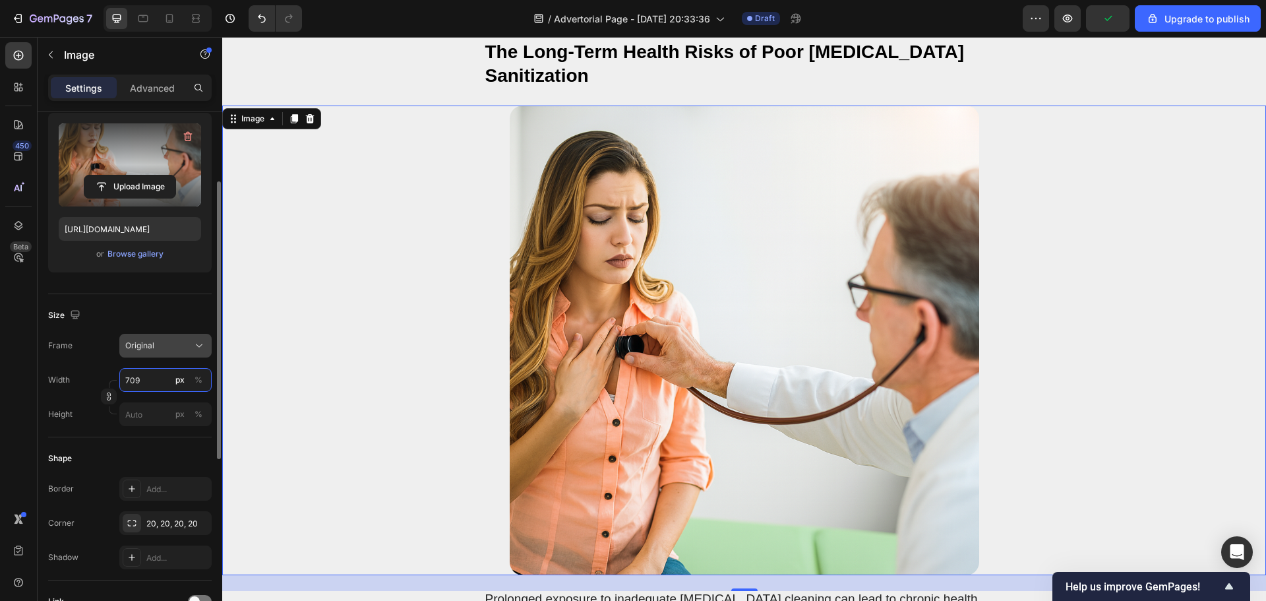
type input "708"
click at [176, 345] on div "Original" at bounding box center [157, 346] width 65 height 12
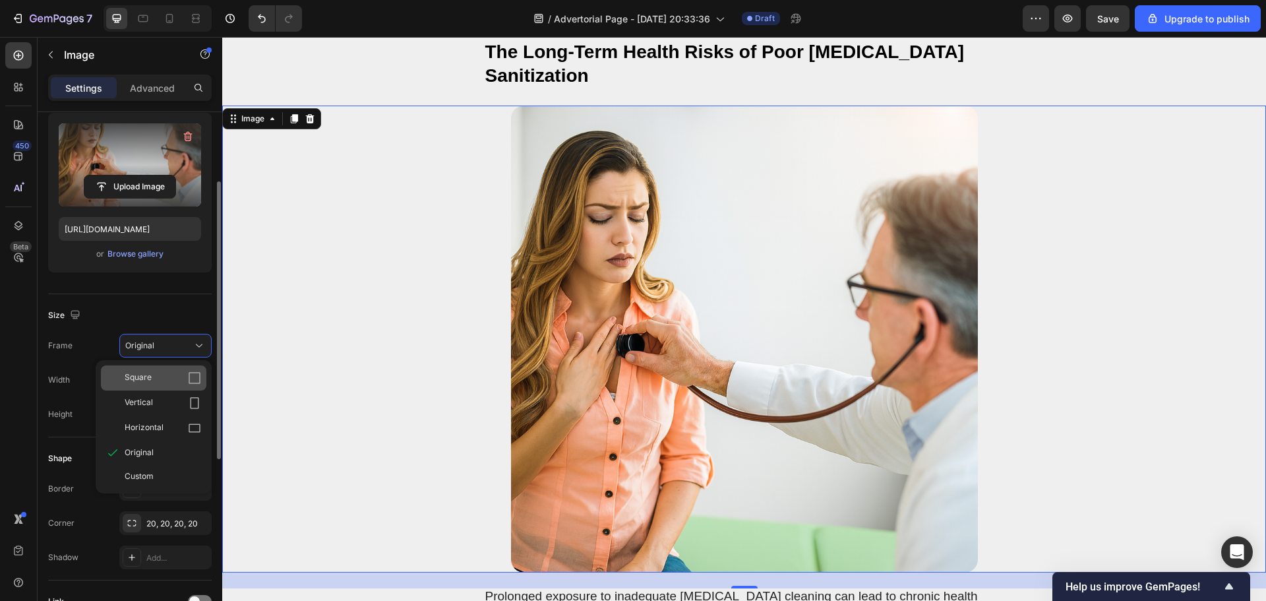
click at [174, 376] on div "Square" at bounding box center [163, 377] width 76 height 13
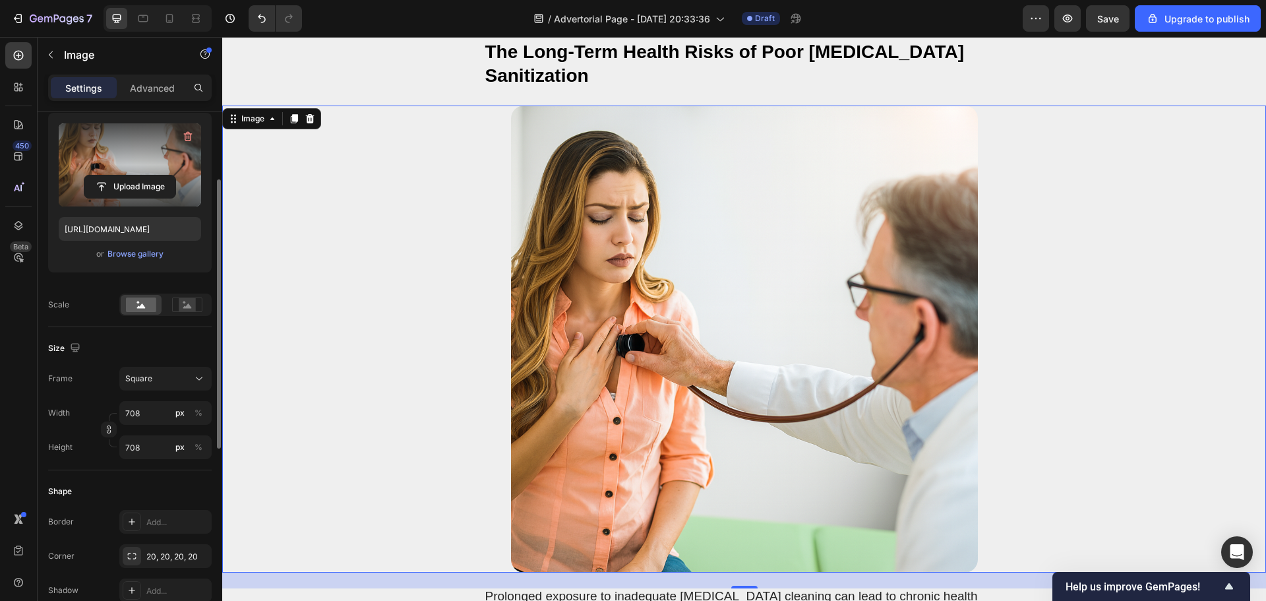
click at [174, 364] on div "Size Frame Square Width 708 px % Height 708 px %" at bounding box center [130, 398] width 164 height 143
click at [174, 380] on div "Square" at bounding box center [157, 379] width 65 height 12
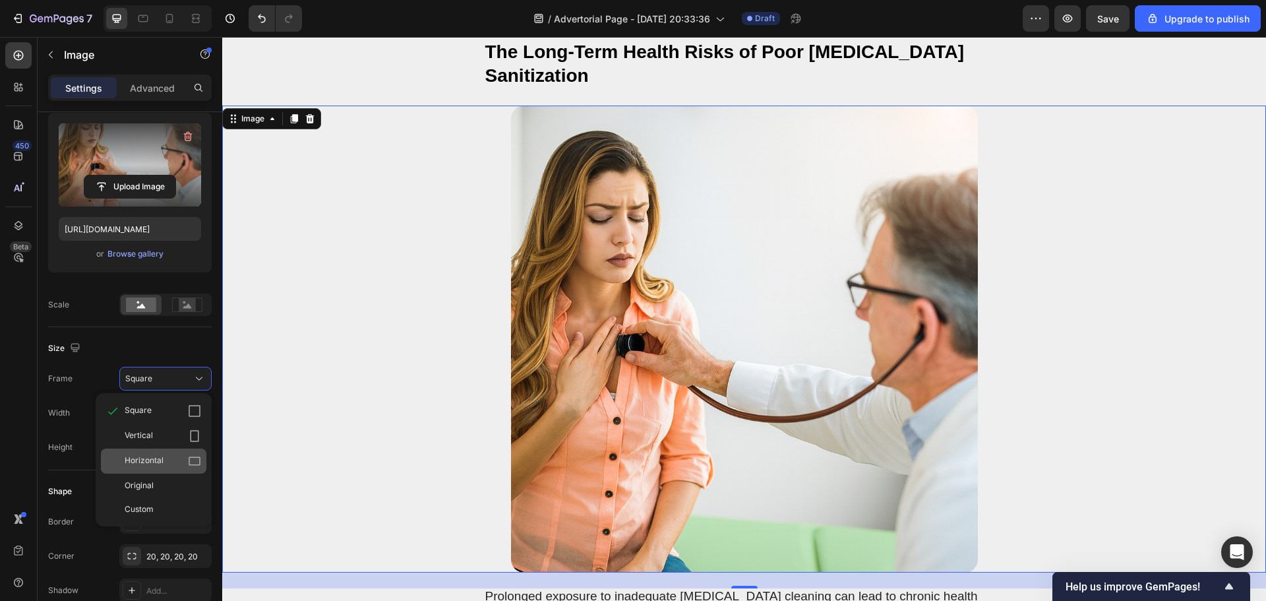
click at [183, 460] on div "Horizontal" at bounding box center [163, 460] width 76 height 13
type input "531"
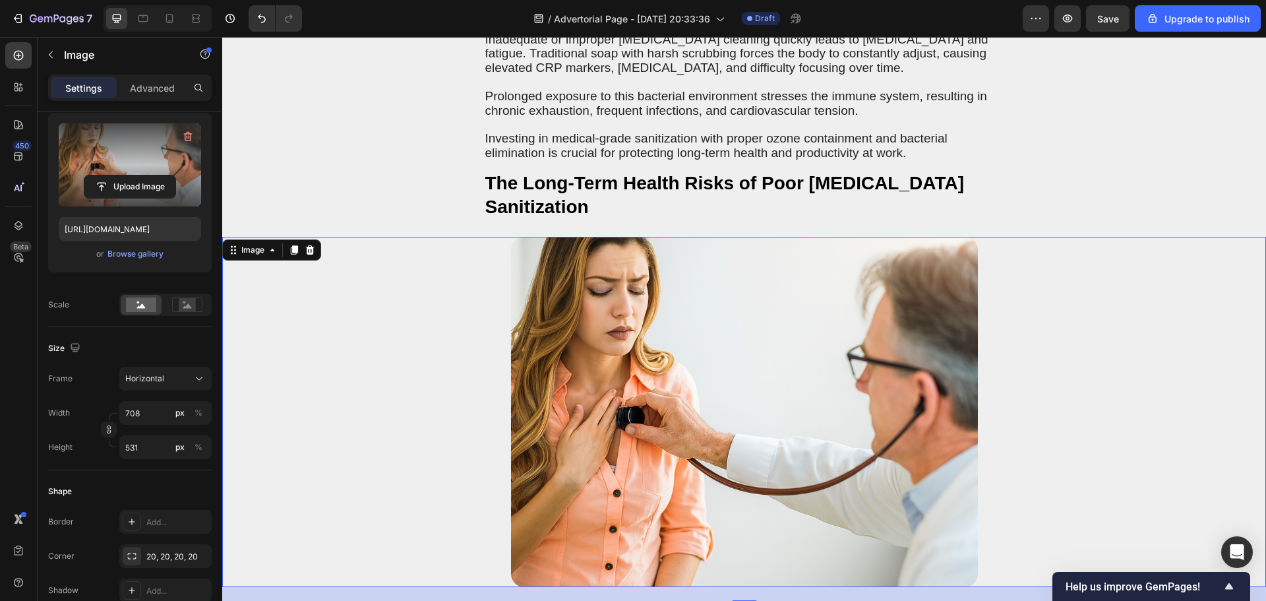
scroll to position [1319, 0]
click at [354, 424] on div at bounding box center [743, 412] width 1017 height 350
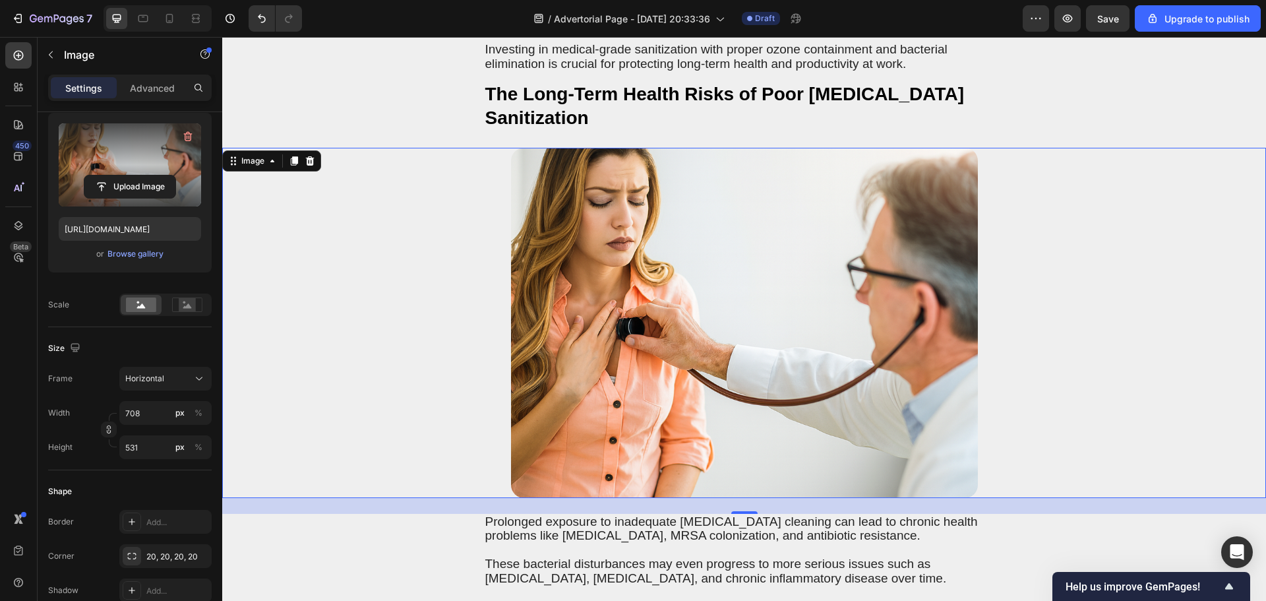
scroll to position [1451, 0]
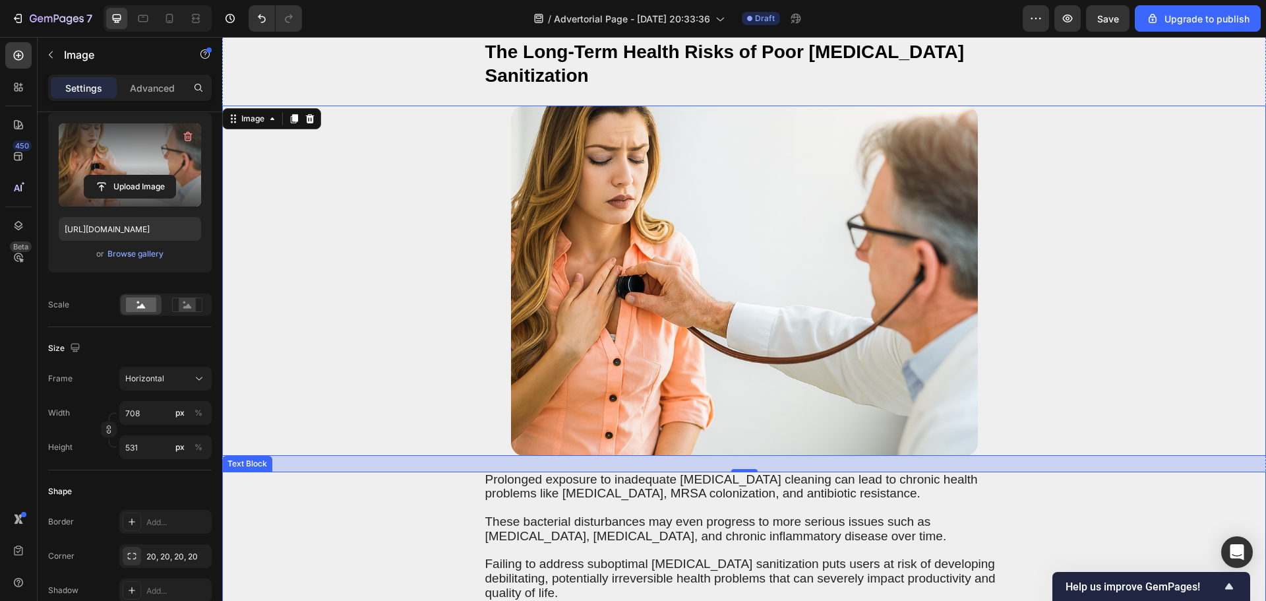
click at [859, 514] on span "These bacterial disturbances may even progress to more serious issues such as […" at bounding box center [716, 528] width 462 height 28
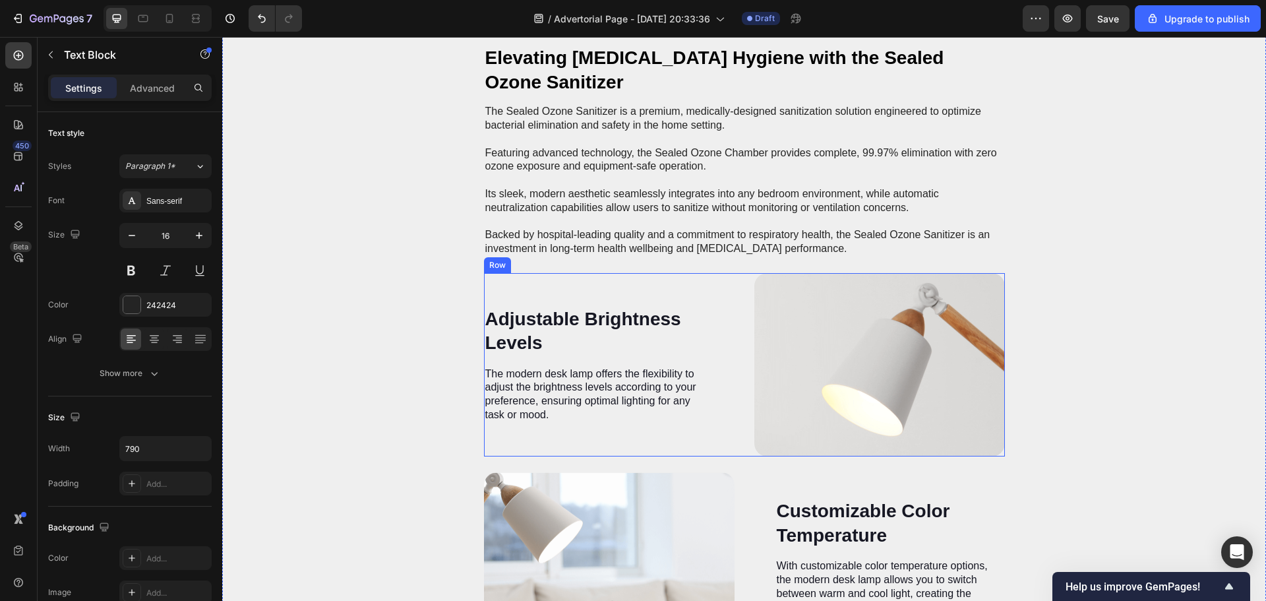
scroll to position [2505, 0]
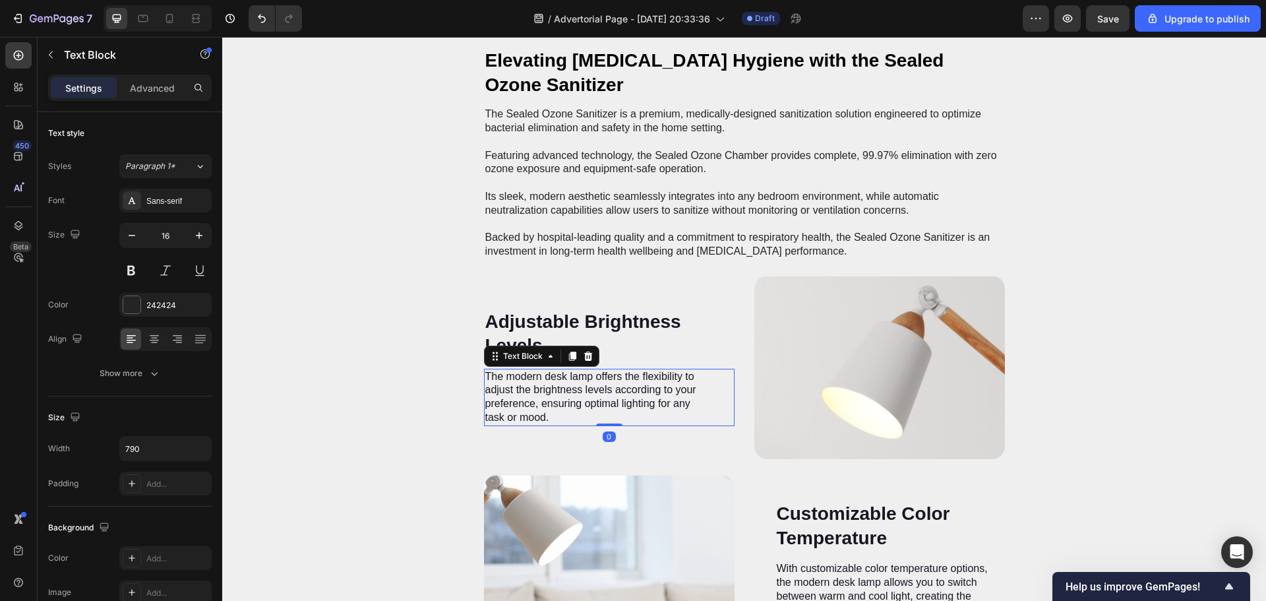
click at [601, 370] on p "The modern desk lamp offers the flexibility to adjust the brightness levels acc…" at bounding box center [598, 397] width 227 height 55
click at [630, 388] on p "The modern desk lamp offers the flexibility to adjust the brightness levels acc…" at bounding box center [598, 397] width 227 height 55
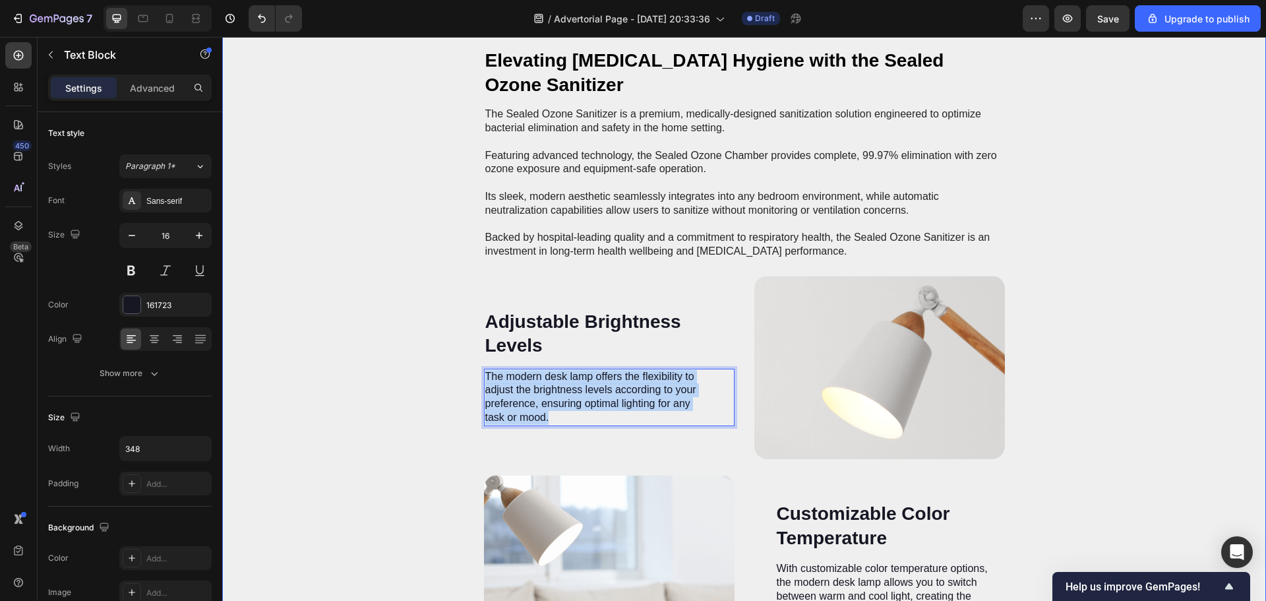
drag, startPoint x: 558, startPoint y: 388, endPoint x: 463, endPoint y: 347, distance: 103.4
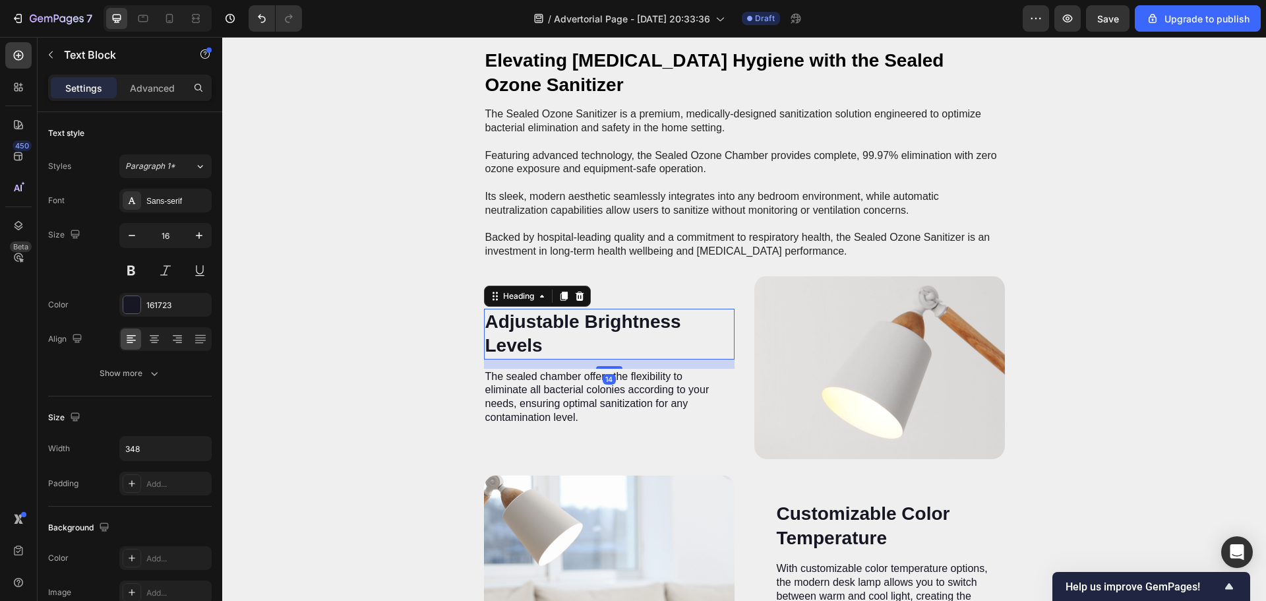
click at [558, 313] on h2 "Adjustable Brightness Levels" at bounding box center [598, 334] width 229 height 51
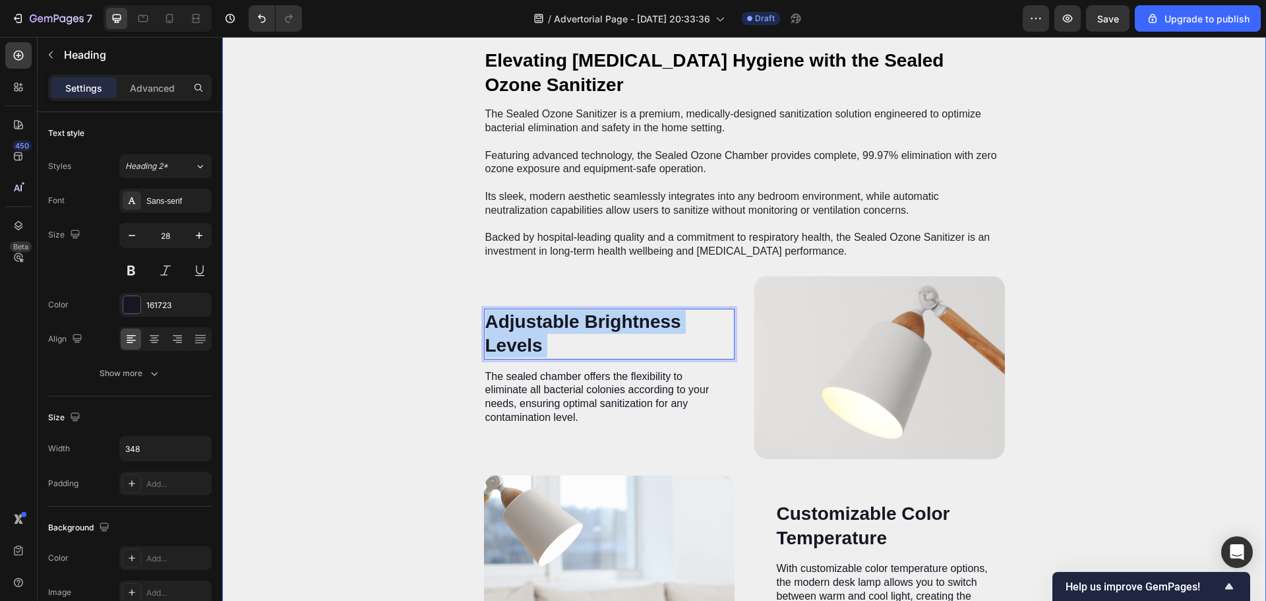
drag, startPoint x: 556, startPoint y: 315, endPoint x: 463, endPoint y: 273, distance: 102.1
drag, startPoint x: 543, startPoint y: 325, endPoint x: 470, endPoint y: 297, distance: 78.5
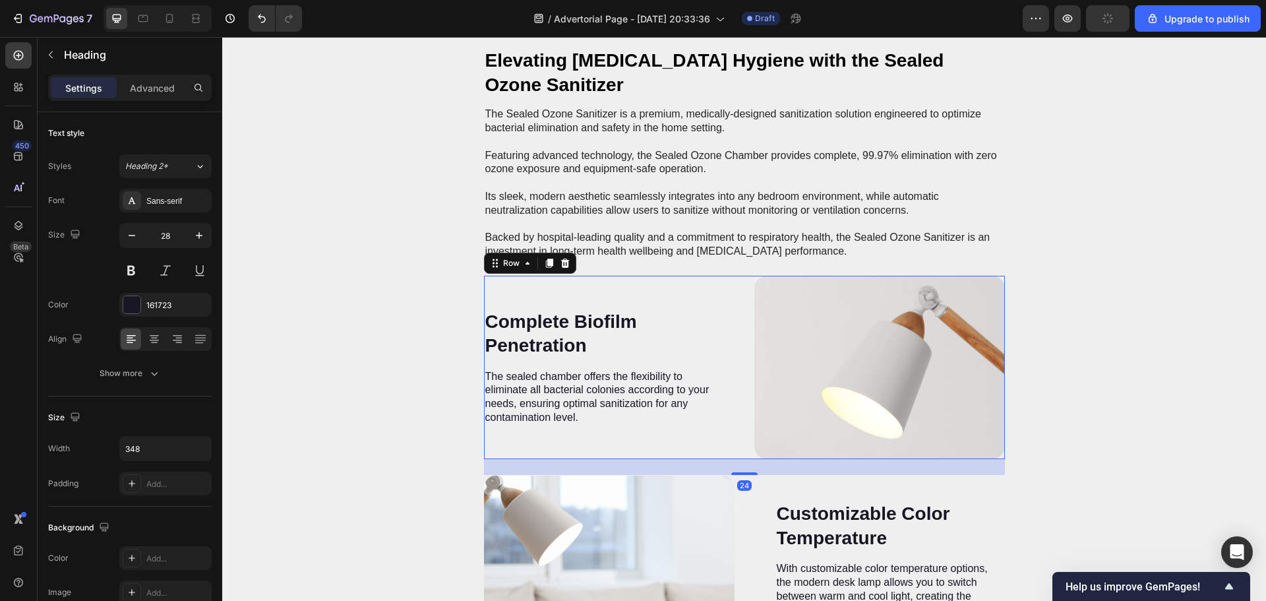
click at [596, 402] on div "Complete Biofilm Penetration Heading The sealed chamber offers the flexibility …" at bounding box center [609, 367] width 251 height 183
click at [574, 378] on p "The sealed chamber offers the flexibility to eliminate all bacterial colonies a…" at bounding box center [598, 397] width 227 height 55
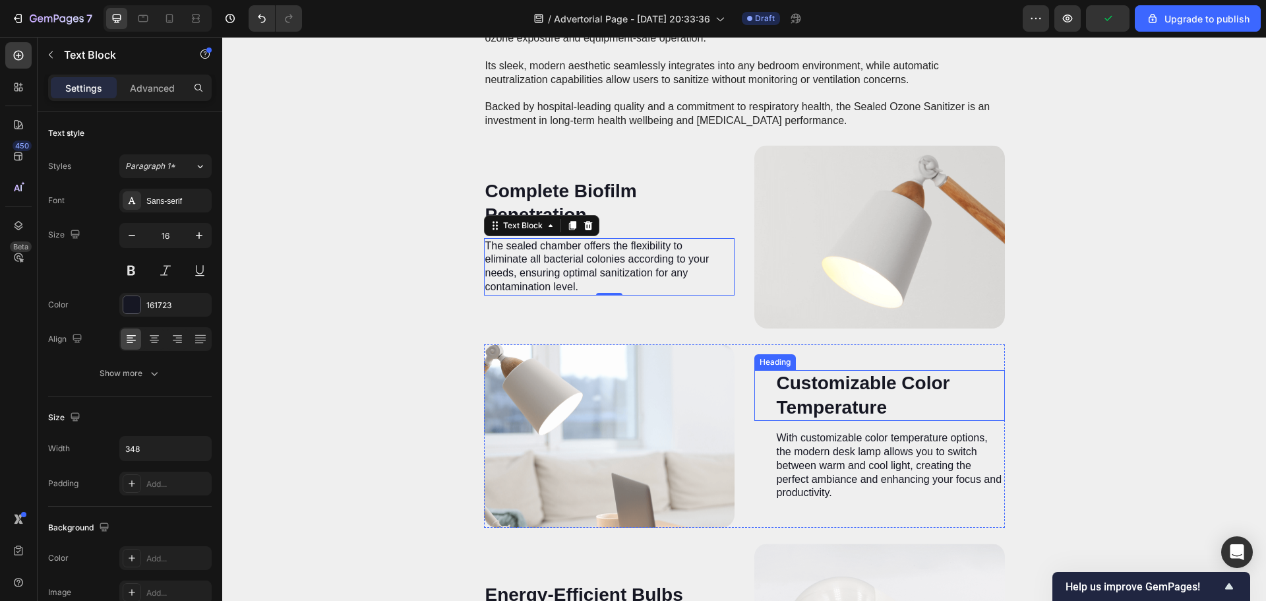
scroll to position [2637, 0]
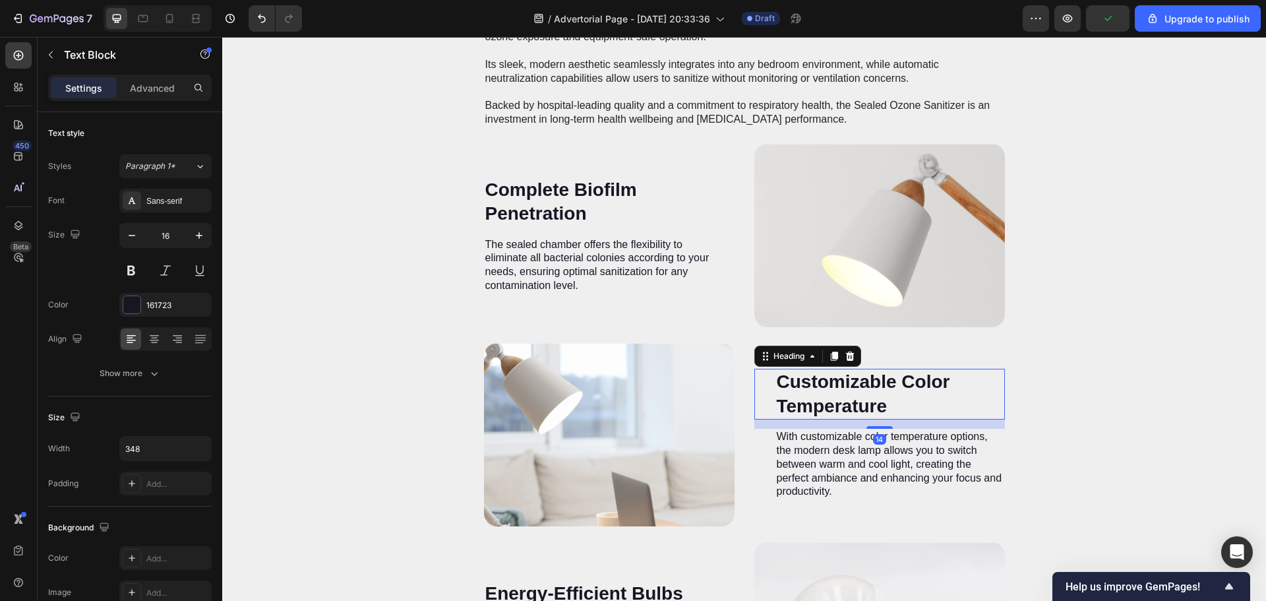
click at [862, 369] on h2 "Customizable Color Temperature" at bounding box center [889, 394] width 229 height 51
click at [934, 378] on h2 "Customizable Color Temperature" at bounding box center [889, 394] width 229 height 51
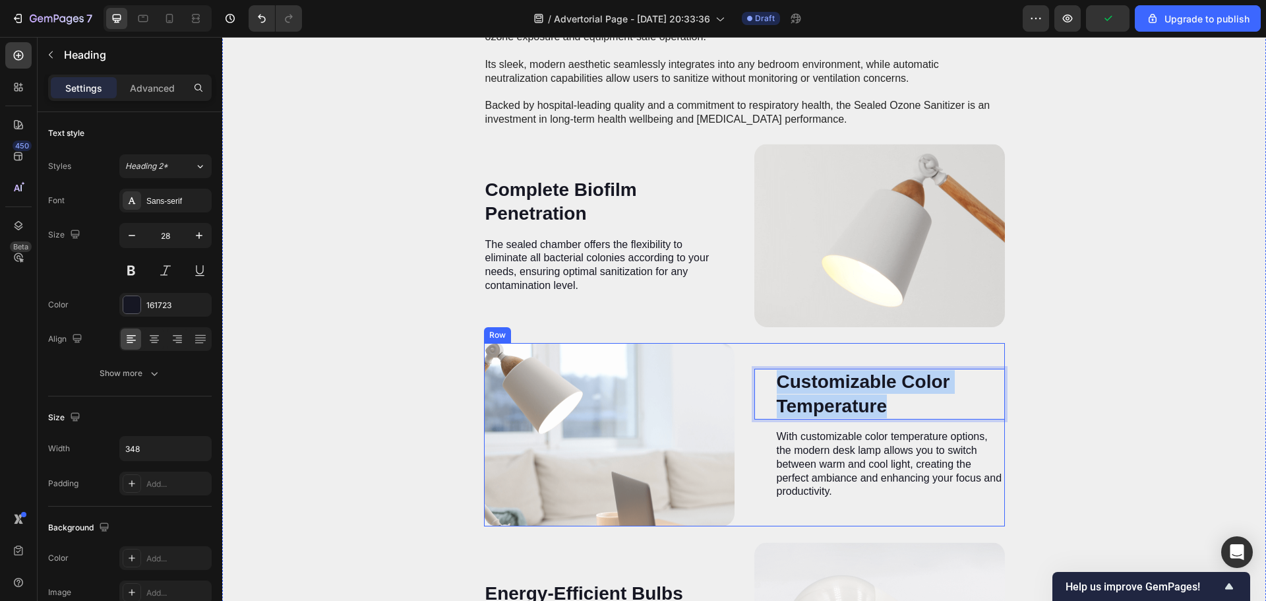
drag, startPoint x: 894, startPoint y: 378, endPoint x: 768, endPoint y: 344, distance: 130.7
click at [768, 344] on div "Customizable Color Temperature Heading 14 With customizable color temperature o…" at bounding box center [879, 435] width 251 height 184
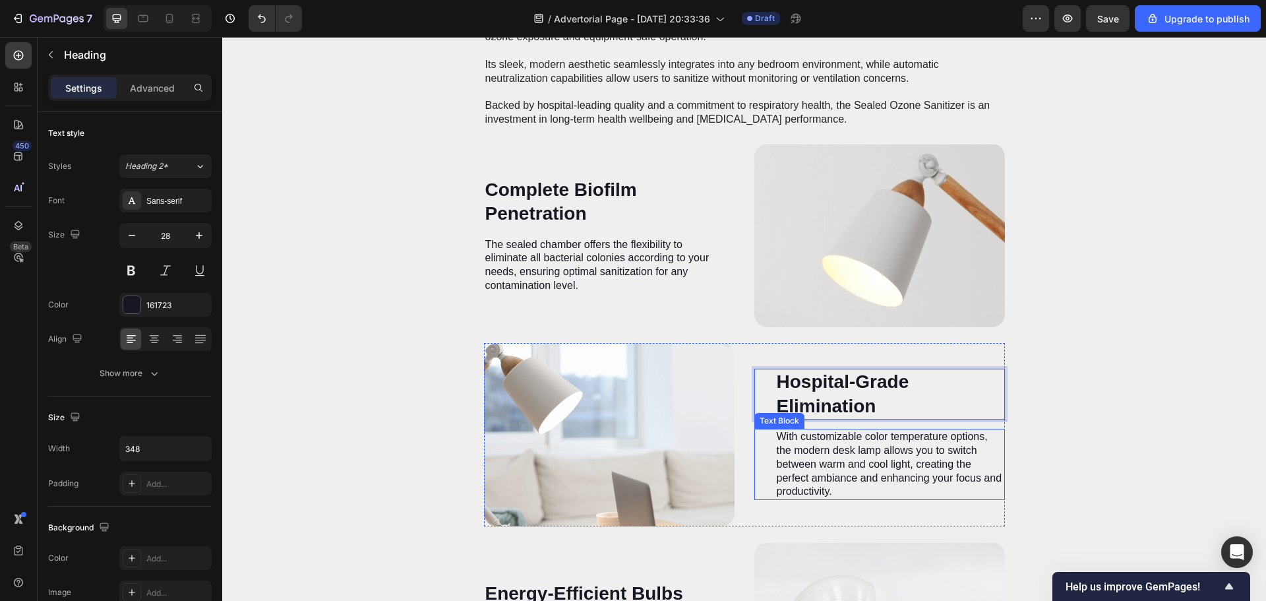
click at [871, 451] on p "With customizable color temperature options, the modern desk lamp allows you to…" at bounding box center [890, 464] width 227 height 69
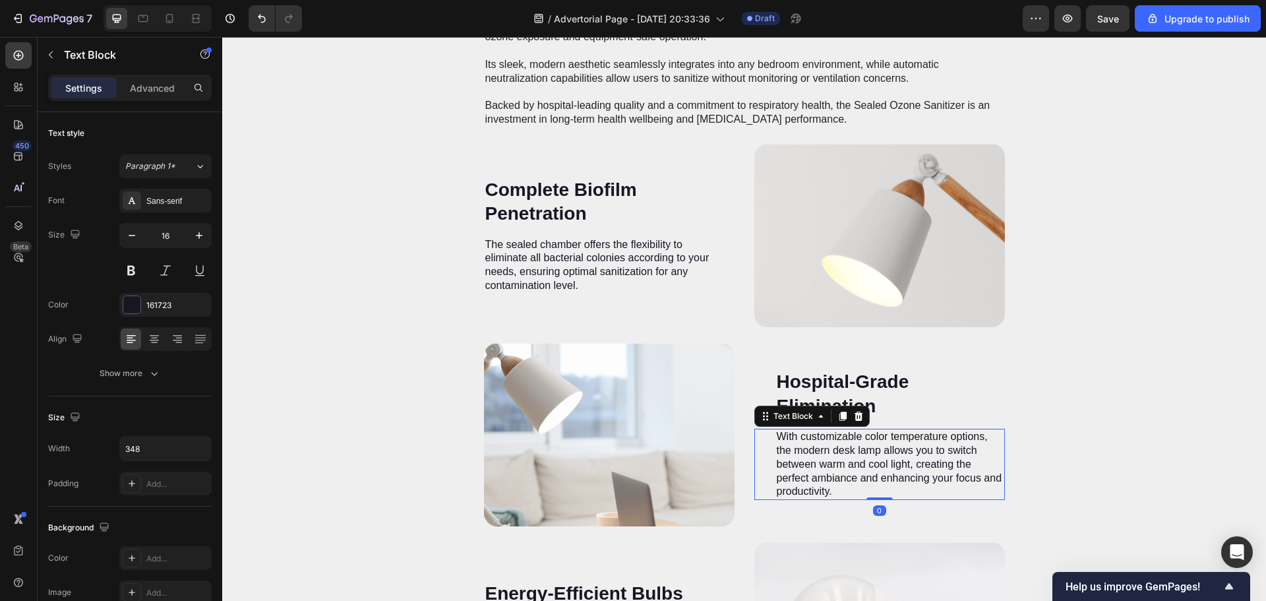
click at [847, 464] on p "With customizable color temperature options, the modern desk lamp allows you to…" at bounding box center [890, 464] width 227 height 69
drag, startPoint x: 827, startPoint y: 467, endPoint x: 777, endPoint y: 415, distance: 72.3
click at [798, 440] on p "With customizable color temperature options, the modern desk lamp allows you to…" at bounding box center [890, 464] width 227 height 69
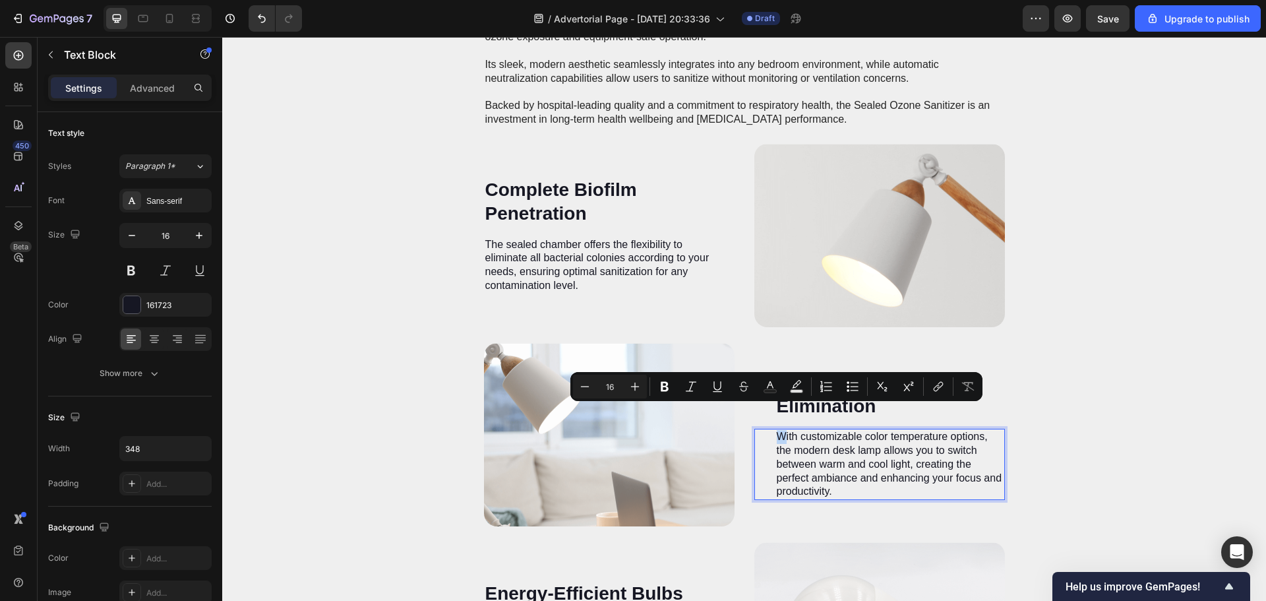
drag, startPoint x: 777, startPoint y: 415, endPoint x: 765, endPoint y: 406, distance: 15.6
click at [765, 429] on div "With customizable color temperature options, the modern desk lamp allows you to…" at bounding box center [879, 464] width 251 height 71
click at [839, 458] on p "With customizable color temperature options, the modern desk lamp allows you to…" at bounding box center [890, 464] width 227 height 69
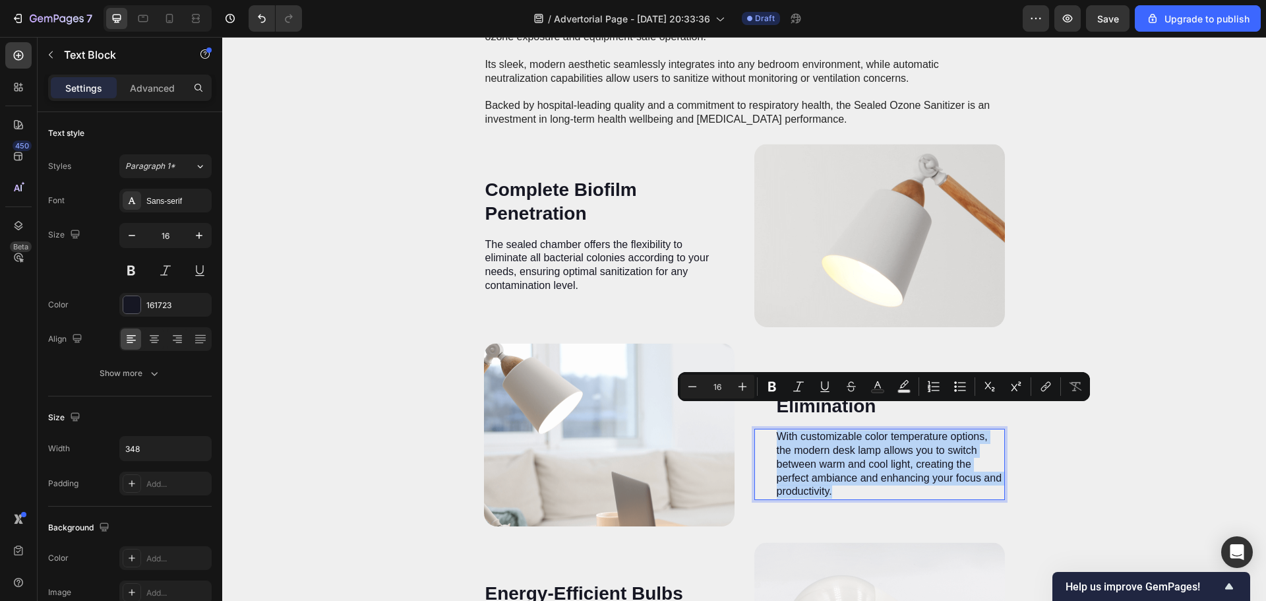
drag, startPoint x: 831, startPoint y: 465, endPoint x: 771, endPoint y: 409, distance: 82.1
click at [775, 429] on div "With customizable color temperature options, the modern desk lamp allows you to…" at bounding box center [889, 464] width 229 height 71
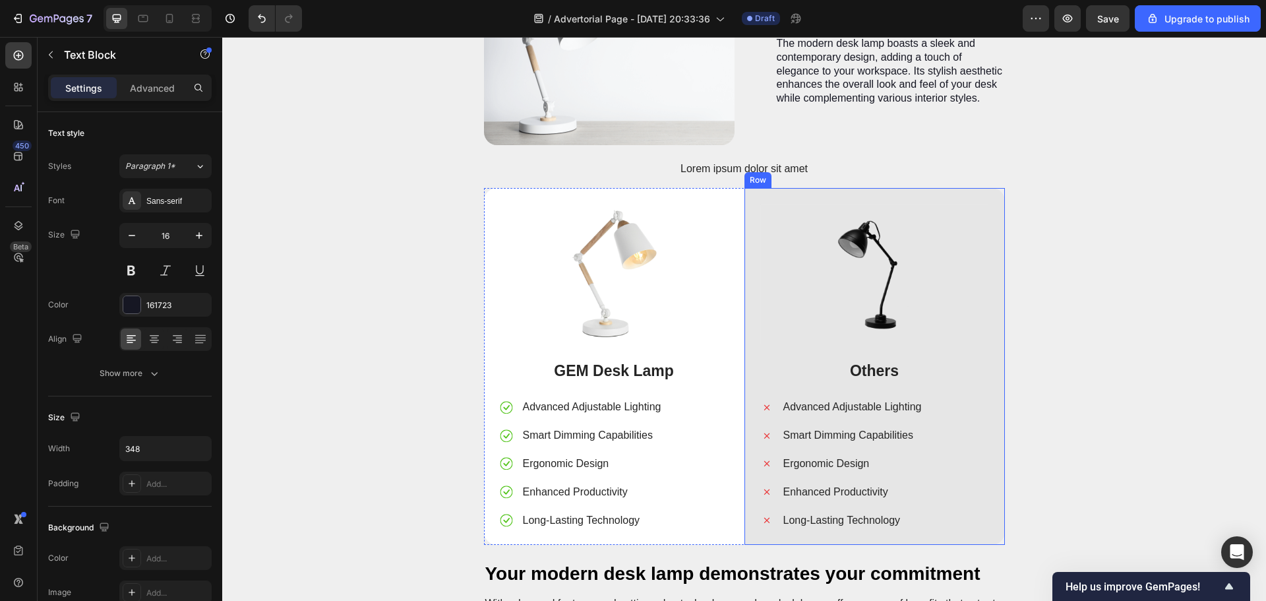
scroll to position [3363, 0]
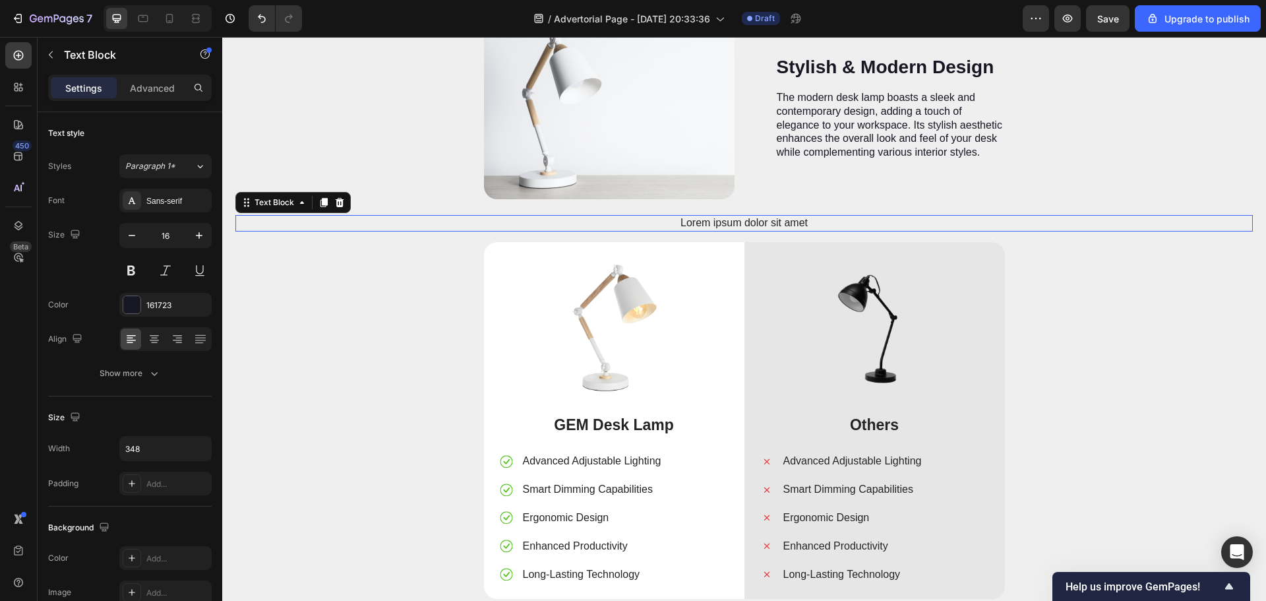
click at [769, 216] on p "Lorem ipsum dolor sit amet" at bounding box center [744, 223] width 518 height 14
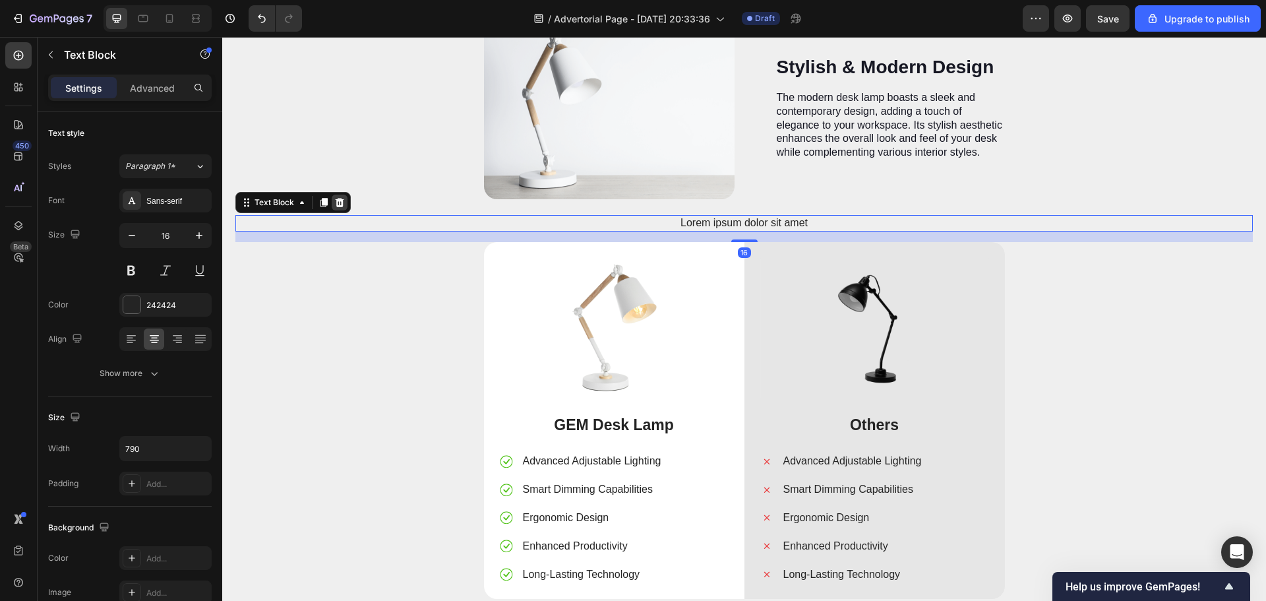
click at [346, 195] on div at bounding box center [340, 203] width 16 height 16
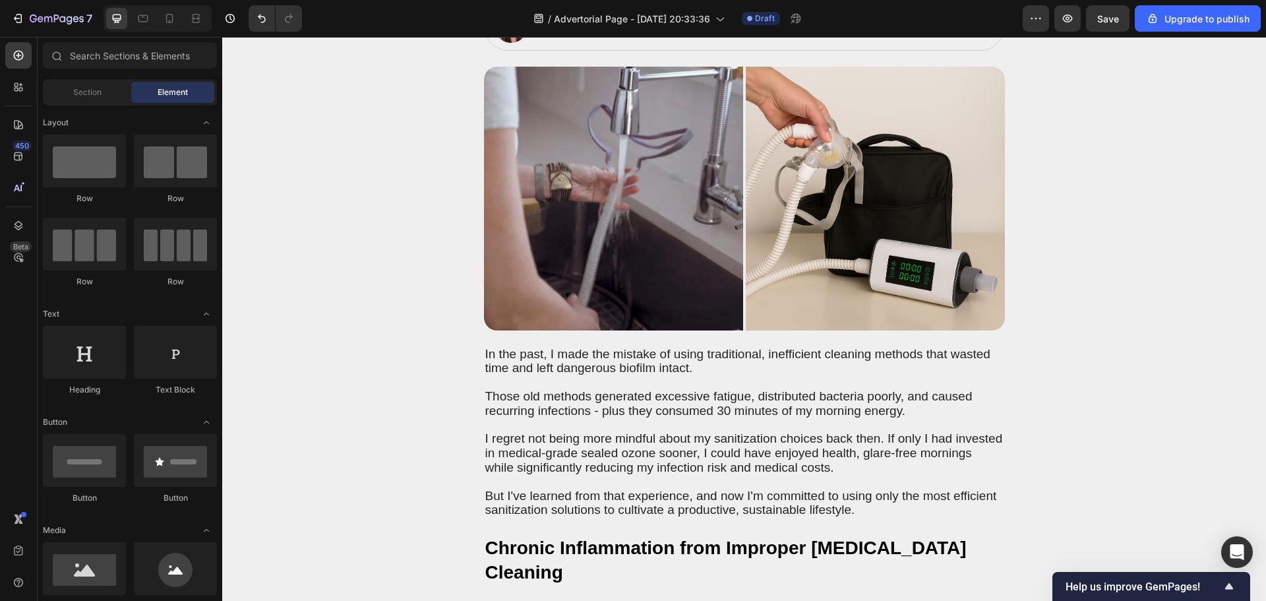
scroll to position [0, 0]
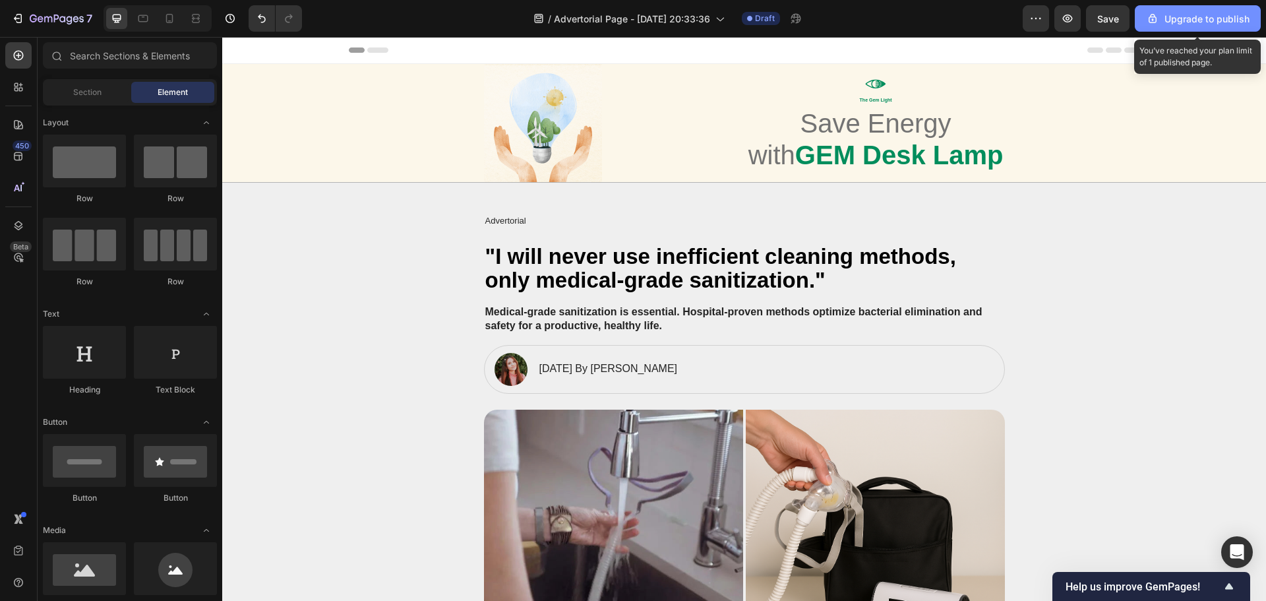
click at [1202, 18] on div "Upgrade to publish" at bounding box center [1198, 19] width 104 height 14
